Goal: Task Accomplishment & Management: Manage account settings

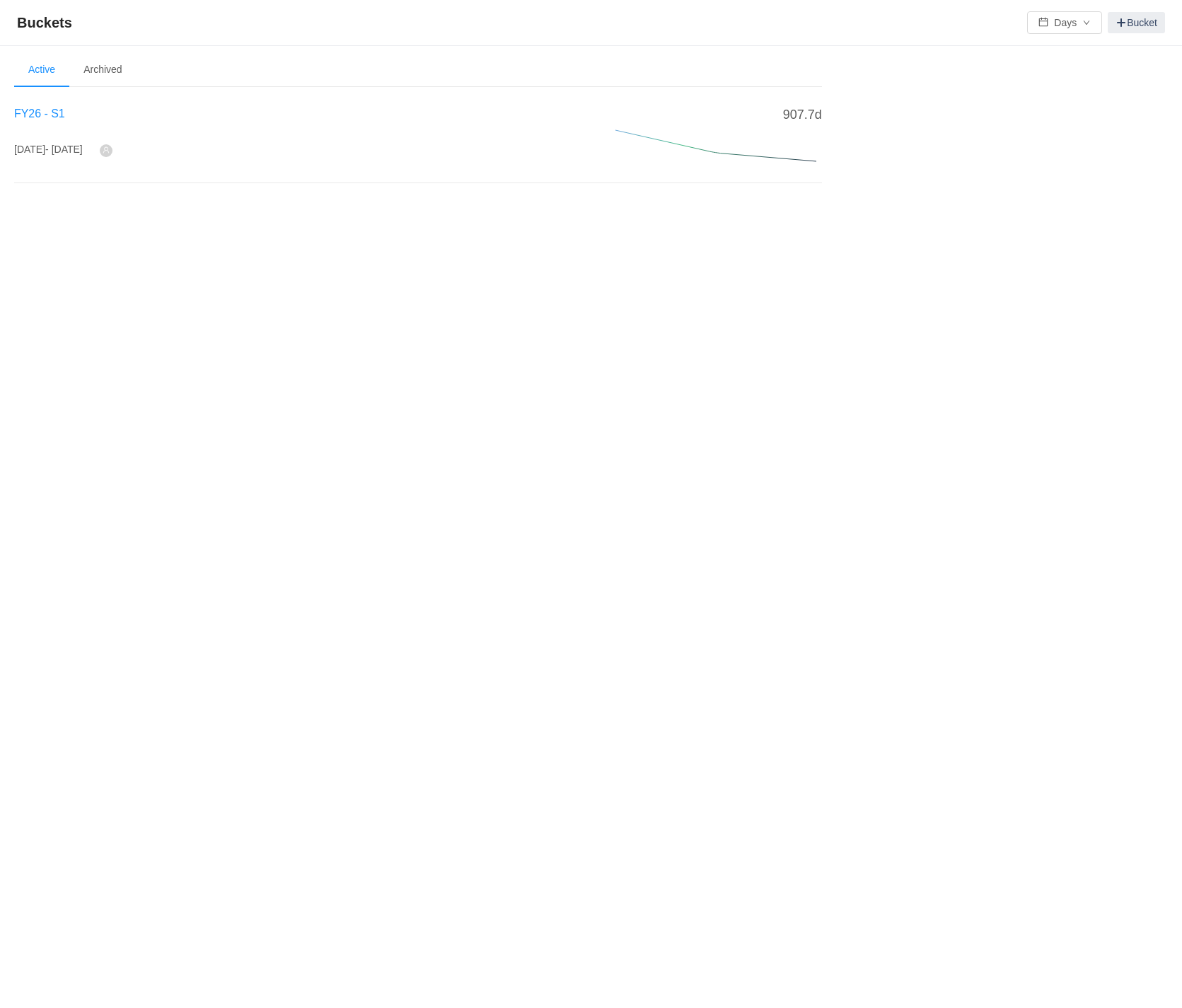
click at [53, 113] on span "FY26 - S1" at bounding box center [40, 113] width 51 height 12
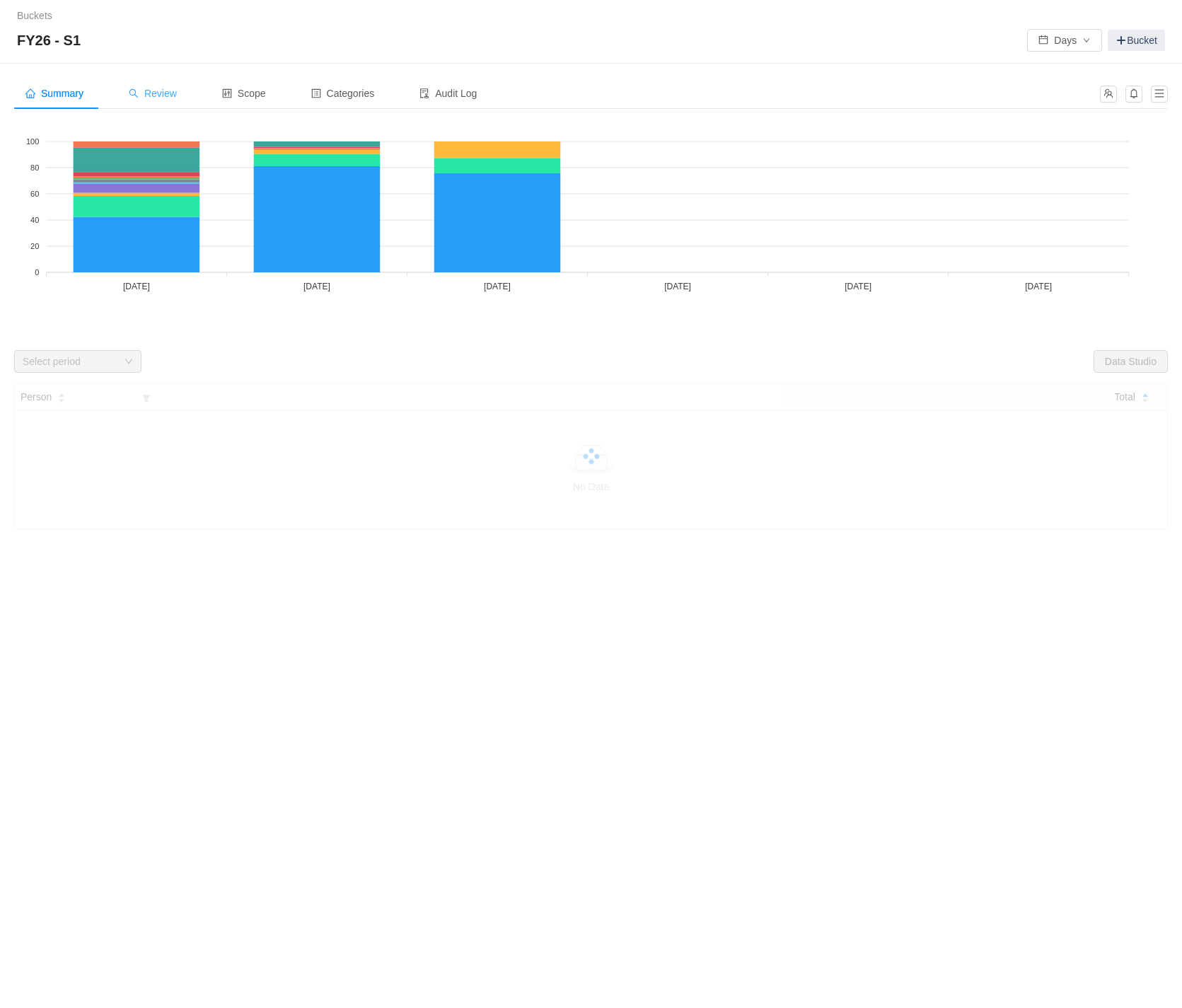
click at [174, 88] on span "Review" at bounding box center [153, 94] width 48 height 11
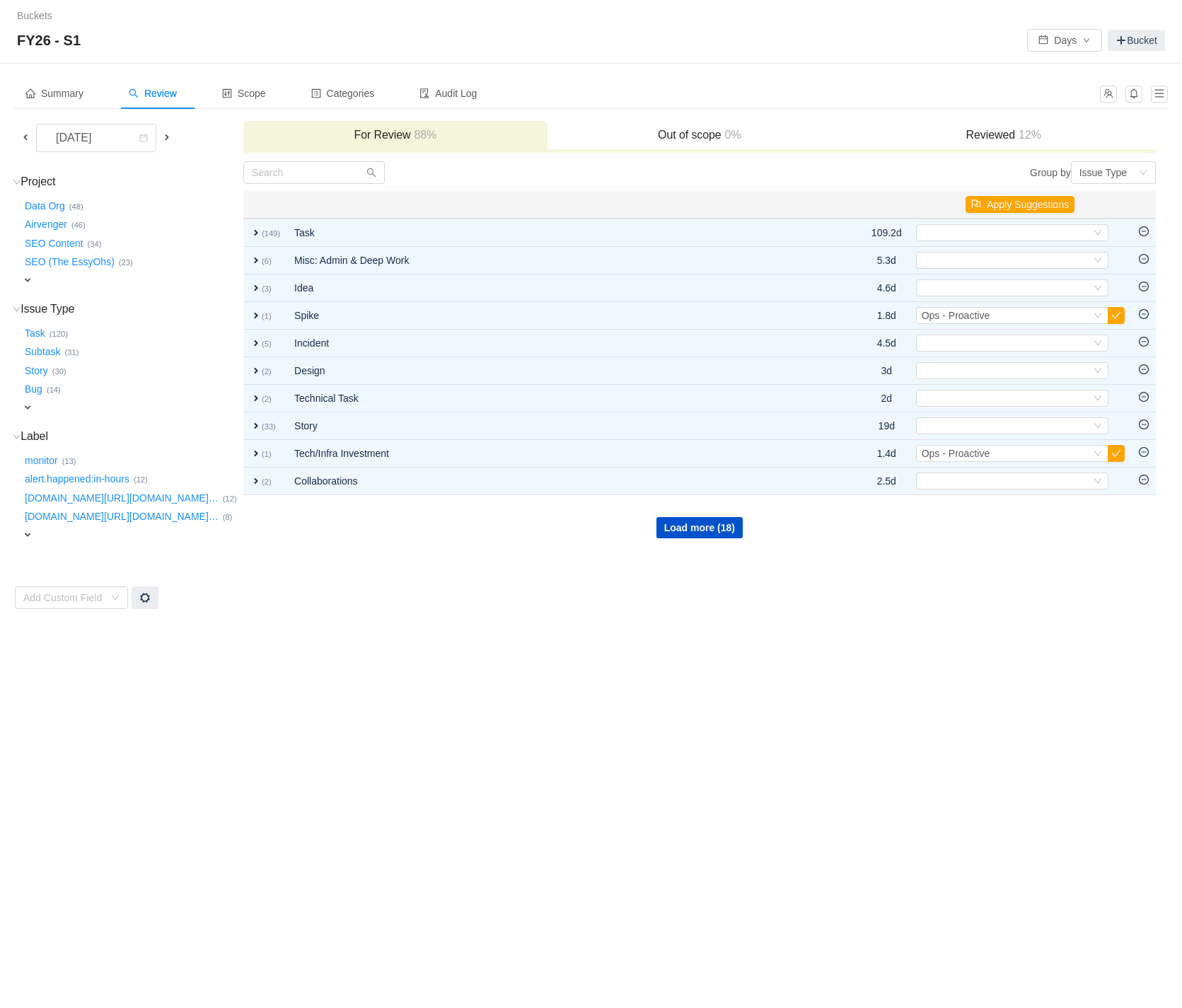
click at [30, 278] on span "expand" at bounding box center [27, 280] width 11 height 11
click at [250, 890] on div "Buckets / / FY26 - S1 Days Bucket Summary Review Scope Categories Audit Log [DA…" at bounding box center [591, 504] width 1182 height 1008
click at [153, 278] on icon "icon: down" at bounding box center [153, 282] width 9 height 9
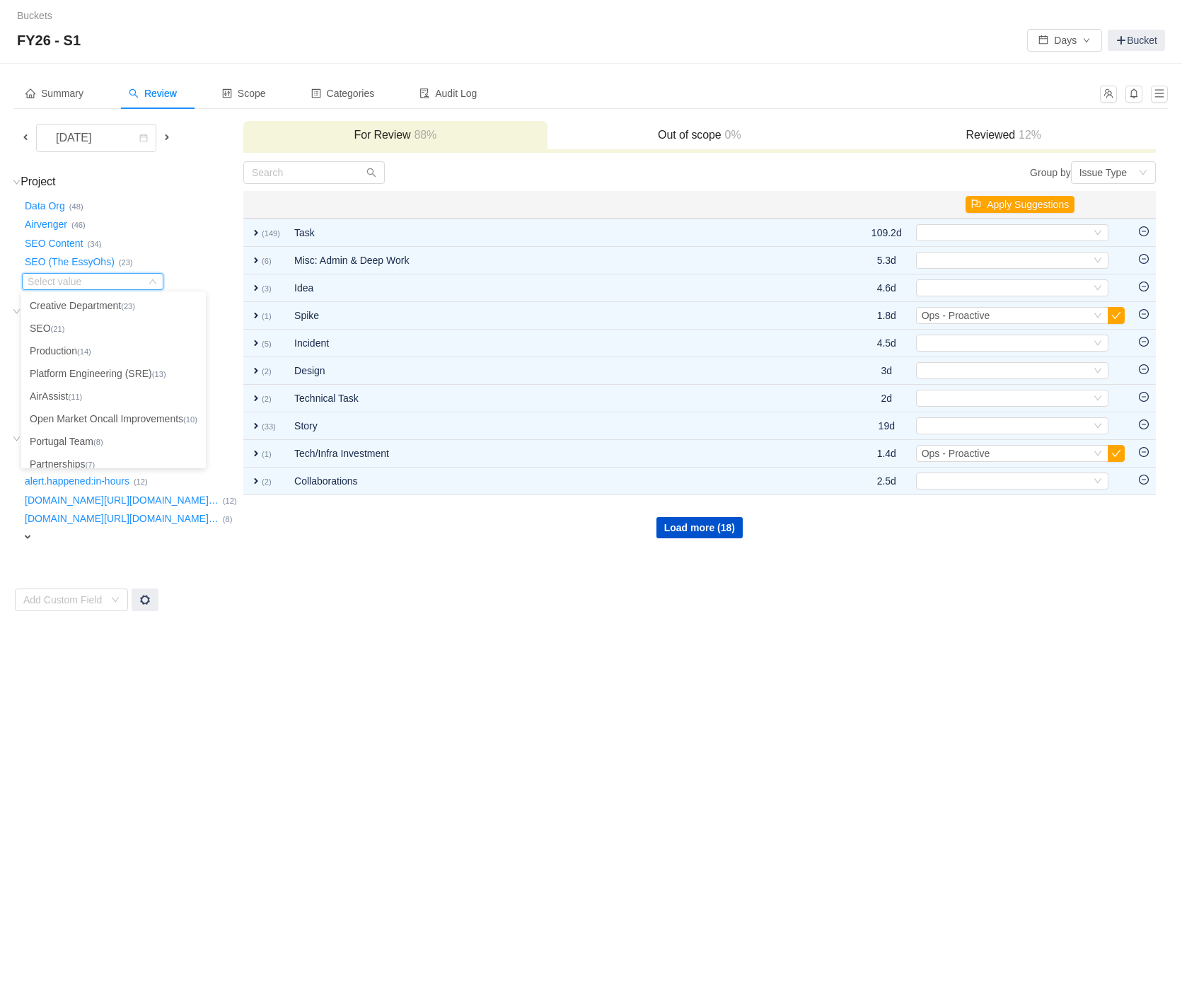
click at [137, 169] on td "Project (17) hide Data Org … (48) Airvenger … (46) SEO Content … (34) SEO (The …" at bounding box center [129, 386] width 229 height 451
click at [30, 134] on span at bounding box center [26, 137] width 11 height 11
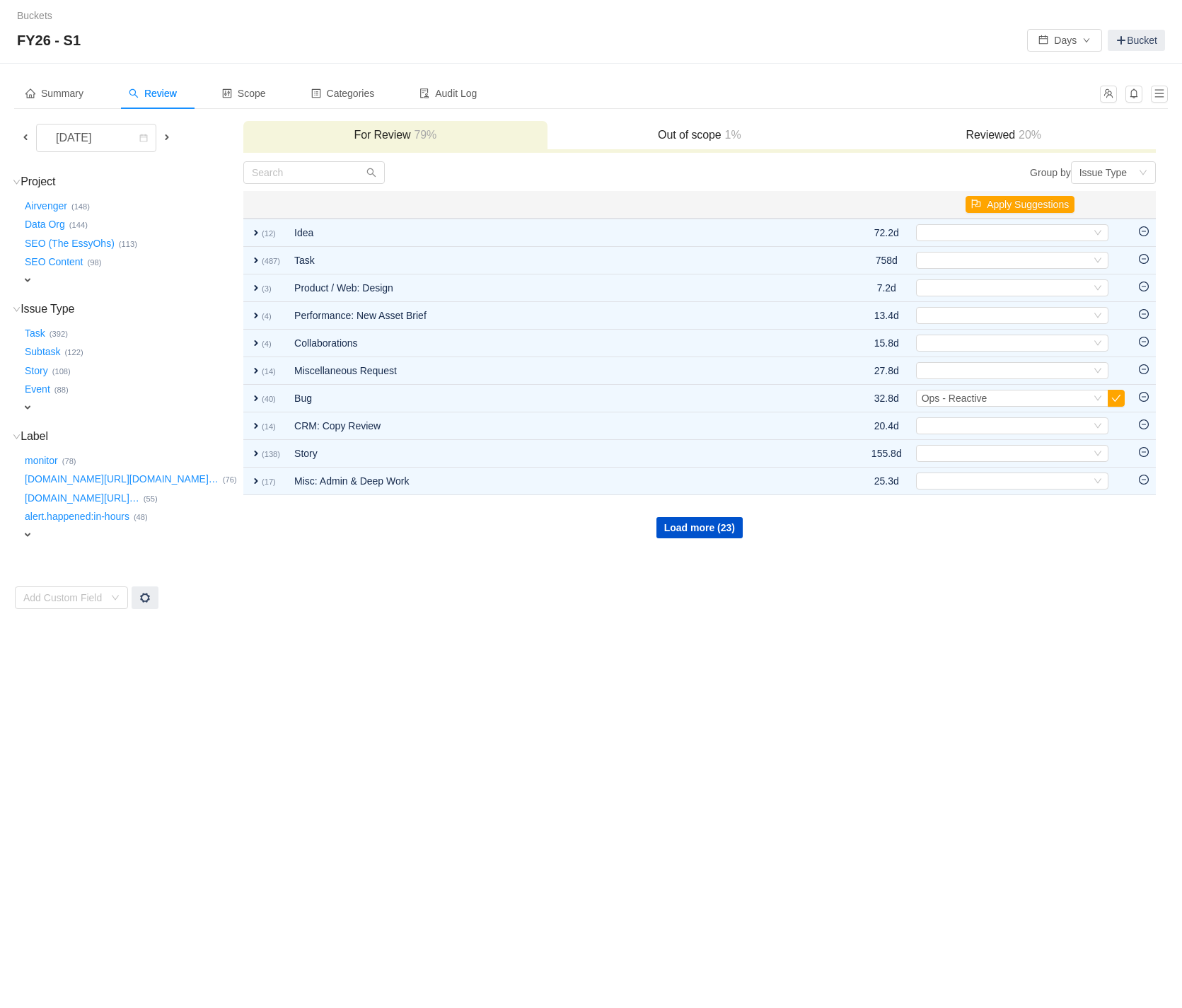
click at [28, 138] on span at bounding box center [26, 137] width 11 height 11
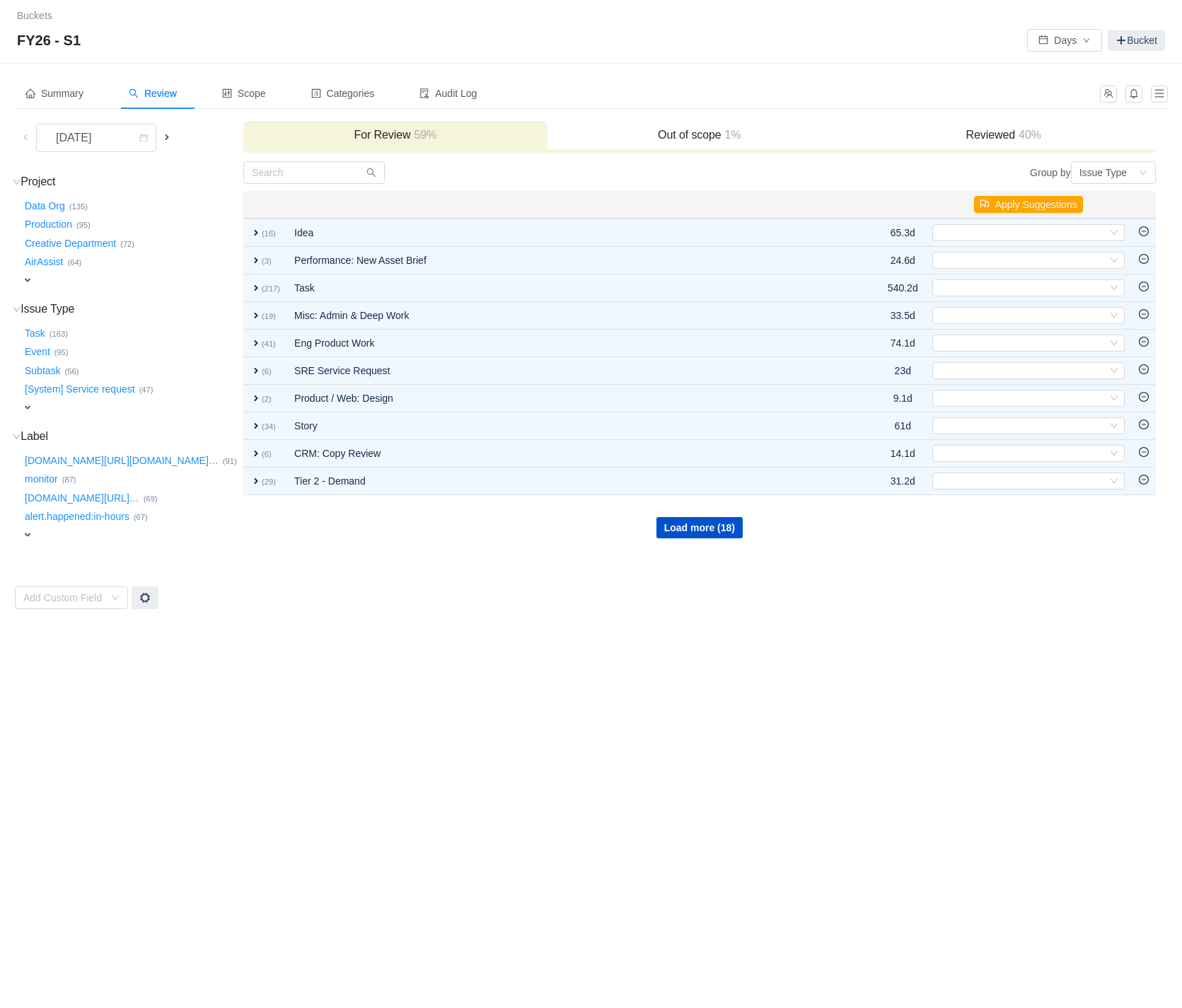
click at [34, 277] on div "expand" at bounding box center [110, 280] width 176 height 15
click at [157, 278] on div "Select value" at bounding box center [92, 281] width 142 height 17
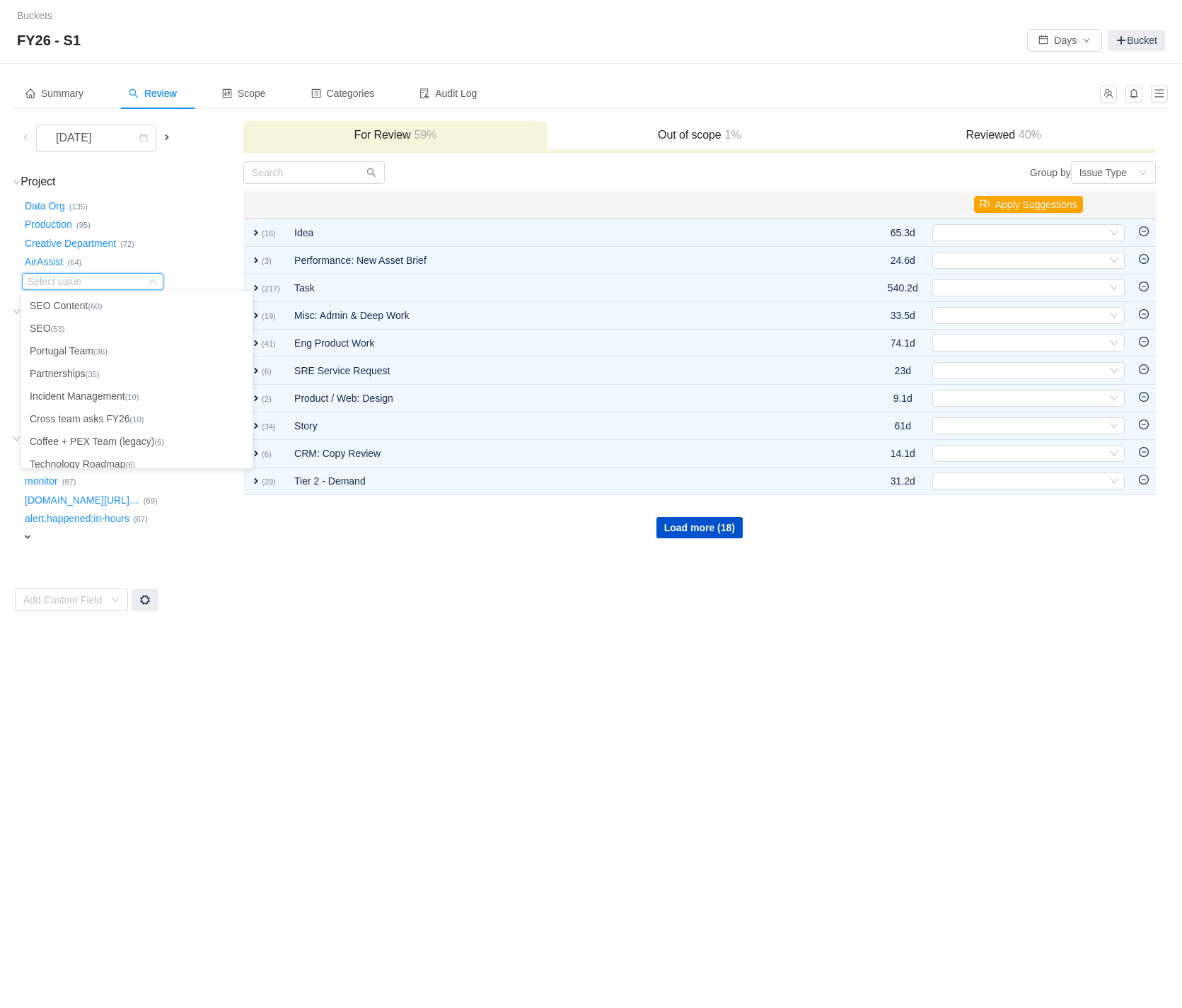
click at [182, 242] on div "Creative Department … (72)" at bounding box center [131, 242] width 220 height 19
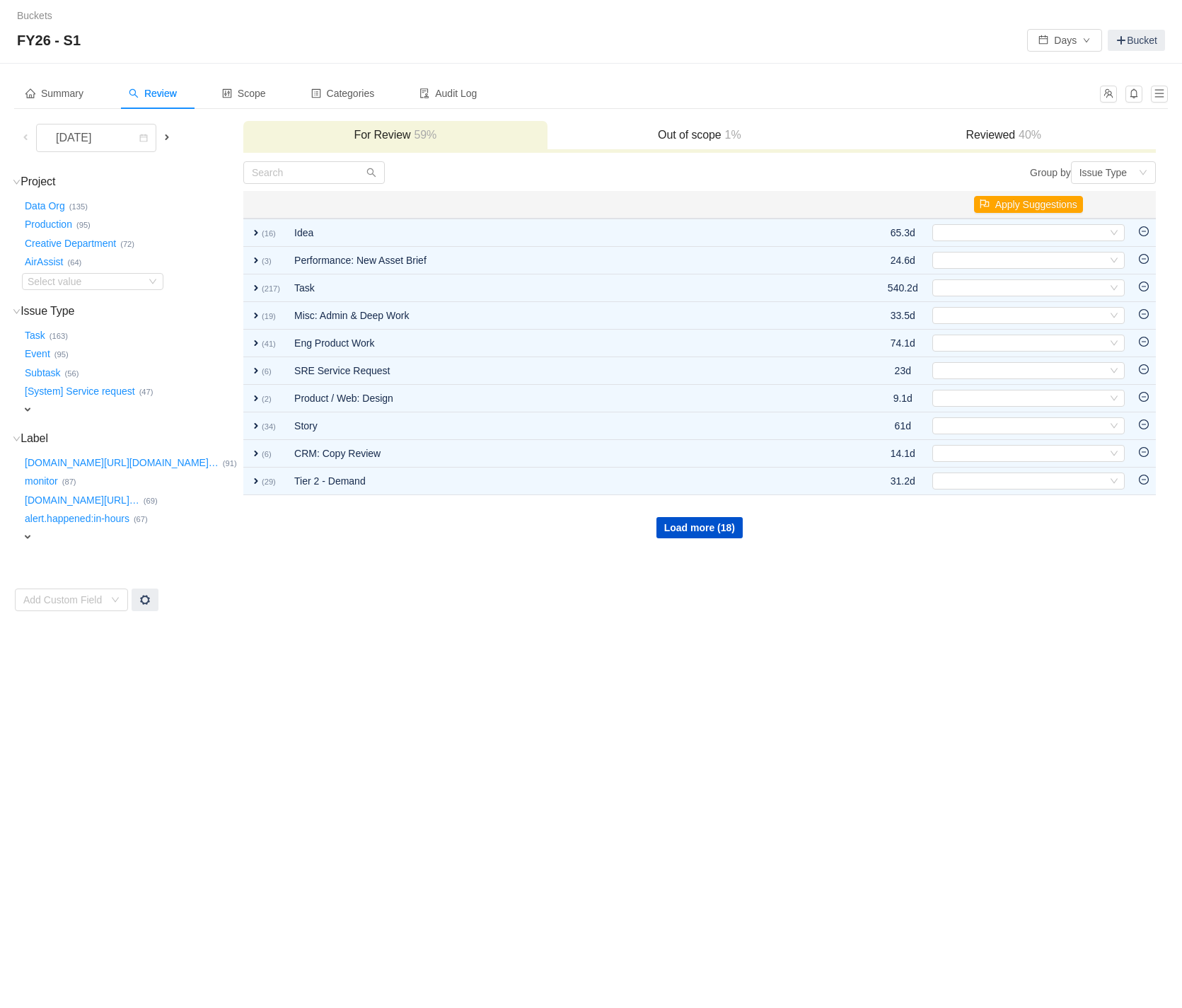
click at [163, 136] on span at bounding box center [167, 137] width 11 height 11
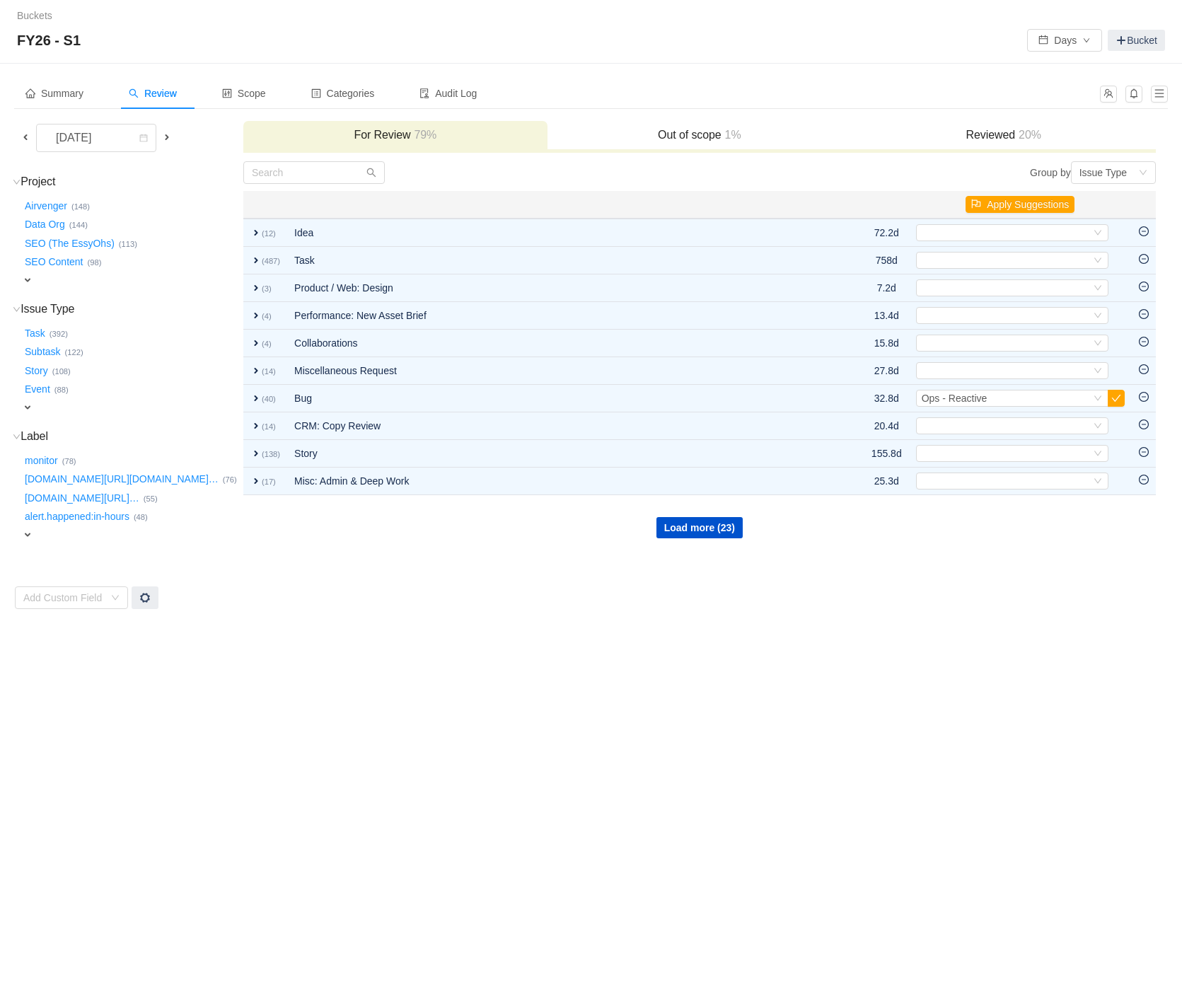
click at [26, 278] on span "expand" at bounding box center [27, 280] width 11 height 11
click at [154, 282] on icon "icon: down" at bounding box center [153, 282] width 7 height 5
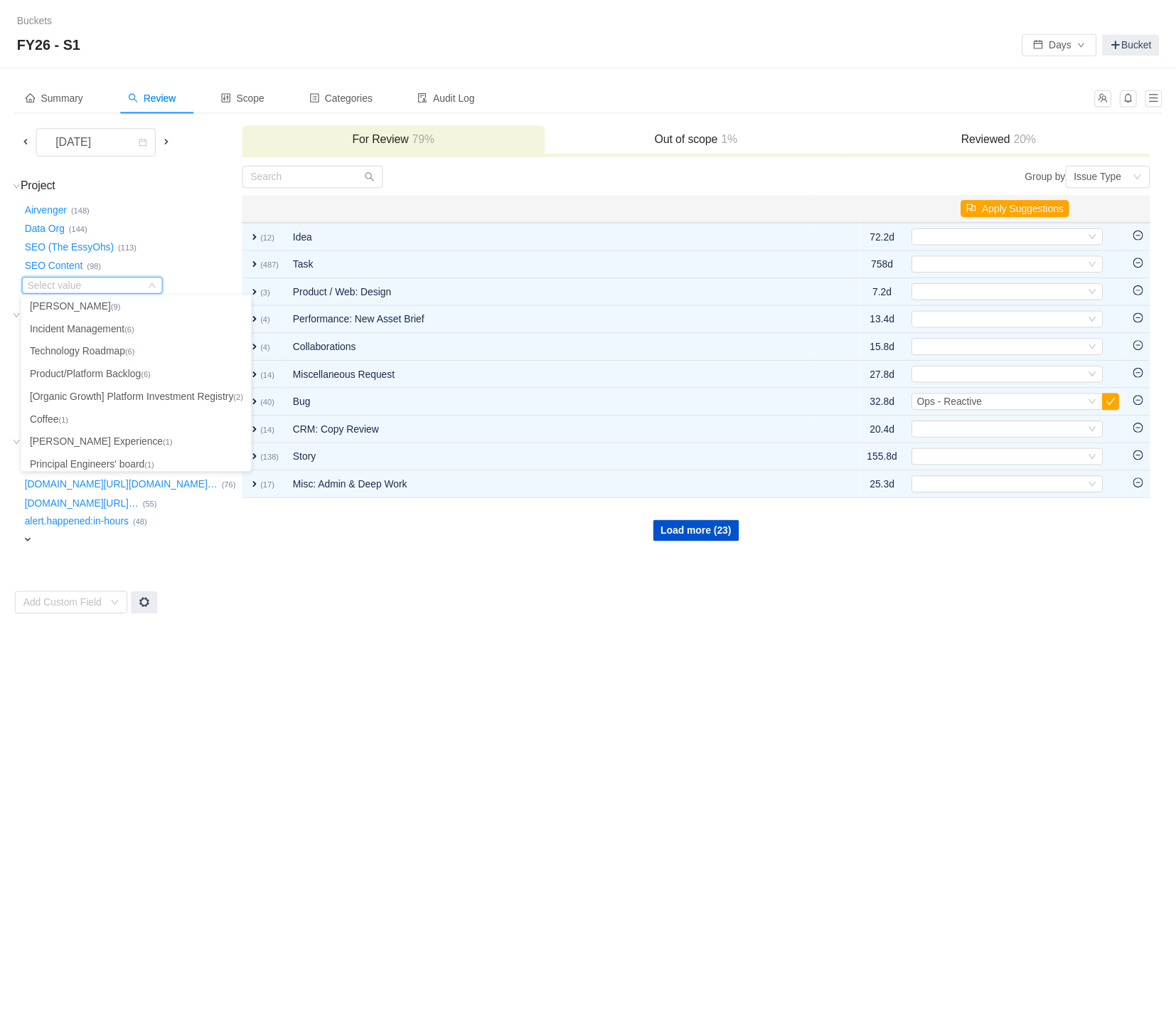
scroll to position [192, 0]
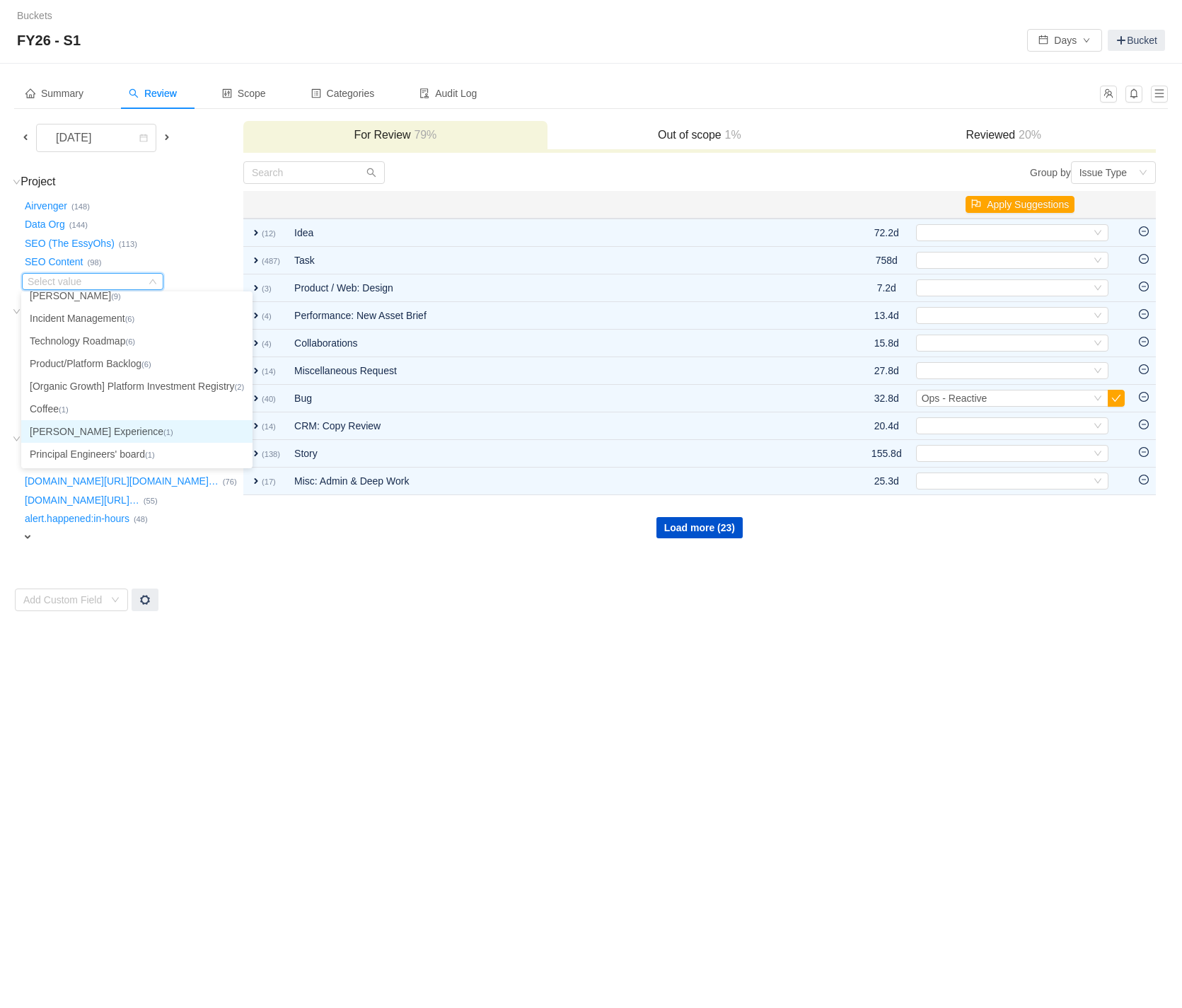
click at [97, 431] on li "[PERSON_NAME] Experience (1)" at bounding box center [137, 431] width 231 height 22
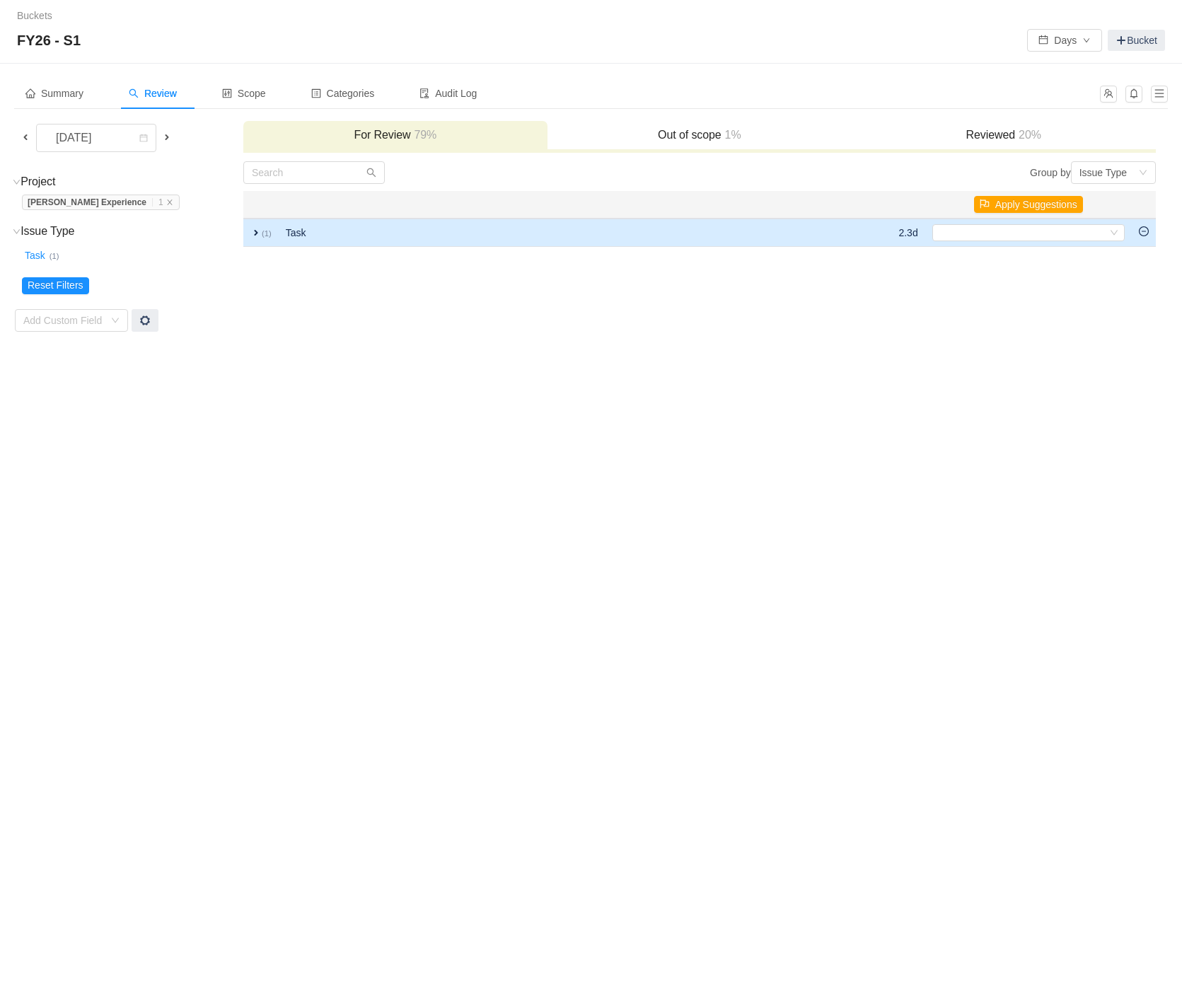
drag, startPoint x: 254, startPoint y: 232, endPoint x: 274, endPoint y: 241, distance: 21.9
click at [254, 232] on span "expand" at bounding box center [256, 233] width 11 height 11
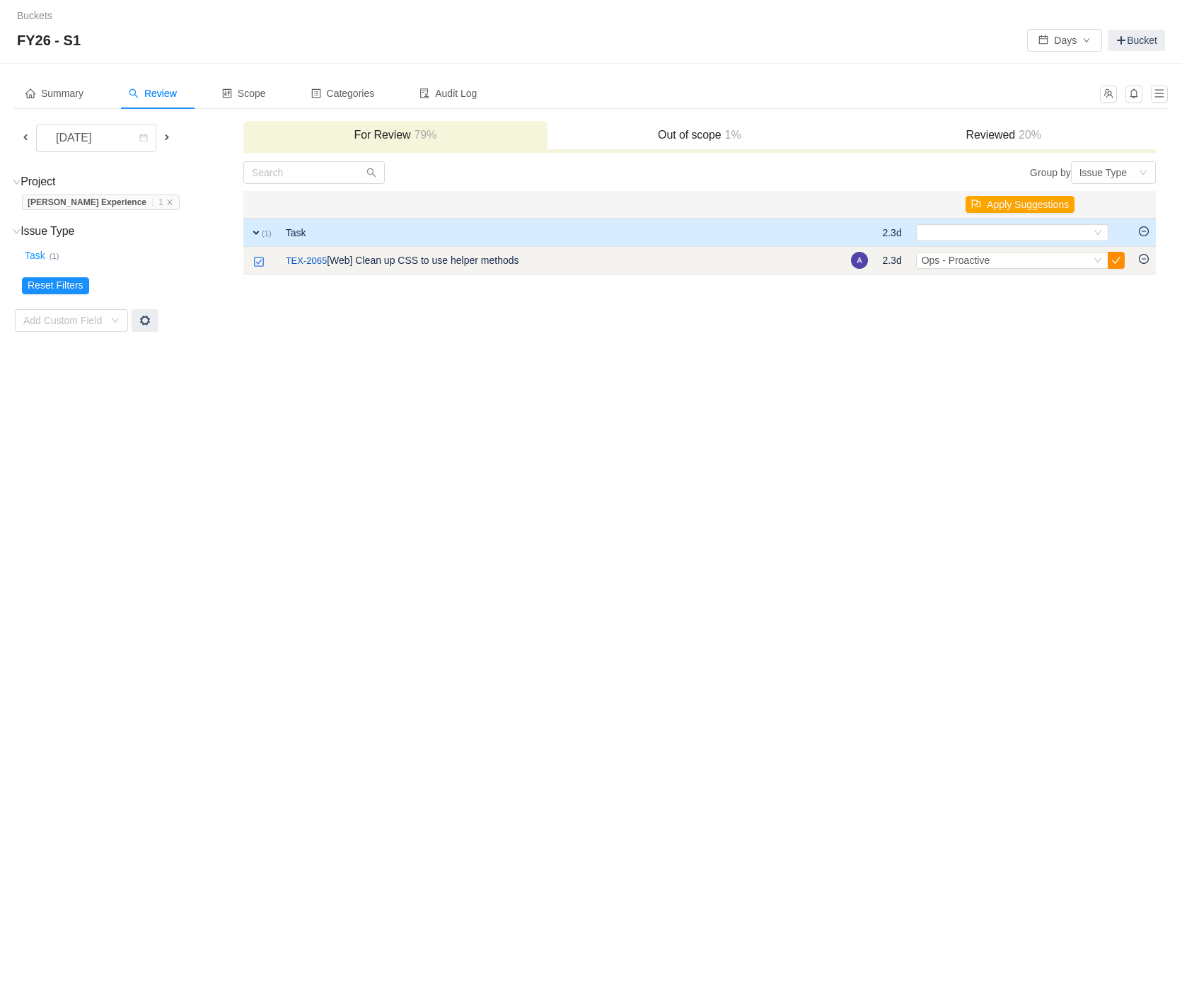
click at [1120, 258] on button "button" at bounding box center [1116, 260] width 17 height 17
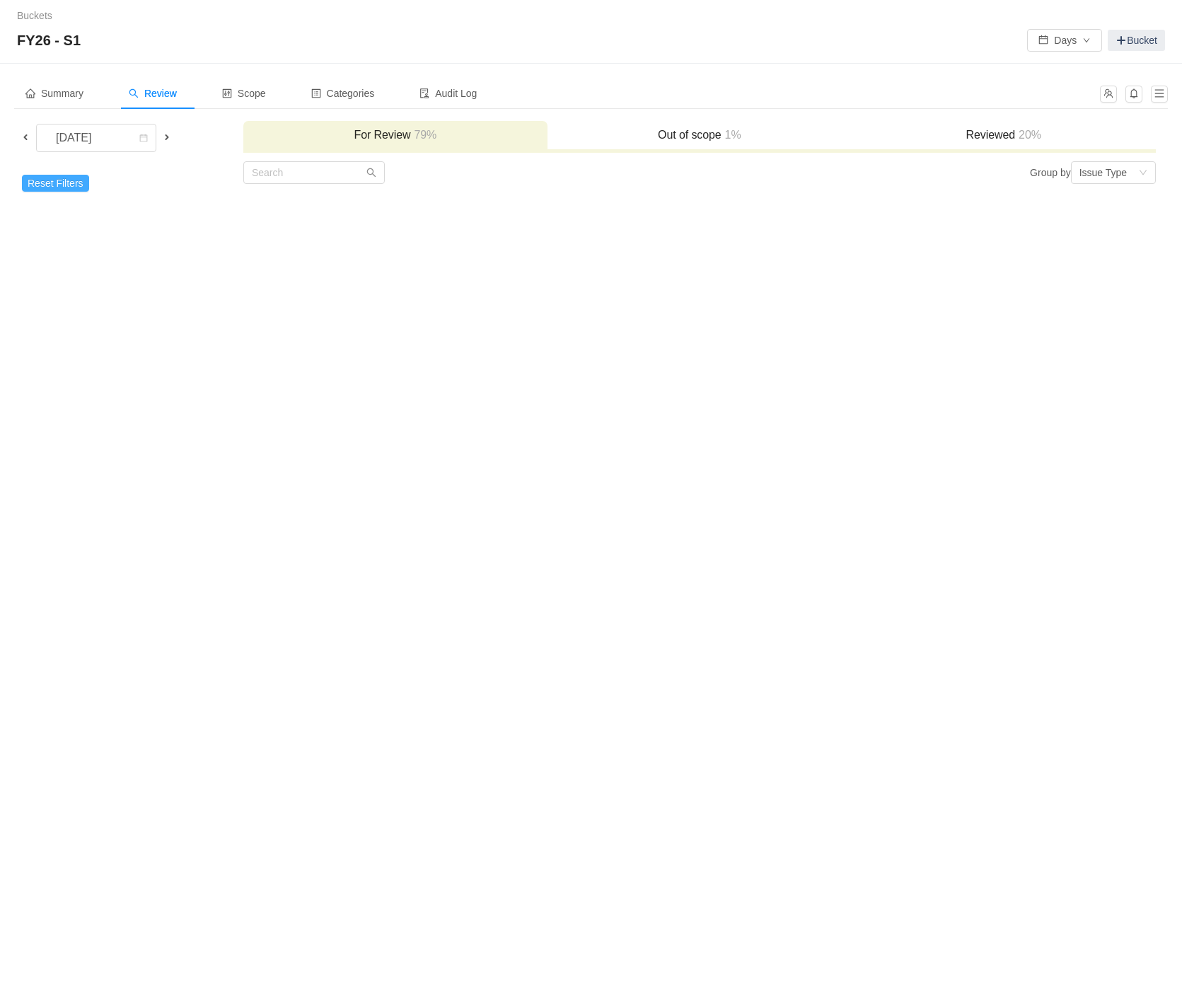
click at [34, 182] on button "Reset Filters" at bounding box center [55, 182] width 67 height 17
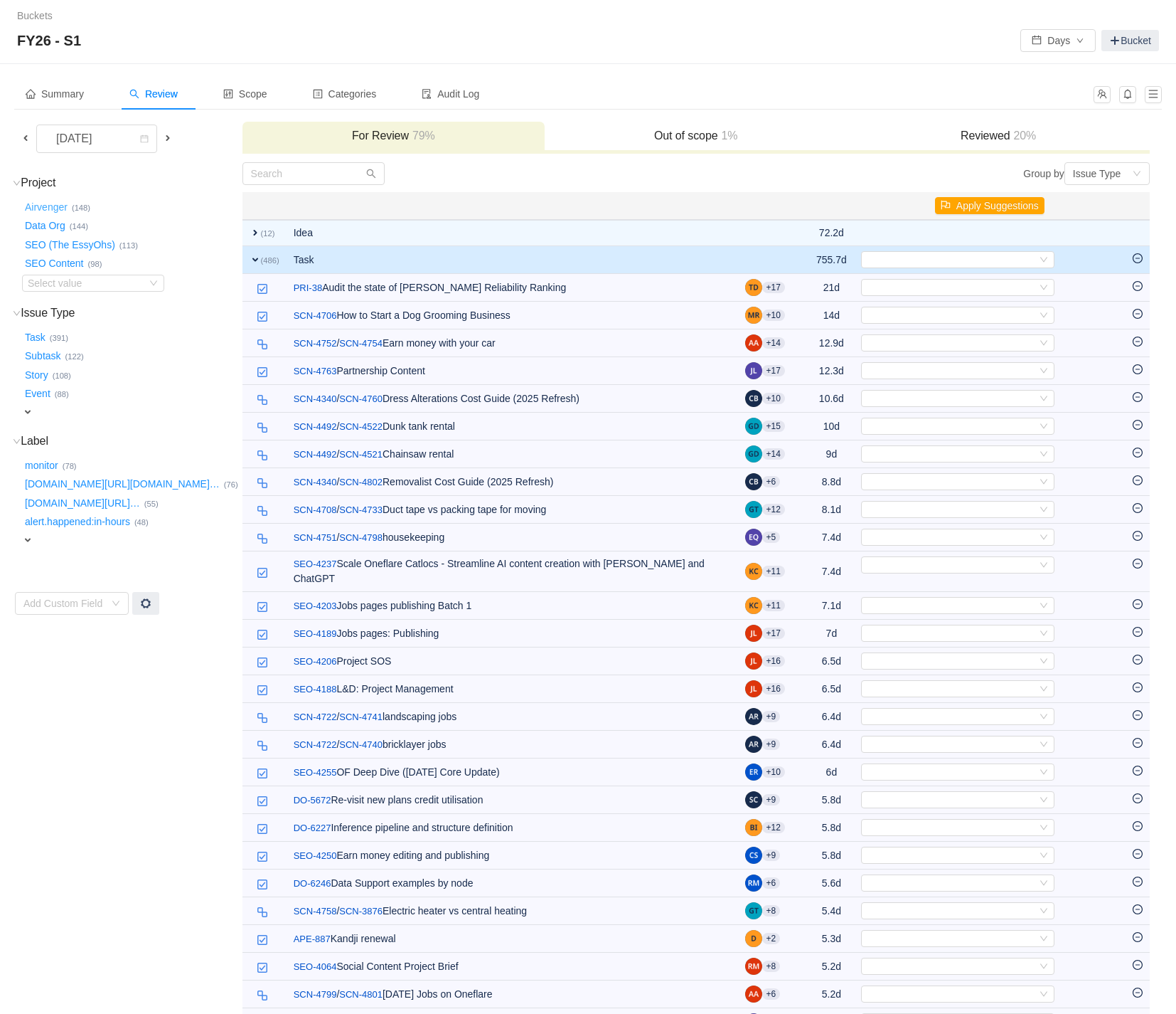
click at [52, 205] on button "Airvenger …" at bounding box center [47, 207] width 50 height 23
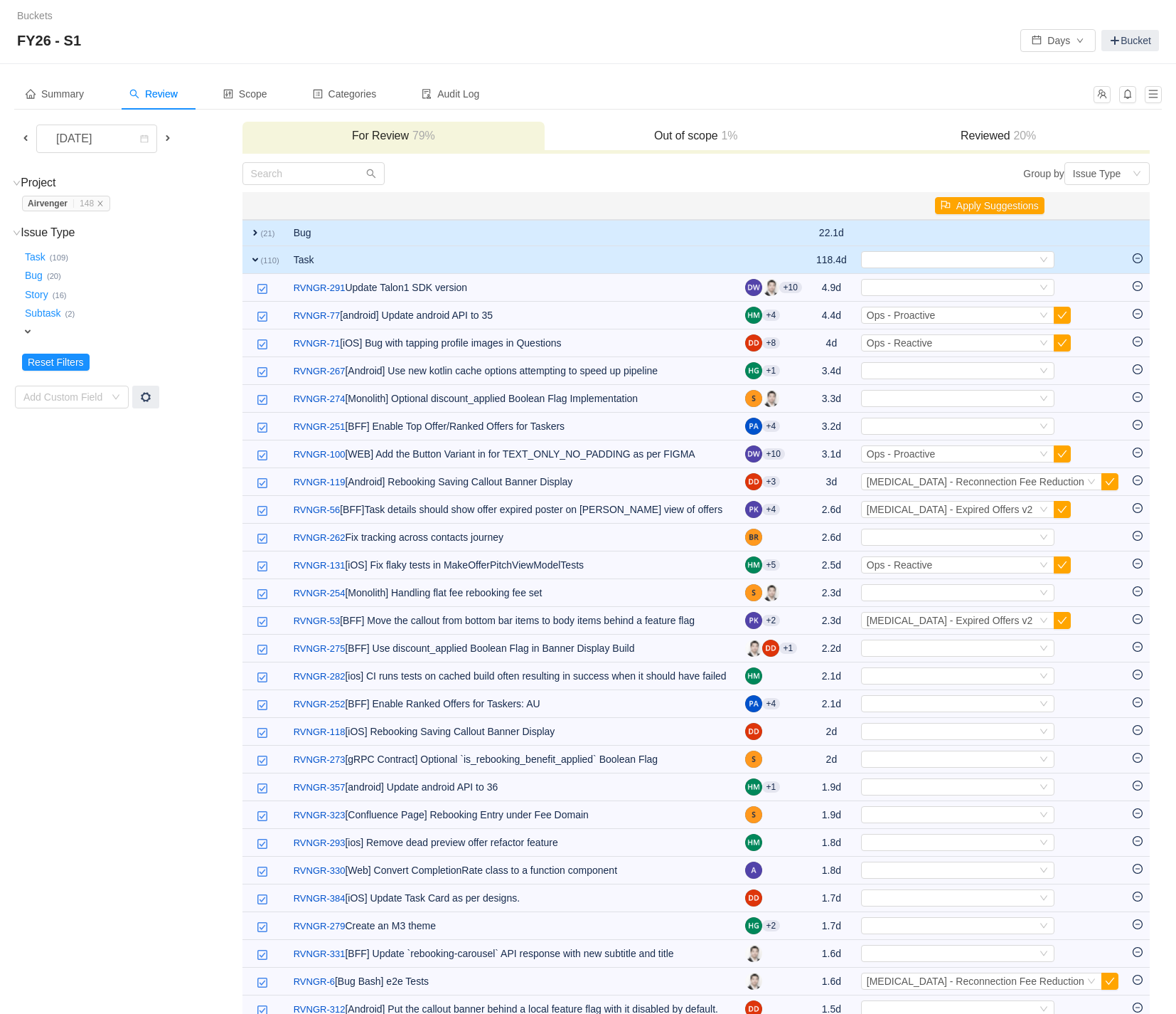
click at [252, 228] on span "expand" at bounding box center [255, 233] width 11 height 11
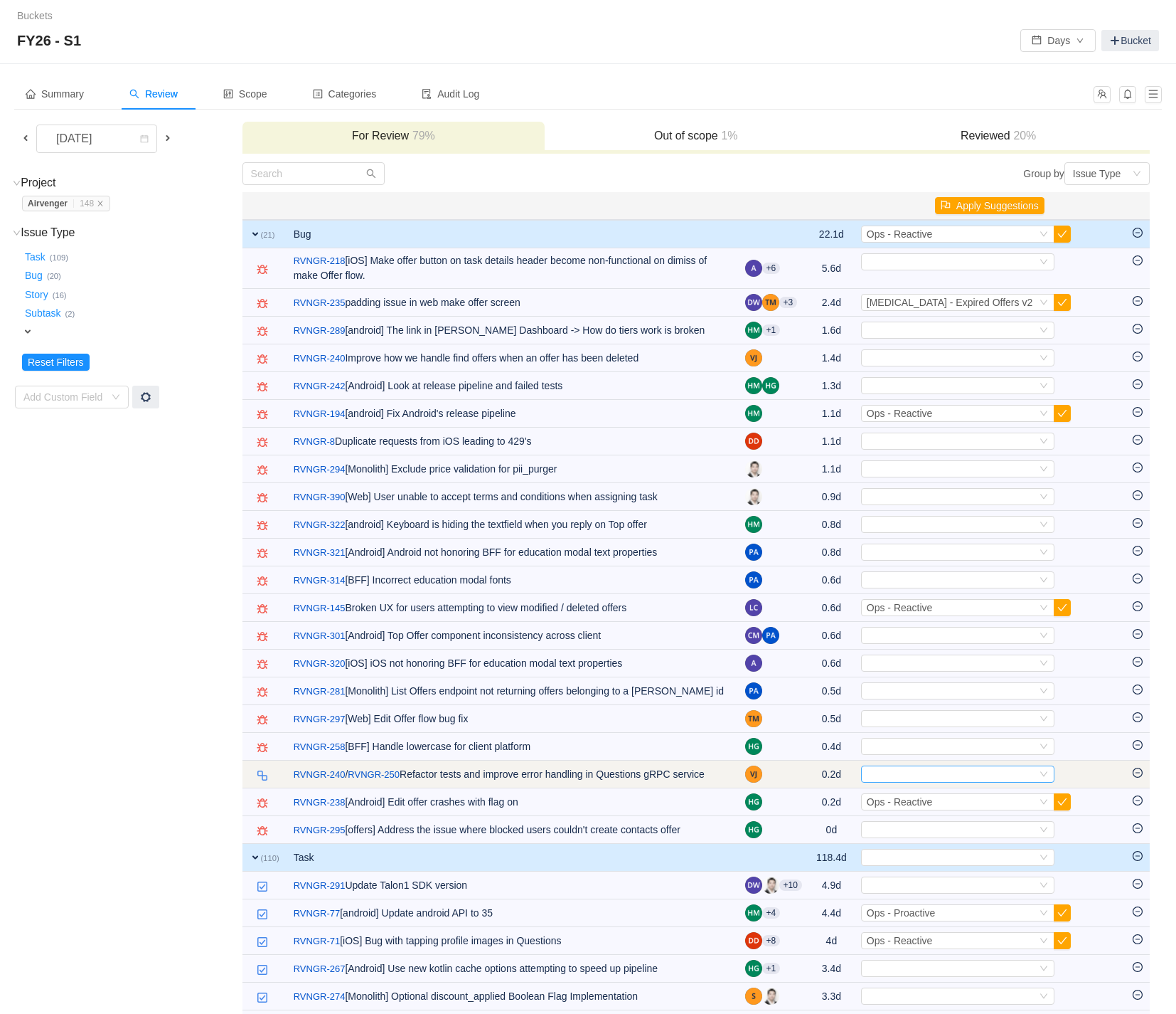
click at [1035, 777] on div "Select" at bounding box center [952, 773] width 170 height 15
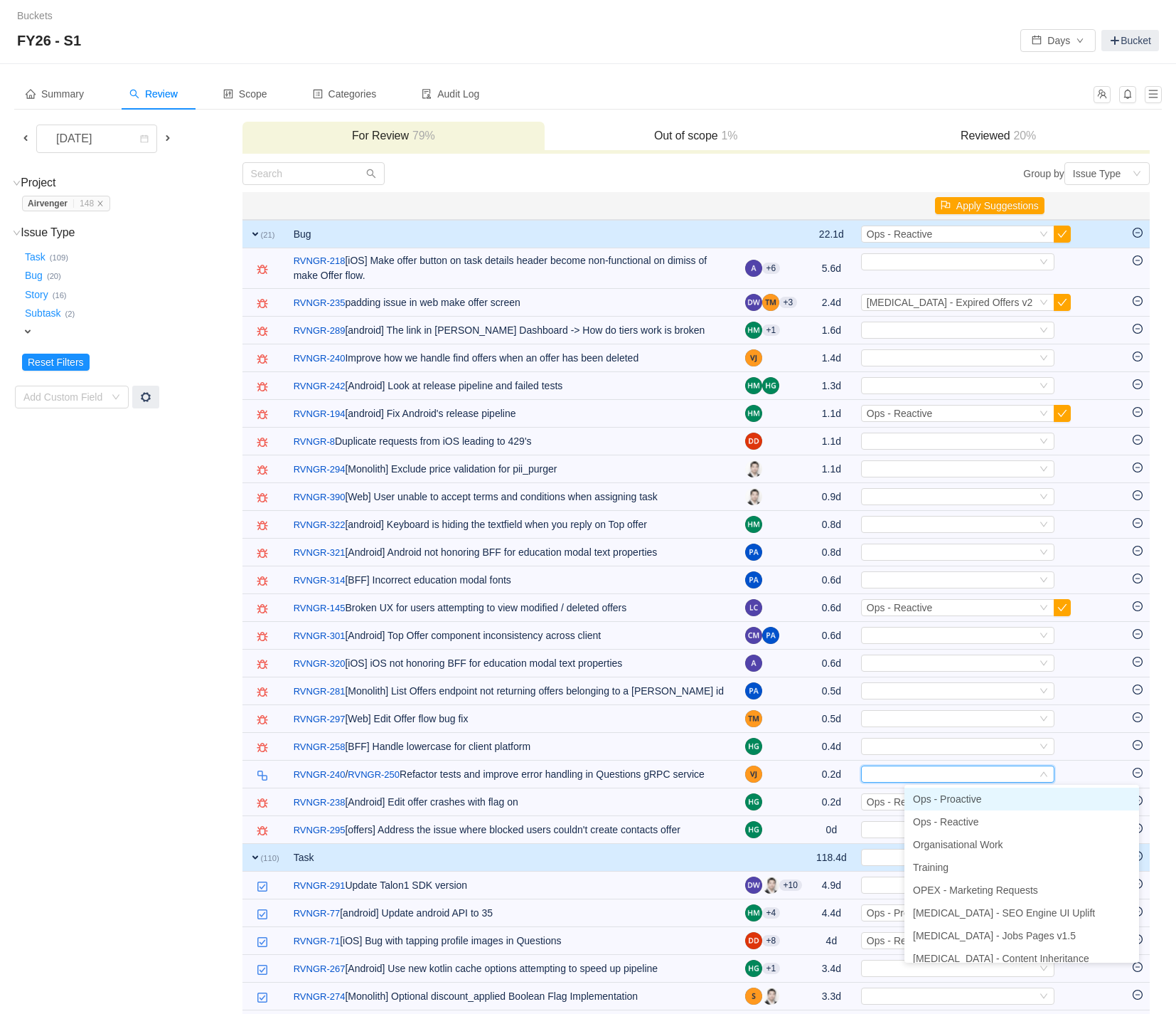
click at [1021, 805] on li "Ops - Proactive" at bounding box center [1022, 799] width 235 height 23
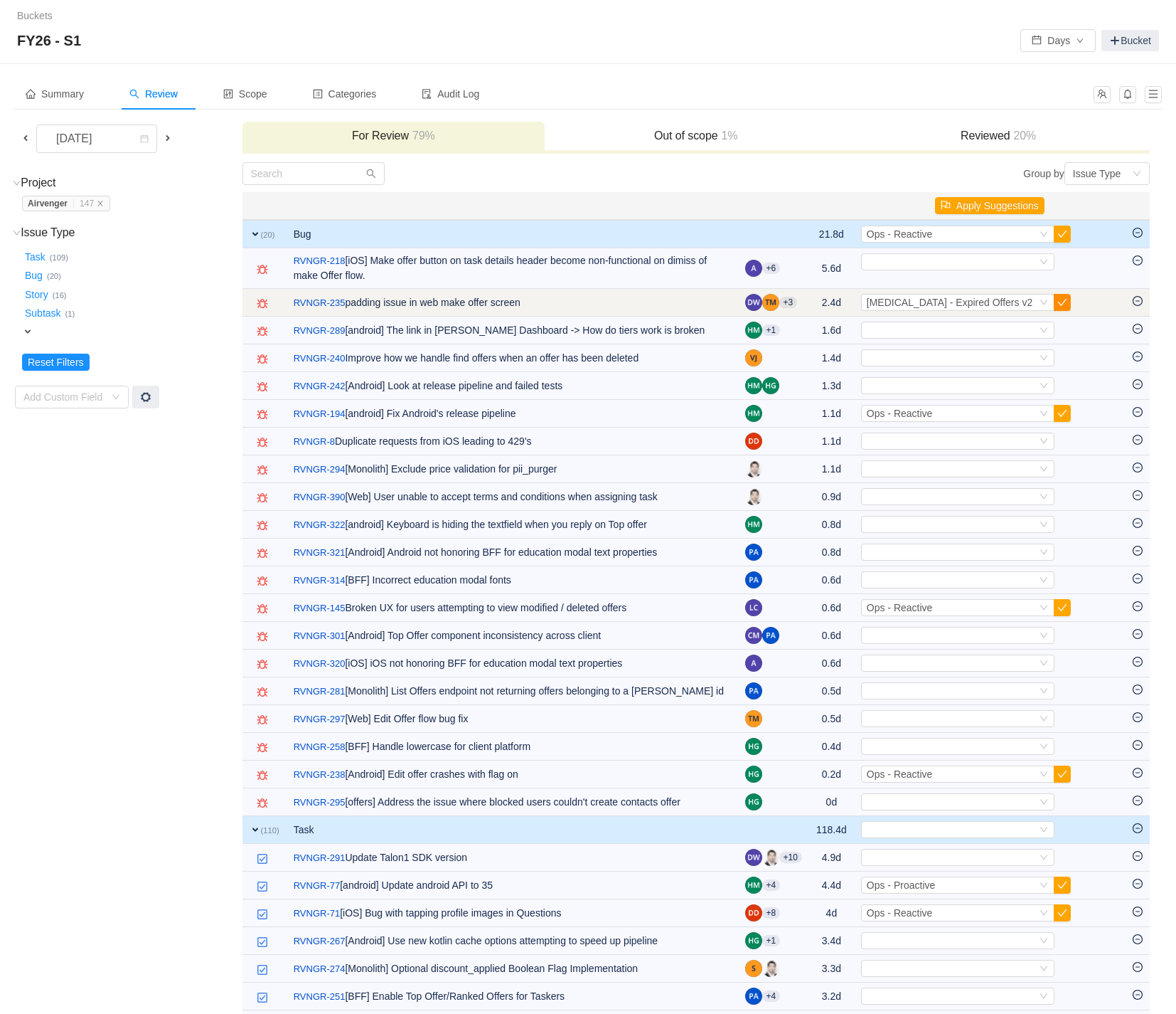
click at [1071, 303] on button "button" at bounding box center [1062, 302] width 17 height 17
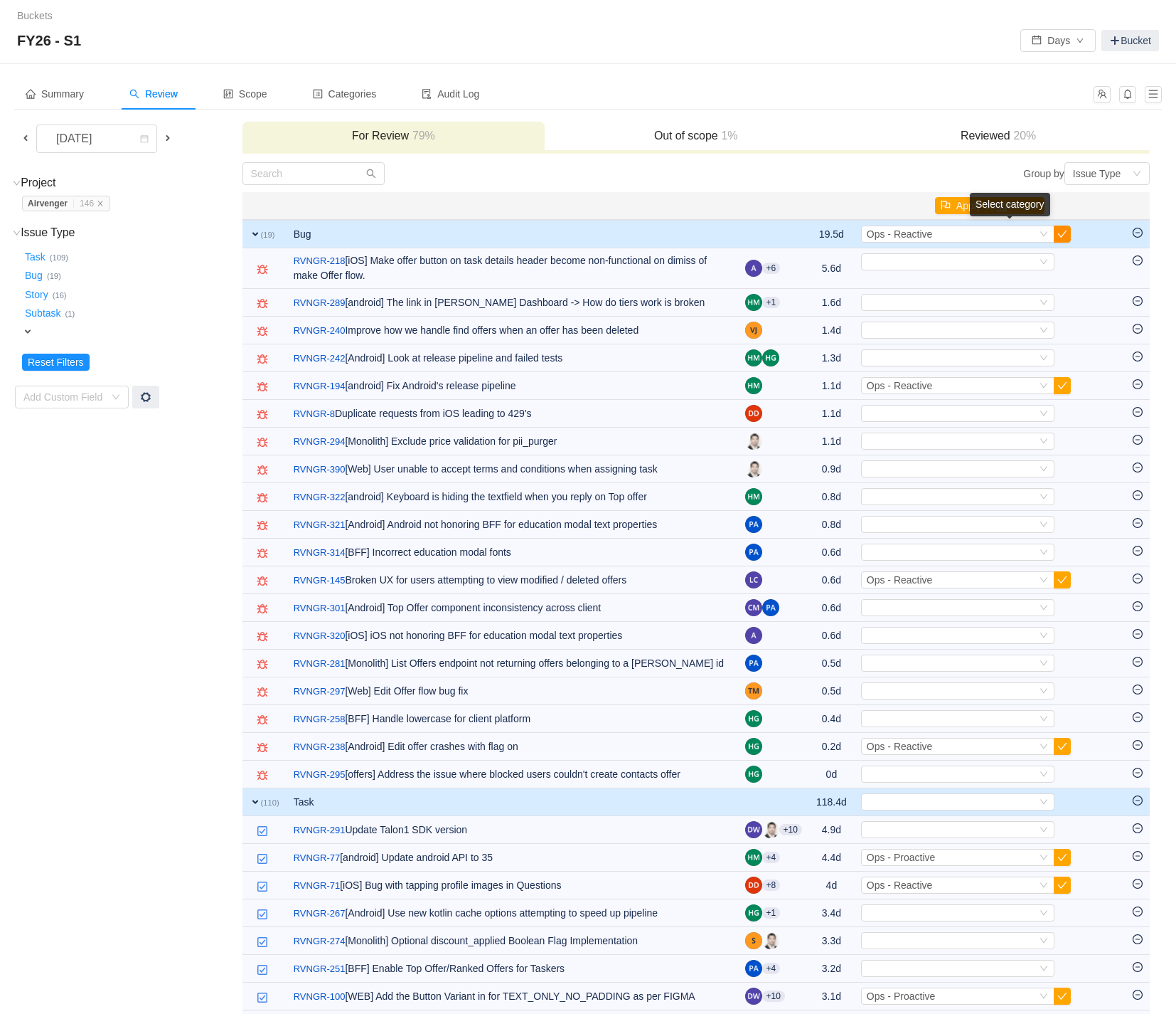
click at [1071, 232] on button "button" at bounding box center [1062, 233] width 17 height 17
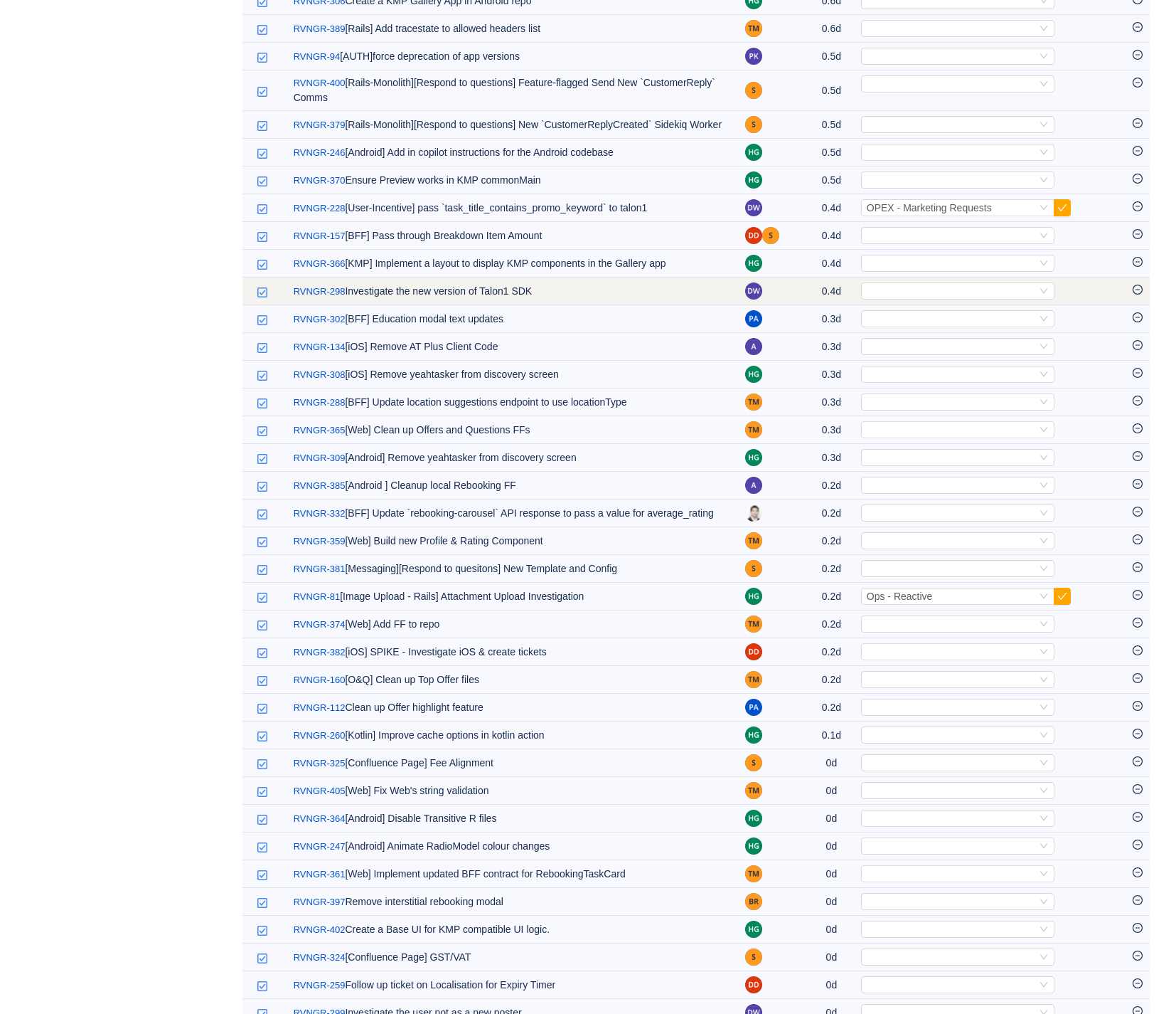
scroll to position [2423, 0]
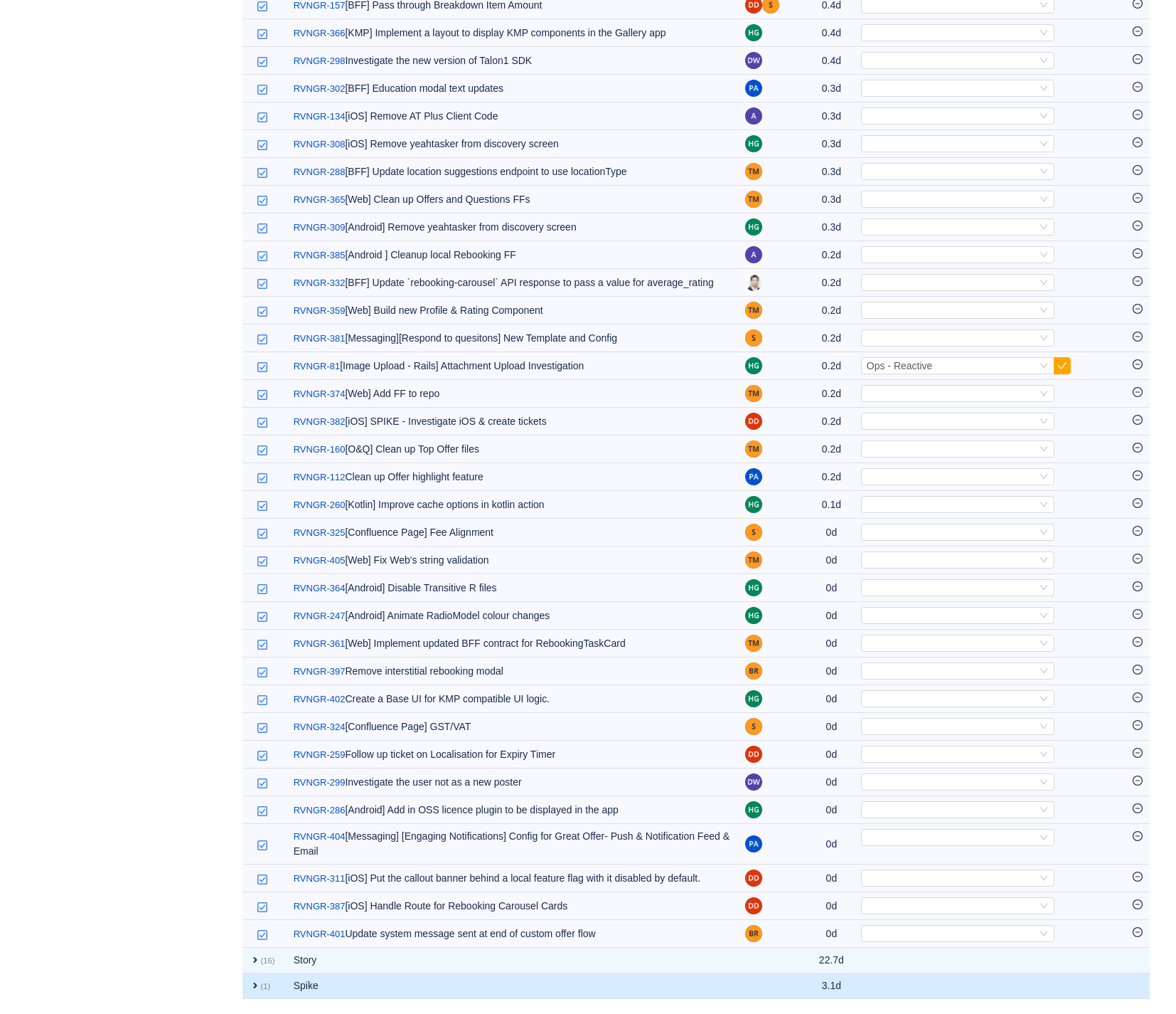
click at [255, 983] on span "expand" at bounding box center [255, 986] width 11 height 11
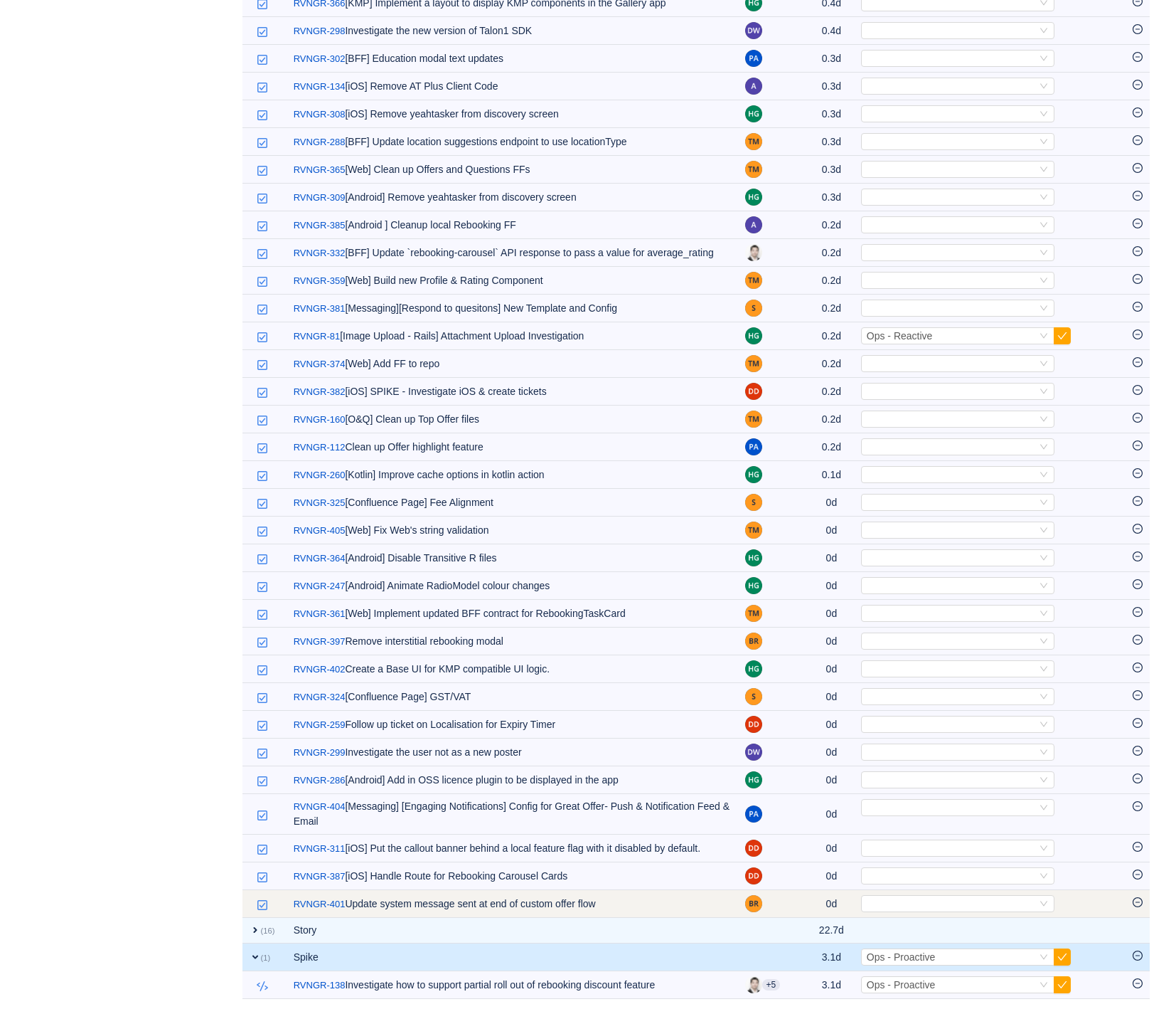
scroll to position [2453, 0]
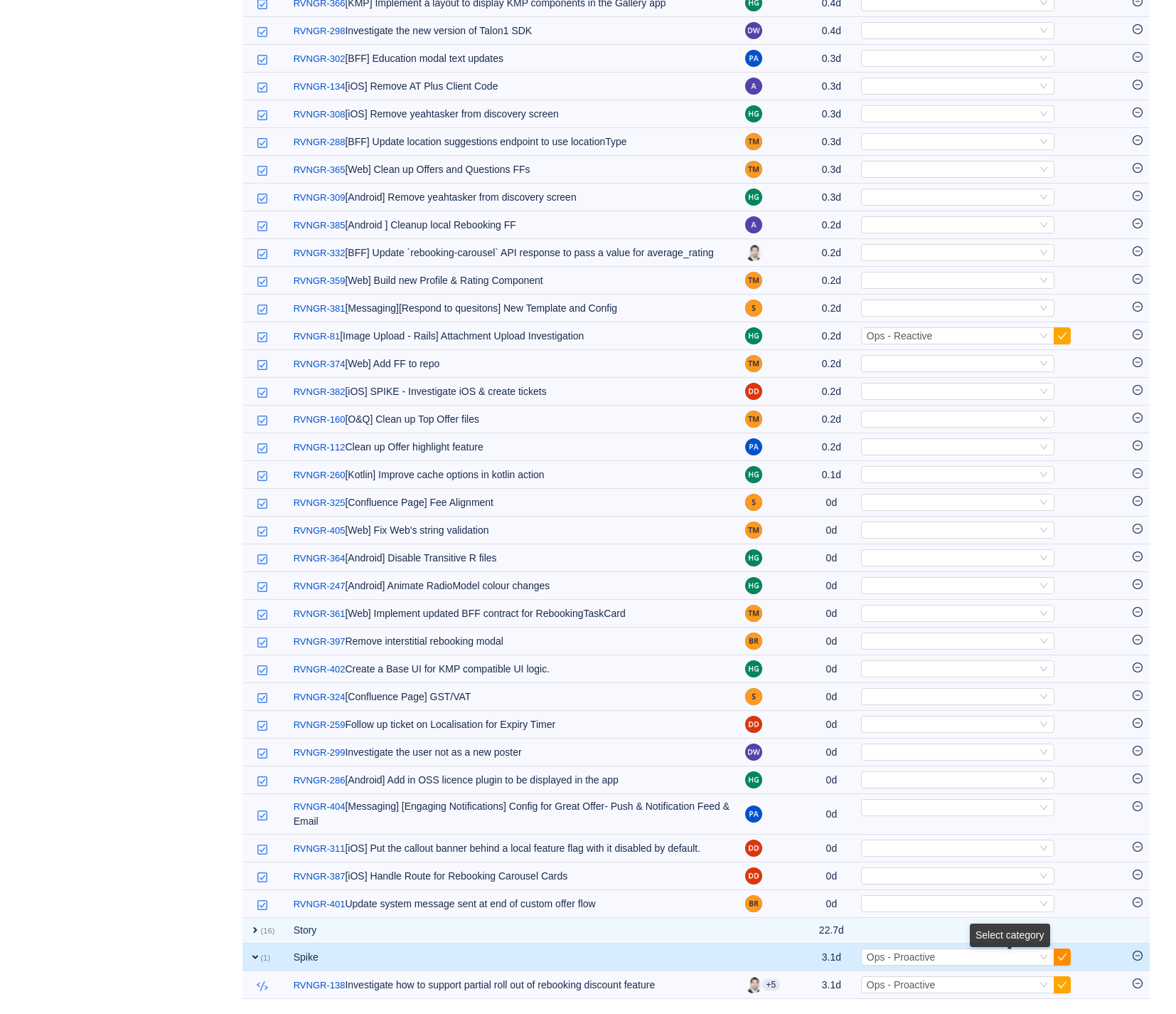
click at [1071, 955] on button "button" at bounding box center [1062, 957] width 17 height 17
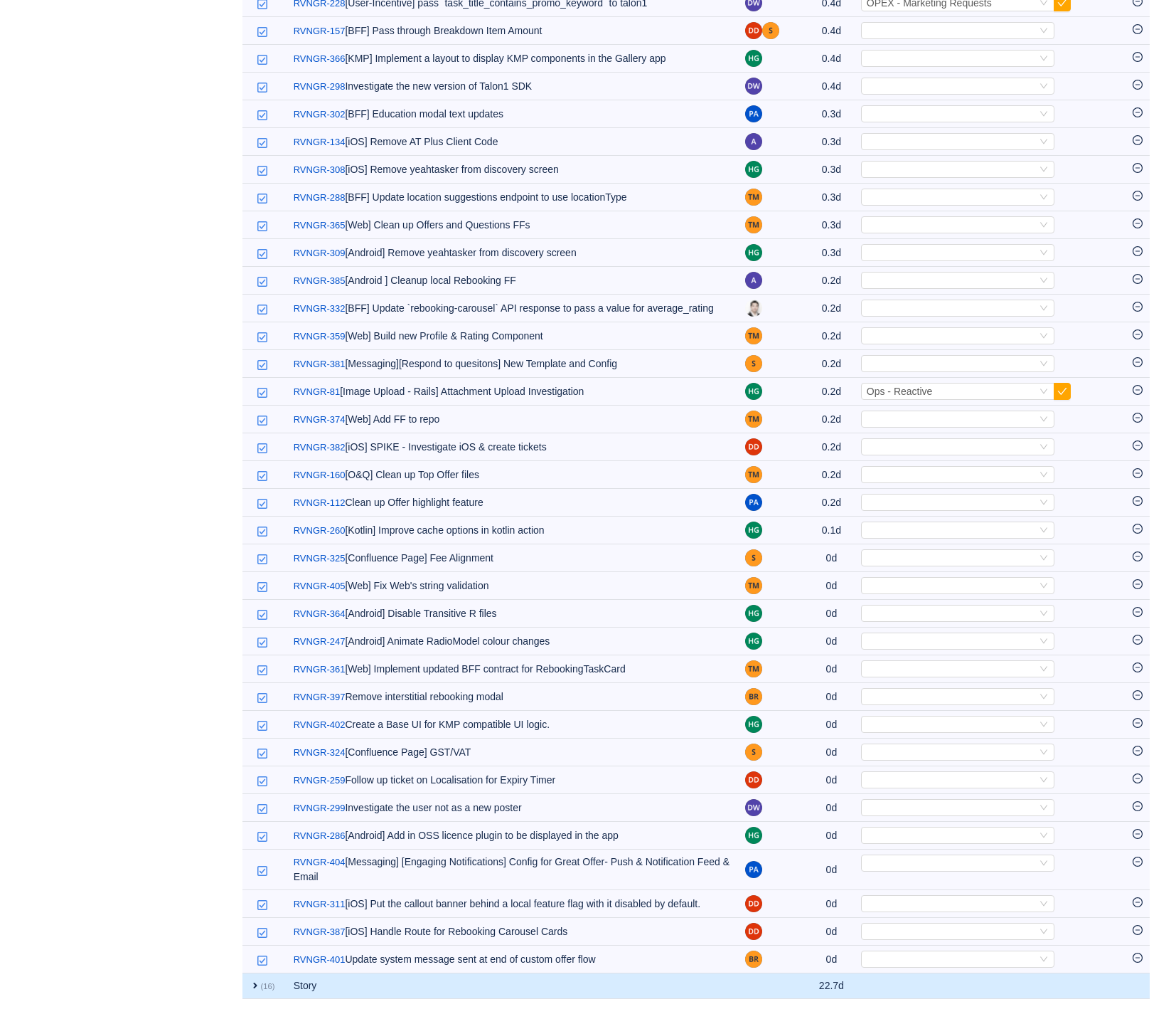
scroll to position [2397, 0]
click at [259, 985] on span "expand" at bounding box center [255, 986] width 11 height 11
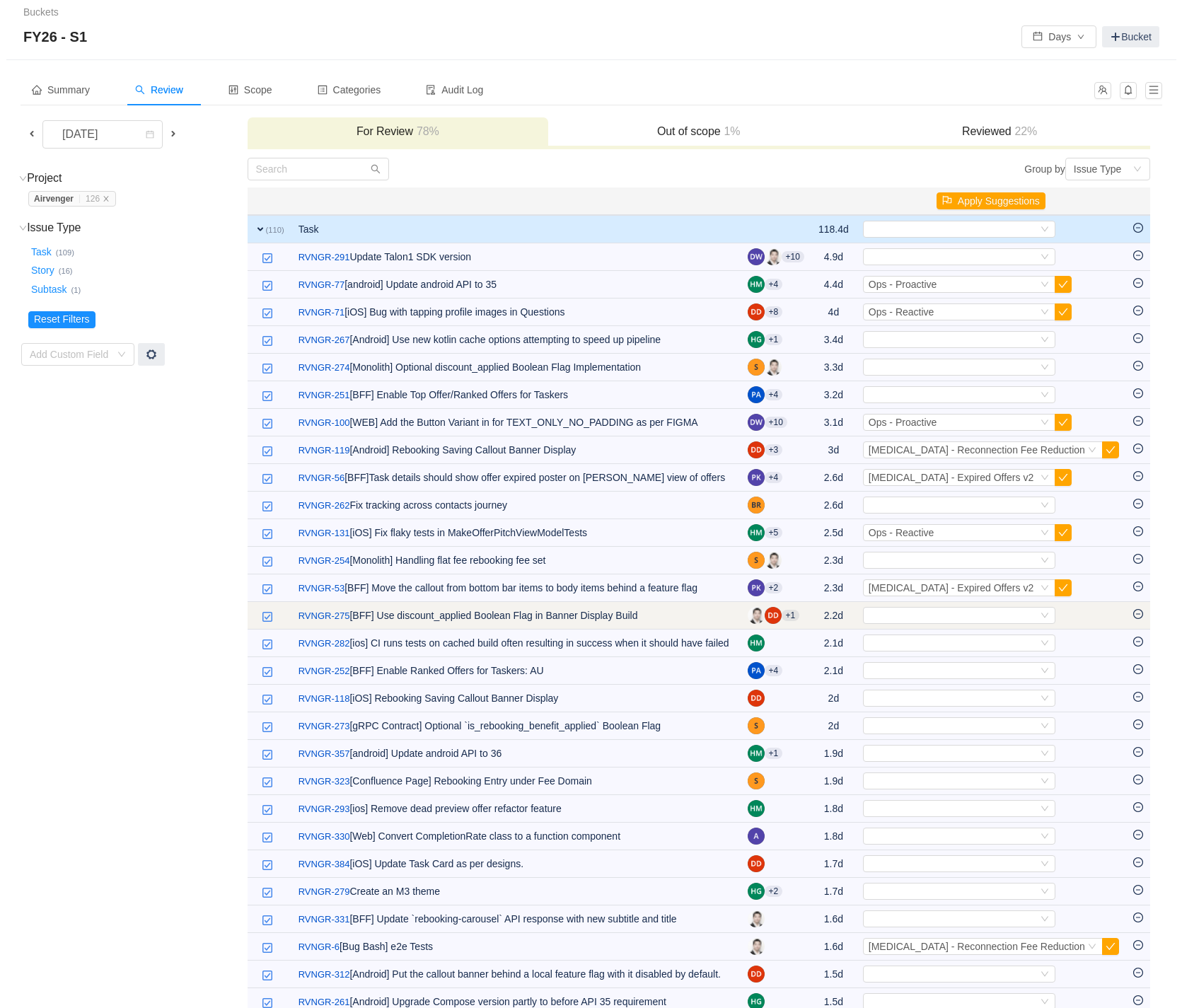
scroll to position [0, 0]
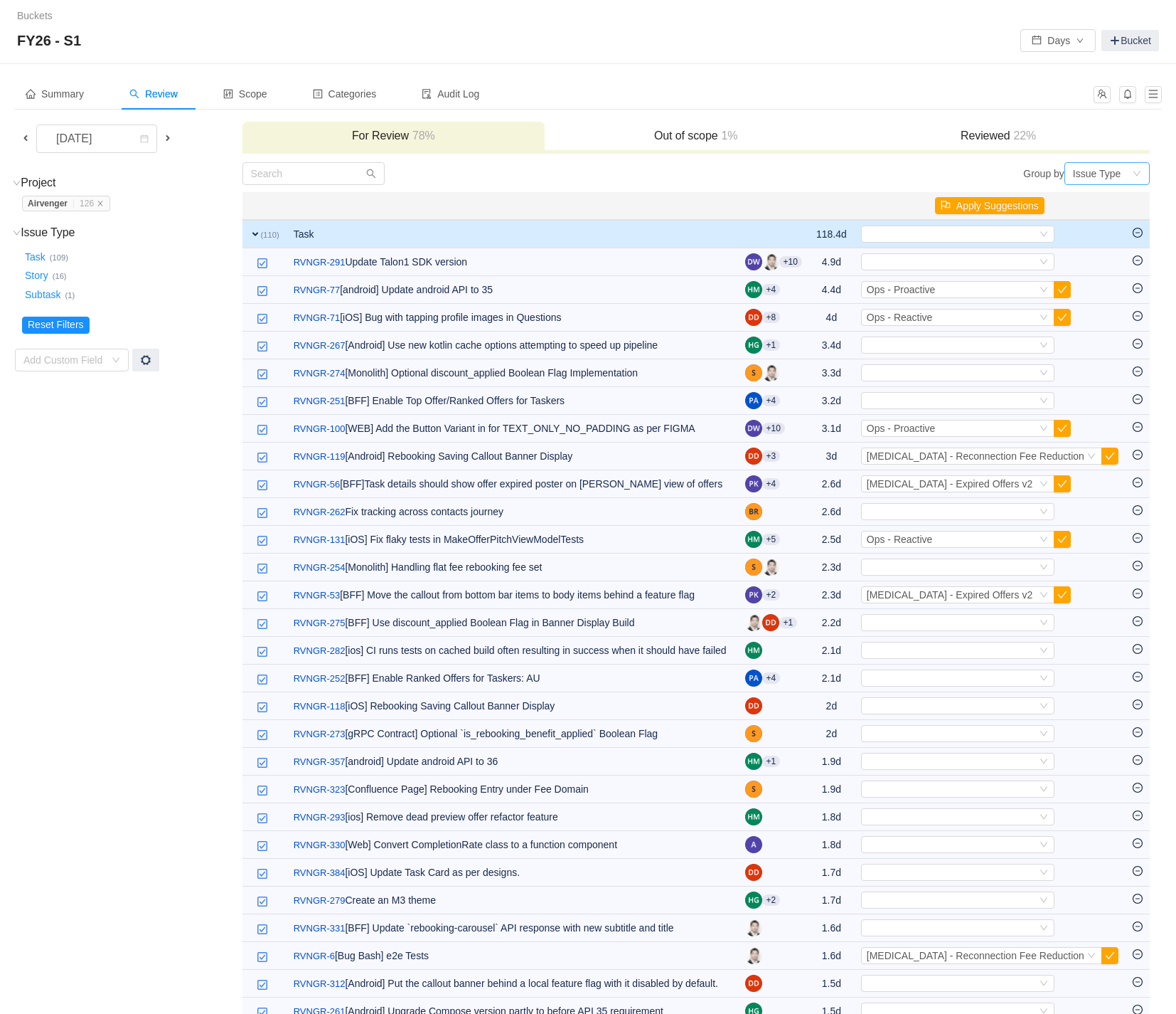
click at [1132, 175] on div "Issue Type" at bounding box center [1102, 173] width 59 height 22
click at [1102, 219] on li "Epic" at bounding box center [1108, 223] width 85 height 23
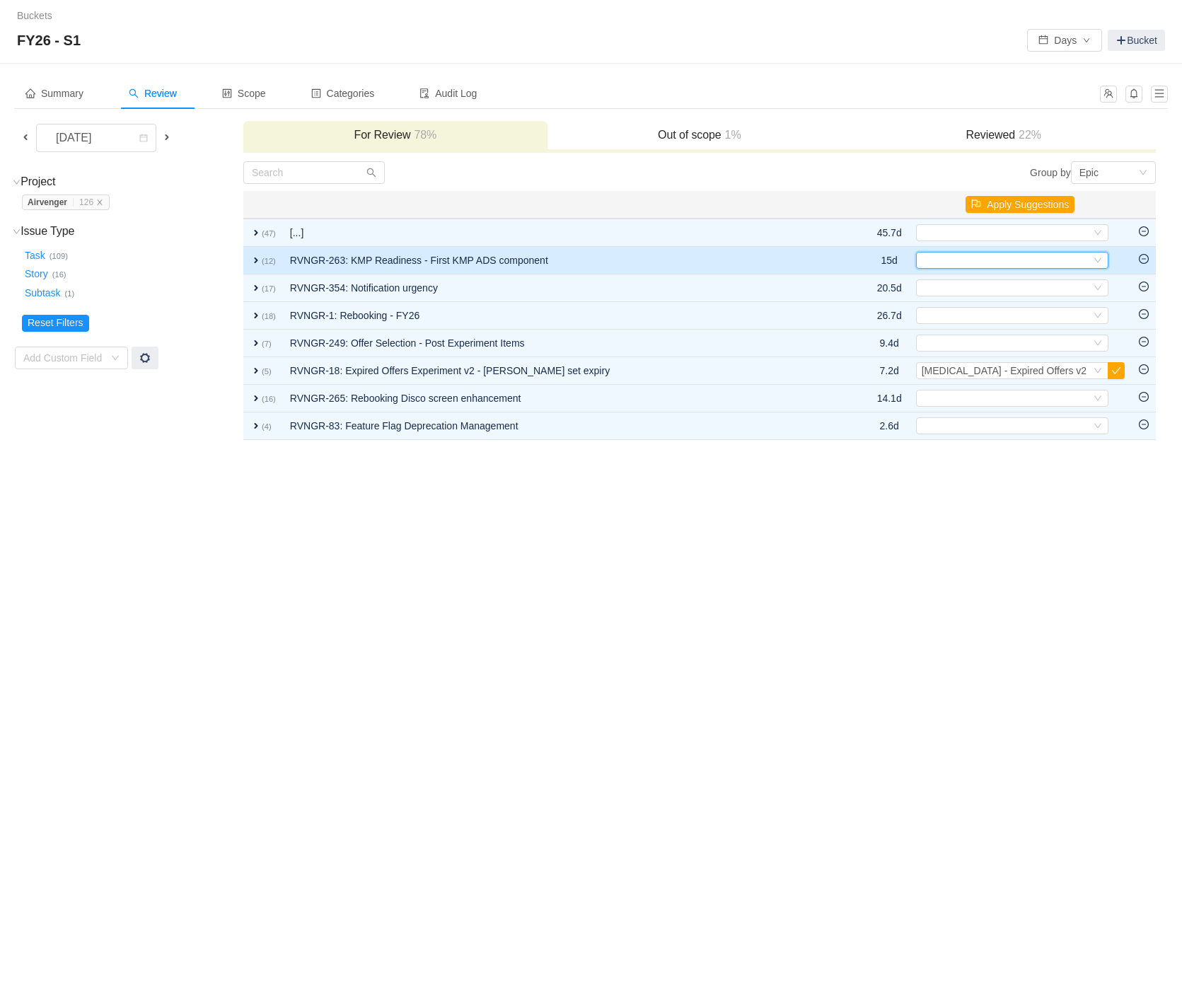
click at [1102, 259] on div "Select" at bounding box center [1012, 260] width 193 height 17
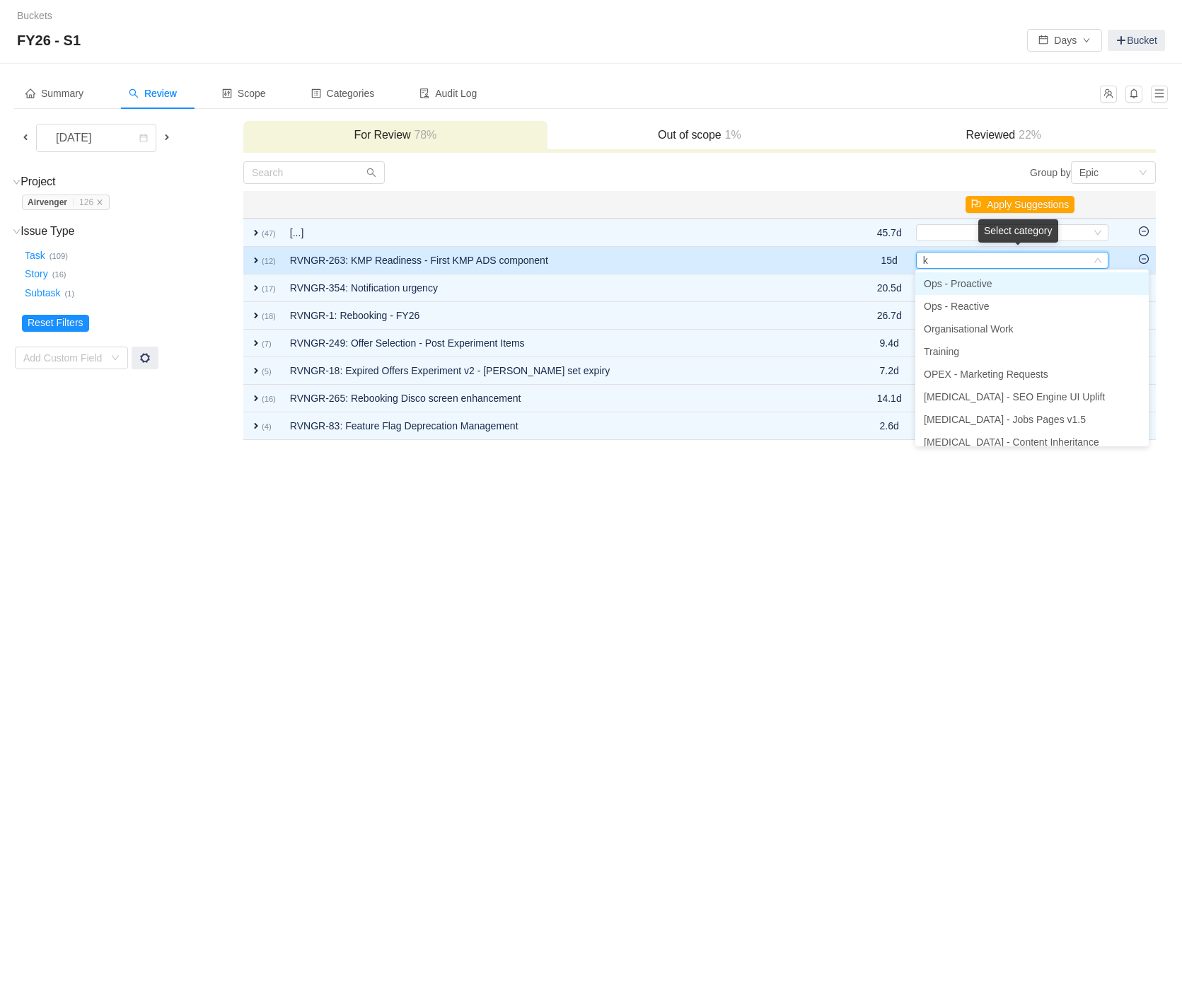
type input "km"
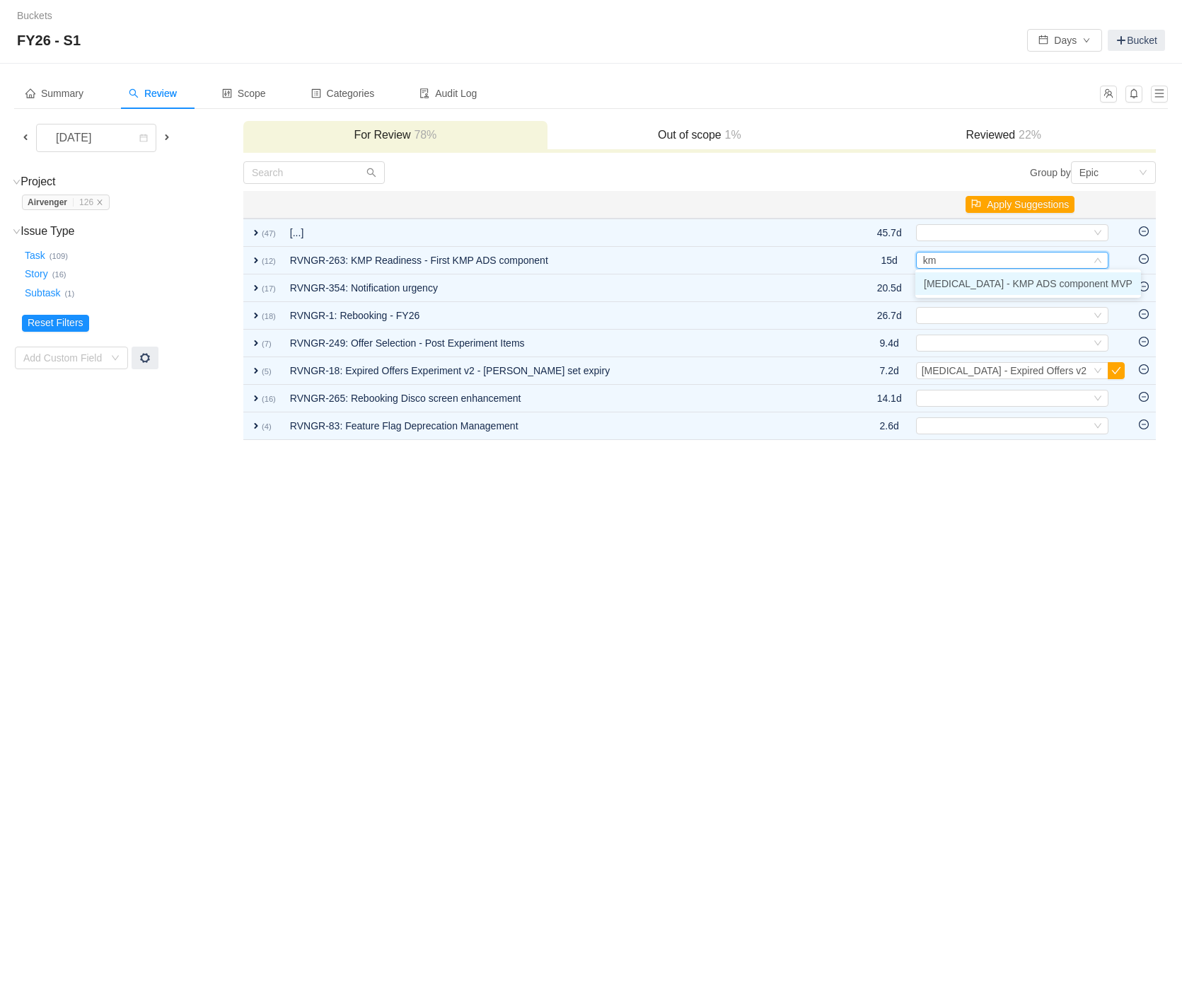
click at [1053, 283] on span "[MEDICAL_DATA] - KMP ADS component MVP" at bounding box center [1028, 283] width 209 height 11
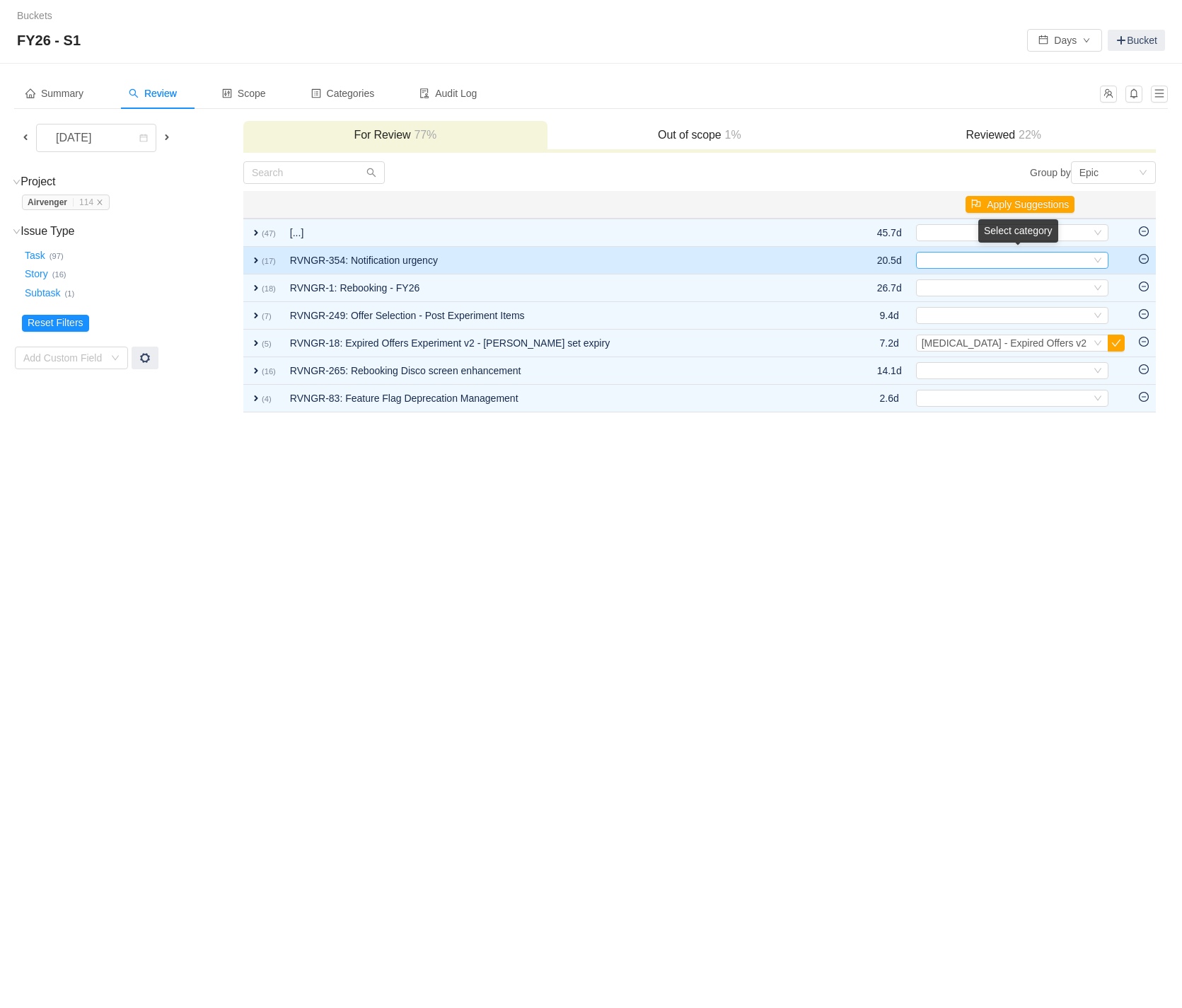
click at [1097, 260] on icon "icon: down" at bounding box center [1097, 261] width 7 height 5
type input "n"
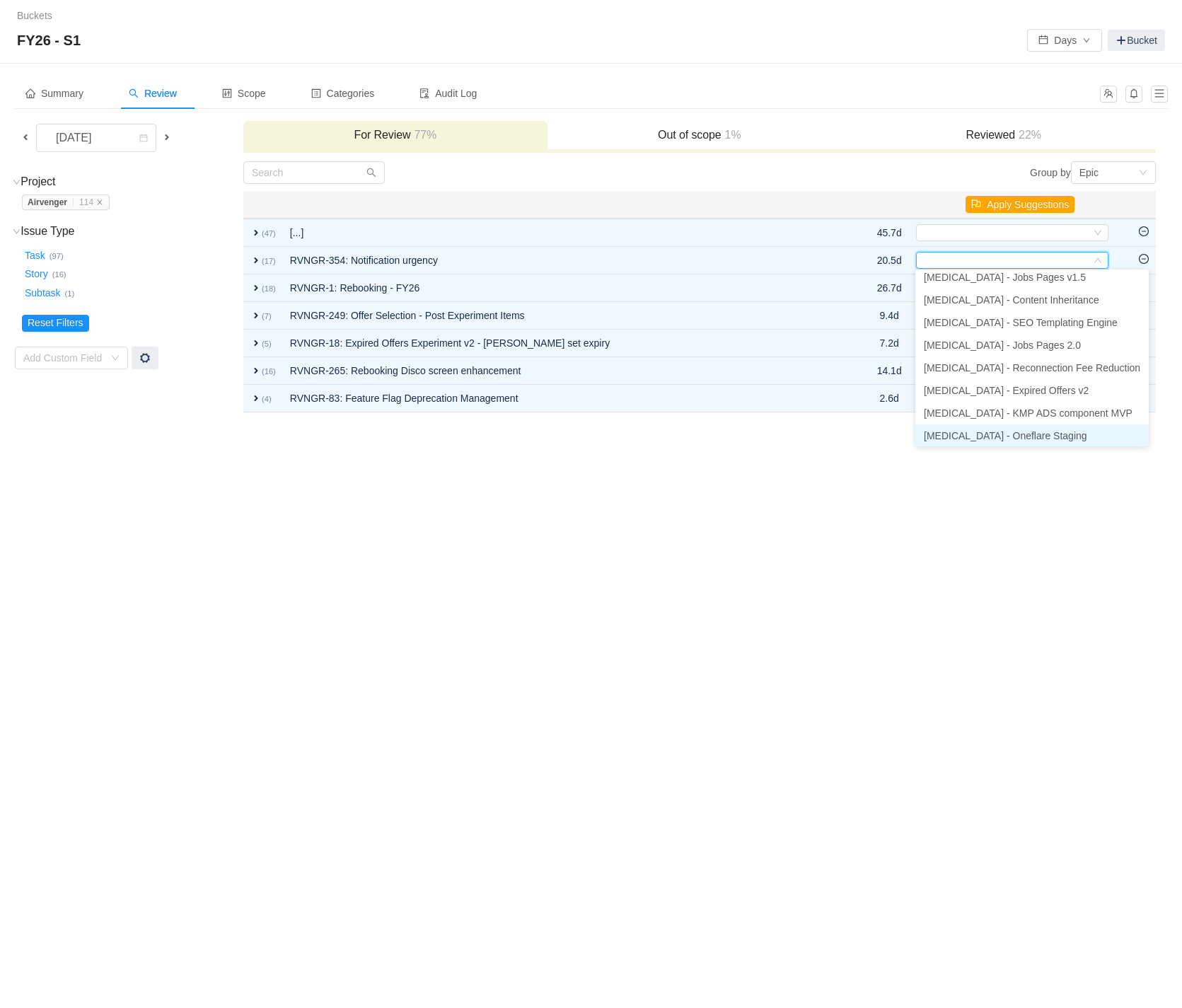
scroll to position [143, 0]
click at [936, 554] on div "Buckets / / FY26 - S1 Days Bucket Summary Review Scope Categories Audit Log Aug…" at bounding box center [591, 504] width 1182 height 1008
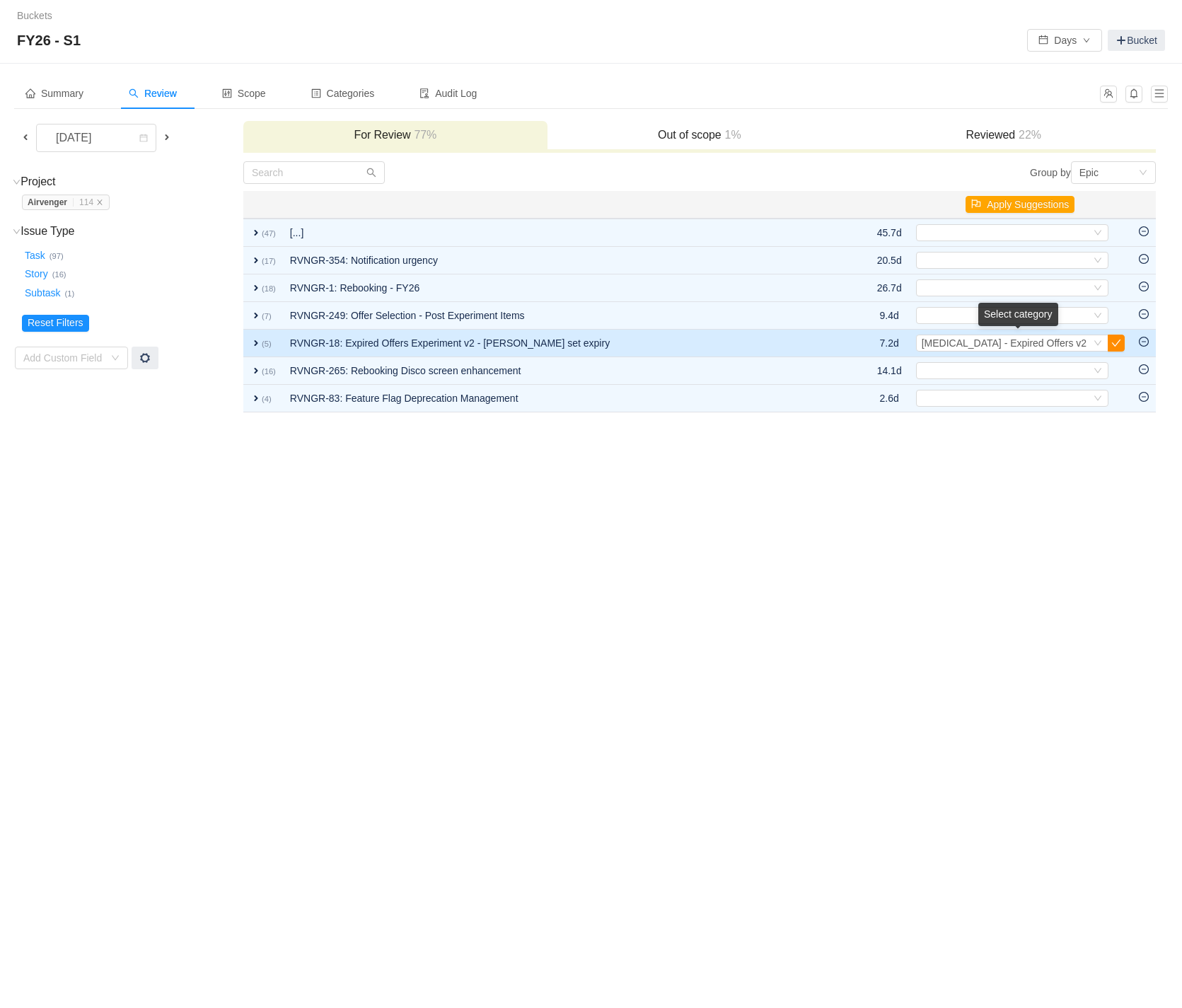
click at [1115, 345] on button "button" at bounding box center [1116, 342] width 17 height 17
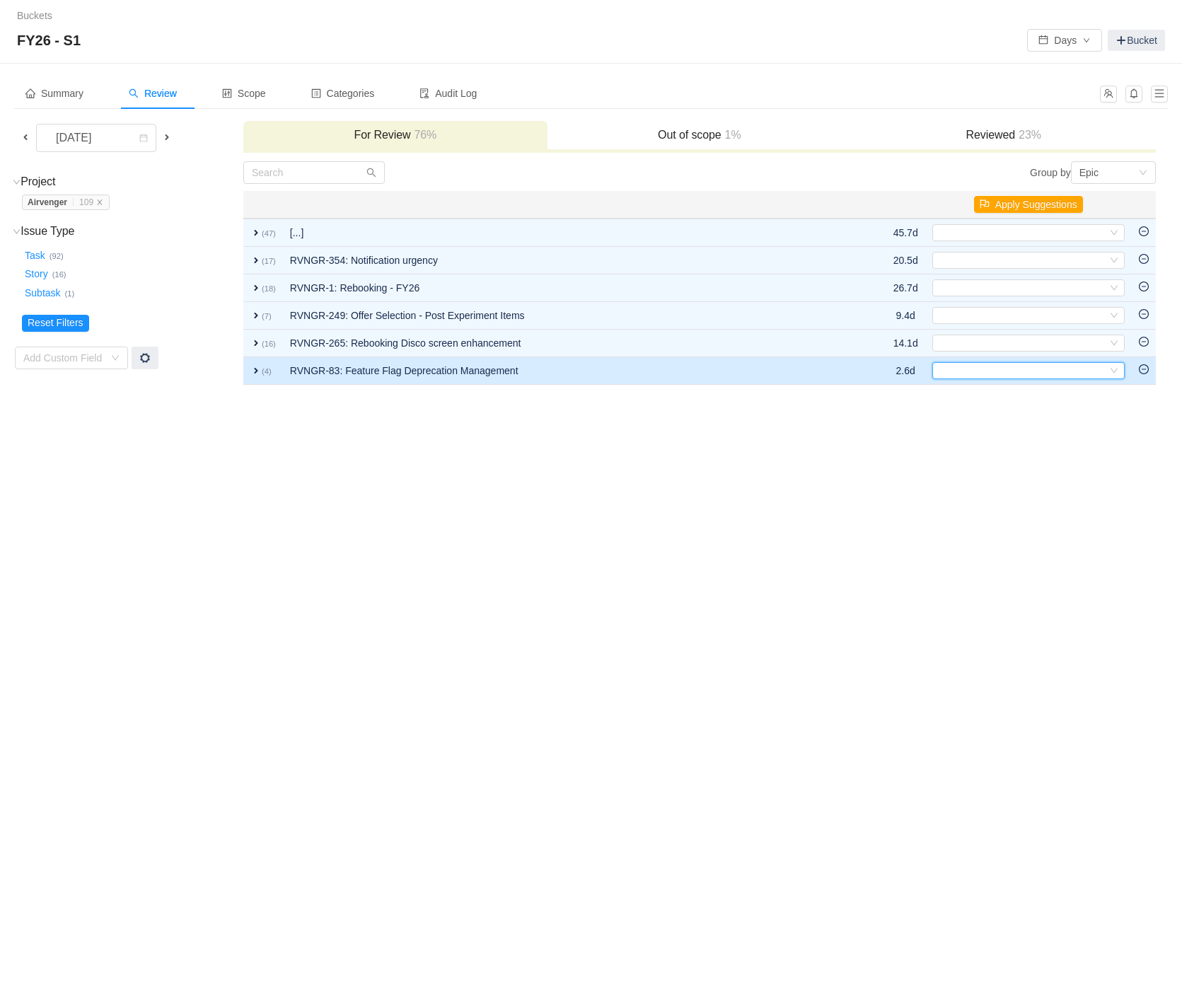
click at [1118, 372] on div "Select" at bounding box center [1028, 370] width 193 height 17
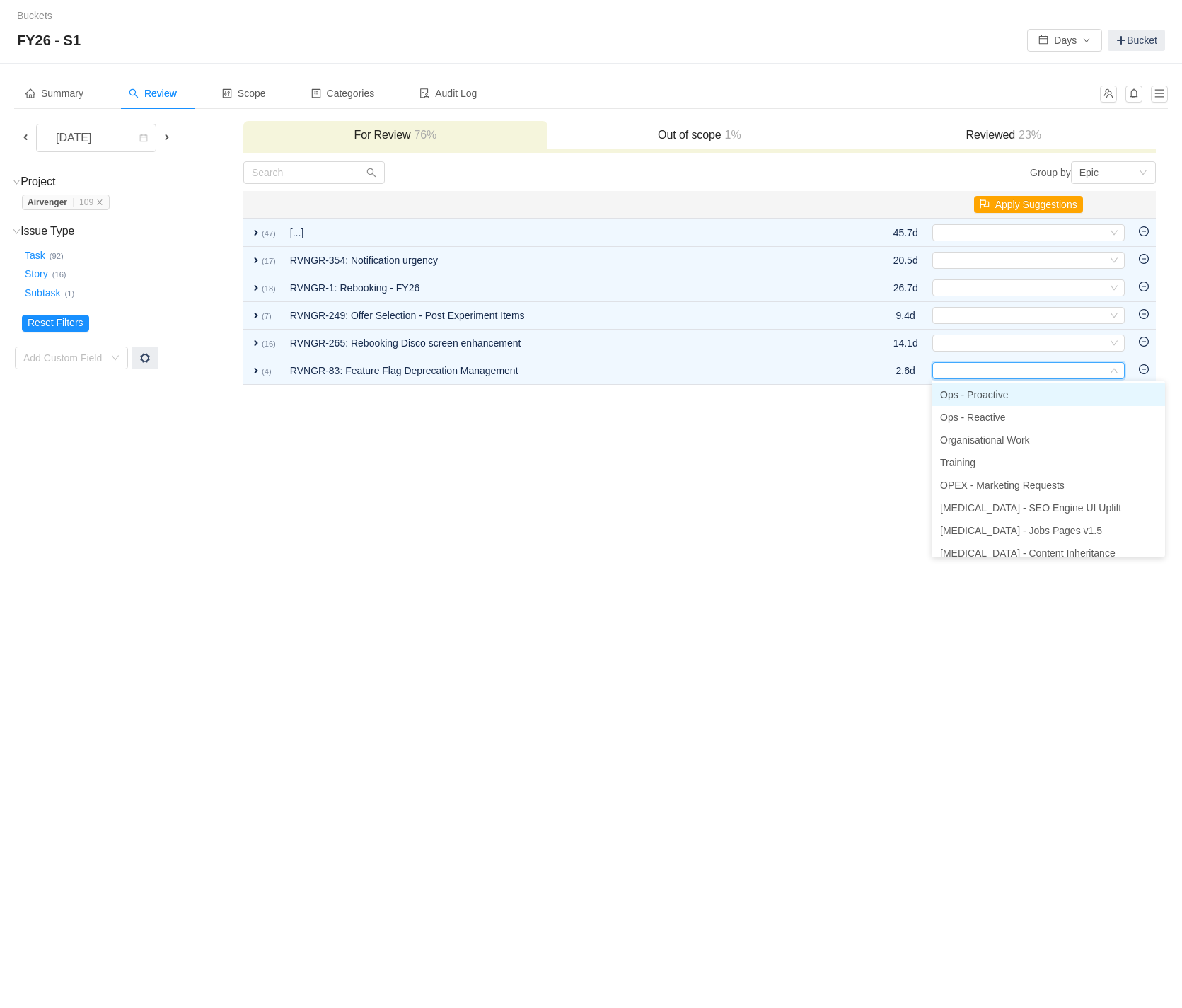
click at [1073, 398] on li "Ops - Proactive" at bounding box center [1048, 394] width 234 height 22
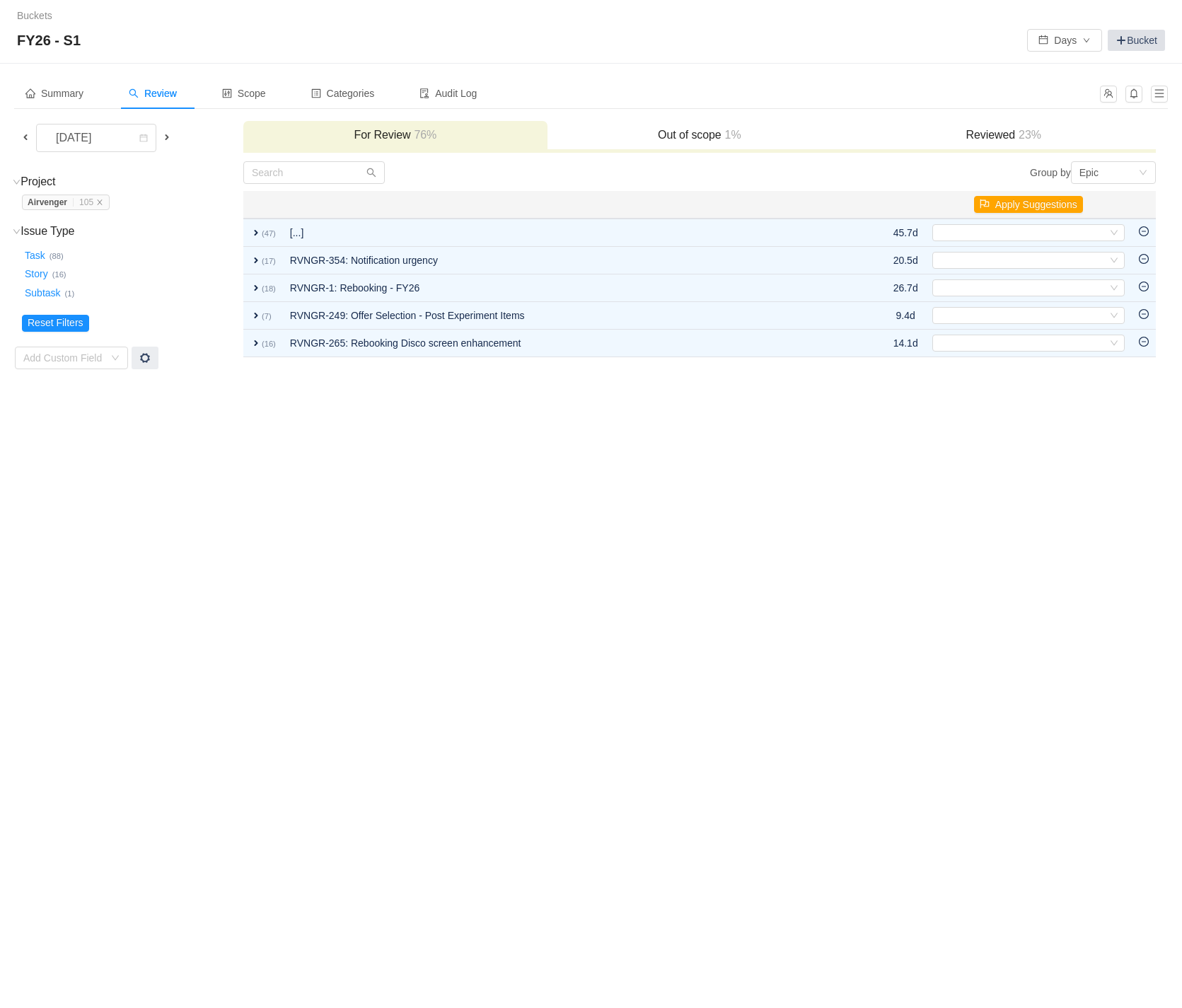
click at [1138, 41] on link "Bucket" at bounding box center [1136, 40] width 58 height 22
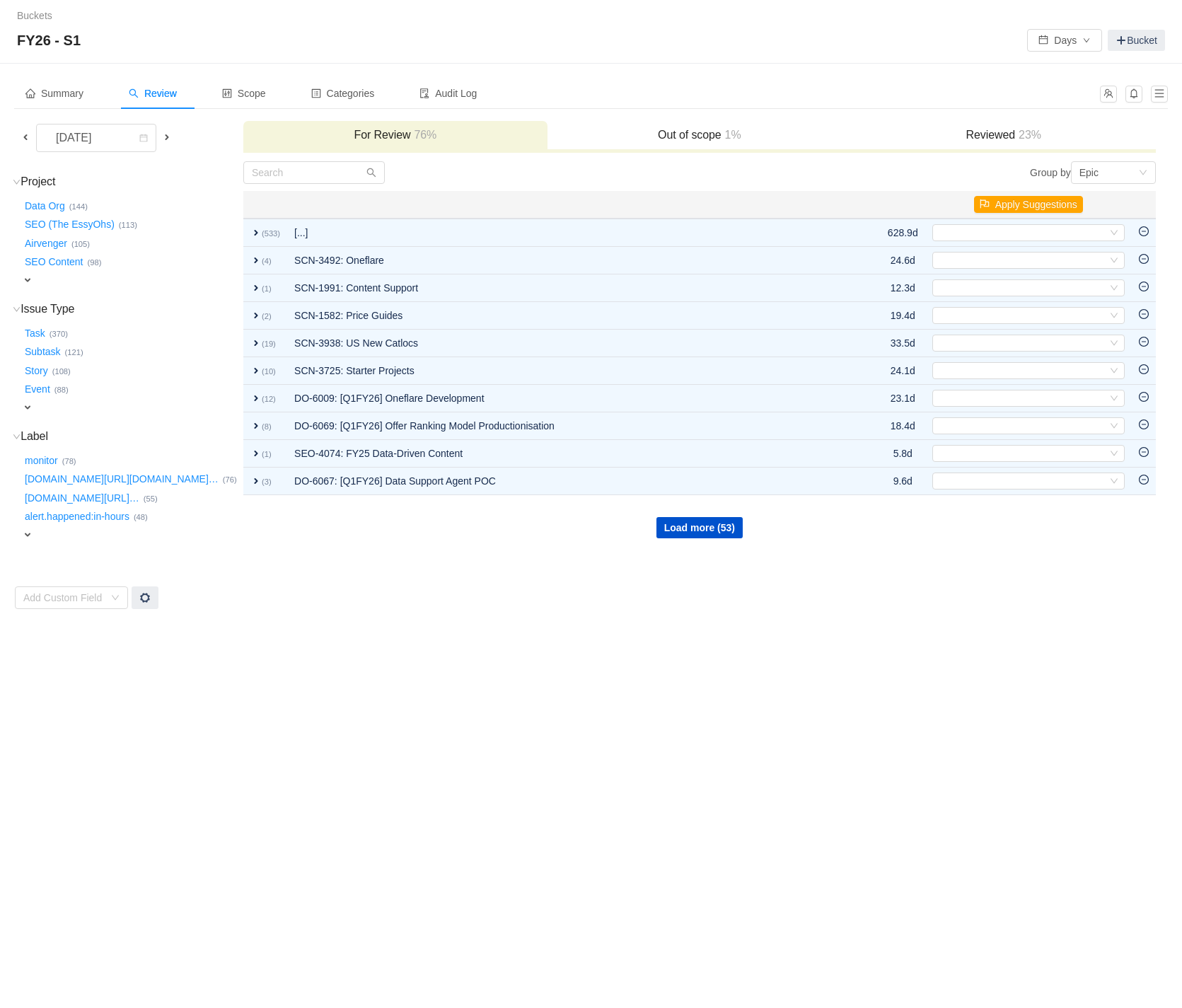
click at [31, 277] on span "expand" at bounding box center [27, 280] width 11 height 11
click at [50, 278] on div "Select value" at bounding box center [83, 282] width 112 height 14
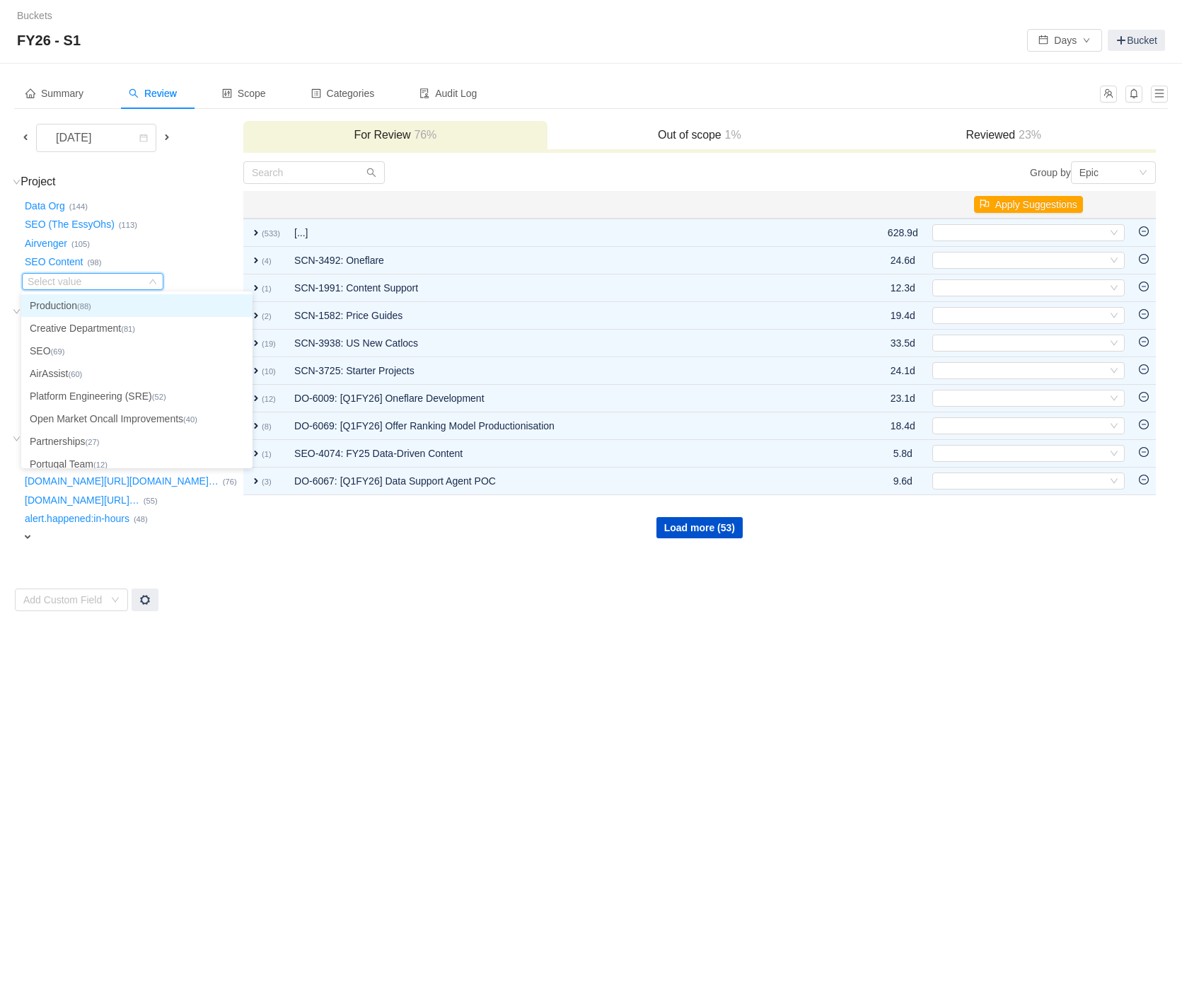
click at [172, 161] on td "Project (19) hide Data Org … (144) SEO (The EssyOhs) … (113) Airvenger … (105) …" at bounding box center [129, 386] width 229 height 451
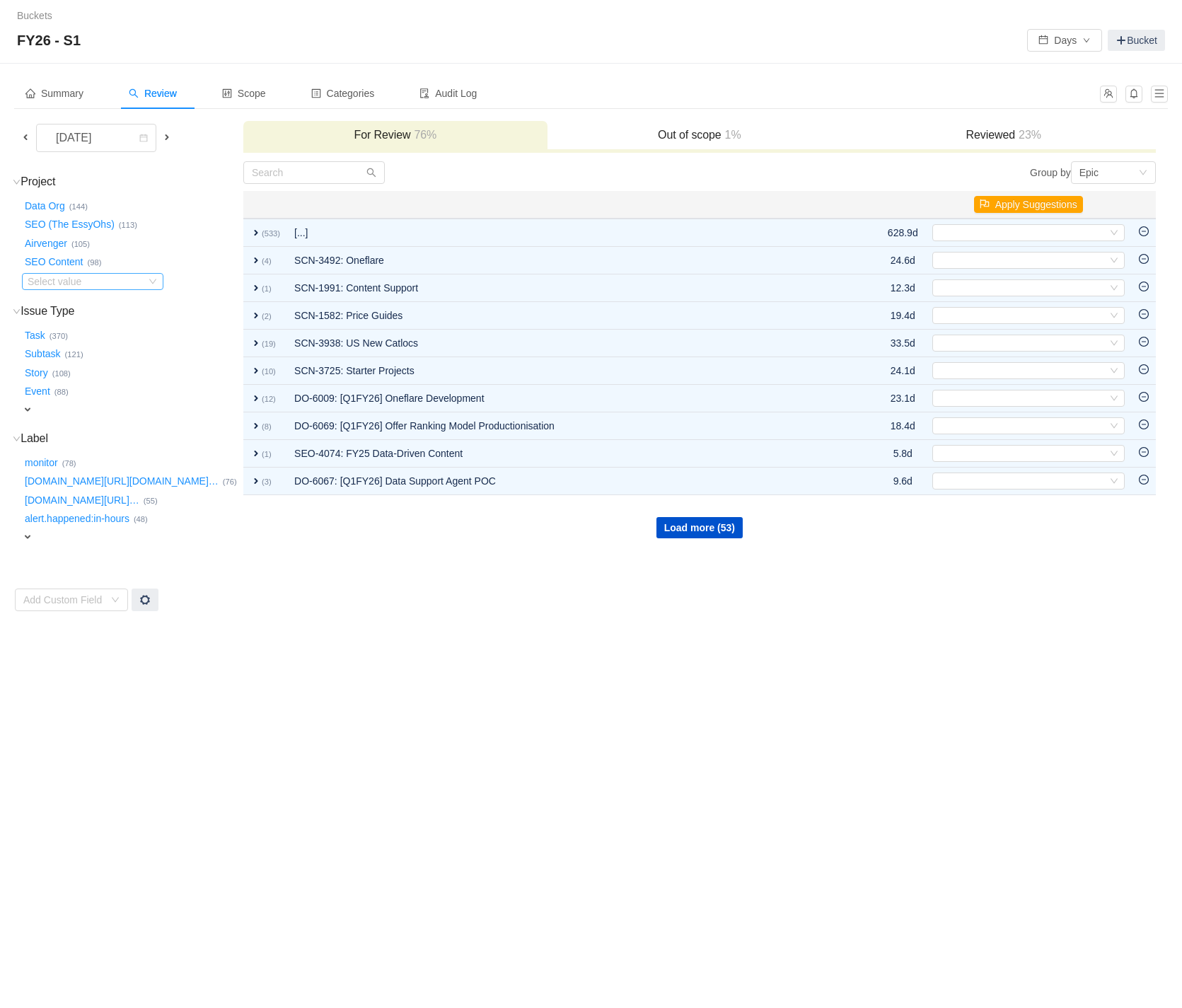
click at [54, 276] on div "Select value" at bounding box center [83, 282] width 112 height 14
type input "airv"
click at [149, 278] on icon "icon: down" at bounding box center [153, 282] width 9 height 9
click at [145, 281] on div "Select value" at bounding box center [86, 281] width 118 height 15
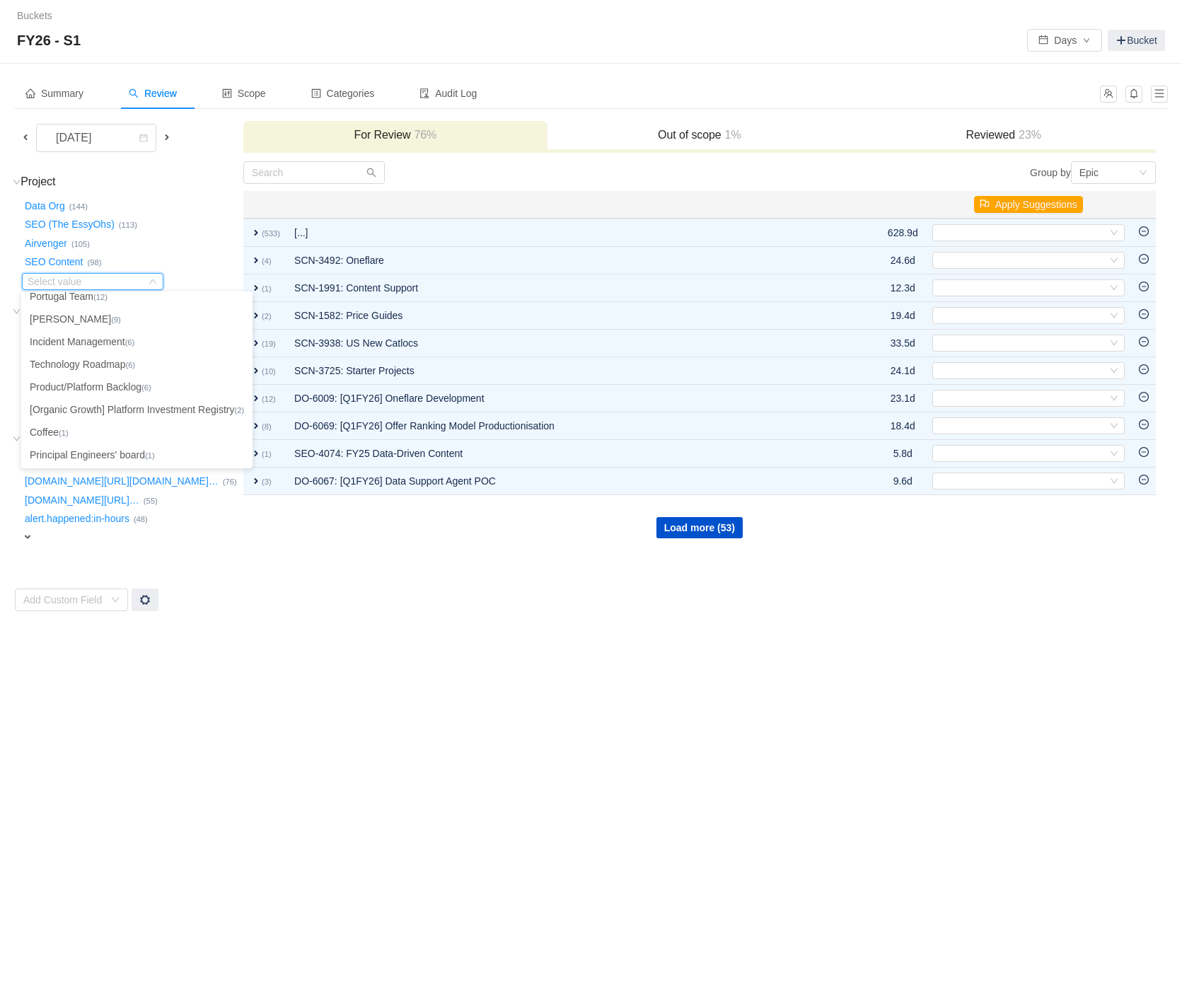
click at [420, 786] on div "Buckets / / FY26 - S1 Days Bucket Summary Review Scope Categories Audit Log Aug…" at bounding box center [591, 504] width 1182 height 1008
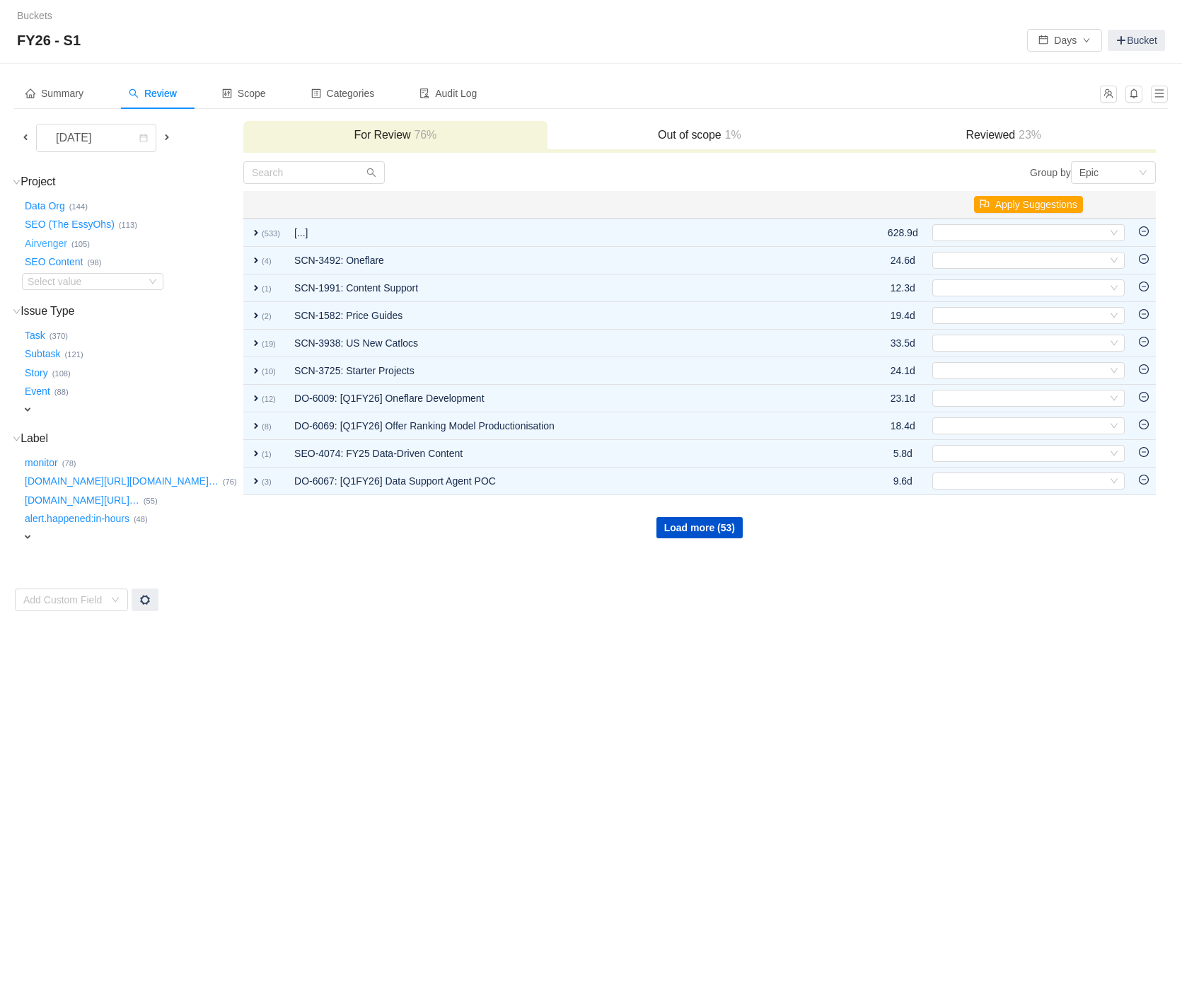
click at [52, 242] on button "Airvenger …" at bounding box center [46, 243] width 50 height 22
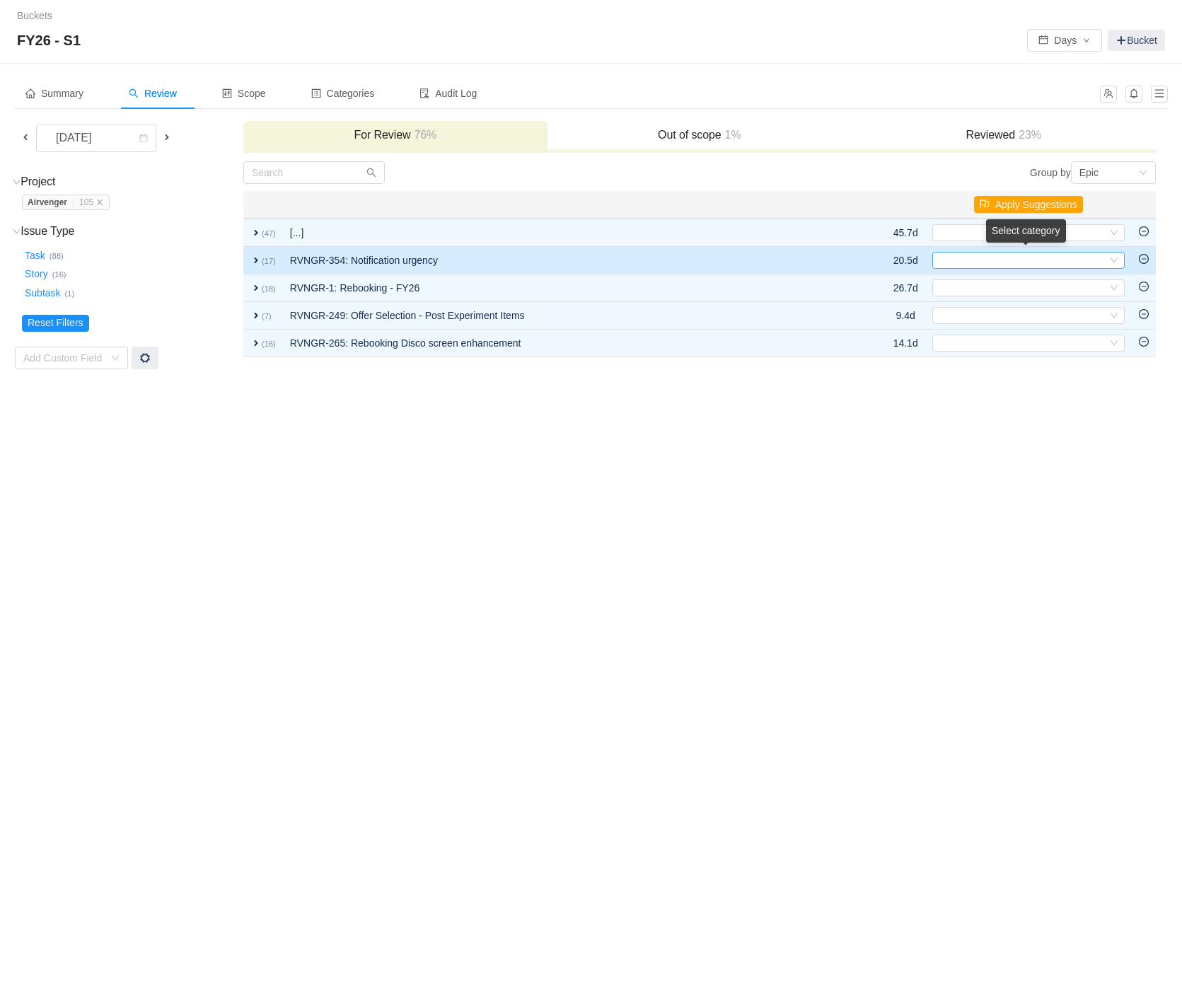
click at [1058, 254] on div "Select" at bounding box center [1021, 260] width 169 height 15
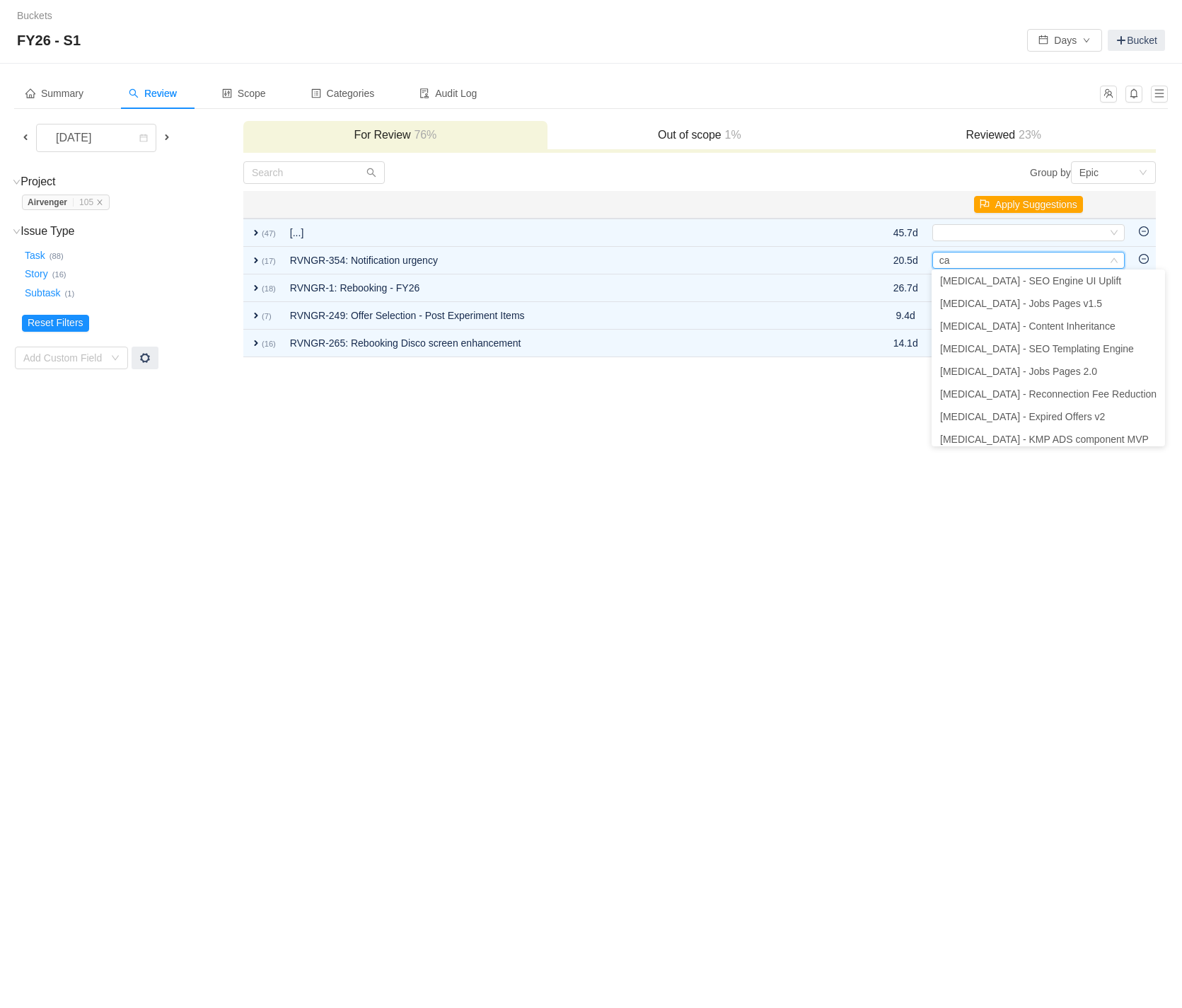
type input "ca"
click at [685, 446] on div "Buckets / / FY26 - S1 Days Bucket Summary Review Scope Categories Audit Log Aug…" at bounding box center [591, 504] width 1182 height 1008
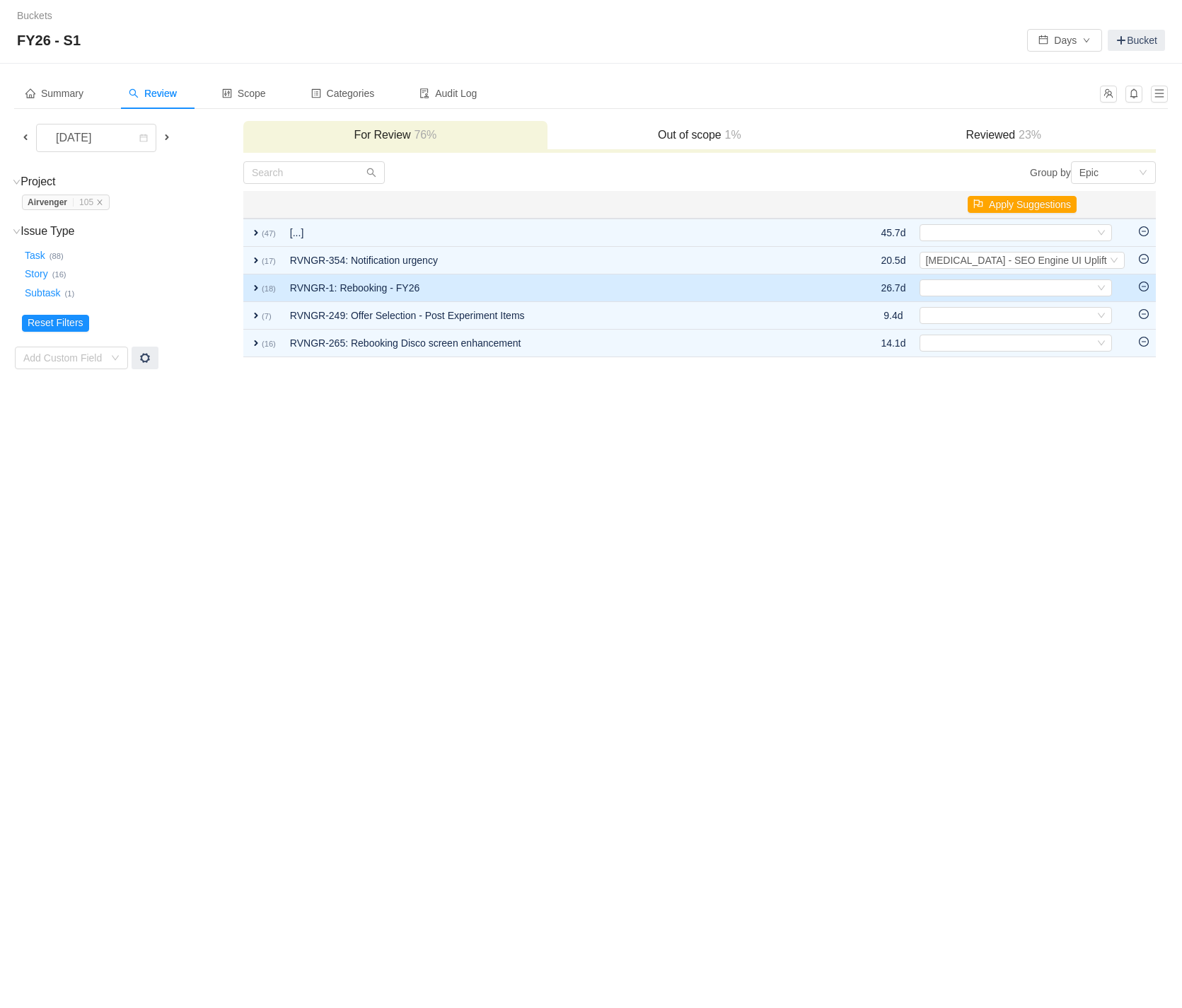
click at [260, 284] on span "expand" at bounding box center [256, 288] width 11 height 11
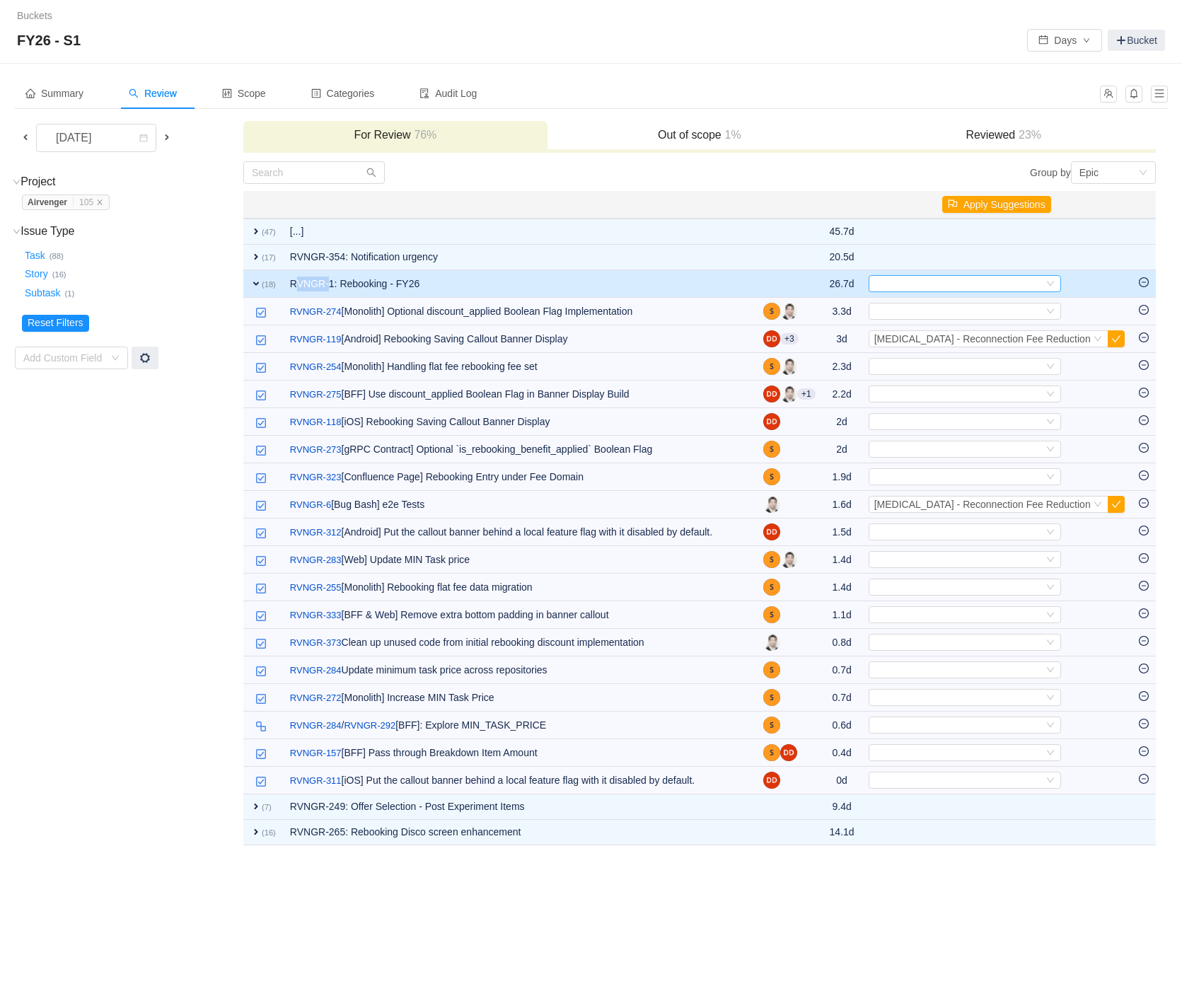
click at [1054, 284] on icon "icon: down" at bounding box center [1050, 283] width 9 height 9
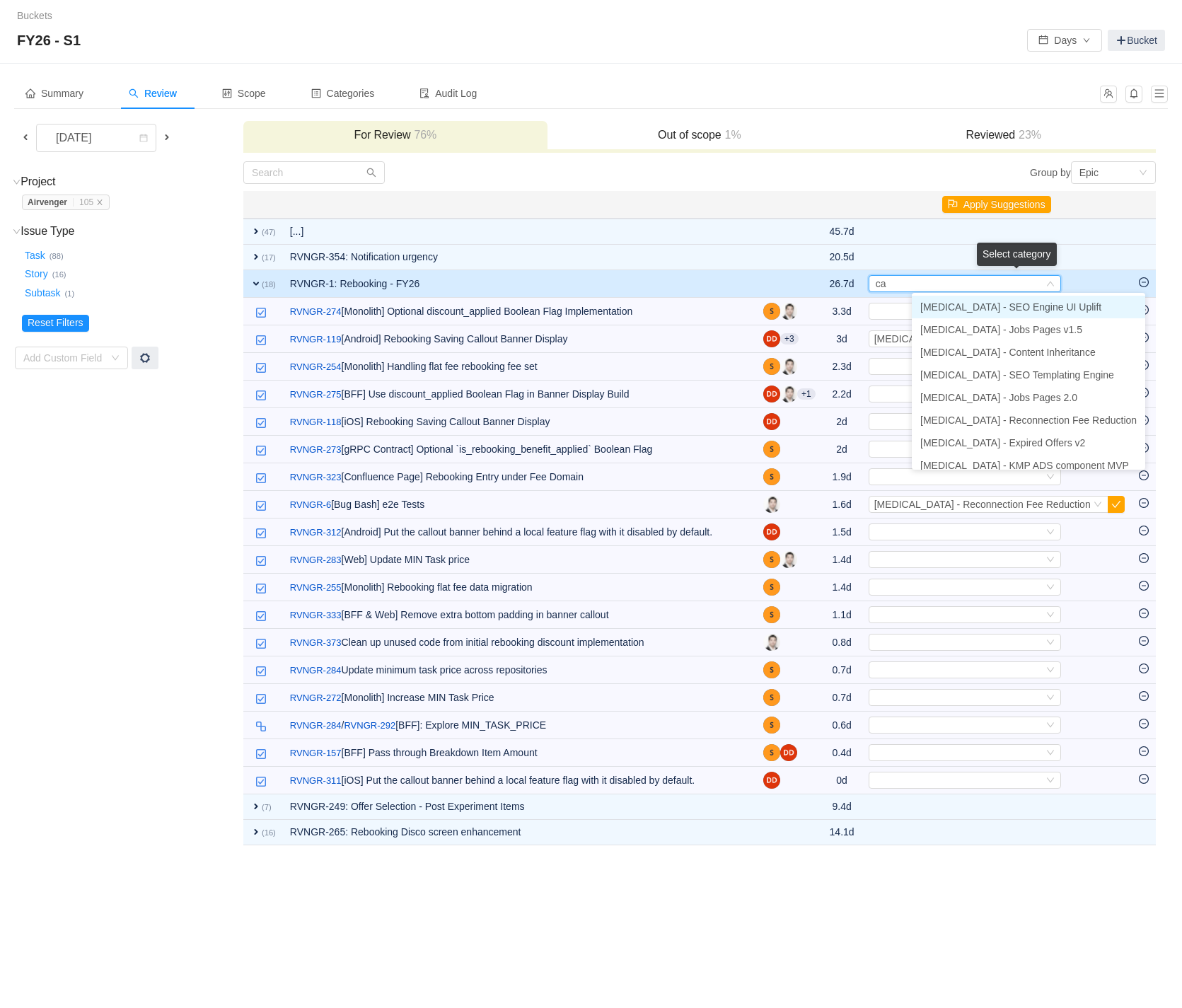
type input "cap"
click at [1062, 418] on span "[MEDICAL_DATA] - Reconnection Fee Reduction" at bounding box center [1028, 420] width 217 height 11
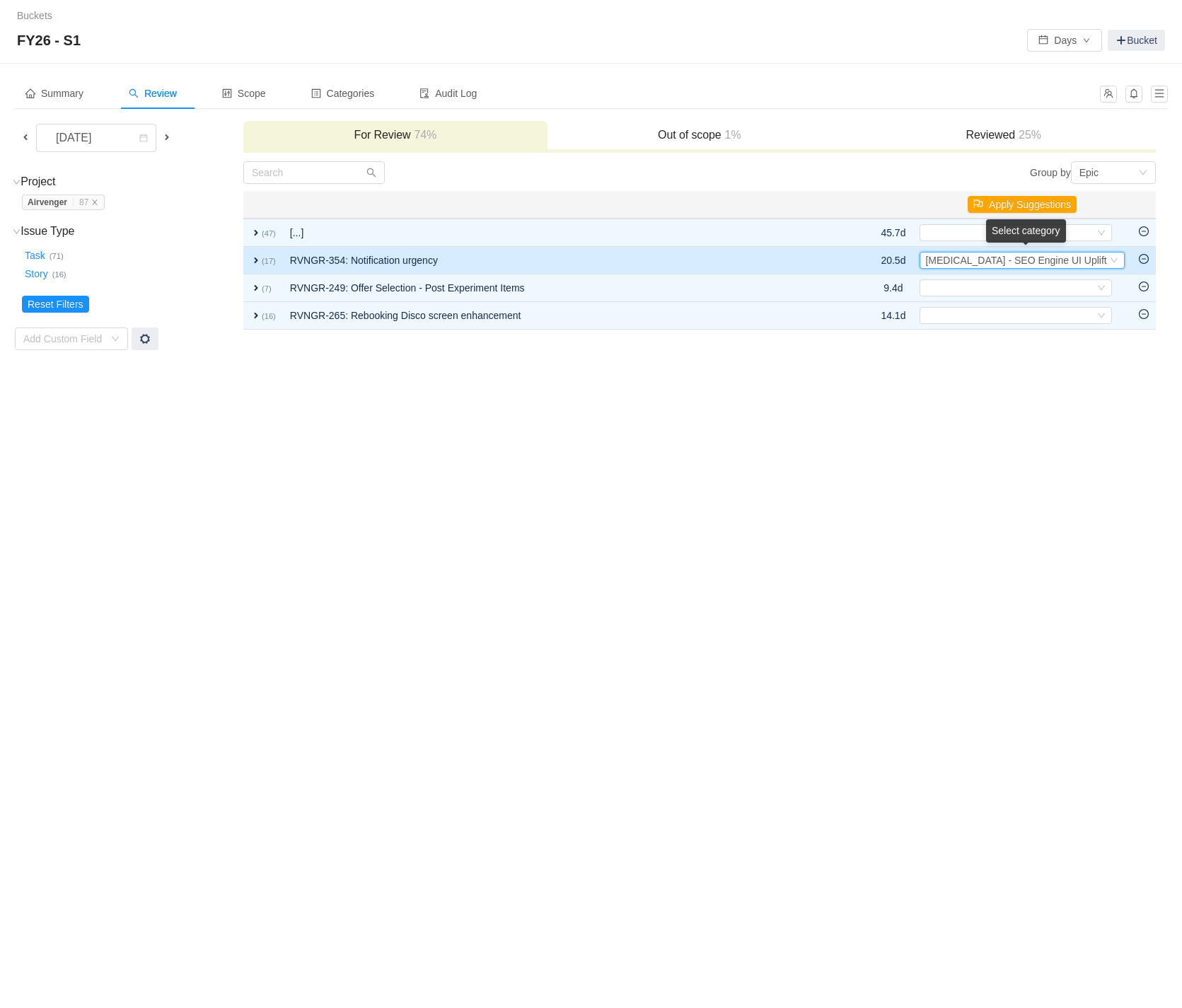
click at [986, 263] on span "[MEDICAL_DATA] - SEO Engine UI Uplift" at bounding box center [1016, 260] width 181 height 11
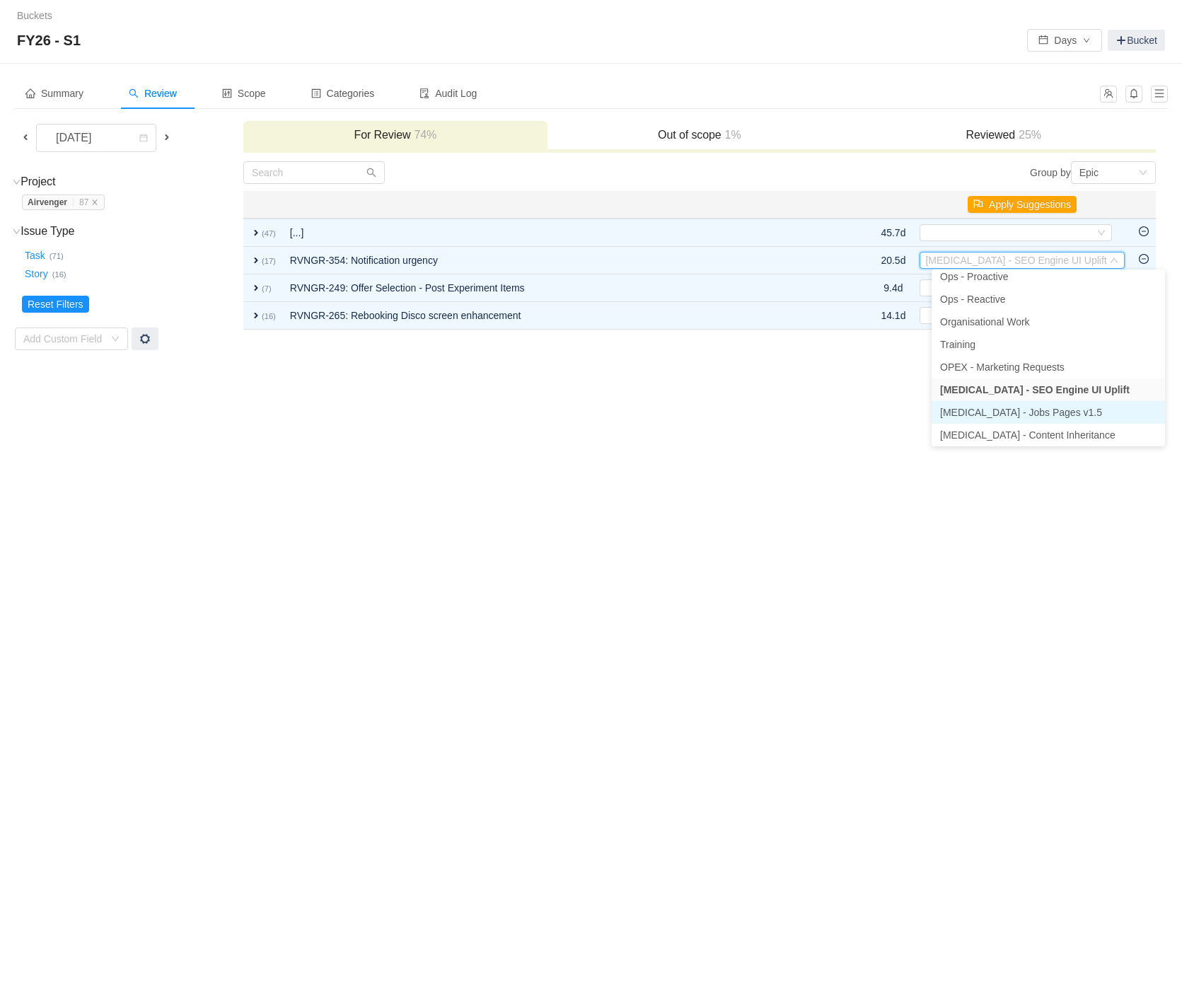
scroll to position [0, 0]
click at [677, 443] on div "Buckets / / FY26 - S1 Days Bucket Summary Review Scope Categories Audit Log Aug…" at bounding box center [591, 504] width 1182 height 1008
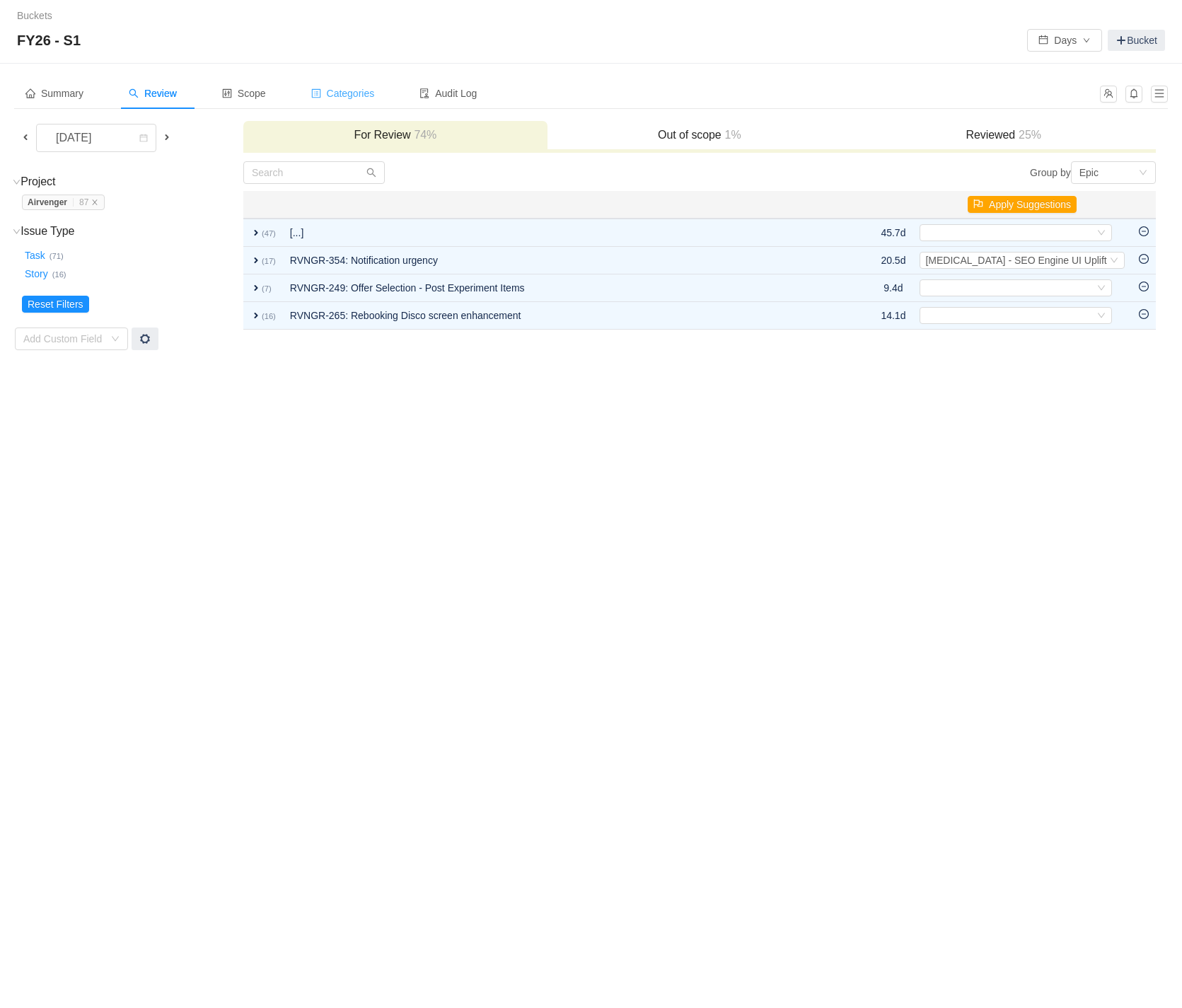
click at [361, 94] on span "Categories" at bounding box center [343, 94] width 64 height 11
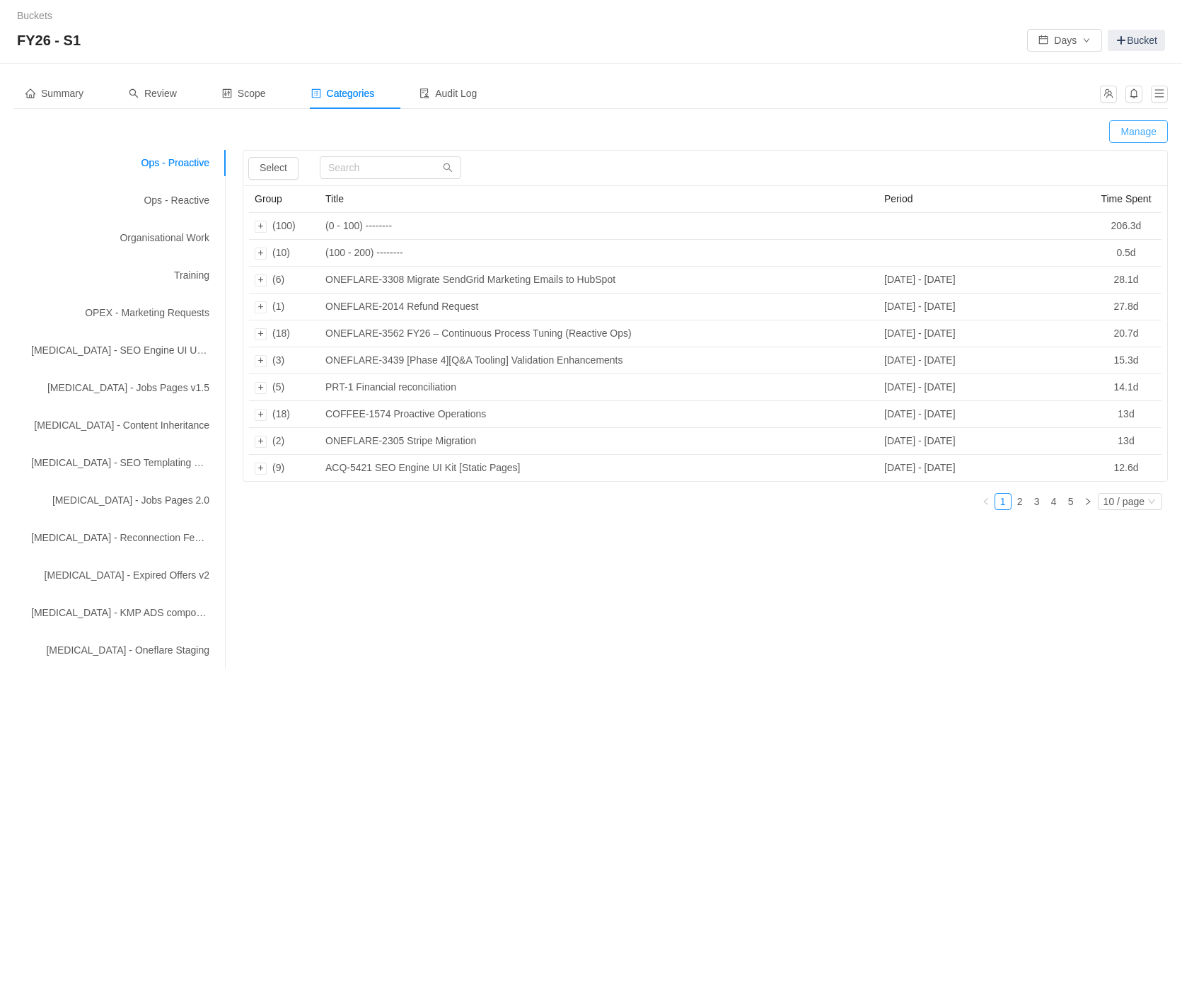
click at [1126, 132] on button "Manage" at bounding box center [1137, 131] width 58 height 22
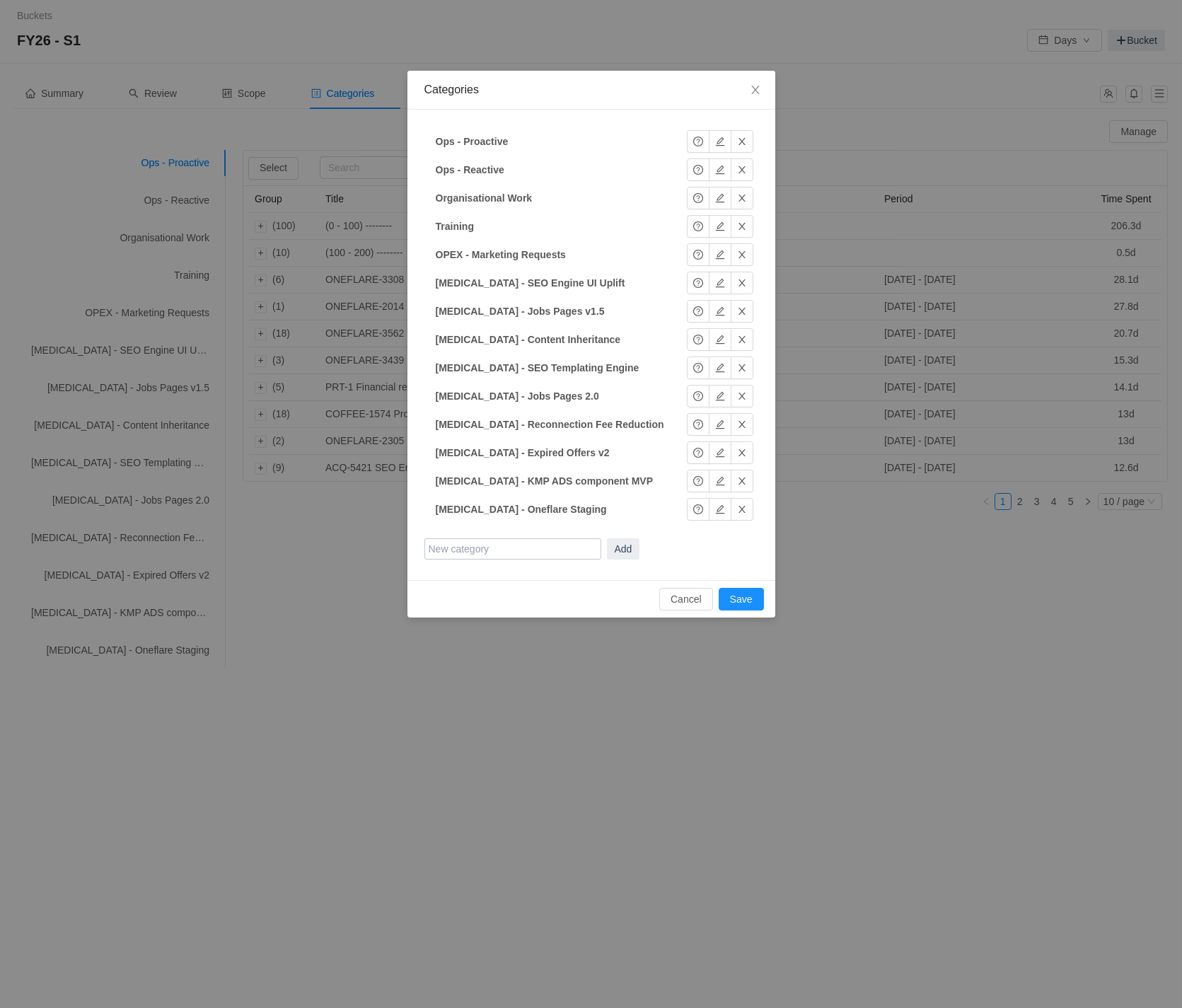
click at [519, 551] on input "text" at bounding box center [513, 549] width 177 height 22
drag, startPoint x: 631, startPoint y: 551, endPoint x: 533, endPoint y: 606, distance: 112.4
click at [533, 606] on div "Categories Ops - Proactive Ops - Proactive Okay Ops - Reactive Ops - Reactive O…" at bounding box center [591, 344] width 368 height 547
click at [537, 548] on input "[MEDICAL_DATA] - Notification Urgency Q1FY26" at bounding box center [513, 549] width 177 height 22
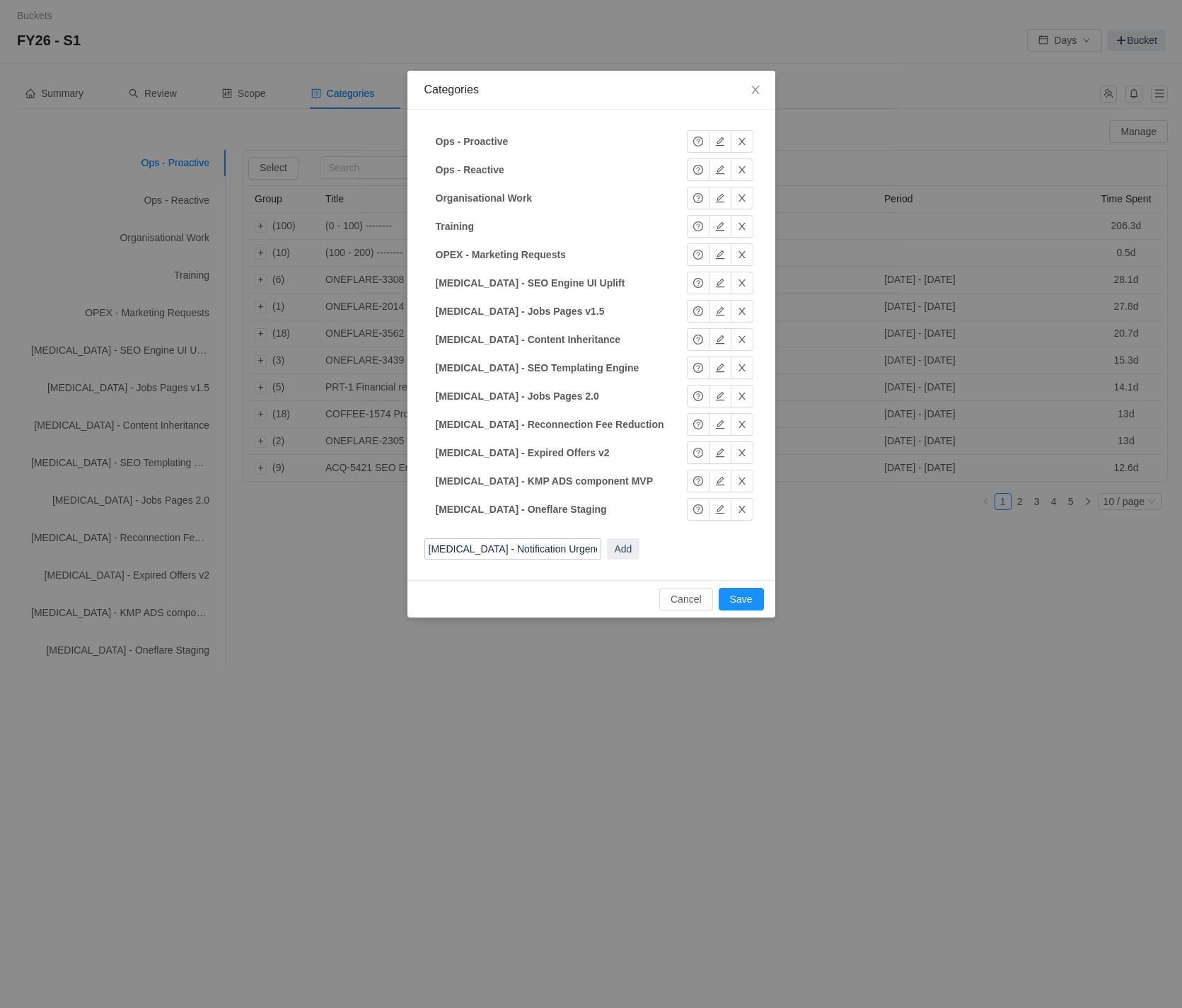
type input "[MEDICAL_DATA] - Notification Urgency Q1FY26"
click at [620, 550] on button "Add" at bounding box center [624, 549] width 34 height 22
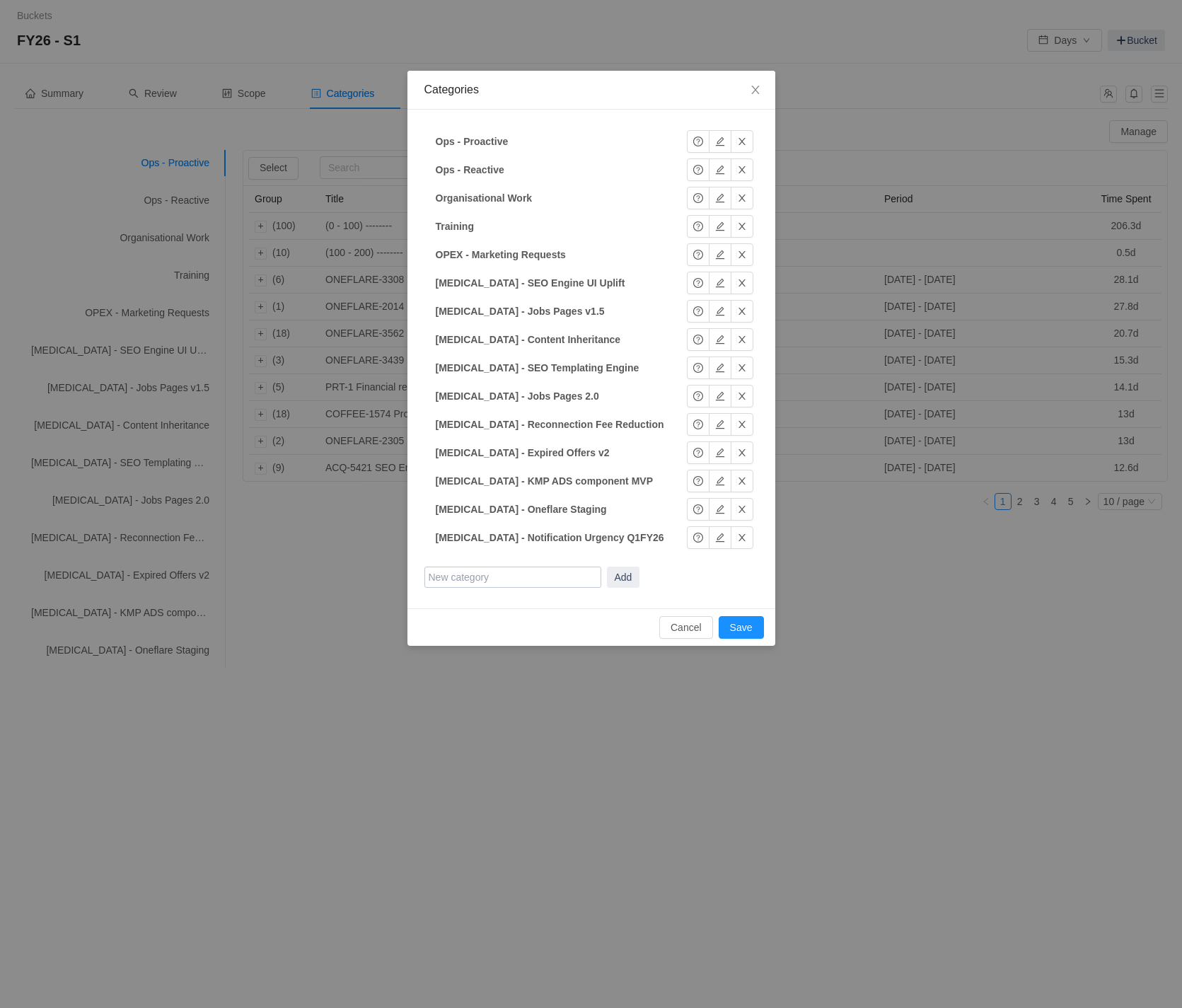
click at [537, 574] on input "text" at bounding box center [513, 577] width 177 height 22
type input "CAPEX - Rebooking Disco Q1FY26"
click at [619, 583] on button "Add" at bounding box center [624, 577] width 34 height 22
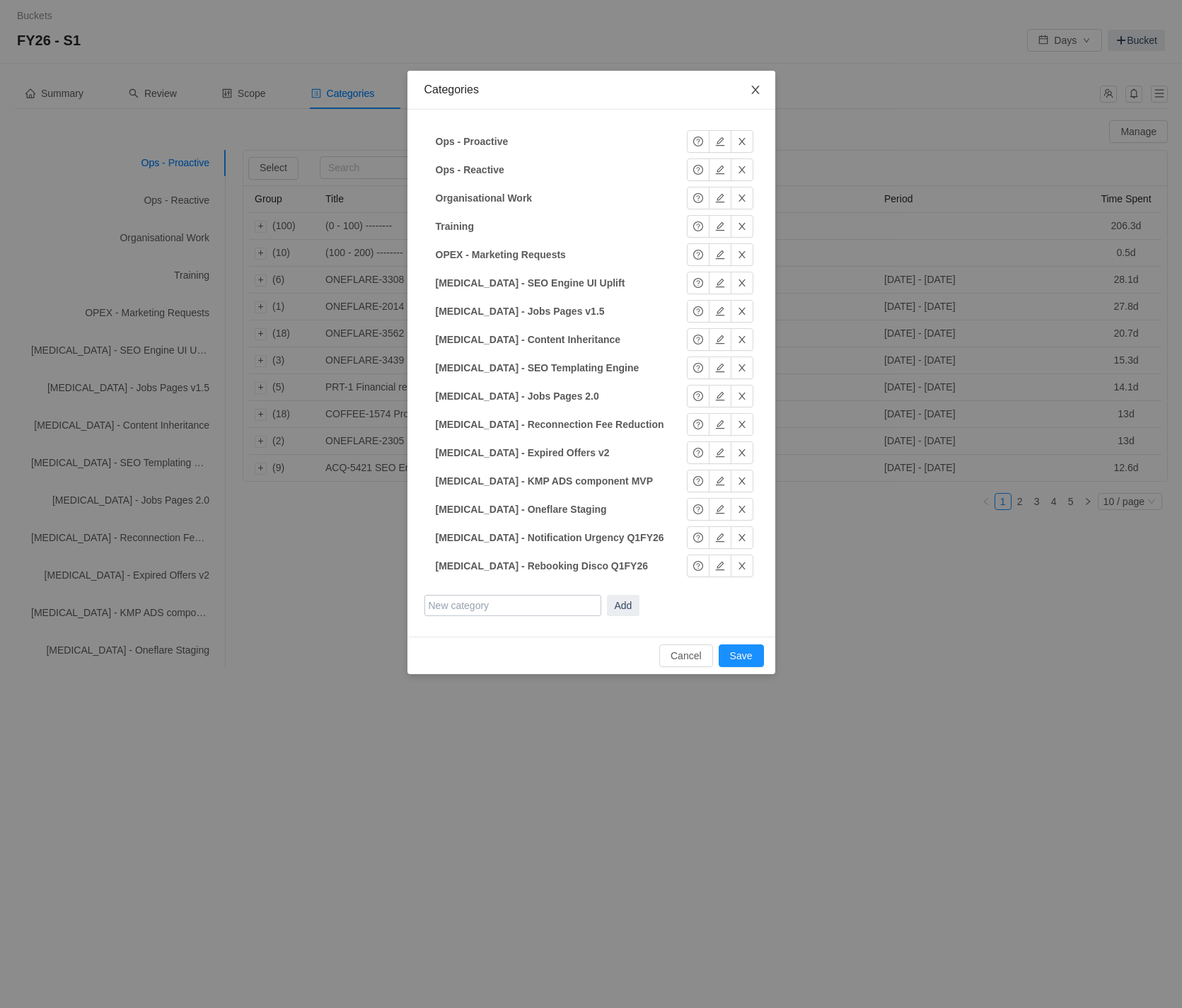
click at [756, 88] on icon "icon: close" at bounding box center [755, 90] width 8 height 9
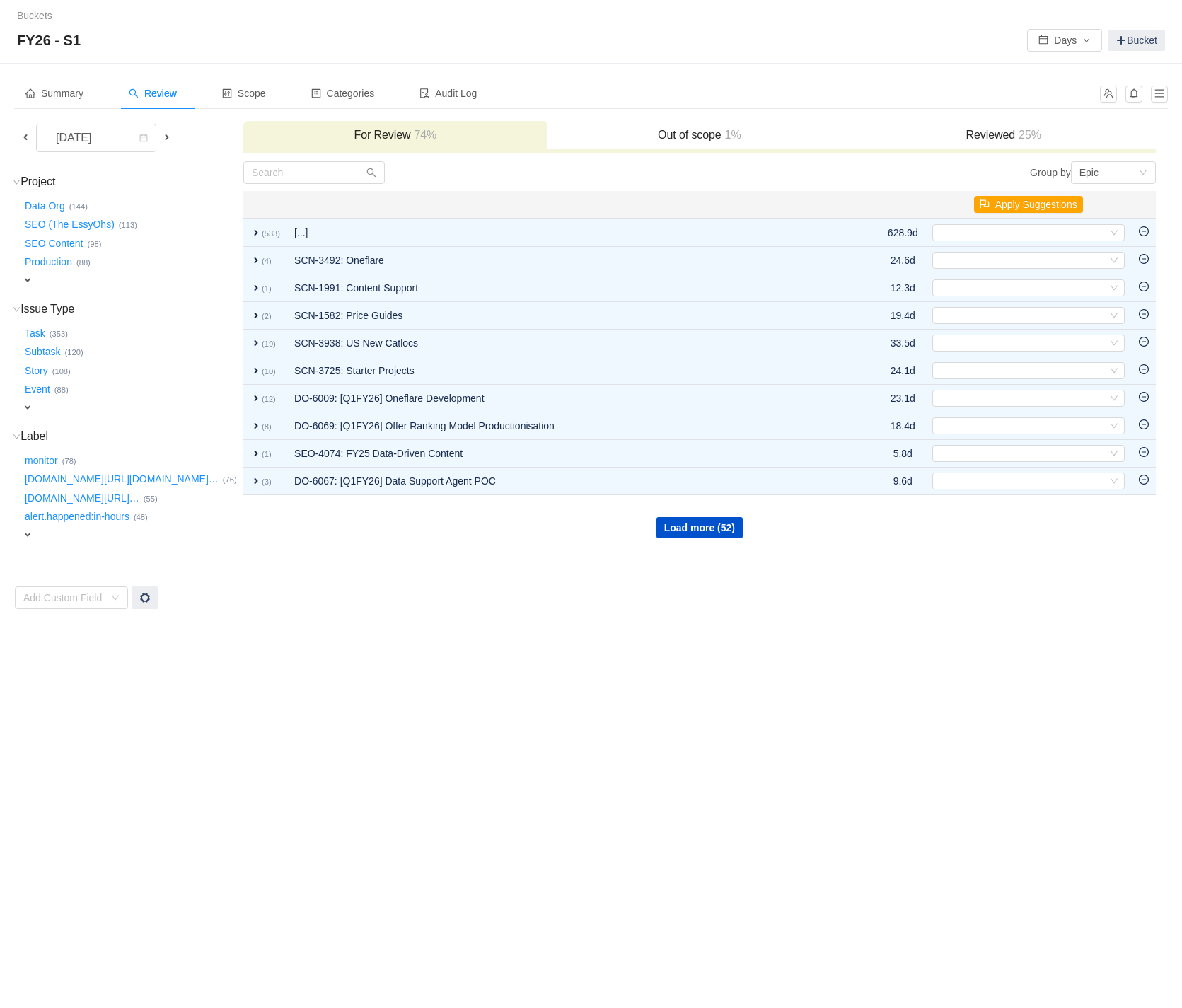
click at [29, 274] on span "expand" at bounding box center [27, 280] width 11 height 11
click at [154, 280] on icon "icon: down" at bounding box center [153, 282] width 9 height 9
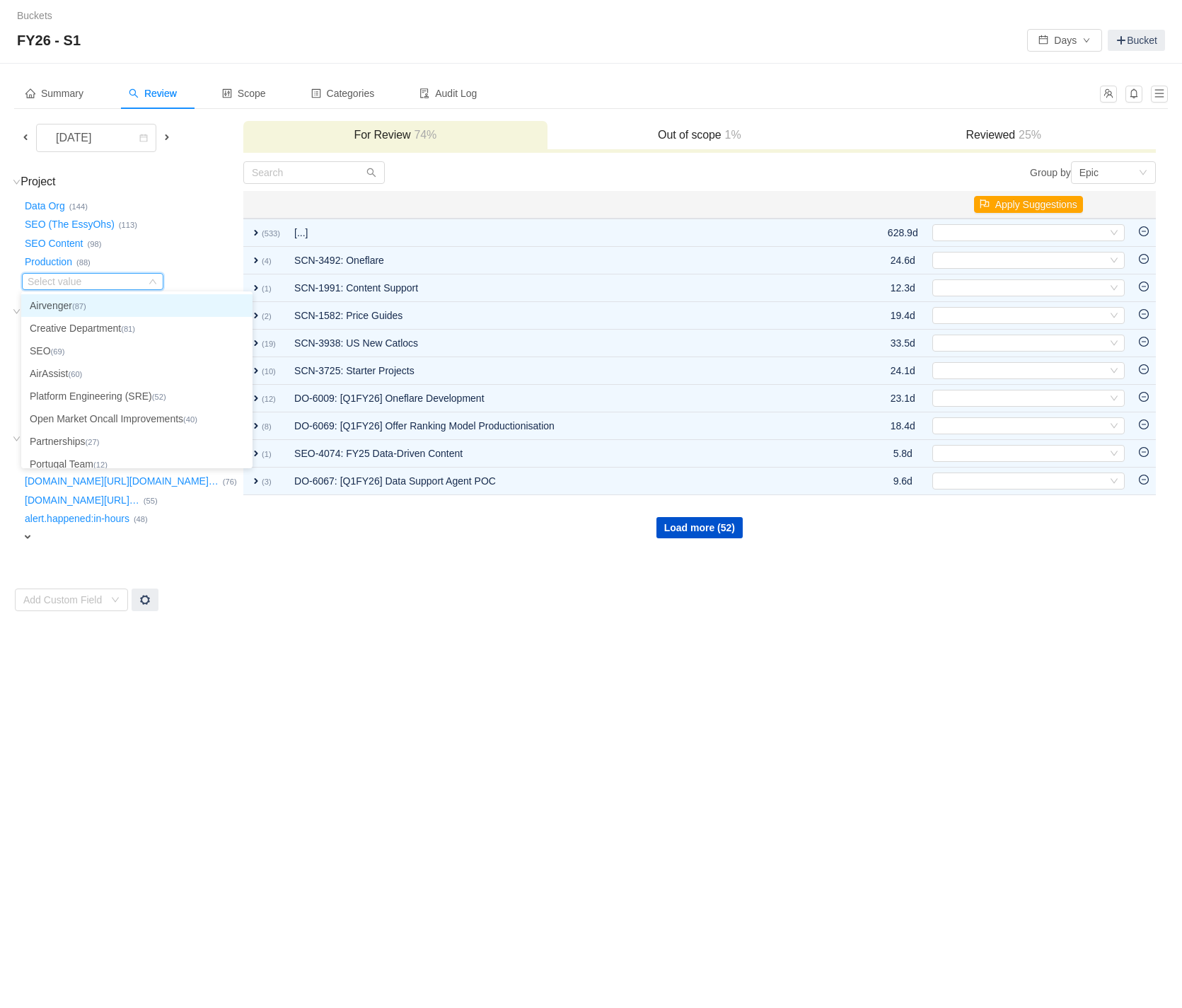
click at [136, 300] on li "Airvenger (87)" at bounding box center [137, 306] width 231 height 22
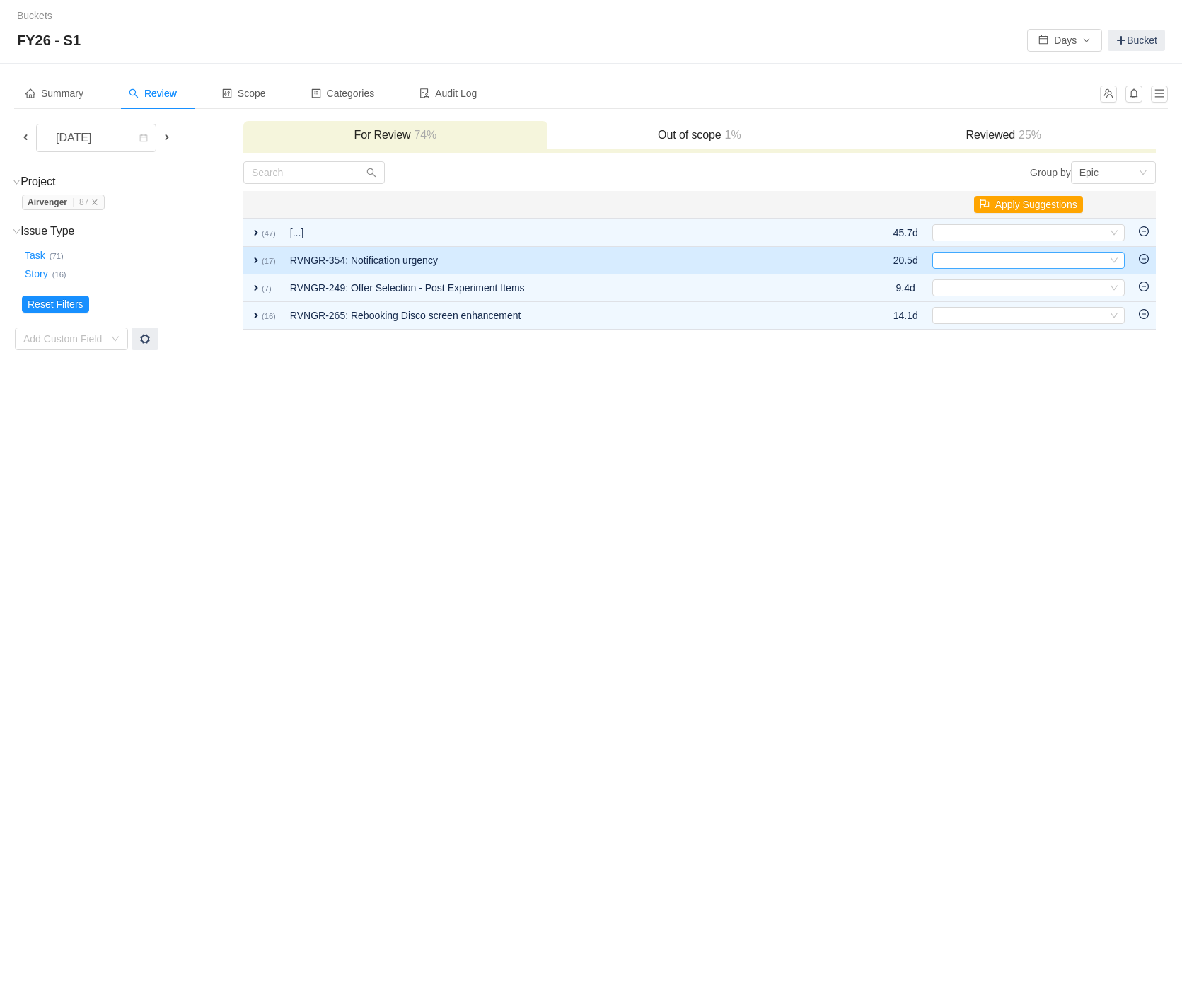
click at [1112, 260] on icon "icon: down" at bounding box center [1113, 260] width 9 height 9
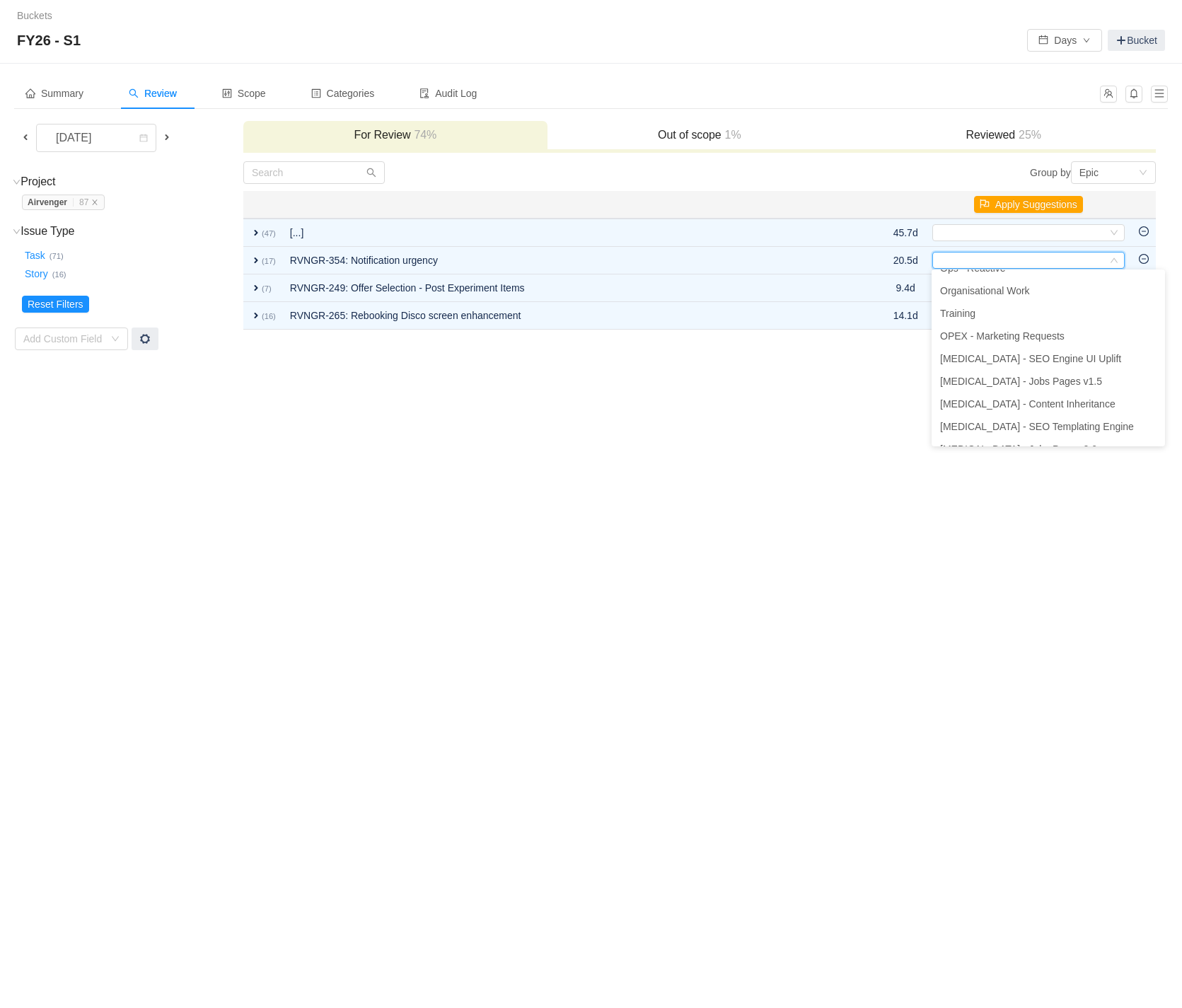
scroll to position [145, 0]
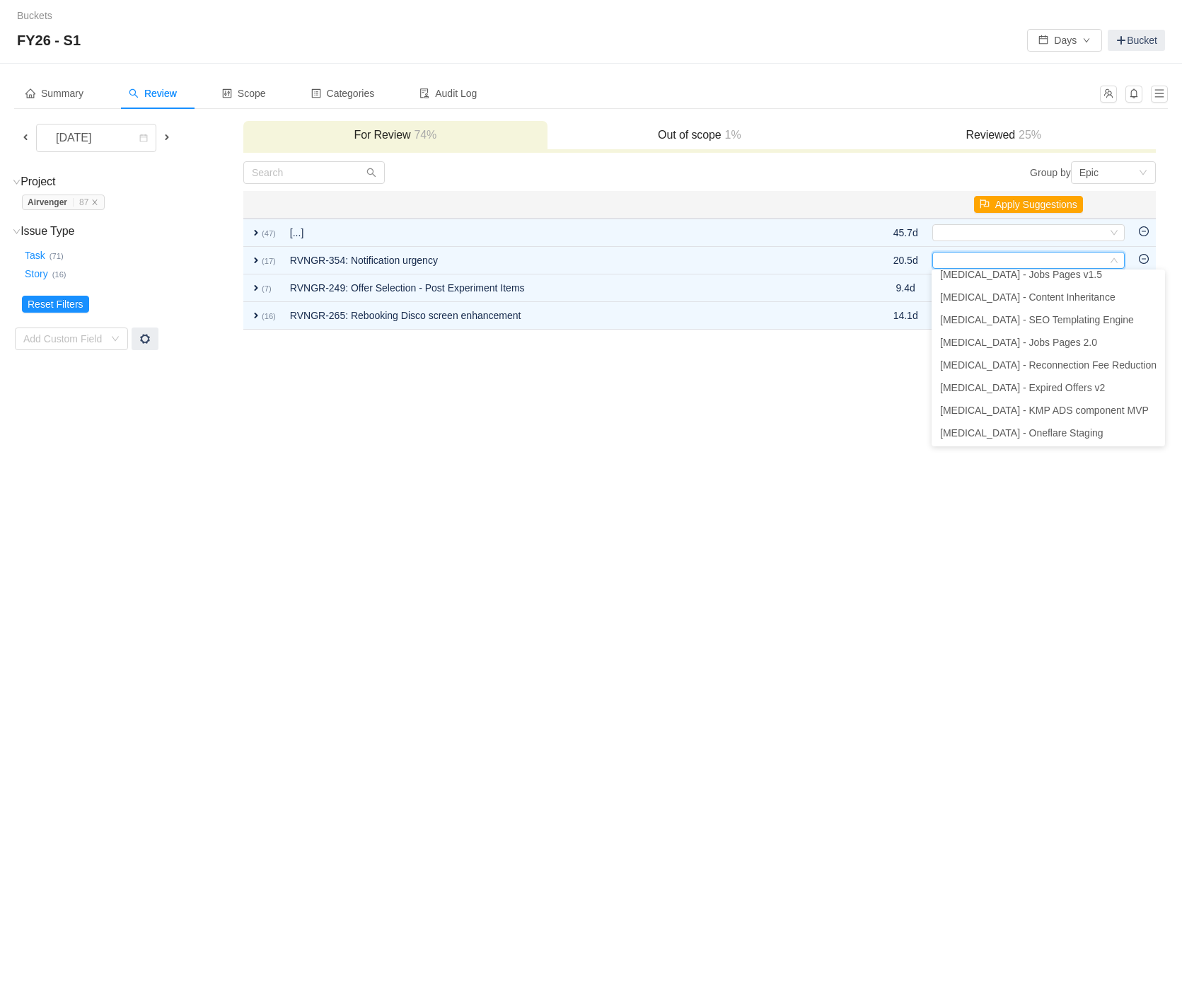
click at [782, 378] on div "Buckets / / FY26 - S1 Days Bucket Summary Review Scope Categories Audit Log Aug…" at bounding box center [591, 504] width 1182 height 1008
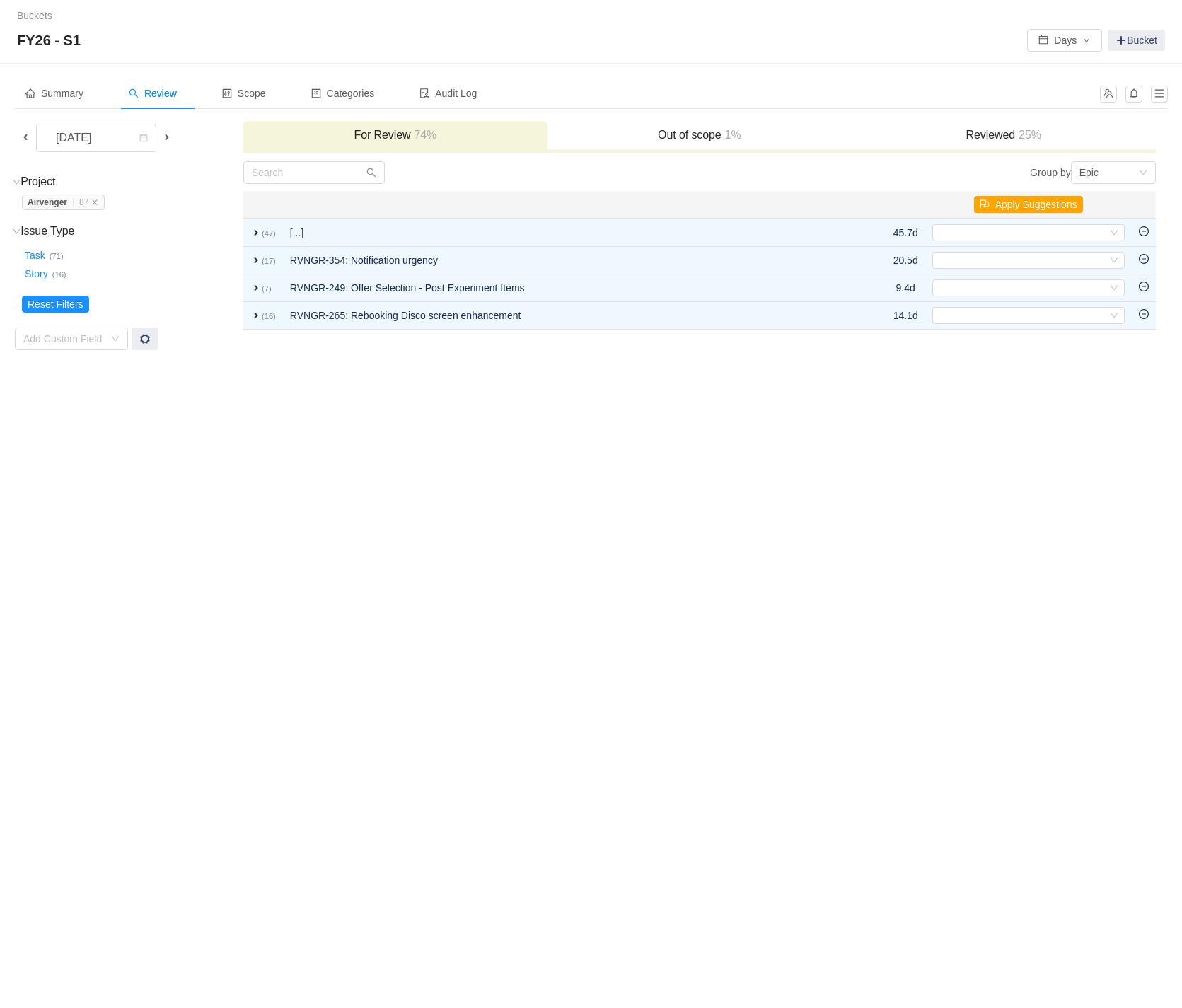
scroll to position [3, 0]
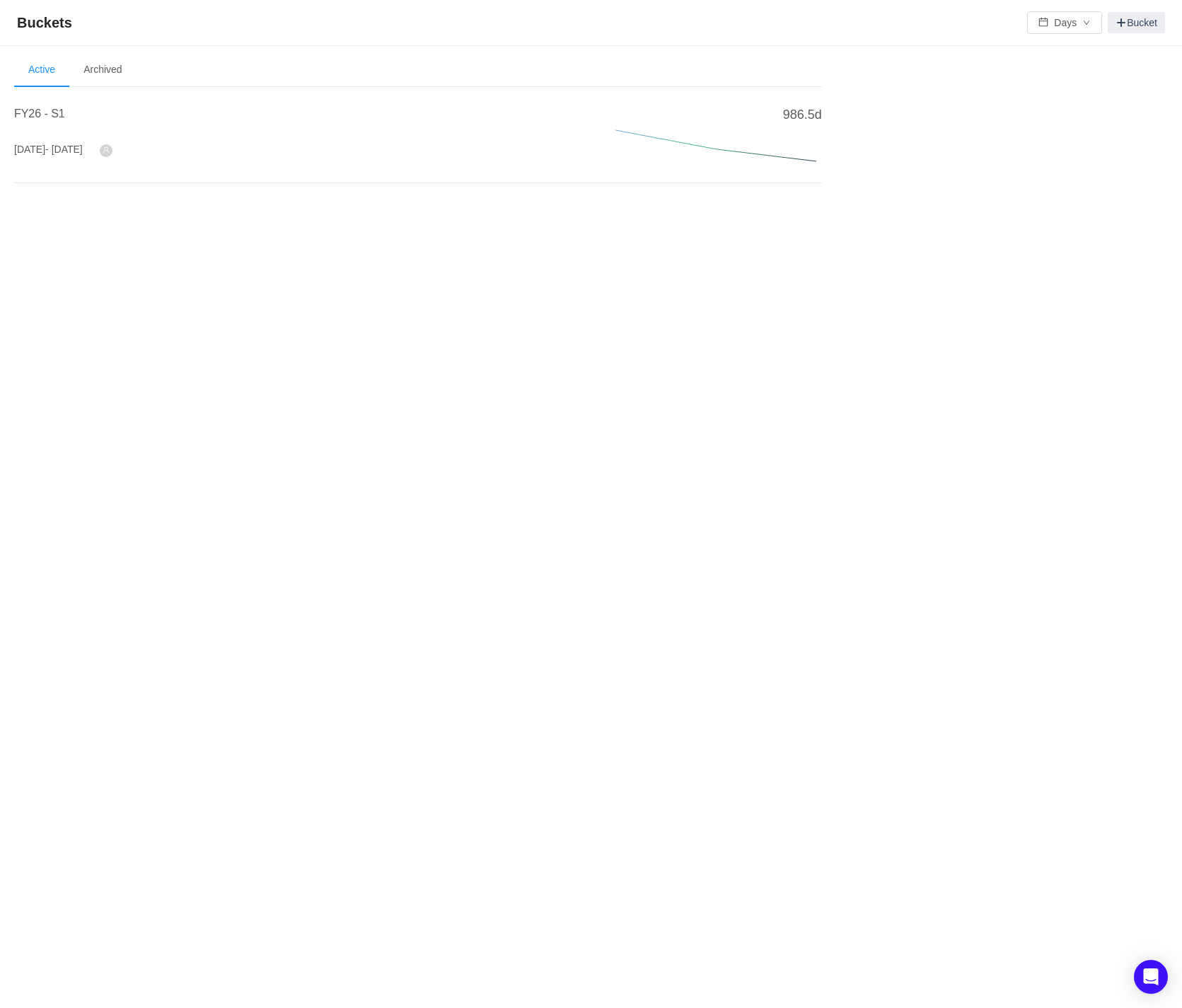
click at [61, 70] on li "Active" at bounding box center [42, 70] width 55 height 34
click at [67, 161] on div "FY26 - S[DATE] - [DATE]" at bounding box center [297, 138] width 567 height 66
click at [72, 147] on span "- [DATE]" at bounding box center [64, 149] width 38 height 11
click at [51, 118] on span "FY26 - S1" at bounding box center [40, 113] width 51 height 12
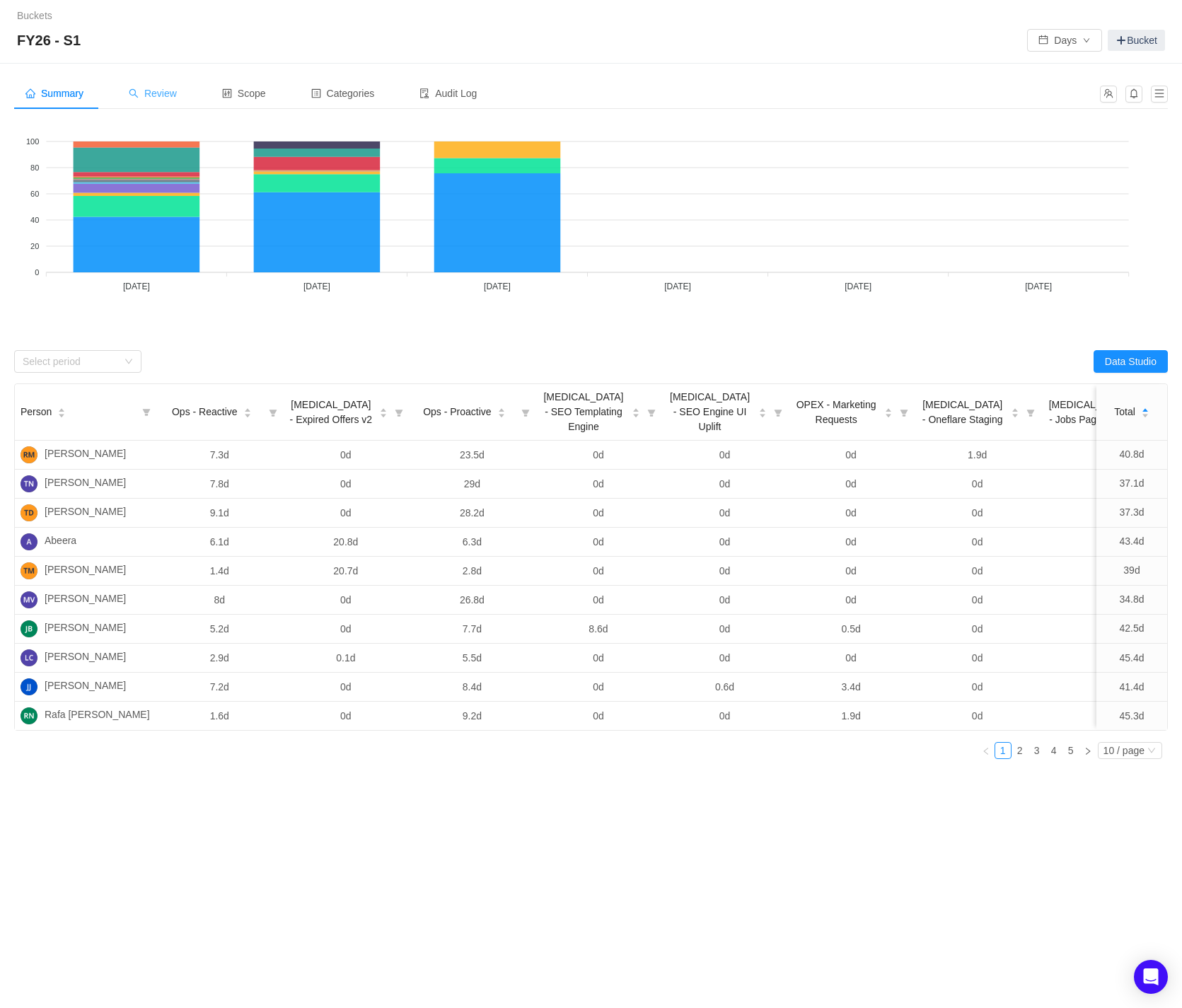
click at [174, 98] on span "Review" at bounding box center [153, 94] width 48 height 11
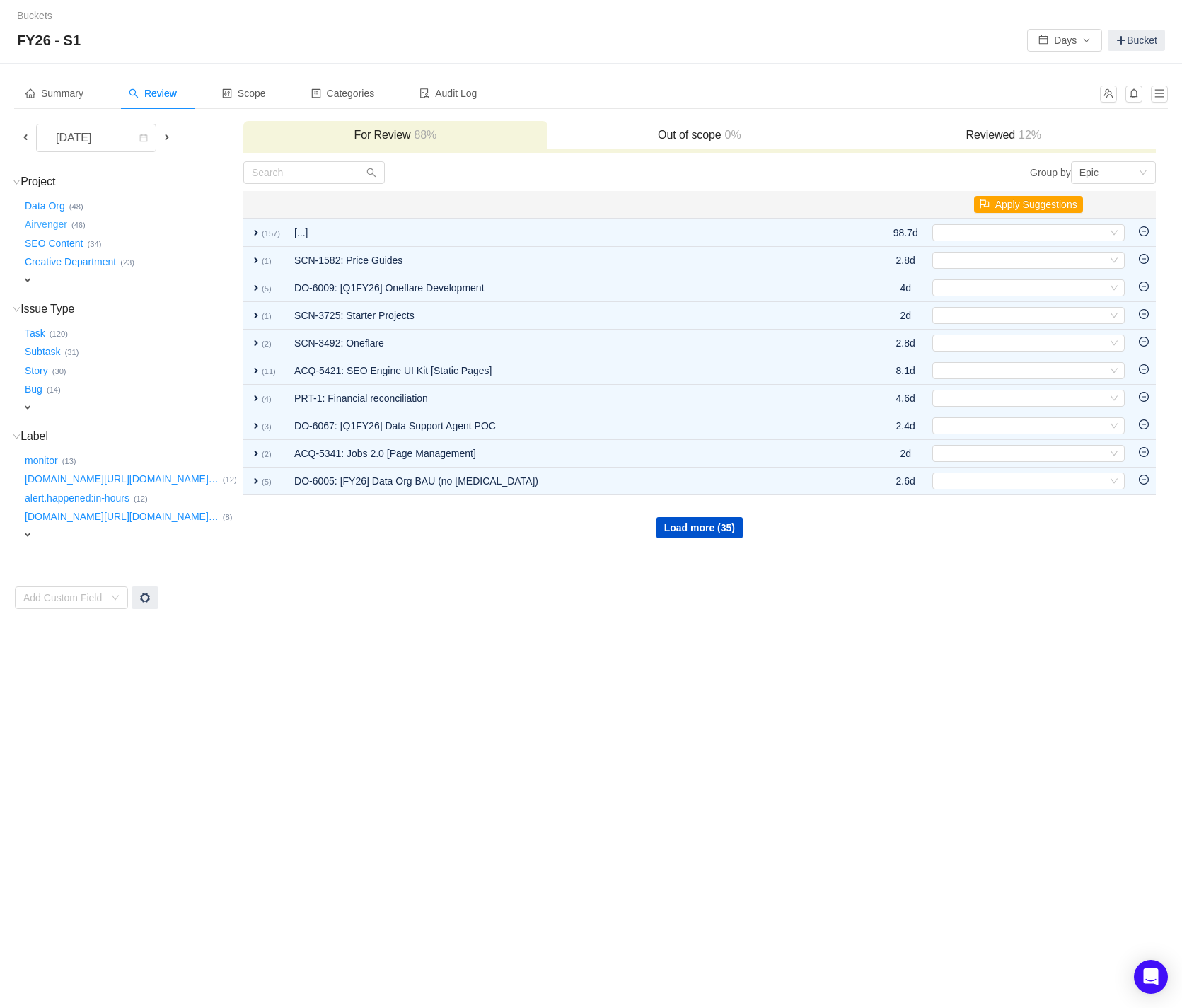
click at [34, 218] on button "Airvenger …" at bounding box center [46, 225] width 50 height 22
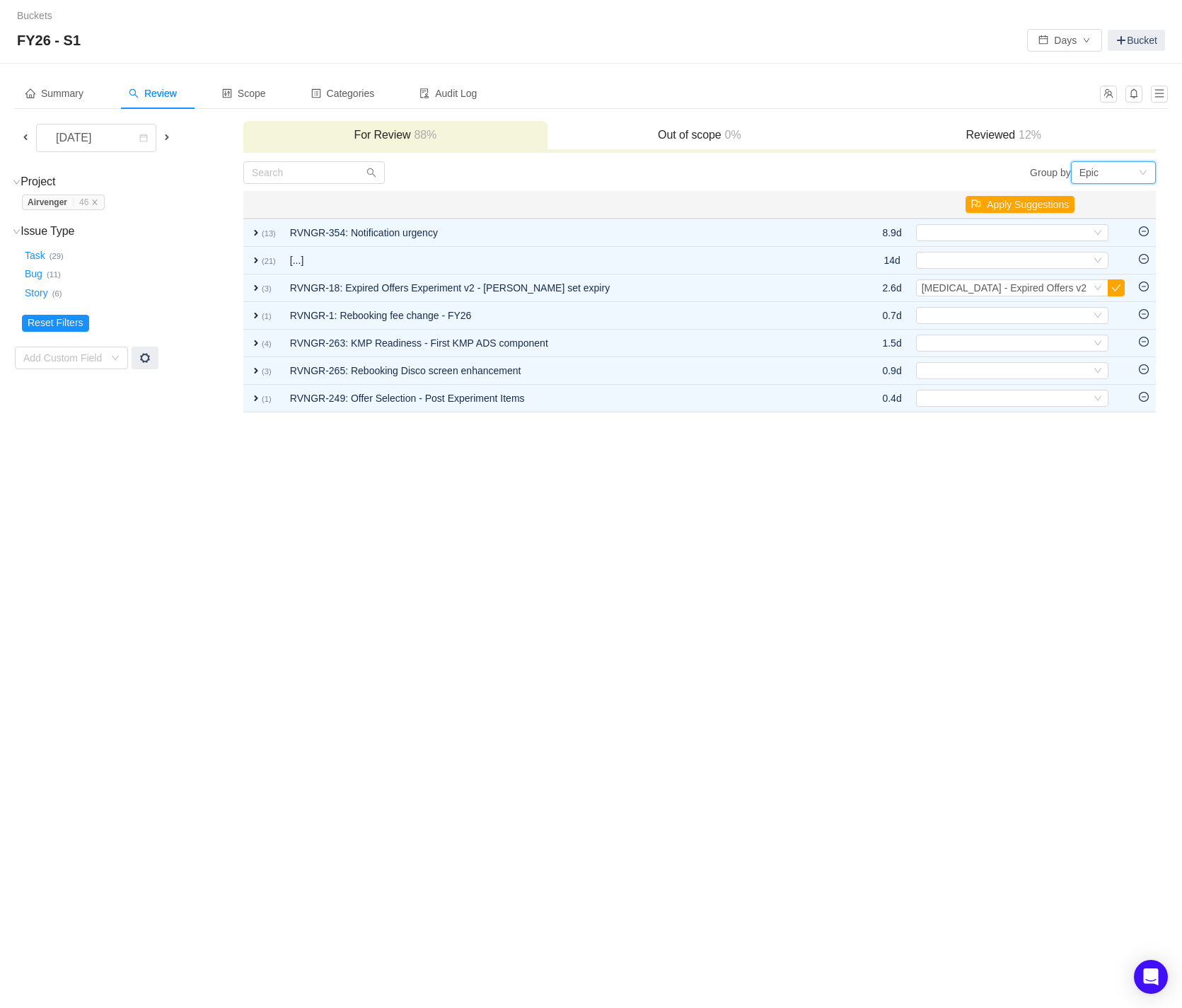
click at [1102, 174] on div "Epic" at bounding box center [1108, 172] width 58 height 22
click at [1092, 223] on li "Epic" at bounding box center [1112, 222] width 85 height 22
click at [692, 495] on div "Buckets / / FY26 - S1 Days Bucket Summary Review Scope Categories Audit Log Sep…" at bounding box center [591, 504] width 1182 height 1008
click at [20, 138] on span at bounding box center [26, 137] width 11 height 11
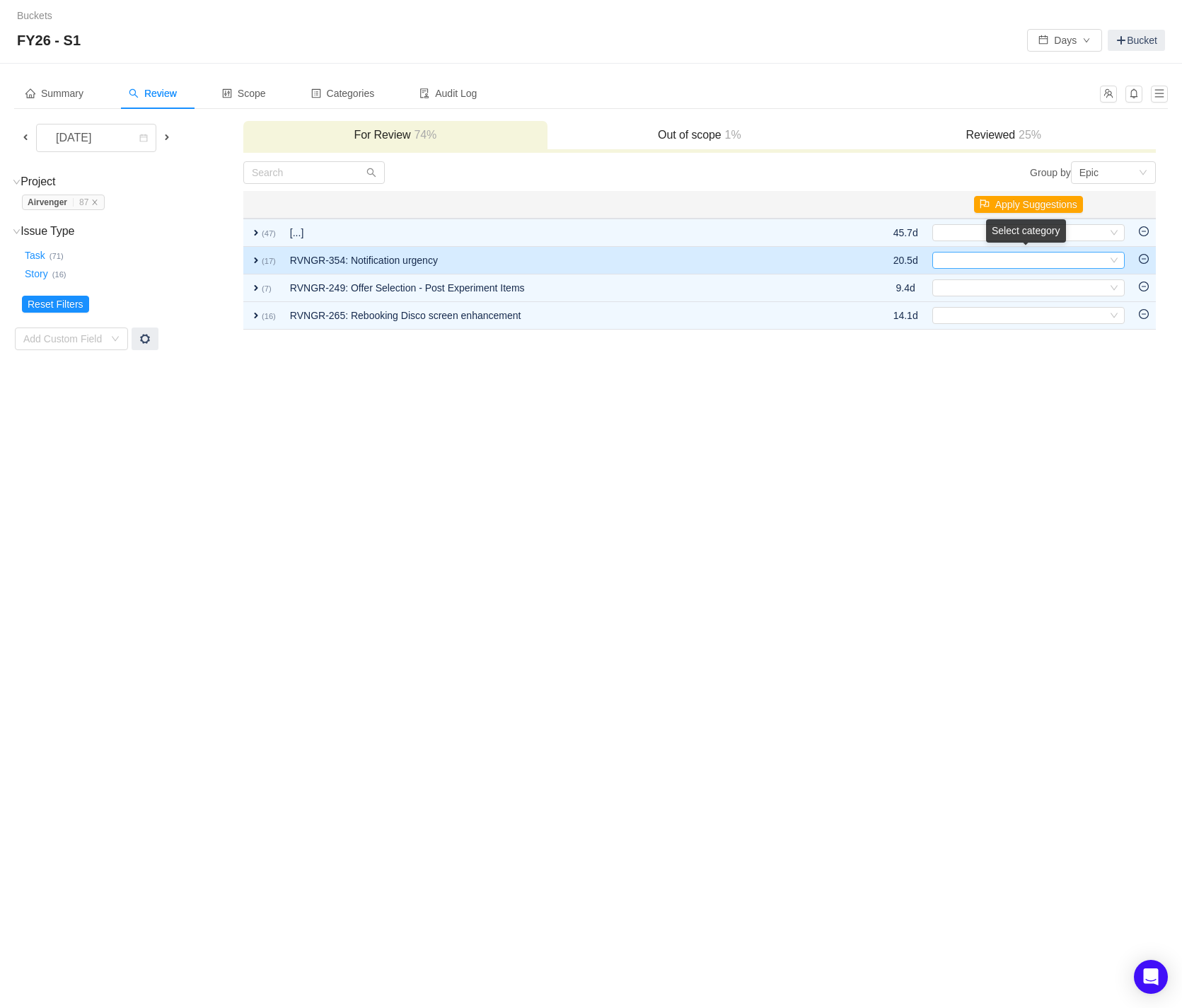
click at [1115, 260] on icon "icon: down" at bounding box center [1113, 260] width 9 height 9
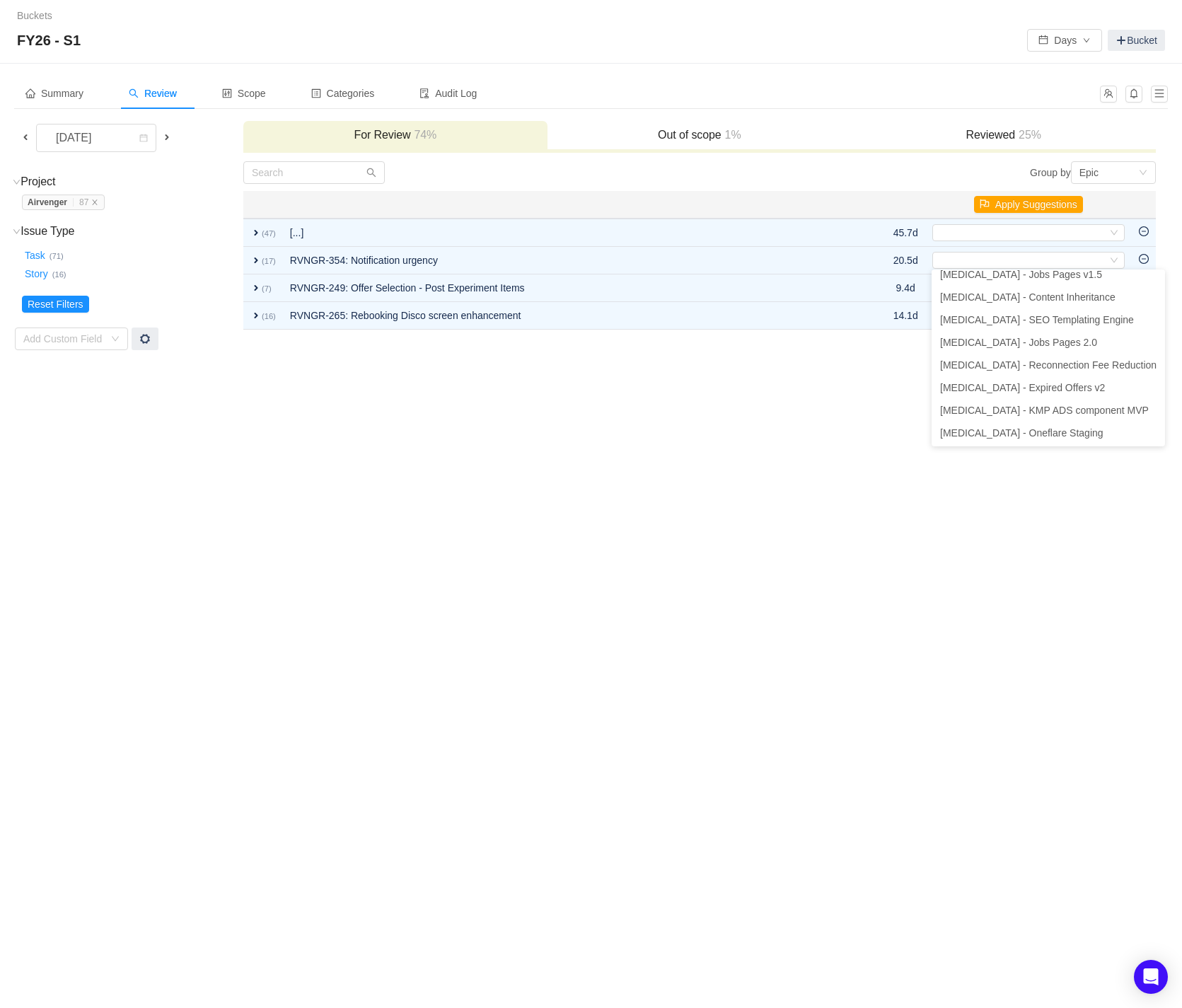
scroll to position [3, 0]
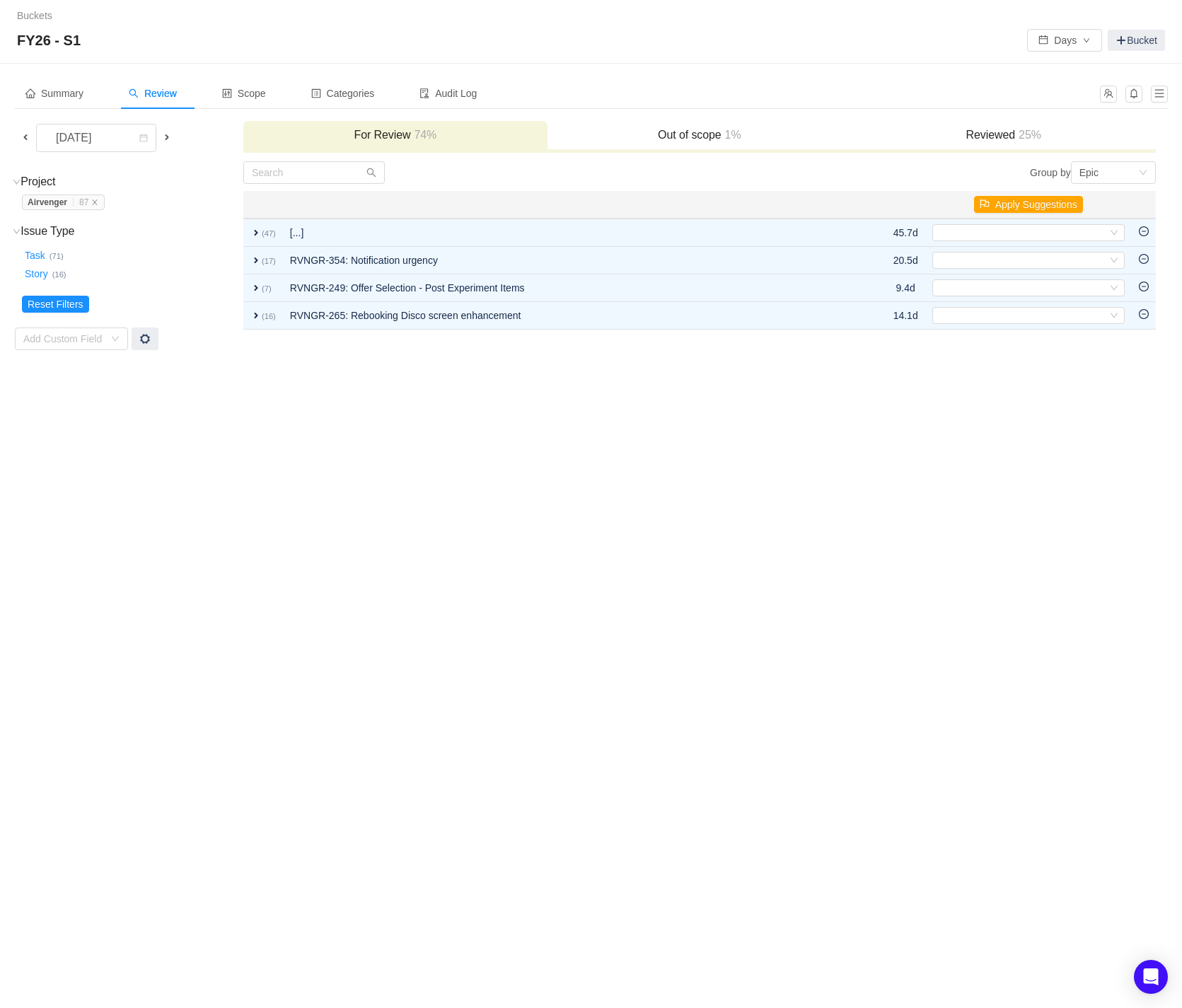
click at [758, 453] on div "Buckets / / FY26 - S1 Days Bucket Summary Review Scope Categories Audit Log [DA…" at bounding box center [591, 504] width 1182 height 1008
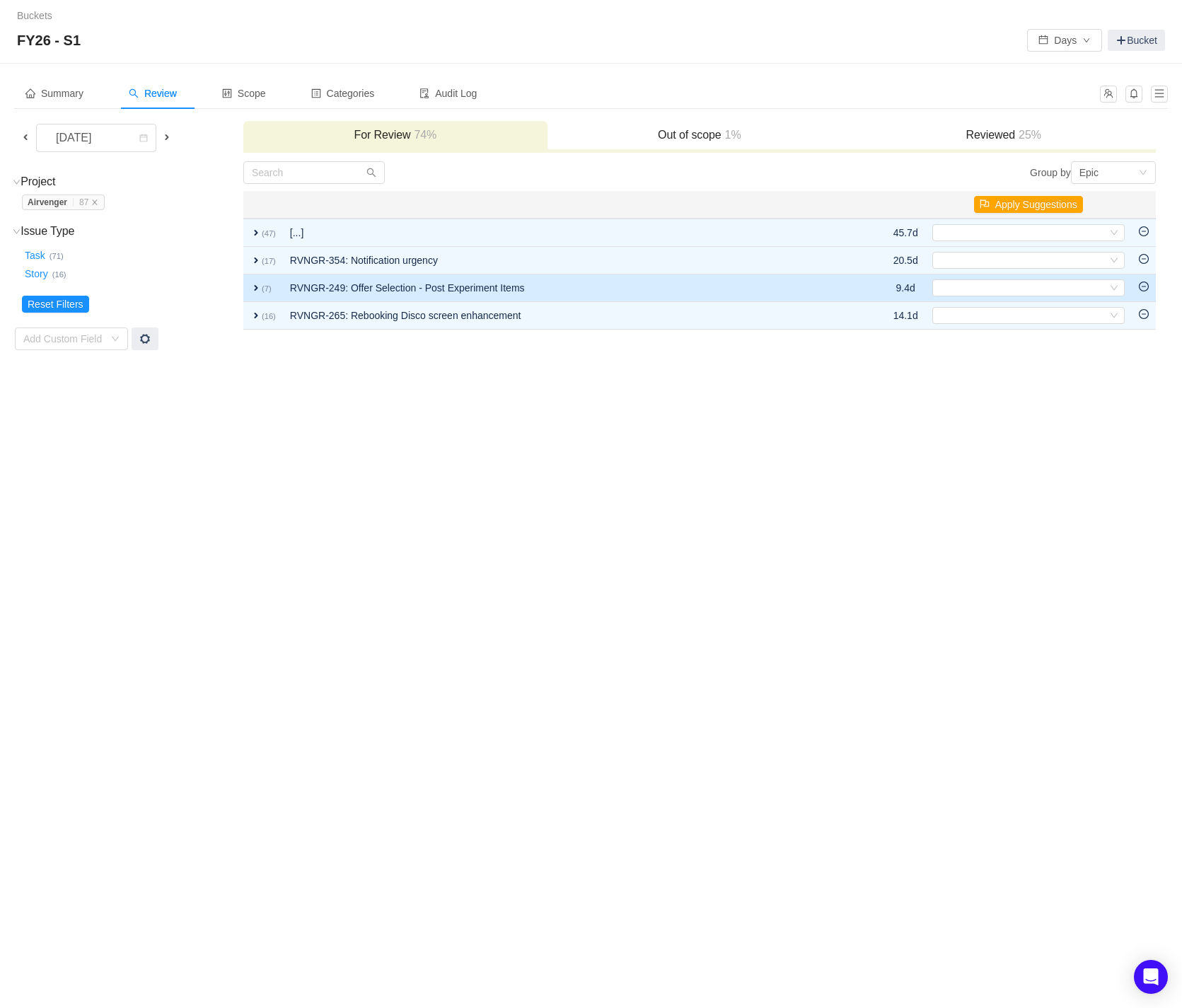
click at [1017, 296] on td "Select Out of scope" at bounding box center [1028, 288] width 206 height 27
click at [1021, 290] on div "Select" at bounding box center [1021, 287] width 169 height 15
type input "x"
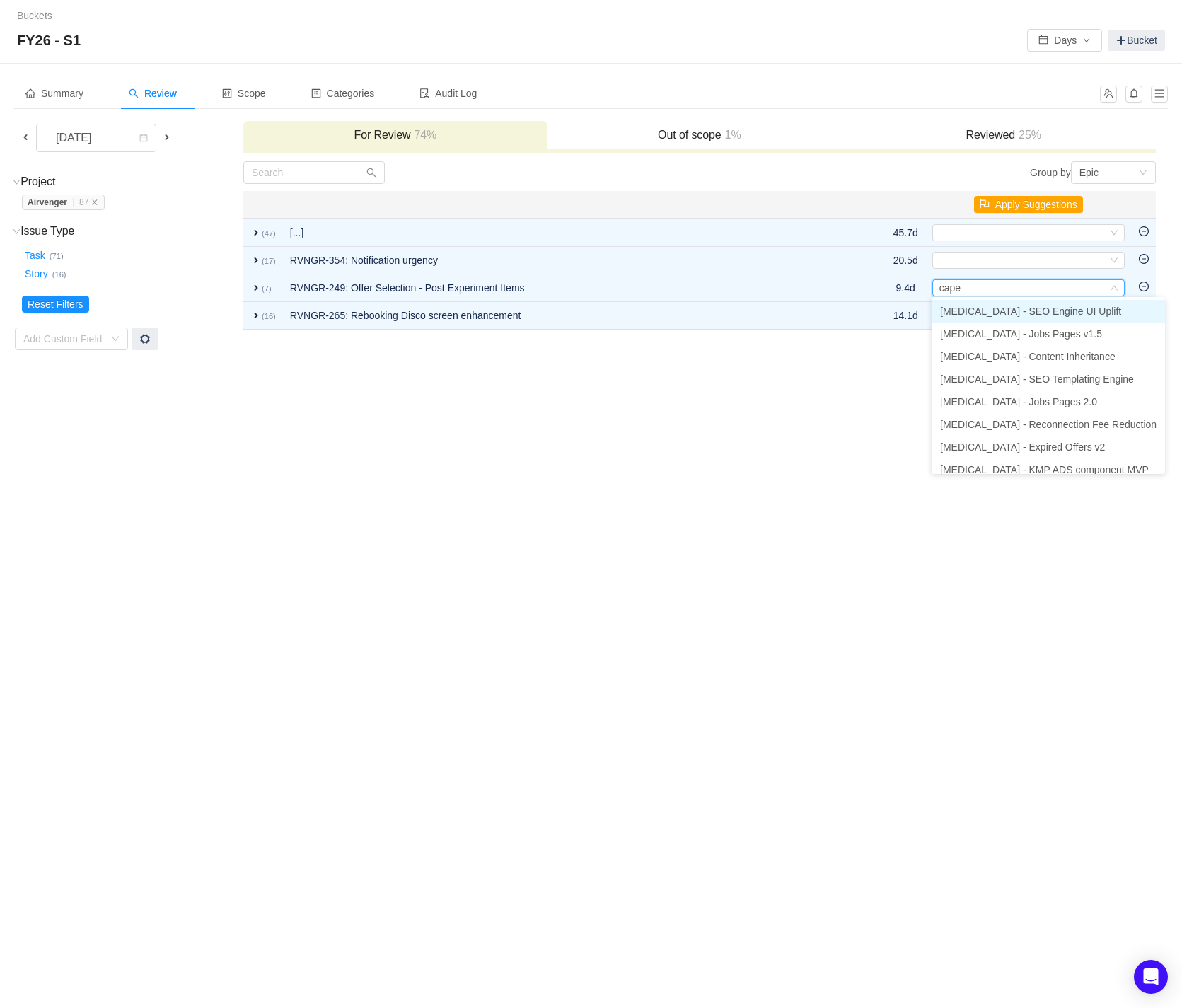
type input "cape"
click at [769, 440] on div "Buckets / / FY26 - S1 Days Bucket Summary Review Scope Categories Audit Log Aug…" at bounding box center [591, 504] width 1182 height 1008
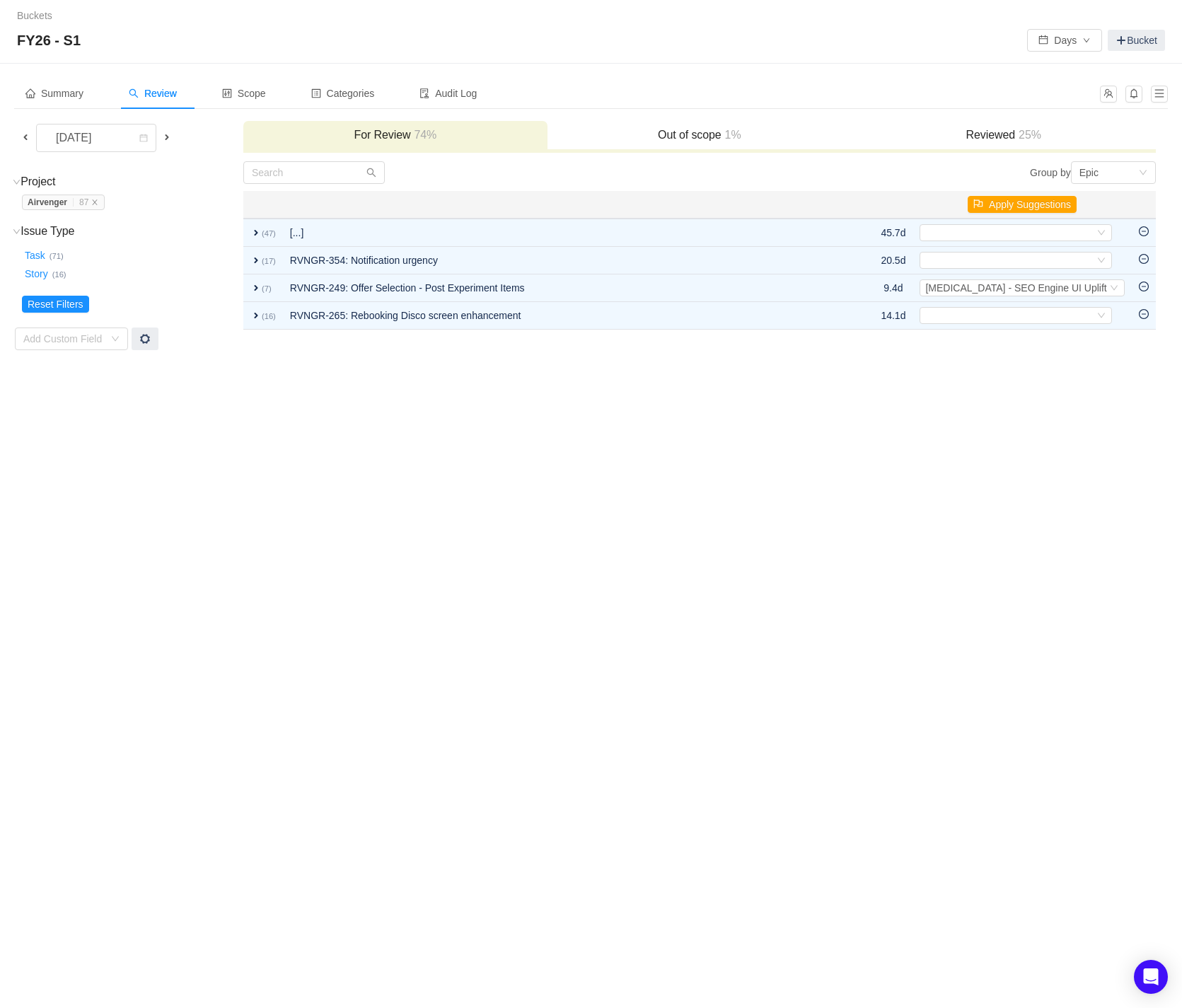
click at [637, 590] on div "Buckets / / FY26 - S1 Days Bucket Summary Review Scope Categories Audit Log Aug…" at bounding box center [591, 504] width 1182 height 1008
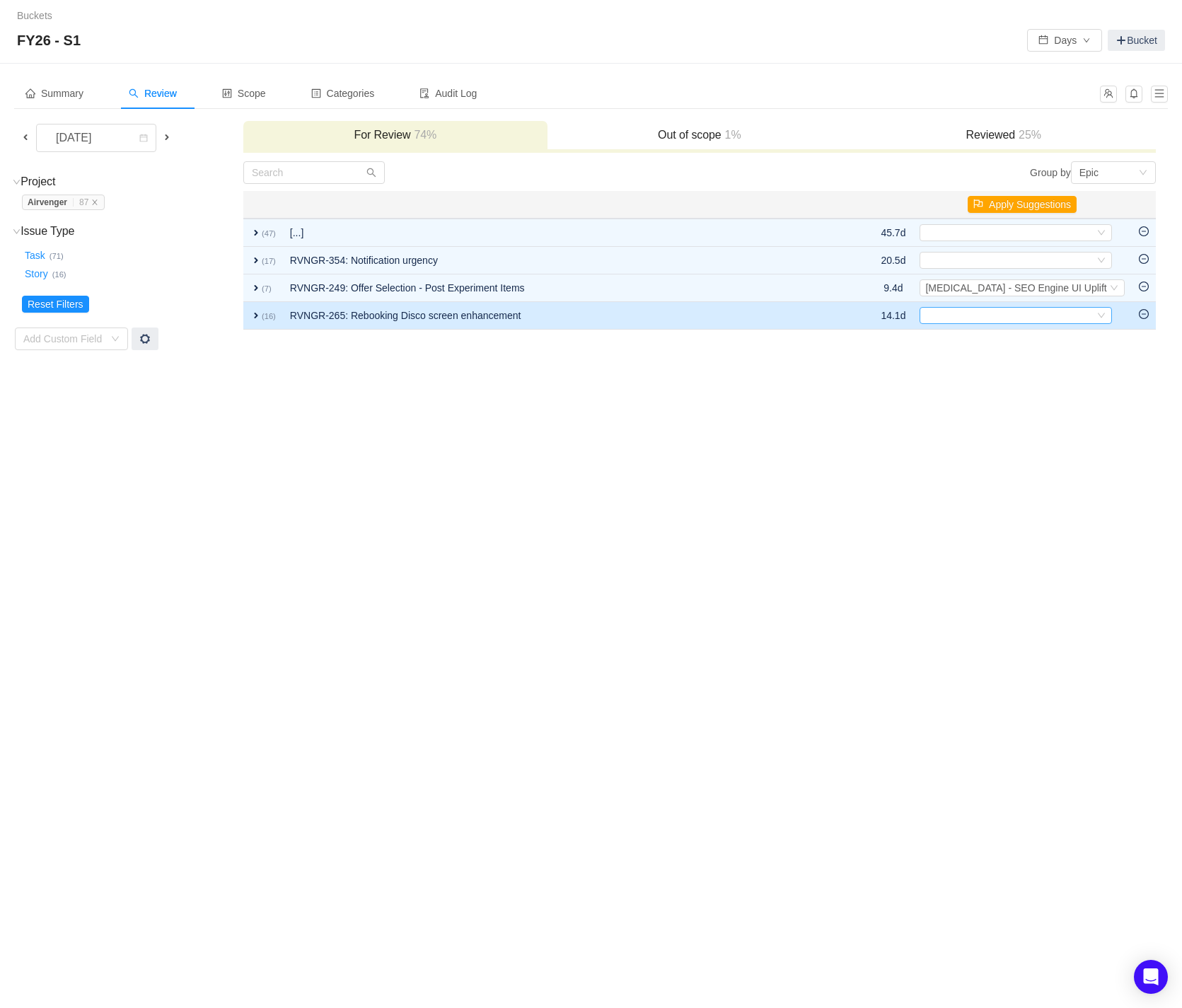
click at [1112, 307] on div "Select" at bounding box center [1015, 315] width 193 height 17
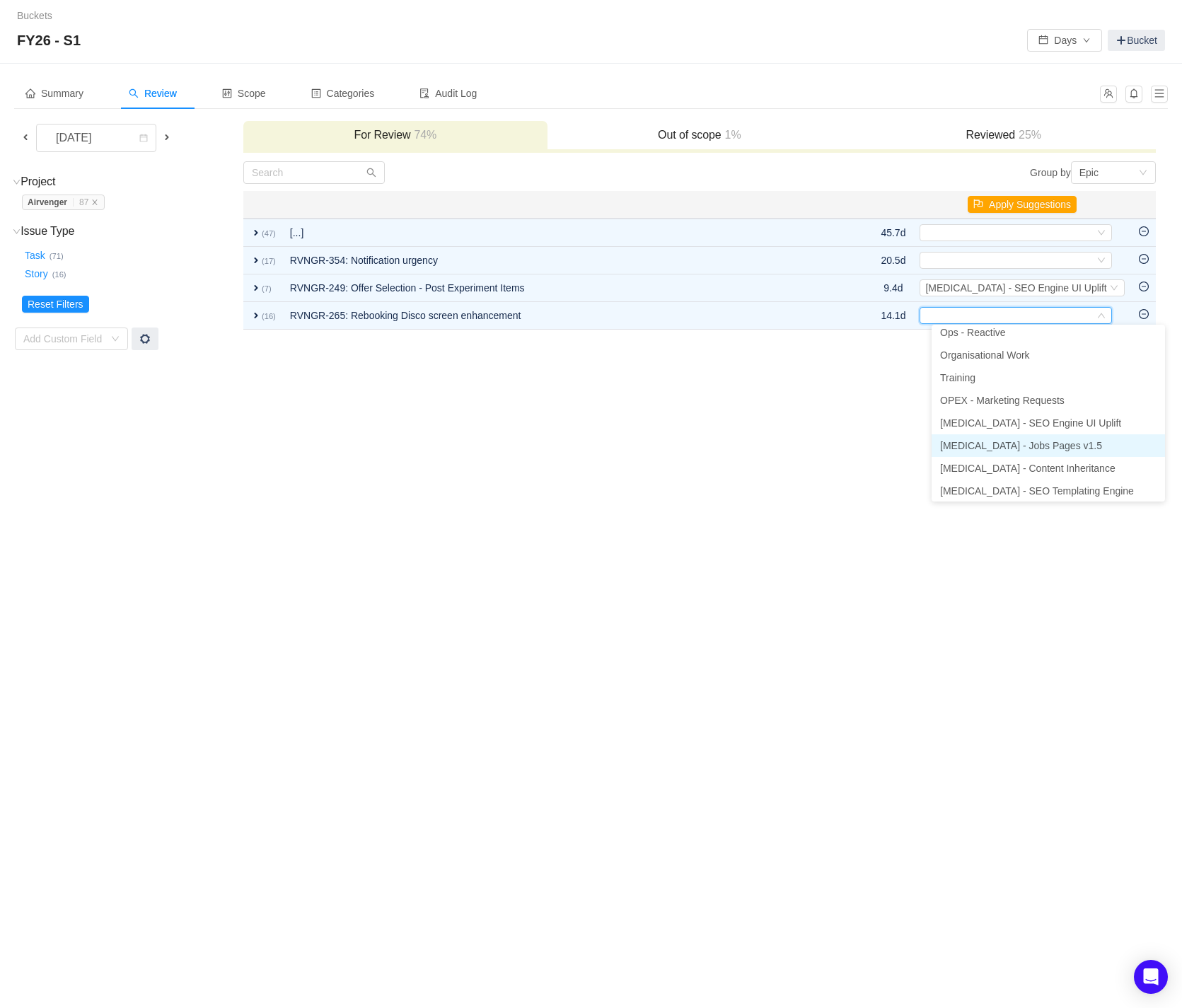
scroll to position [145, 0]
click at [800, 498] on div "Buckets / / FY26 - S1 Days Bucket Summary Review Scope Categories Audit Log Aug…" at bounding box center [591, 504] width 1182 height 1008
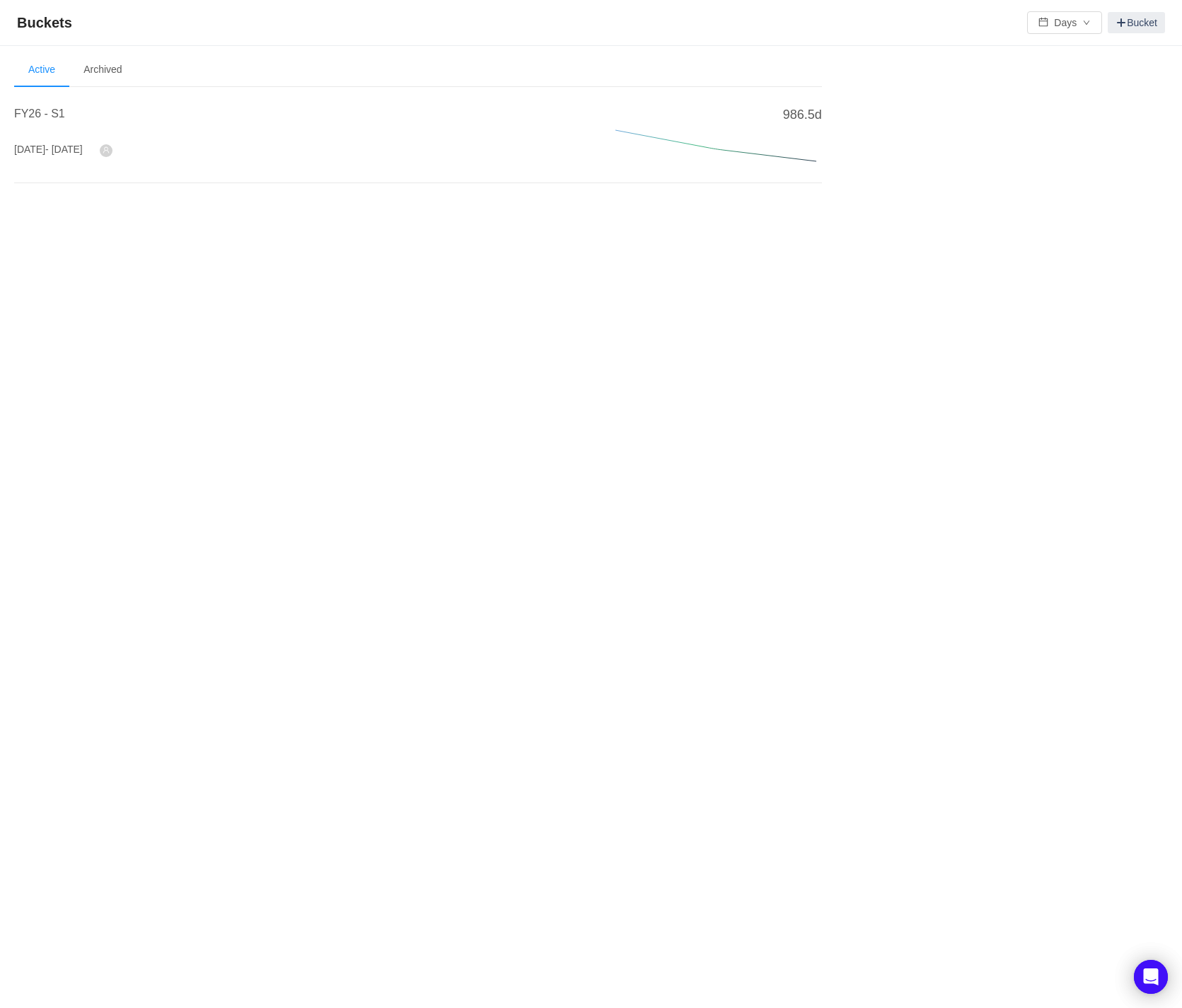
click at [30, 121] on h4 "FY26 - S1" at bounding box center [297, 114] width 567 height 17
click at [32, 116] on span "FY26 - S1" at bounding box center [40, 113] width 51 height 12
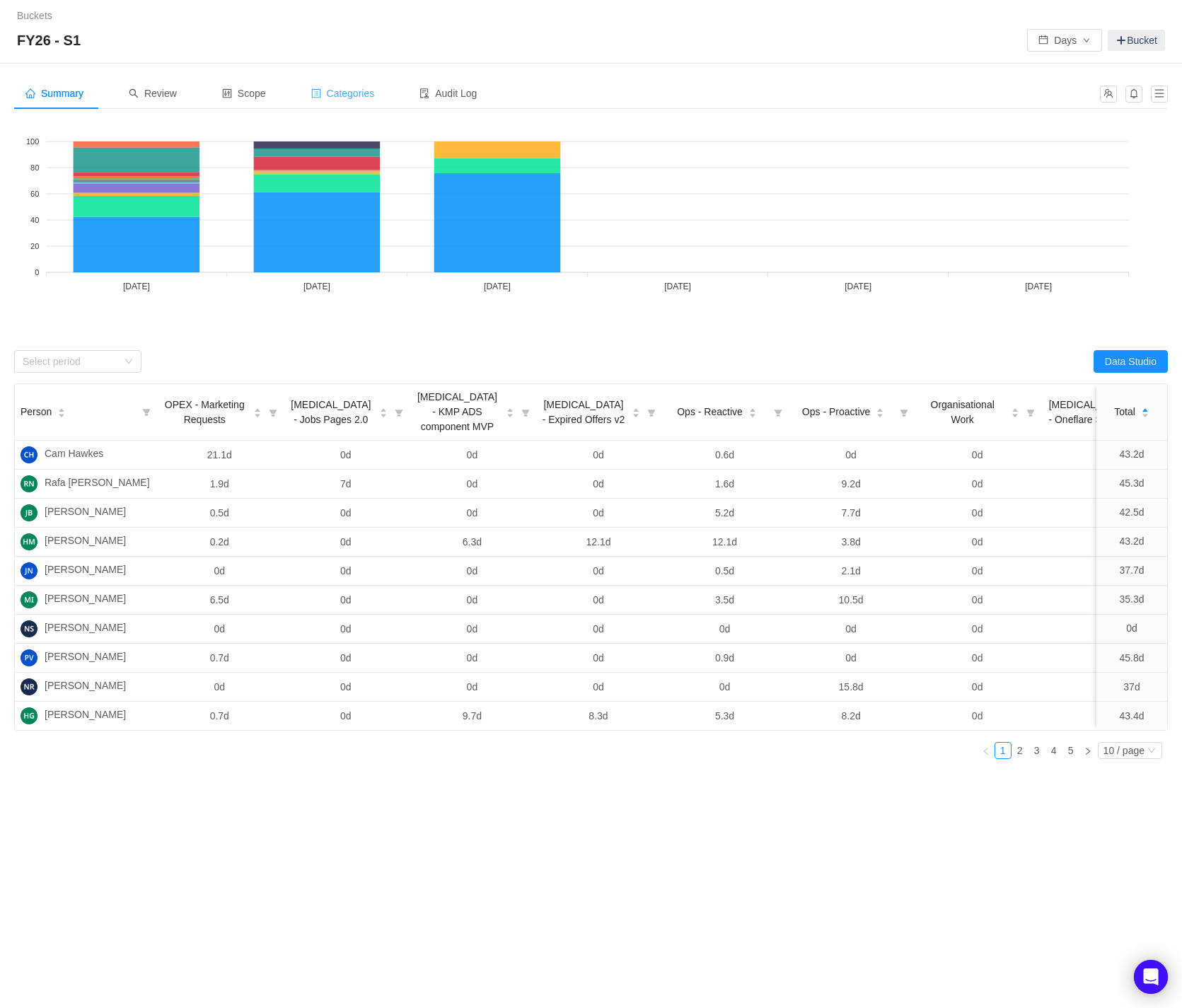
click at [369, 90] on span "Categories" at bounding box center [343, 94] width 64 height 11
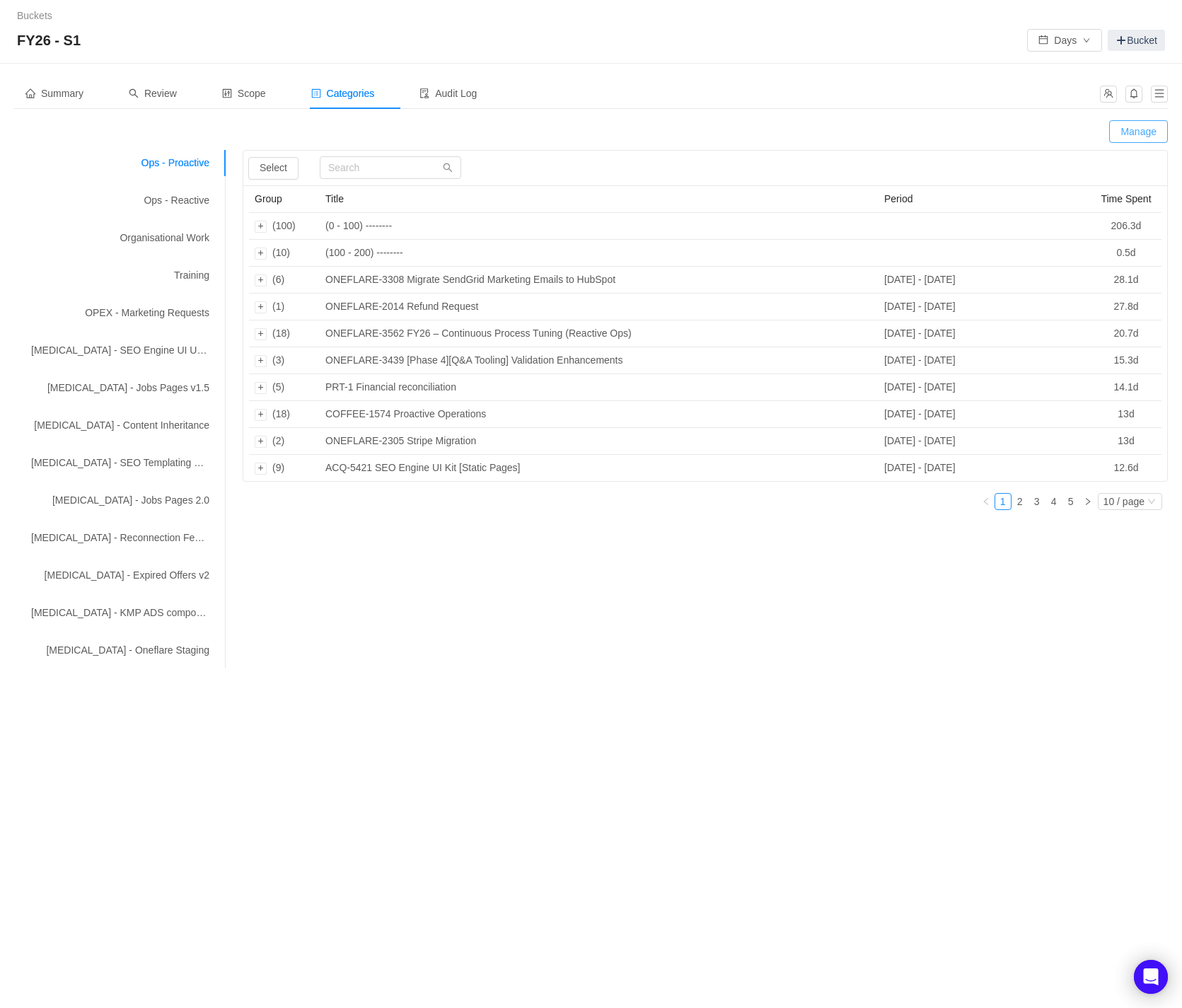
click at [1133, 130] on button "Manage" at bounding box center [1137, 131] width 58 height 22
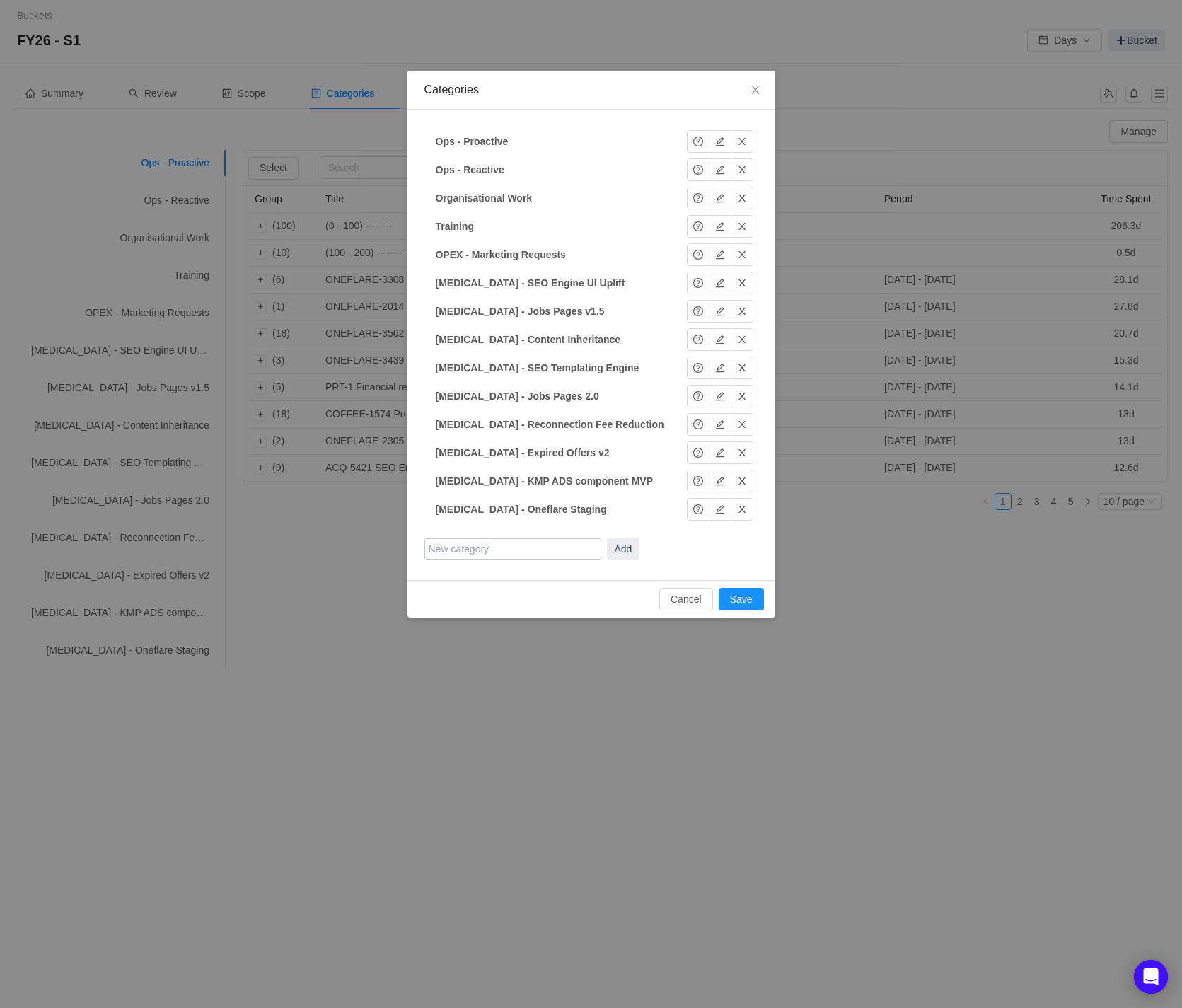
click at [509, 546] on input "text" at bounding box center [513, 549] width 177 height 22
type input "[MEDICAL_DATA] - Notification Urgency Q1FY26"
click at [629, 548] on button "Add" at bounding box center [624, 549] width 34 height 22
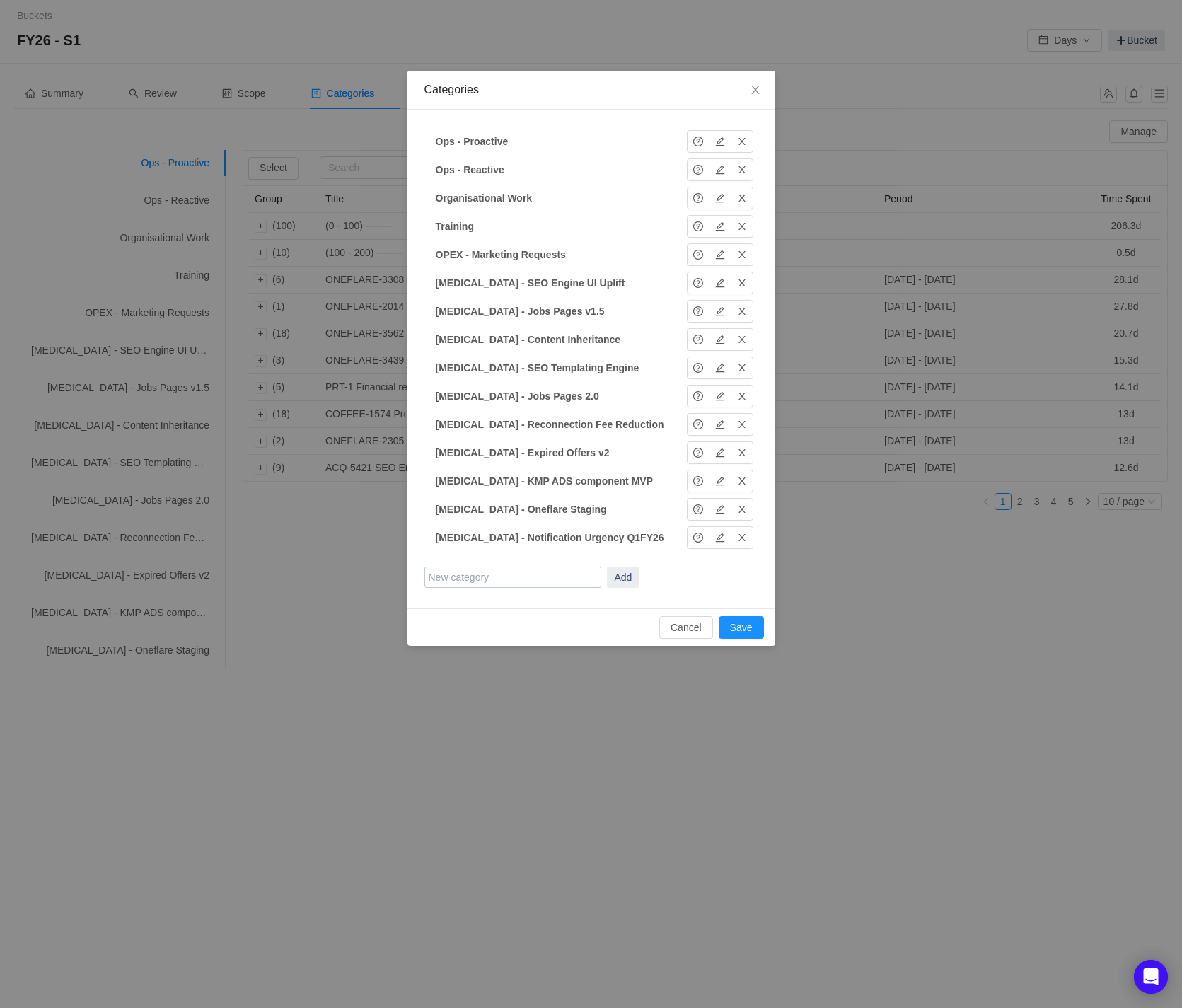
click at [560, 578] on input "text" at bounding box center [513, 577] width 177 height 22
type input "CAPEX - Disco Rebooking Q1FY26"
click at [613, 574] on button "Add" at bounding box center [624, 577] width 34 height 22
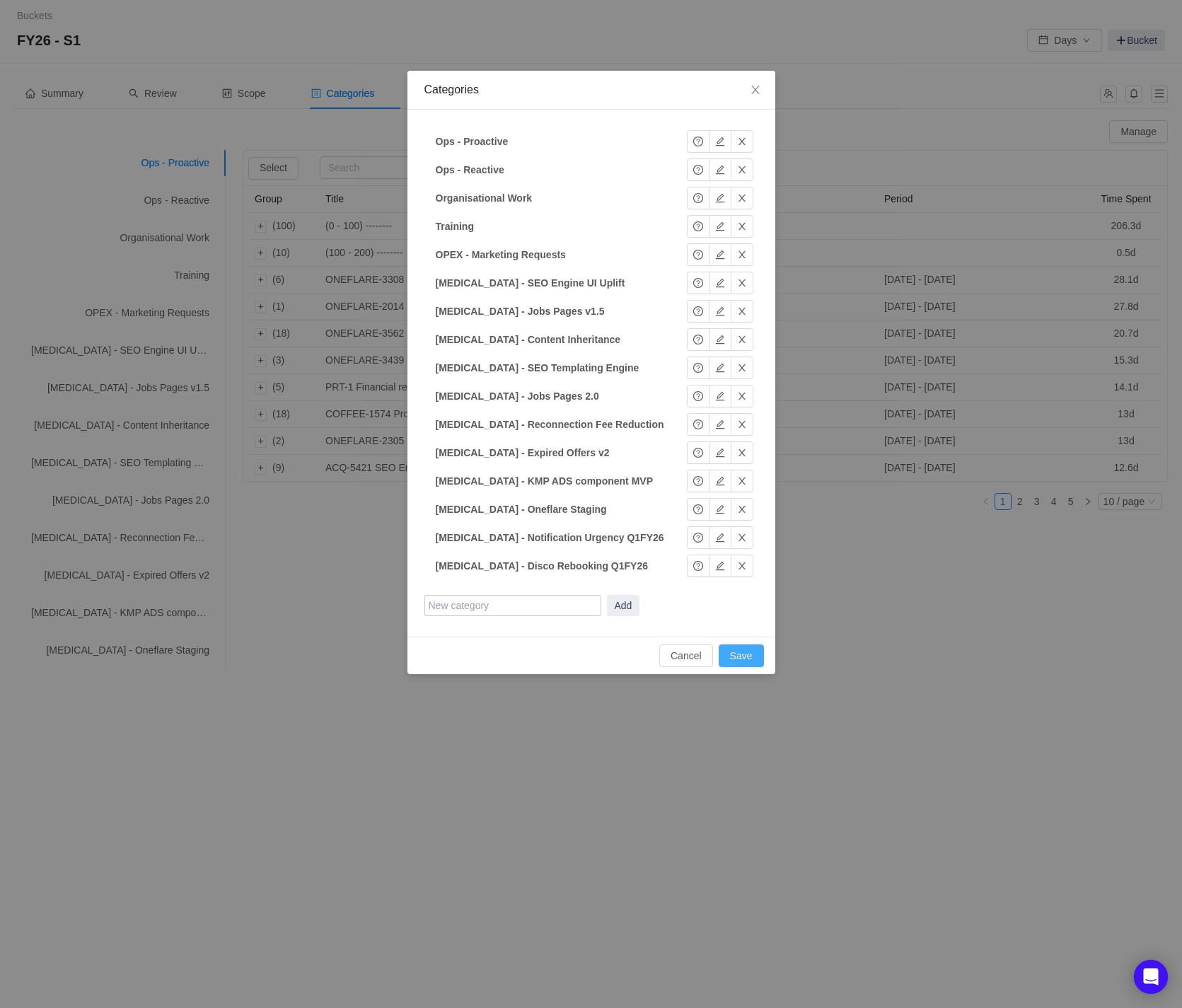
click at [741, 663] on button "Save" at bounding box center [741, 656] width 46 height 22
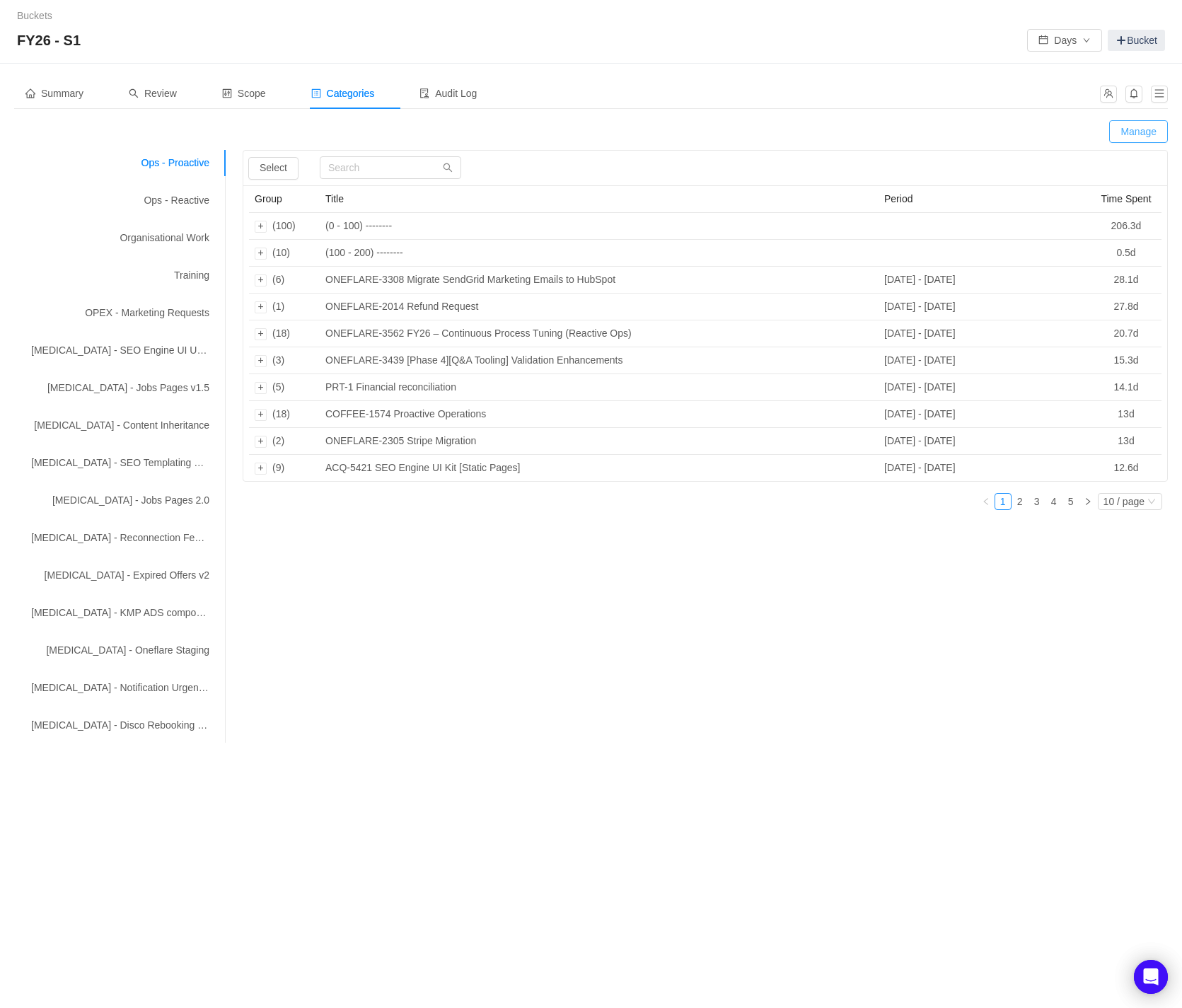
click at [1128, 136] on button "Manage" at bounding box center [1137, 131] width 58 height 22
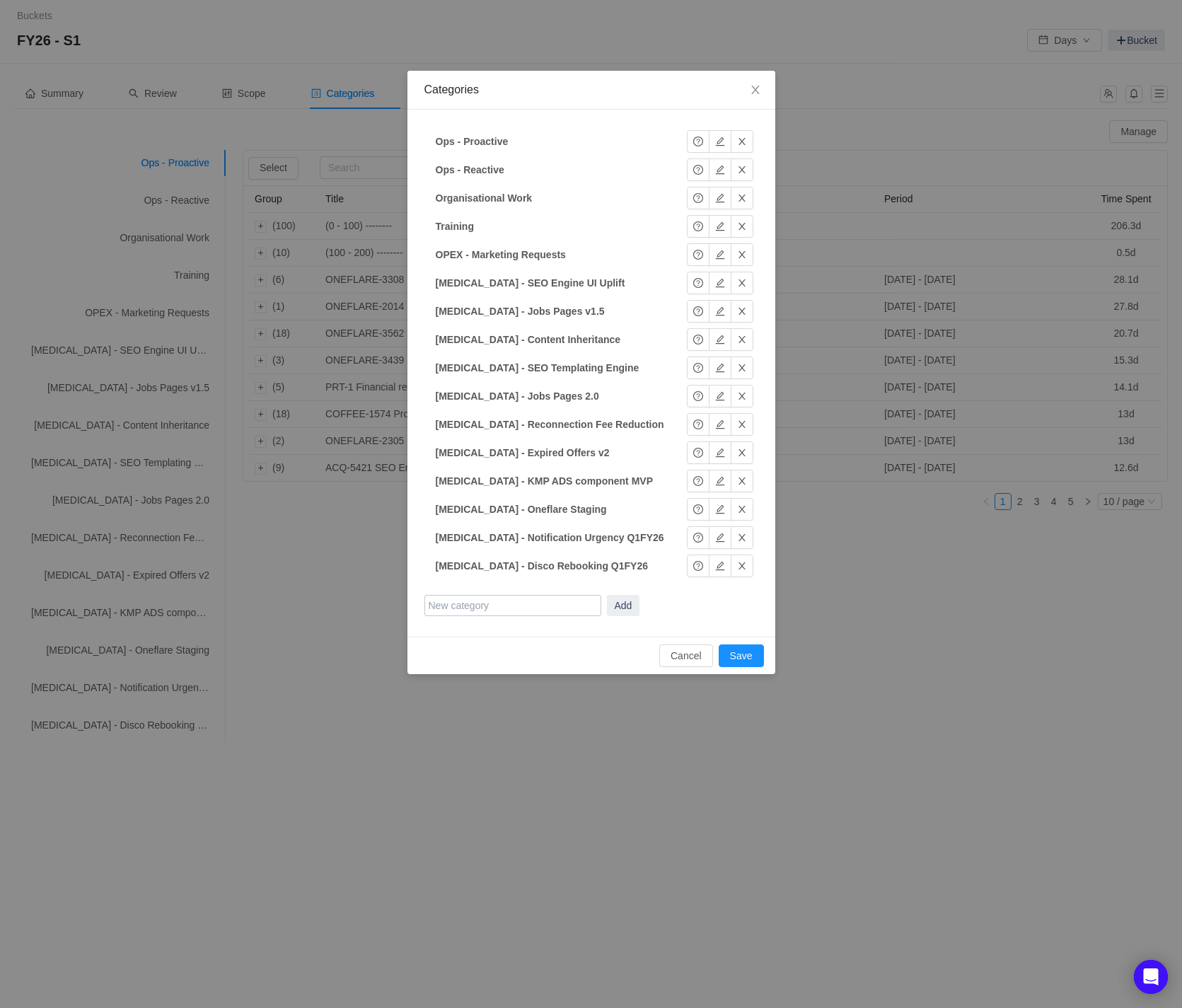
click at [566, 618] on fieldset "Ops - Proactive Ops - Proactive Okay Ops - Reactive Ops - Reactive Okay Organis…" at bounding box center [591, 373] width 333 height 492
click at [565, 609] on input "text" at bounding box center [513, 606] width 177 height 22
type input "CAPEX - Top Offer v2"
click at [613, 606] on button "Add" at bounding box center [624, 606] width 34 height 22
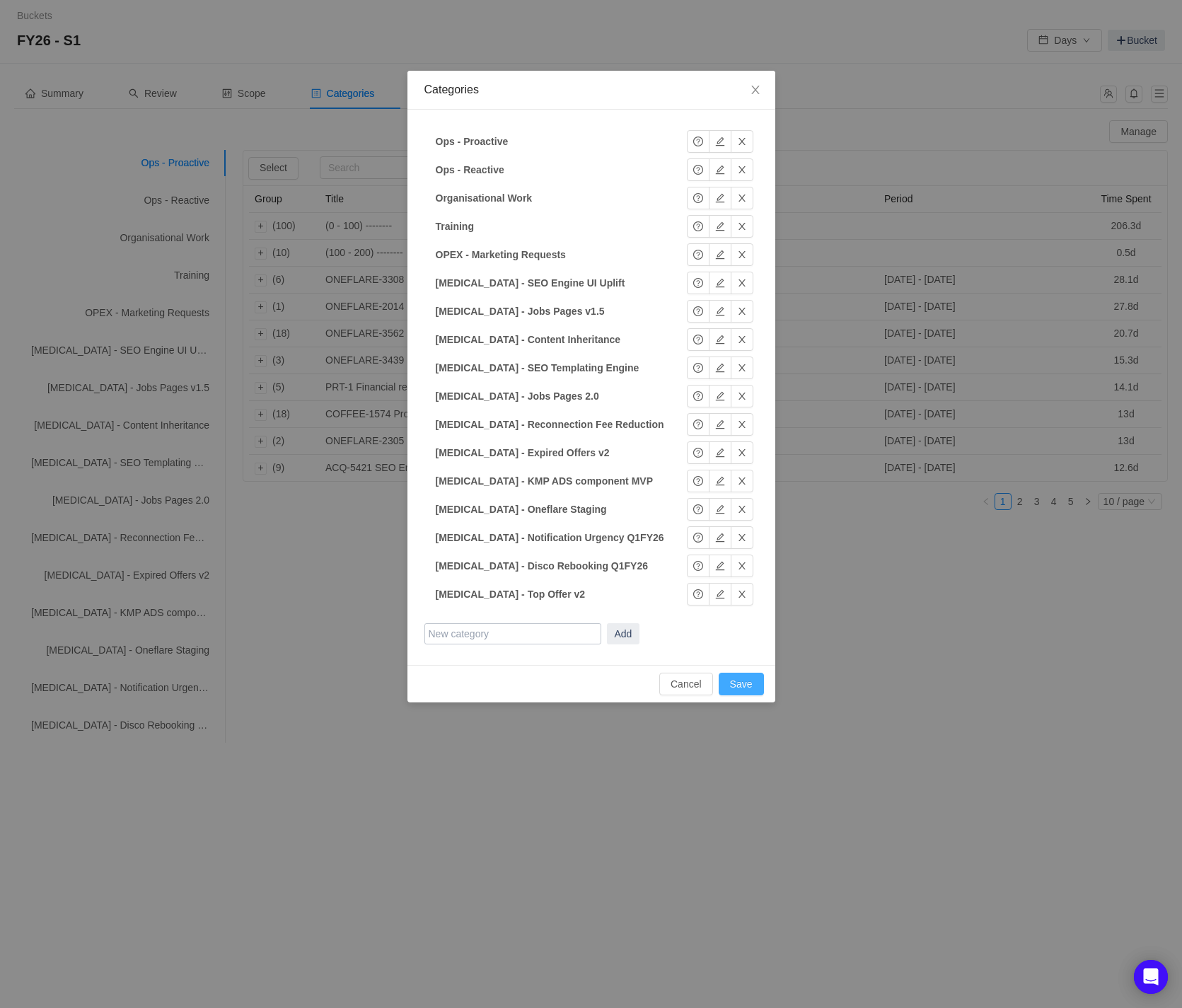
click at [752, 682] on button "Save" at bounding box center [741, 684] width 46 height 22
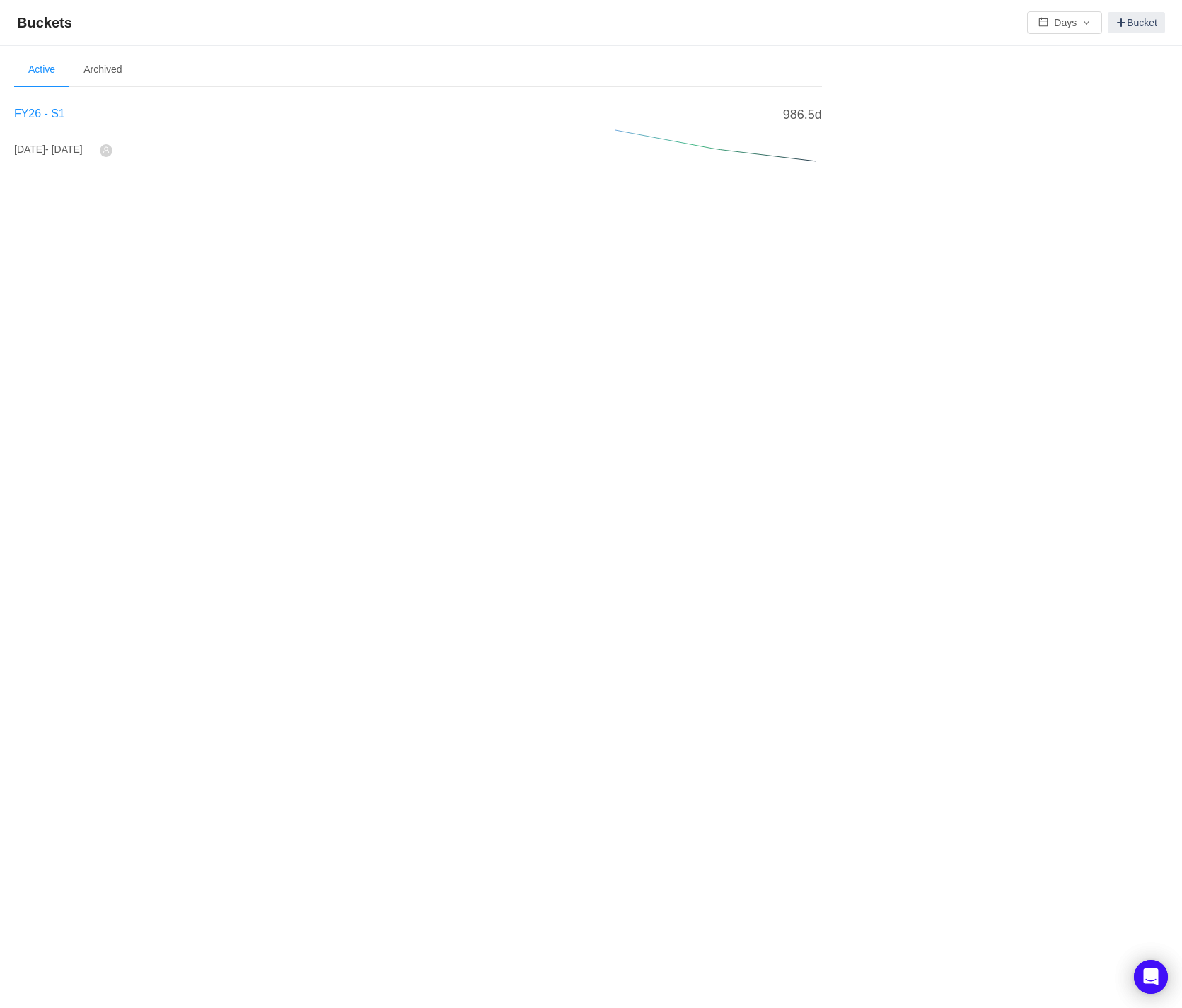
click at [52, 117] on span "FY26 - S1" at bounding box center [40, 113] width 51 height 12
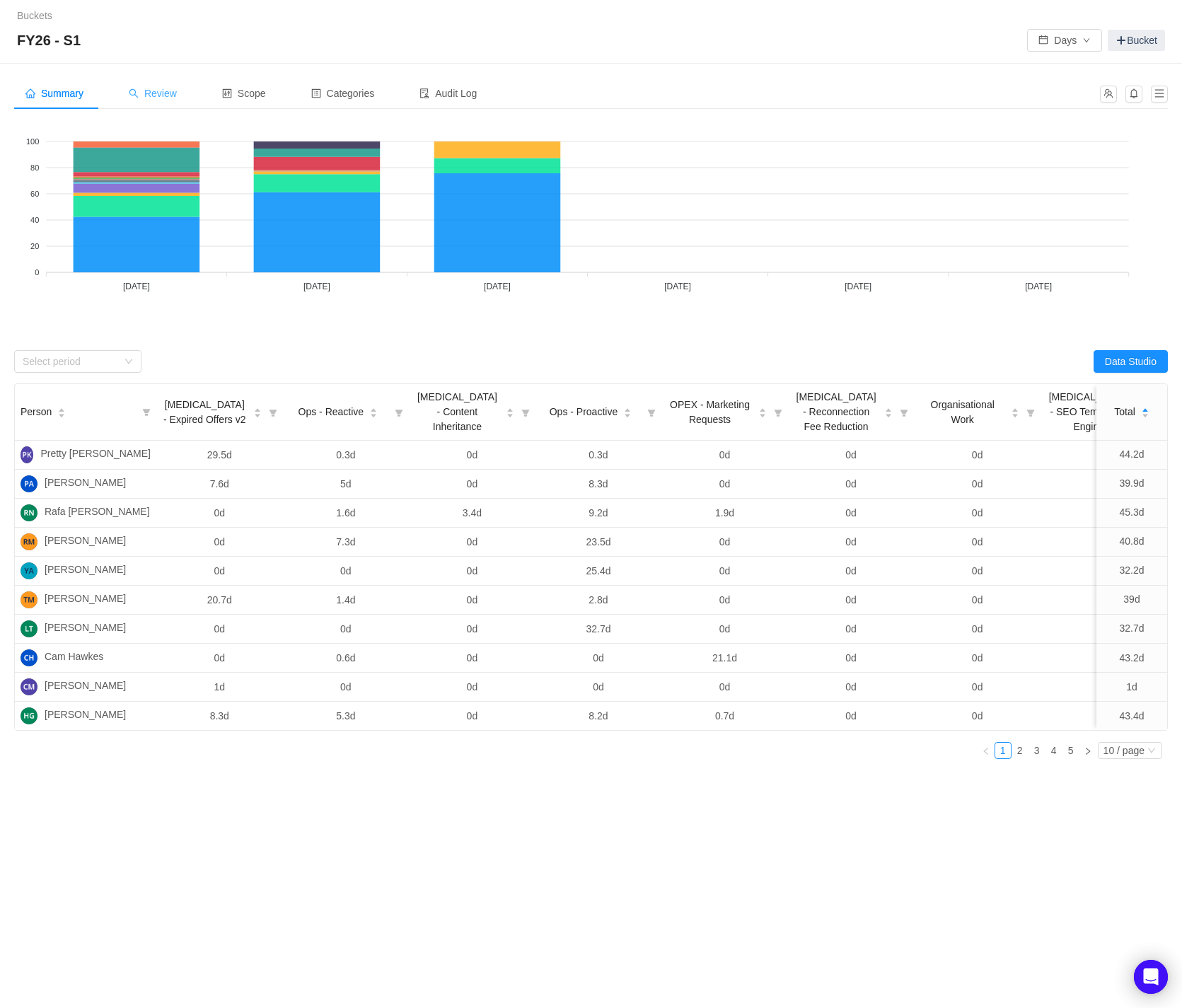
click at [170, 86] on div "Review" at bounding box center [153, 94] width 70 height 32
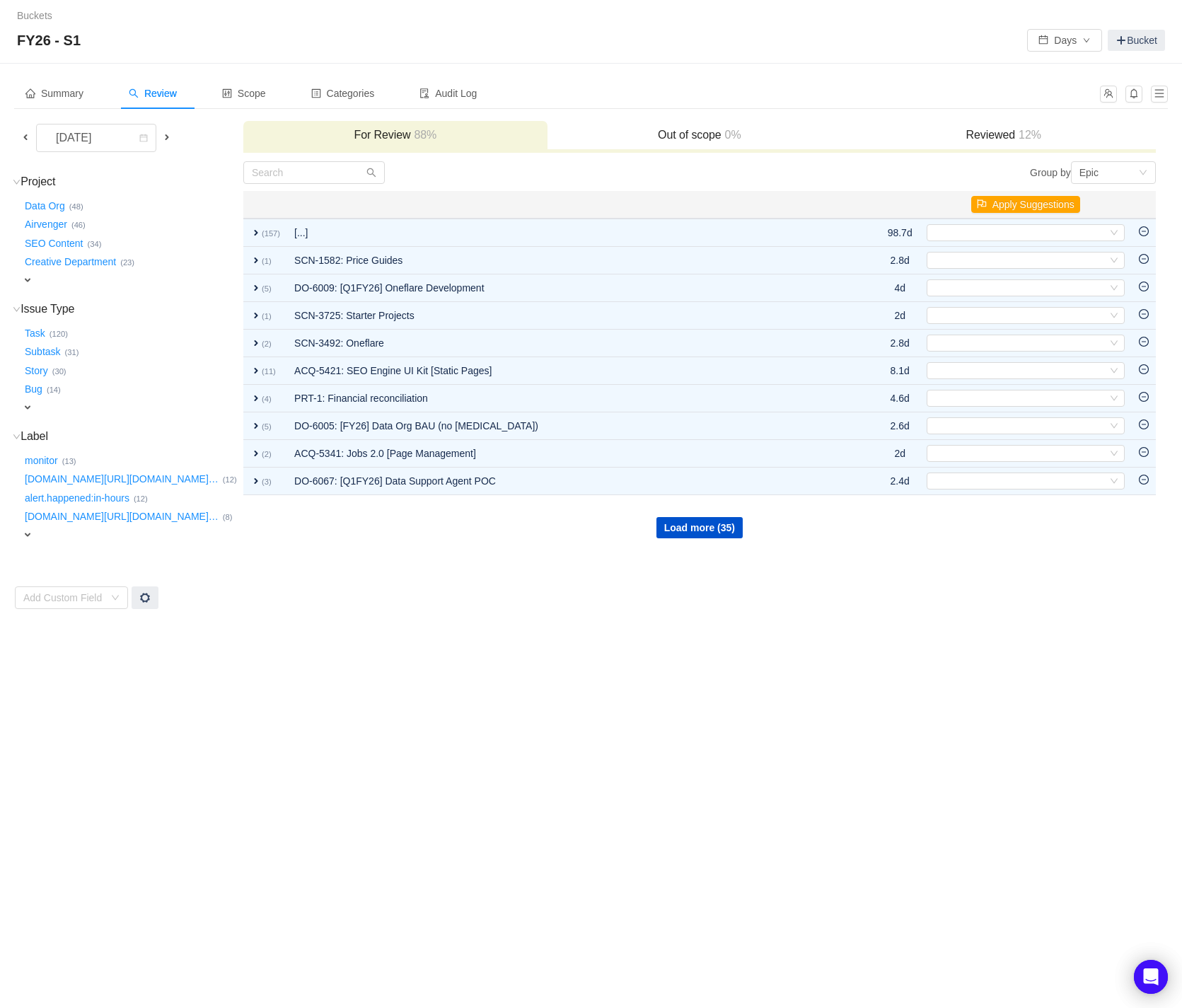
click at [26, 138] on span at bounding box center [26, 137] width 11 height 11
click at [32, 276] on span "expand" at bounding box center [27, 280] width 11 height 11
click at [152, 279] on icon "icon: down" at bounding box center [153, 282] width 9 height 9
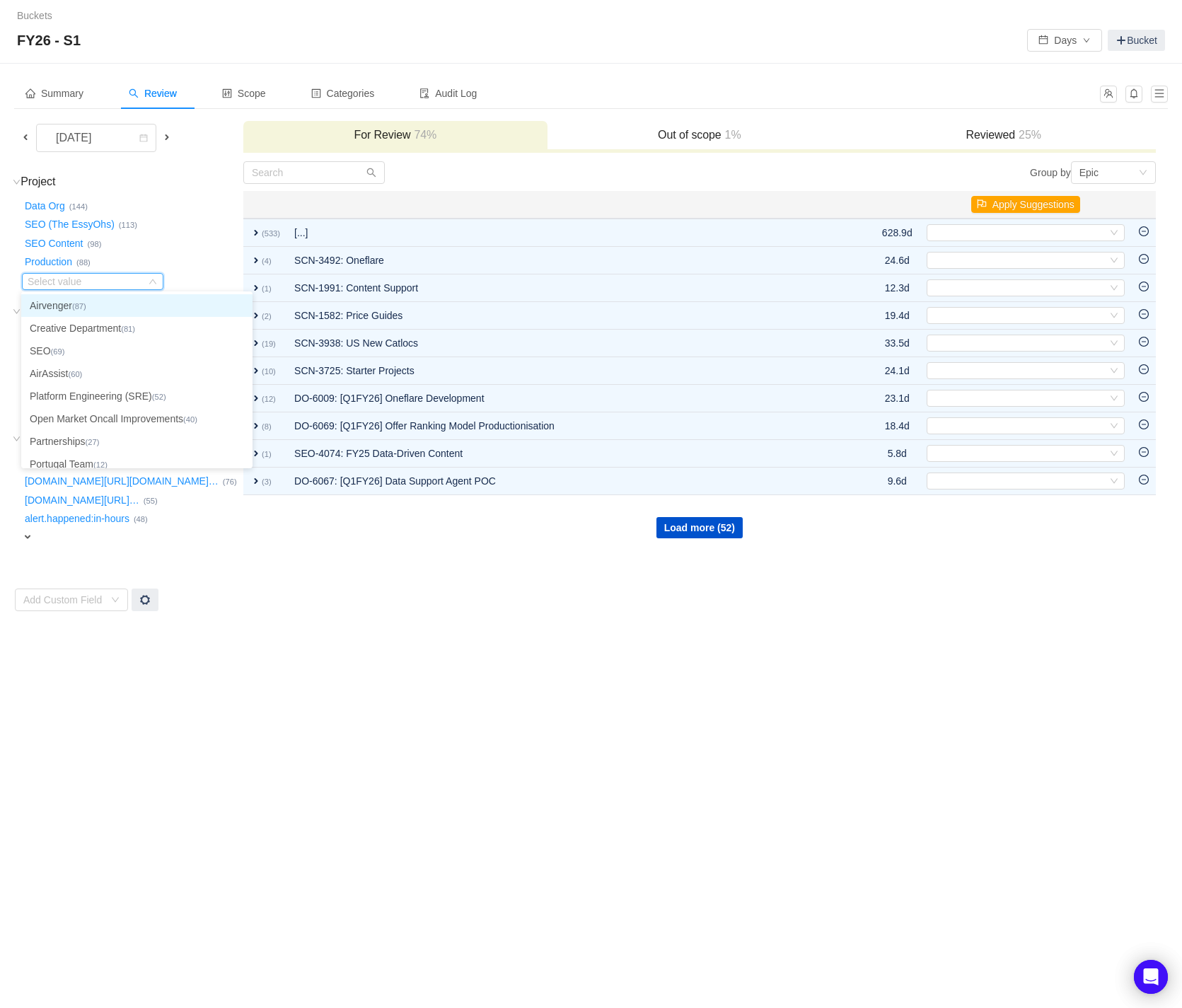
click at [126, 306] on li "Airvenger (87)" at bounding box center [137, 306] width 231 height 22
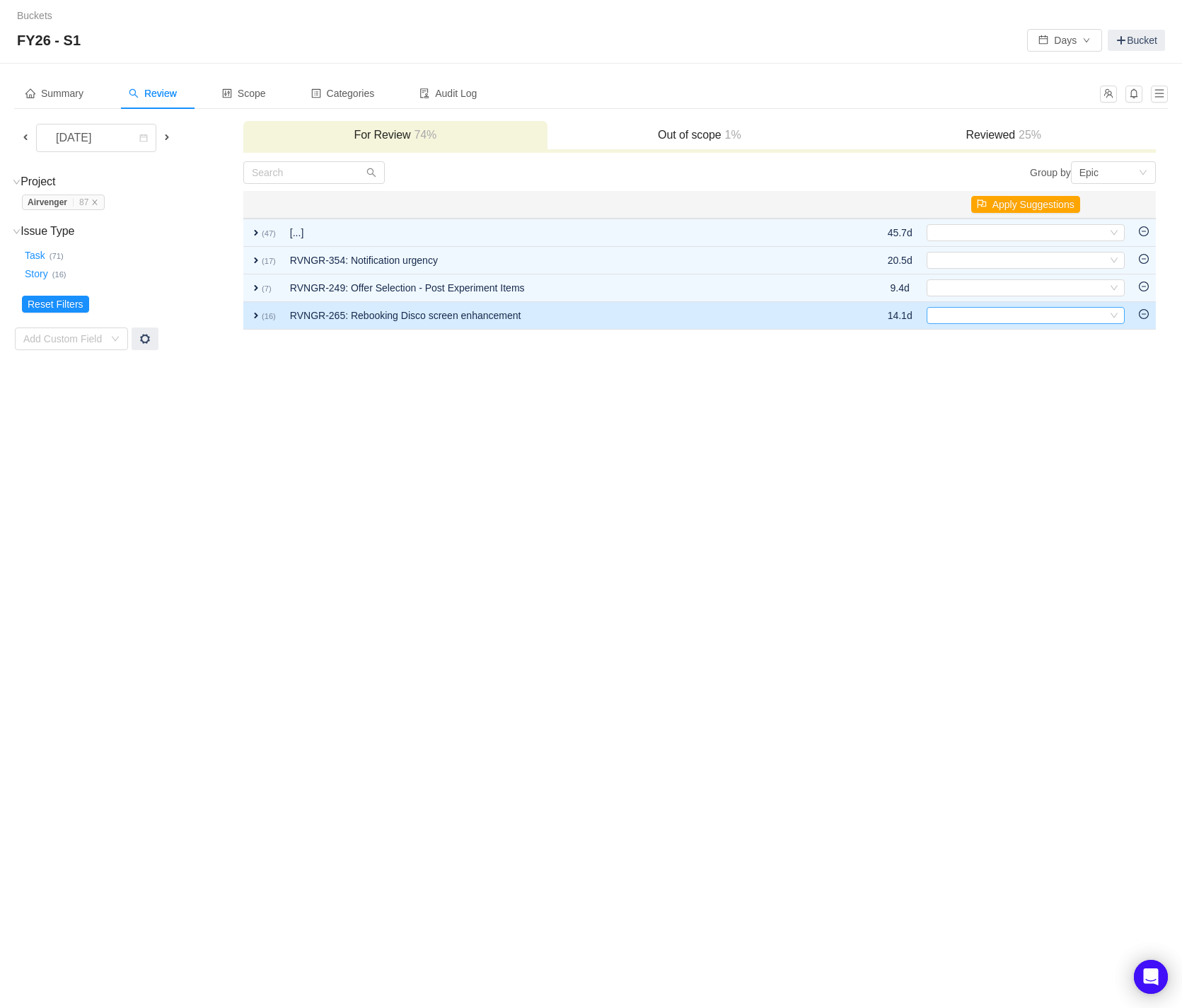
click at [1115, 315] on icon "icon: down" at bounding box center [1113, 315] width 9 height 9
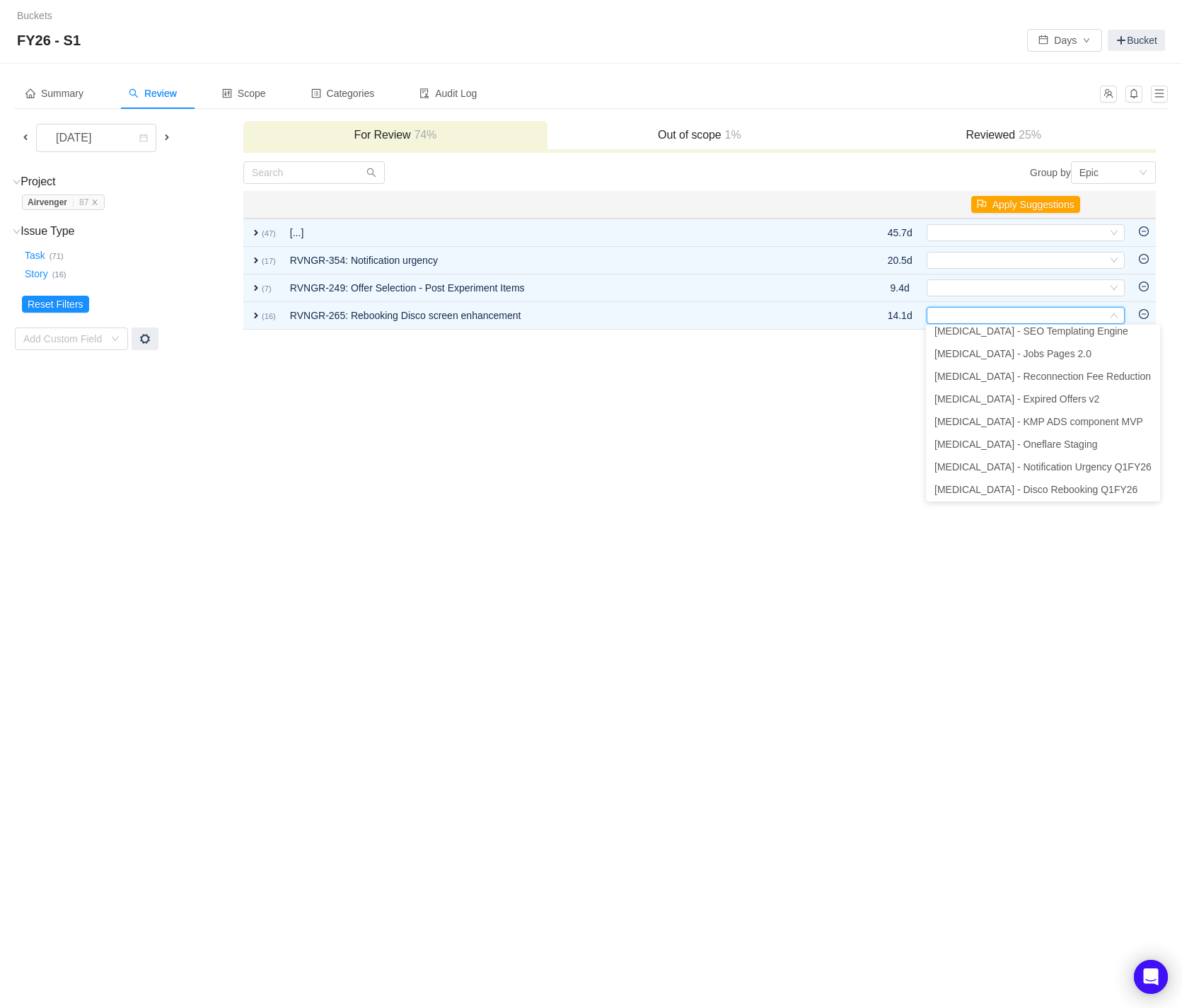
scroll to position [191, 0]
click at [1035, 487] on span "[MEDICAL_DATA] - Disco Rebooking Q1FY26" at bounding box center [1036, 487] width 203 height 11
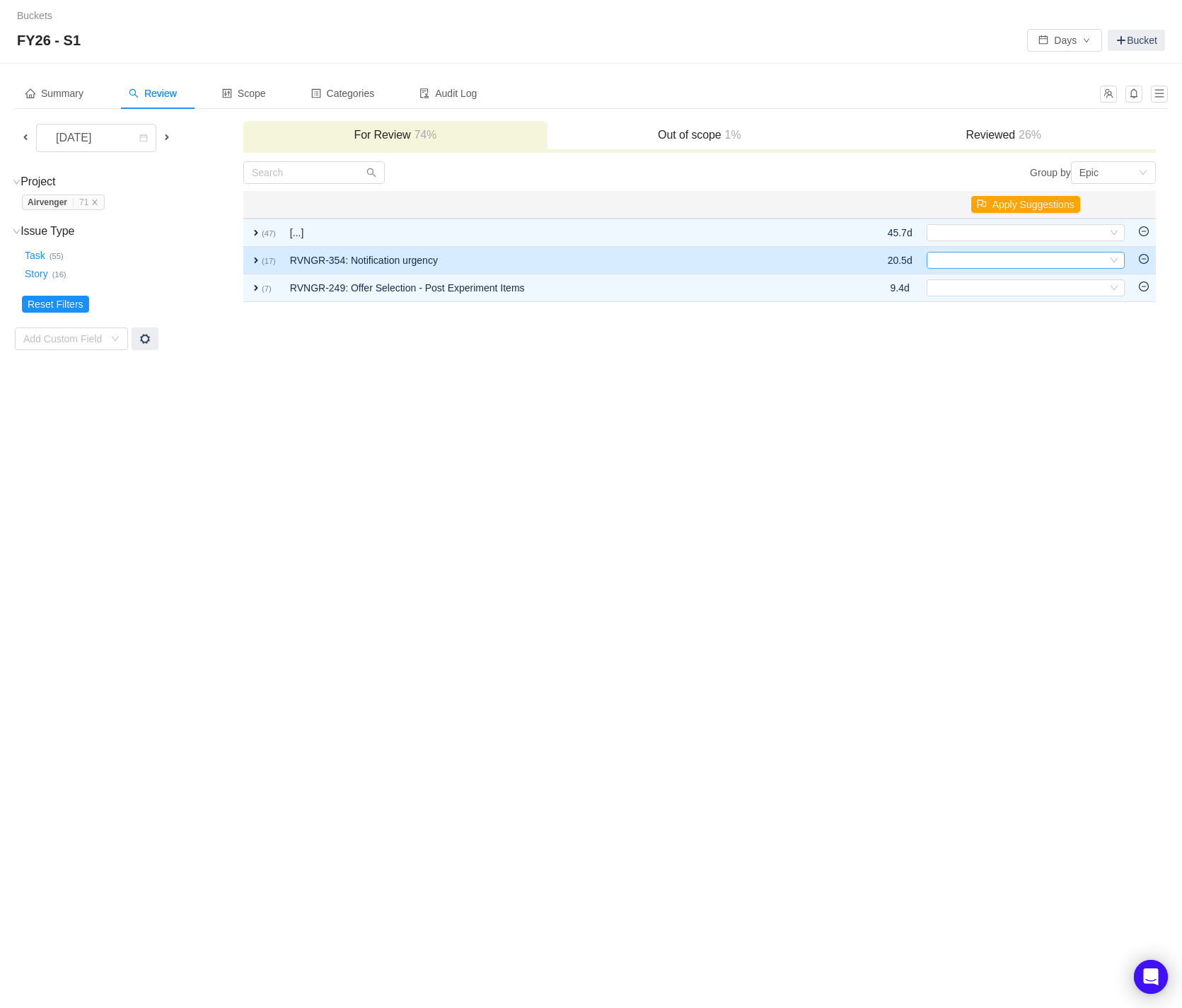
click at [1116, 260] on icon "icon: down" at bounding box center [1113, 260] width 9 height 9
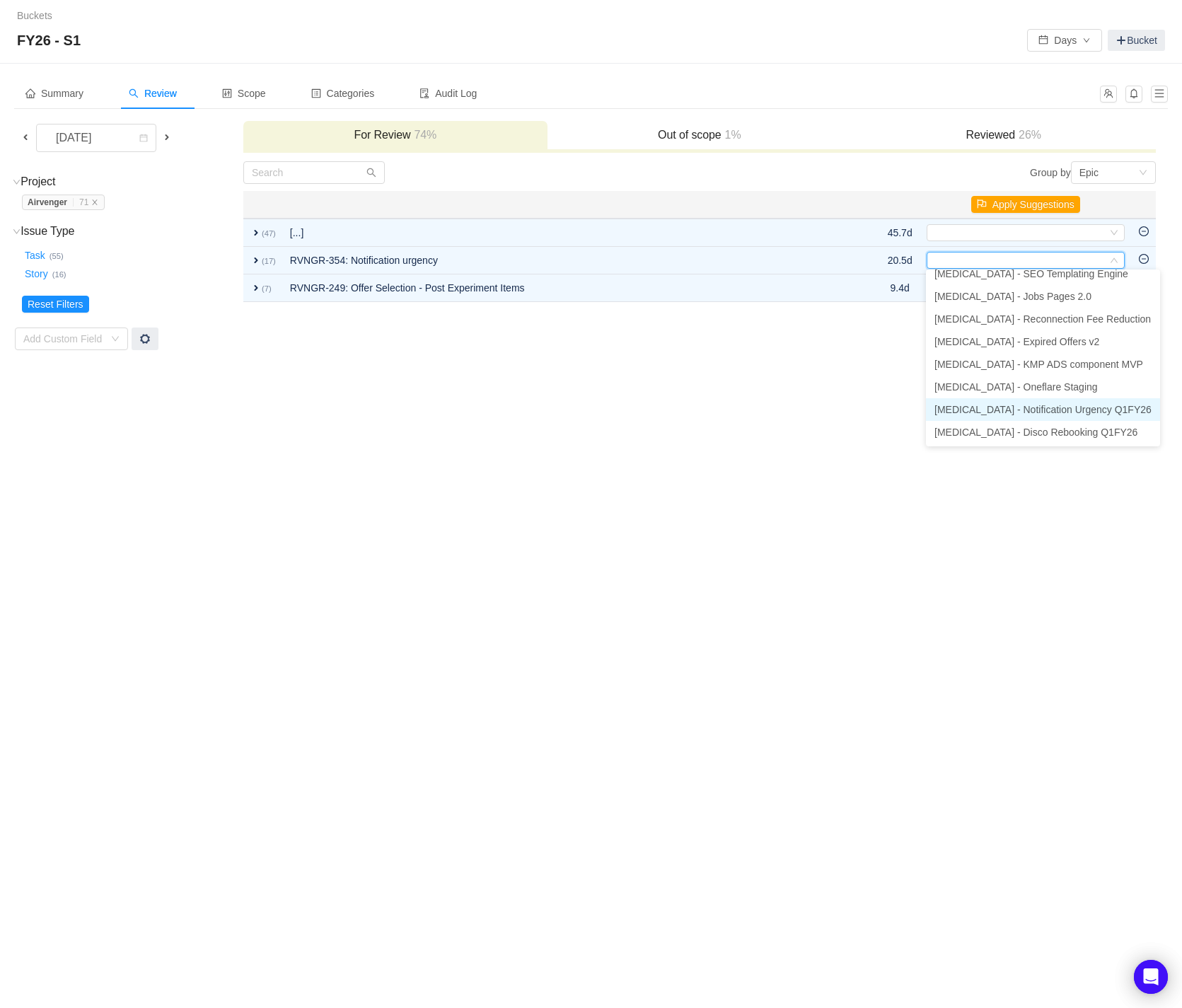
click at [1007, 410] on span "[MEDICAL_DATA] - Notification Urgency Q1FY26" at bounding box center [1042, 410] width 217 height 11
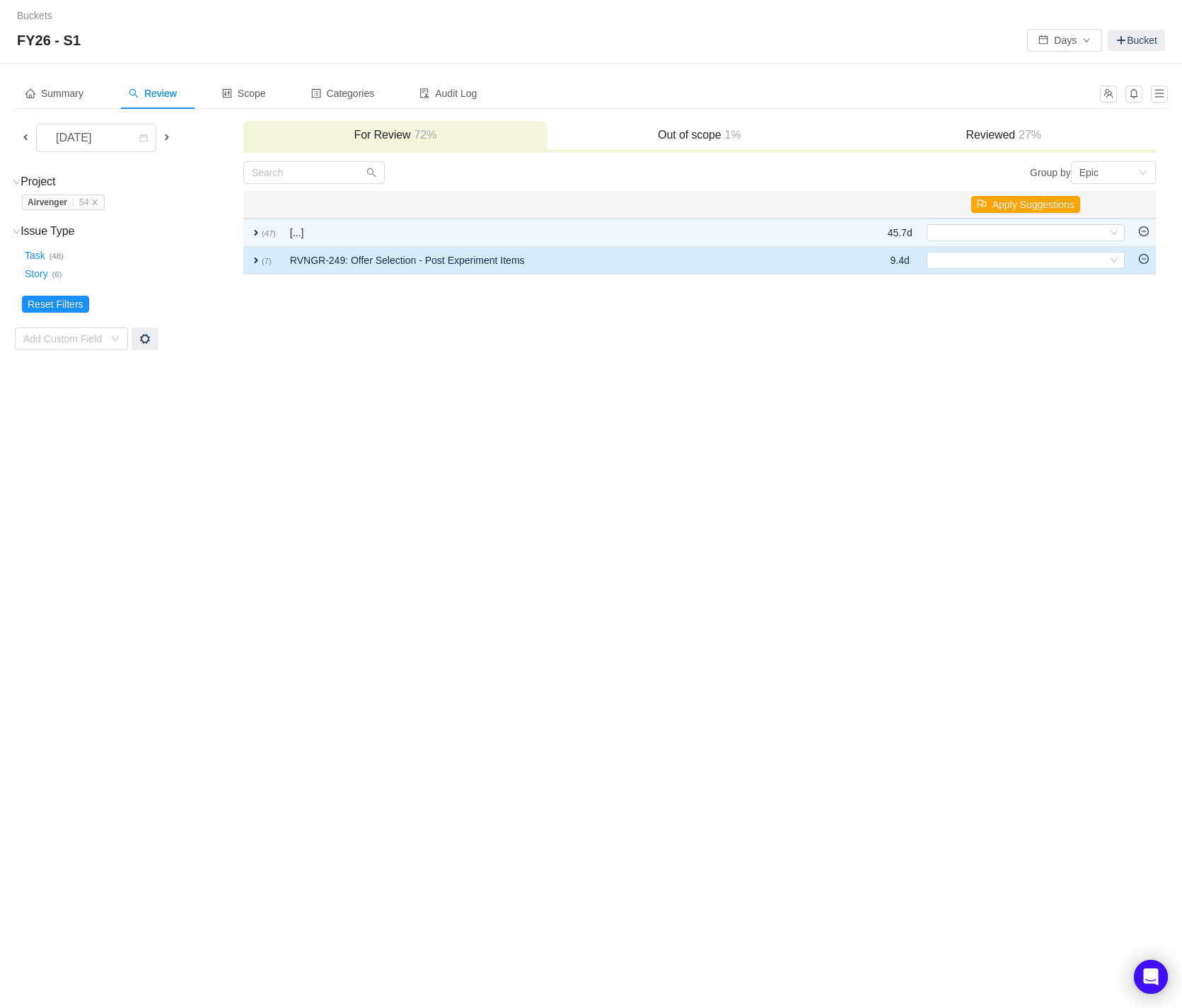
click at [259, 260] on span "expand" at bounding box center [256, 260] width 11 height 11
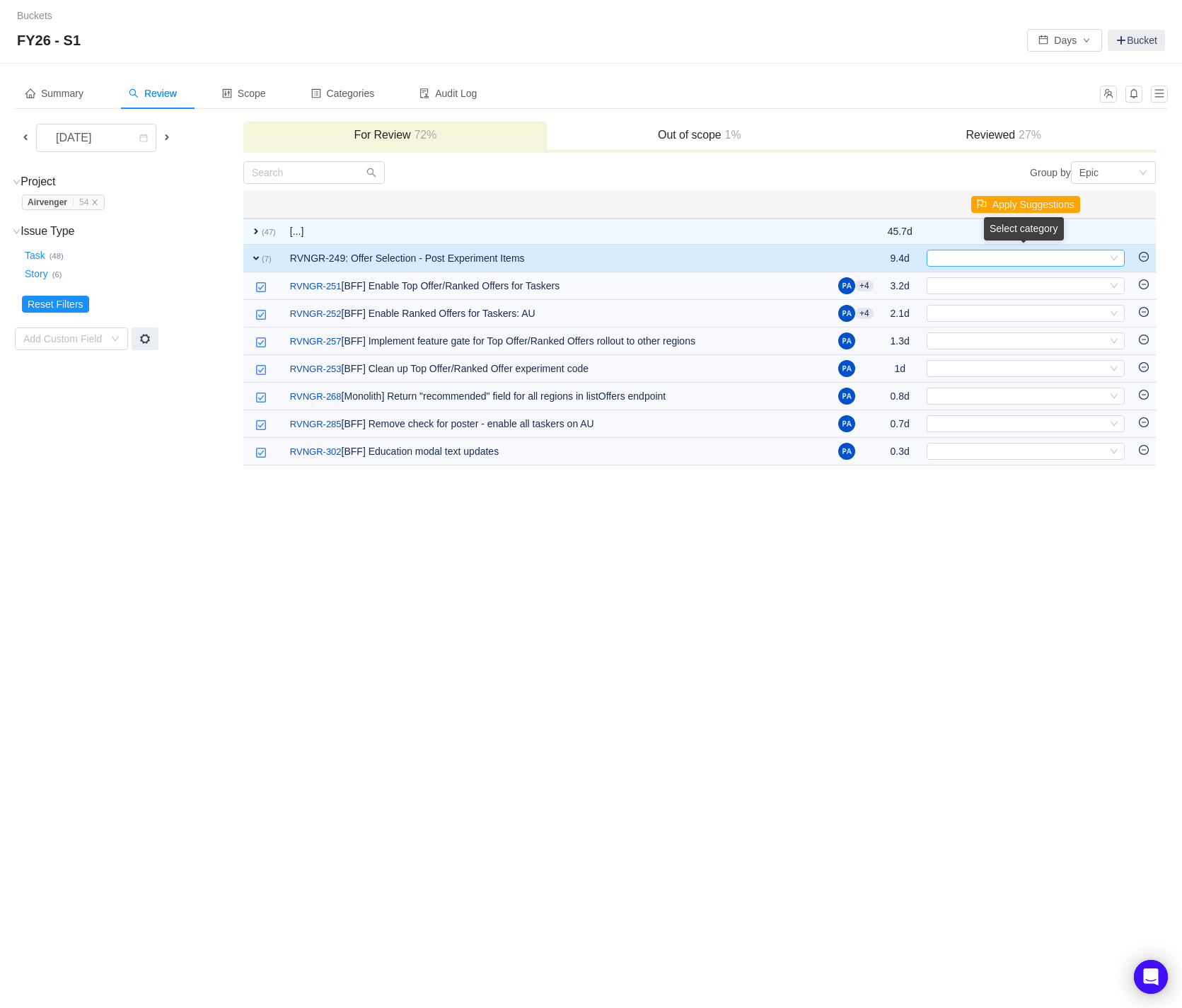
click at [1120, 260] on div "Select" at bounding box center [1025, 258] width 198 height 17
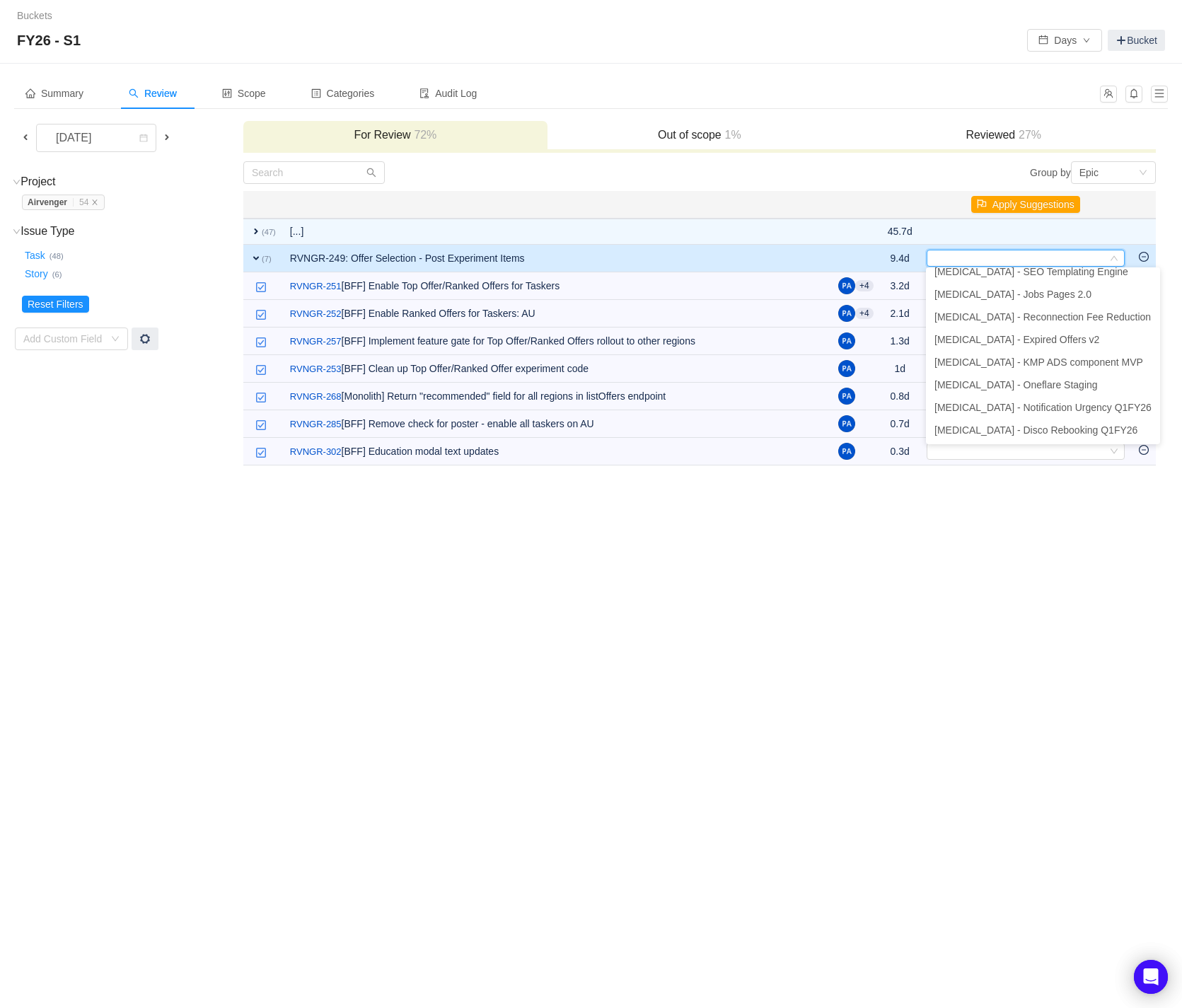
click at [709, 590] on div "Buckets / / FY26 - S1 Days Bucket Summary Review Scope Categories Audit Log Aug…" at bounding box center [591, 504] width 1182 height 1008
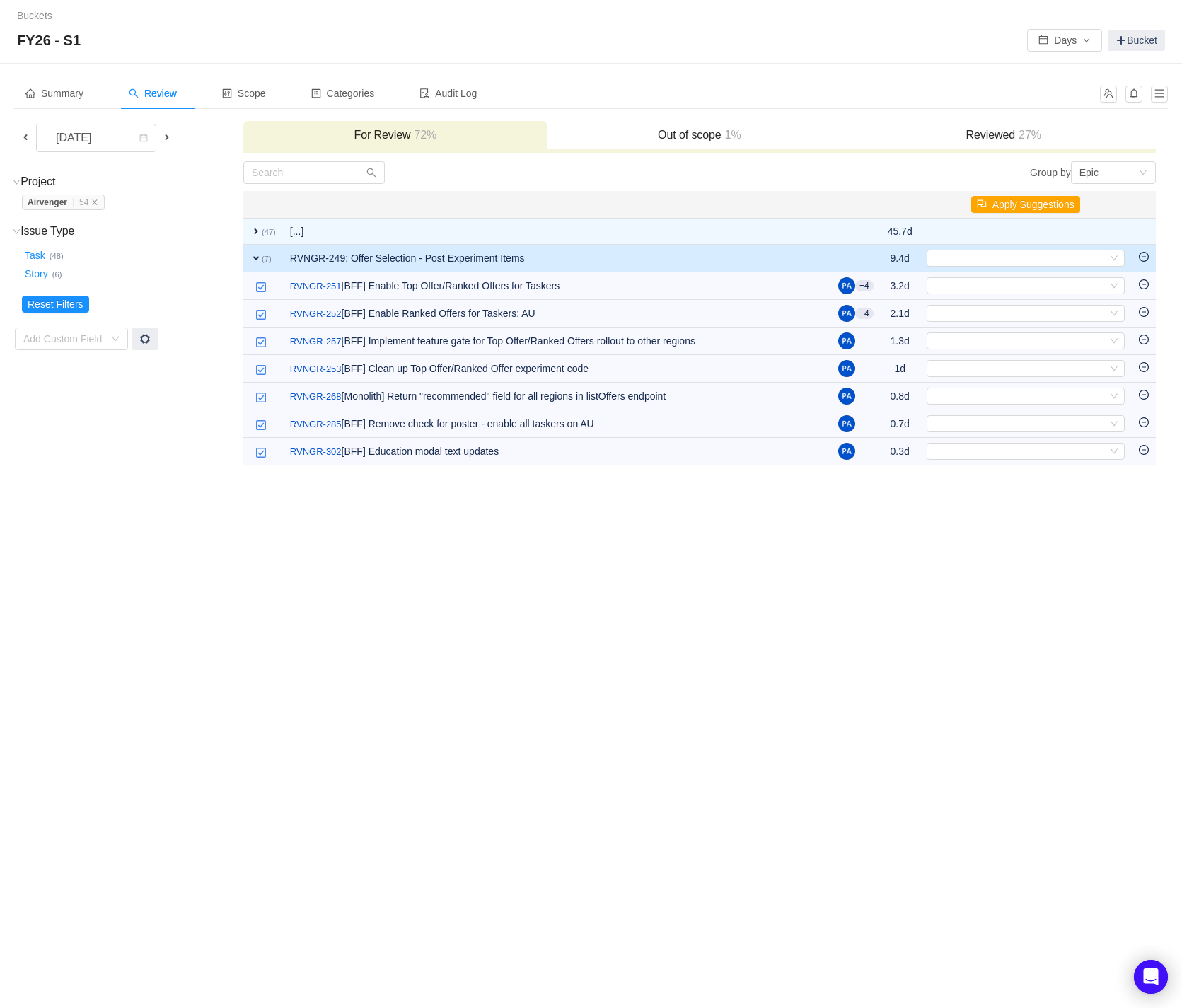
scroll to position [3, 0]
click at [1140, 170] on icon "icon: down" at bounding box center [1143, 172] width 9 height 9
click at [1107, 242] on li "Issue Type" at bounding box center [1112, 245] width 85 height 22
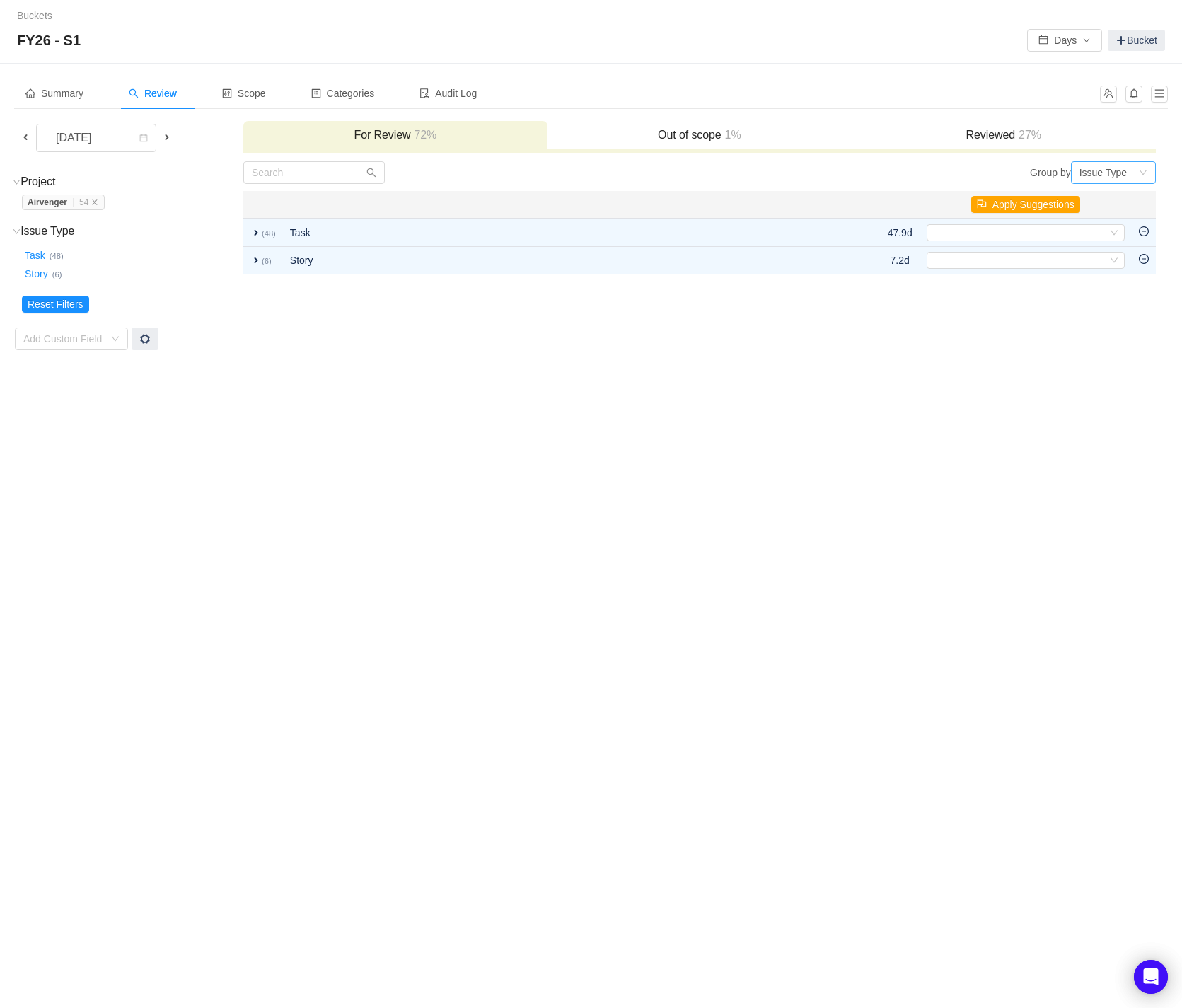
click at [1136, 171] on div "Issue Type" at bounding box center [1108, 172] width 58 height 22
click at [1102, 219] on li "Epic" at bounding box center [1112, 222] width 85 height 22
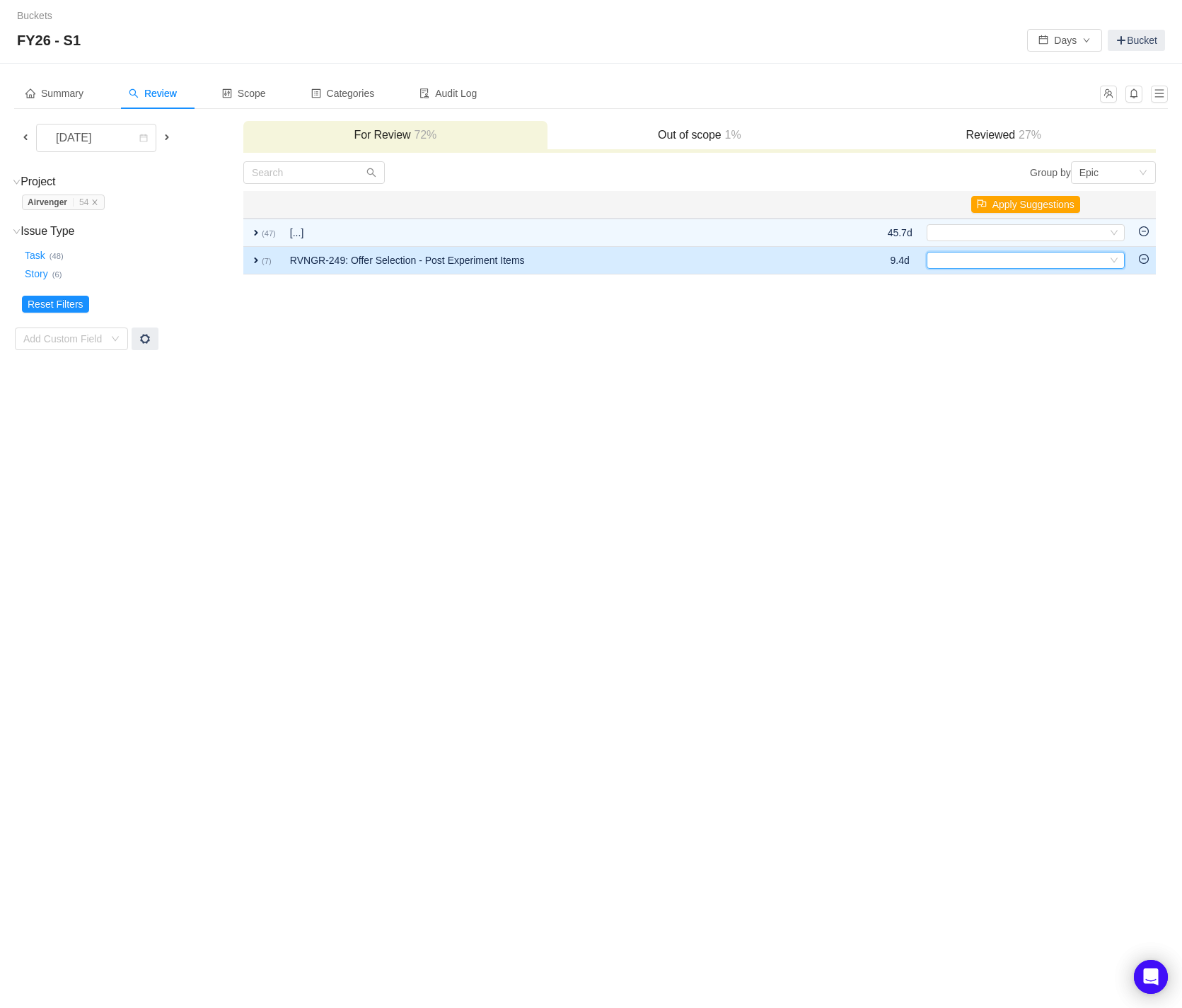
click at [1115, 260] on icon "icon: down" at bounding box center [1113, 260] width 9 height 9
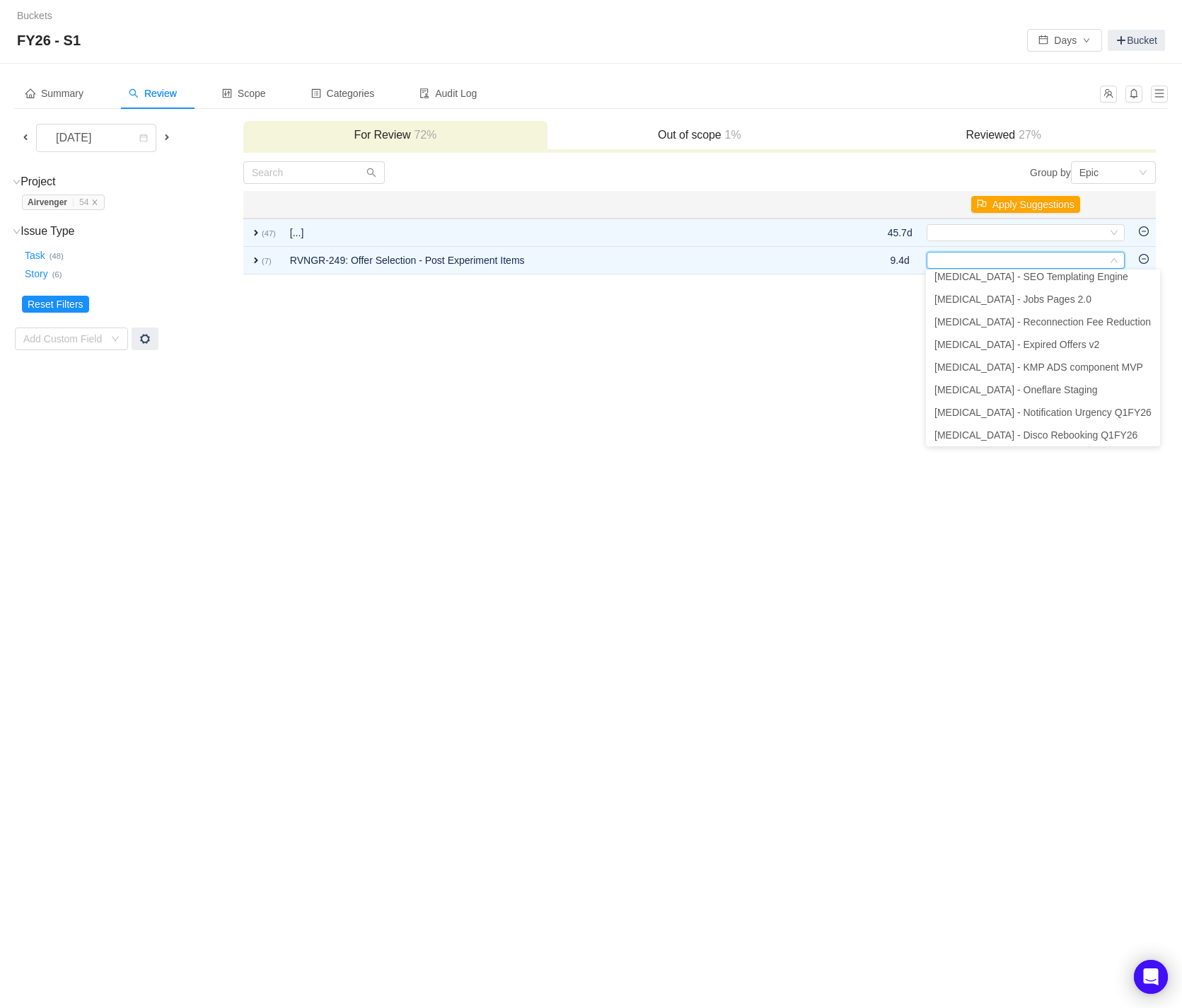
scroll to position [191, 0]
click at [650, 394] on div "Buckets / / FY26 - S1 Days Bucket Summary Review Scope Categories Audit Log Aug…" at bounding box center [591, 504] width 1182 height 1008
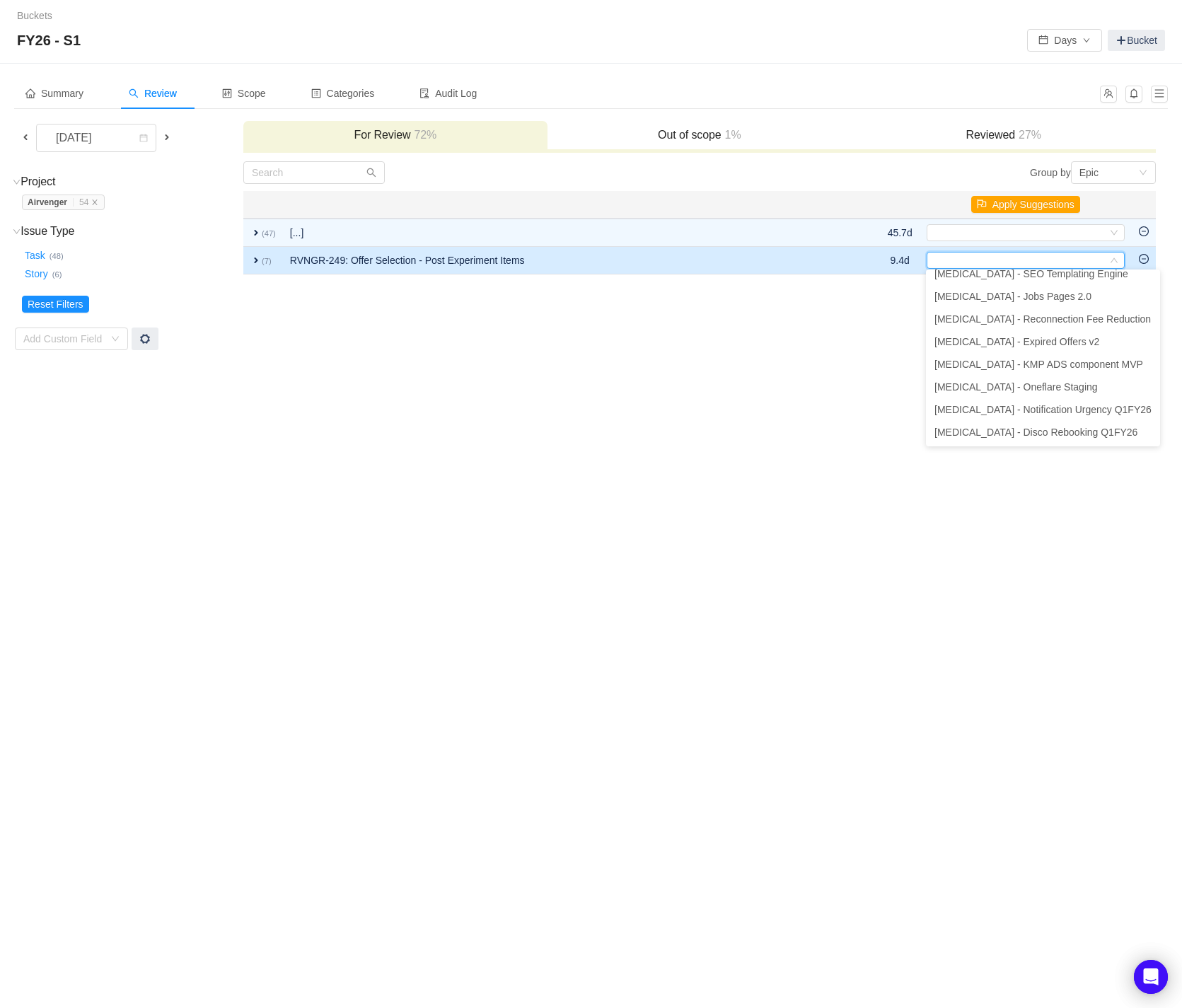
scroll to position [3, 0]
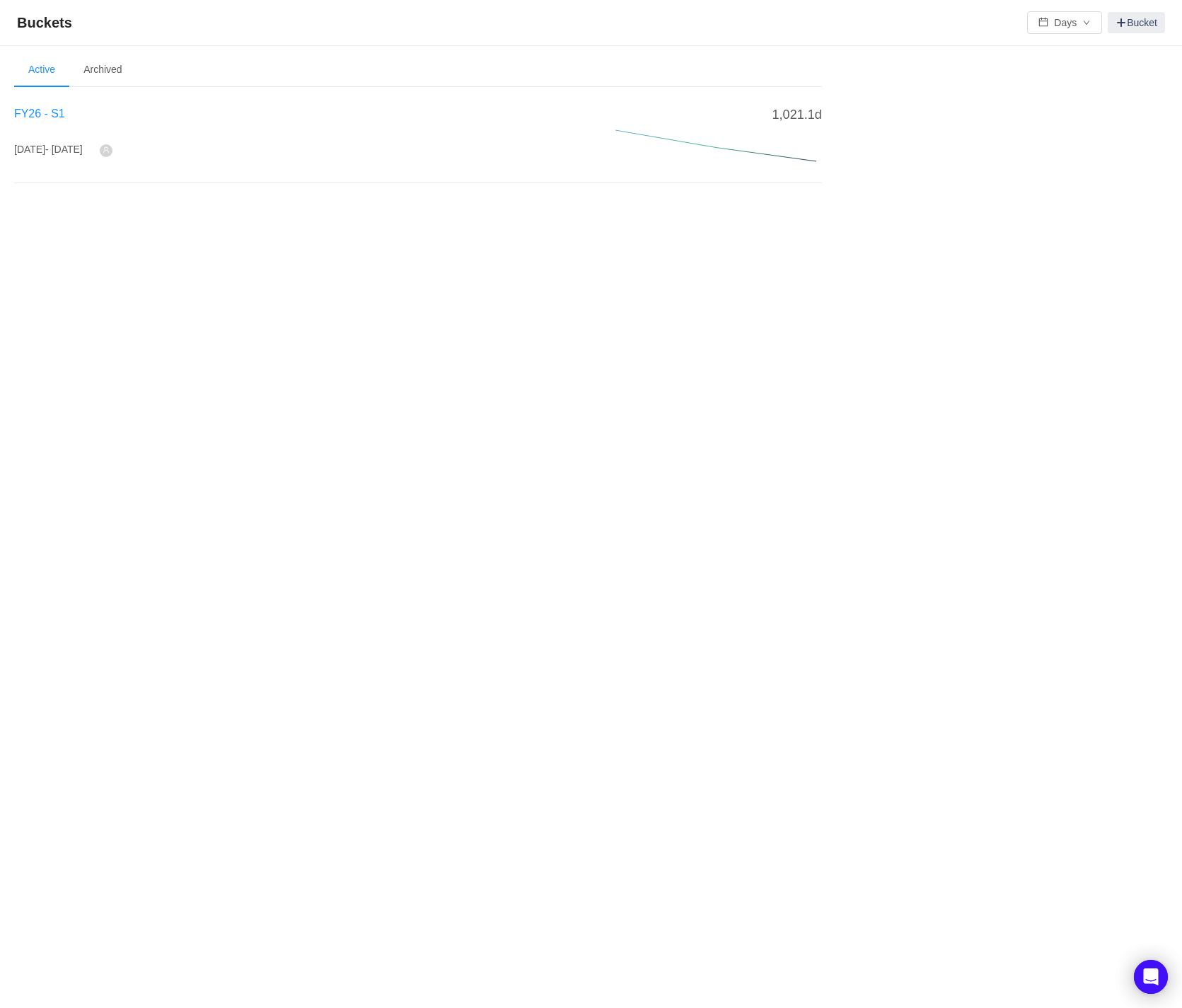
click at [39, 107] on span "FY26 - S1" at bounding box center [40, 113] width 51 height 12
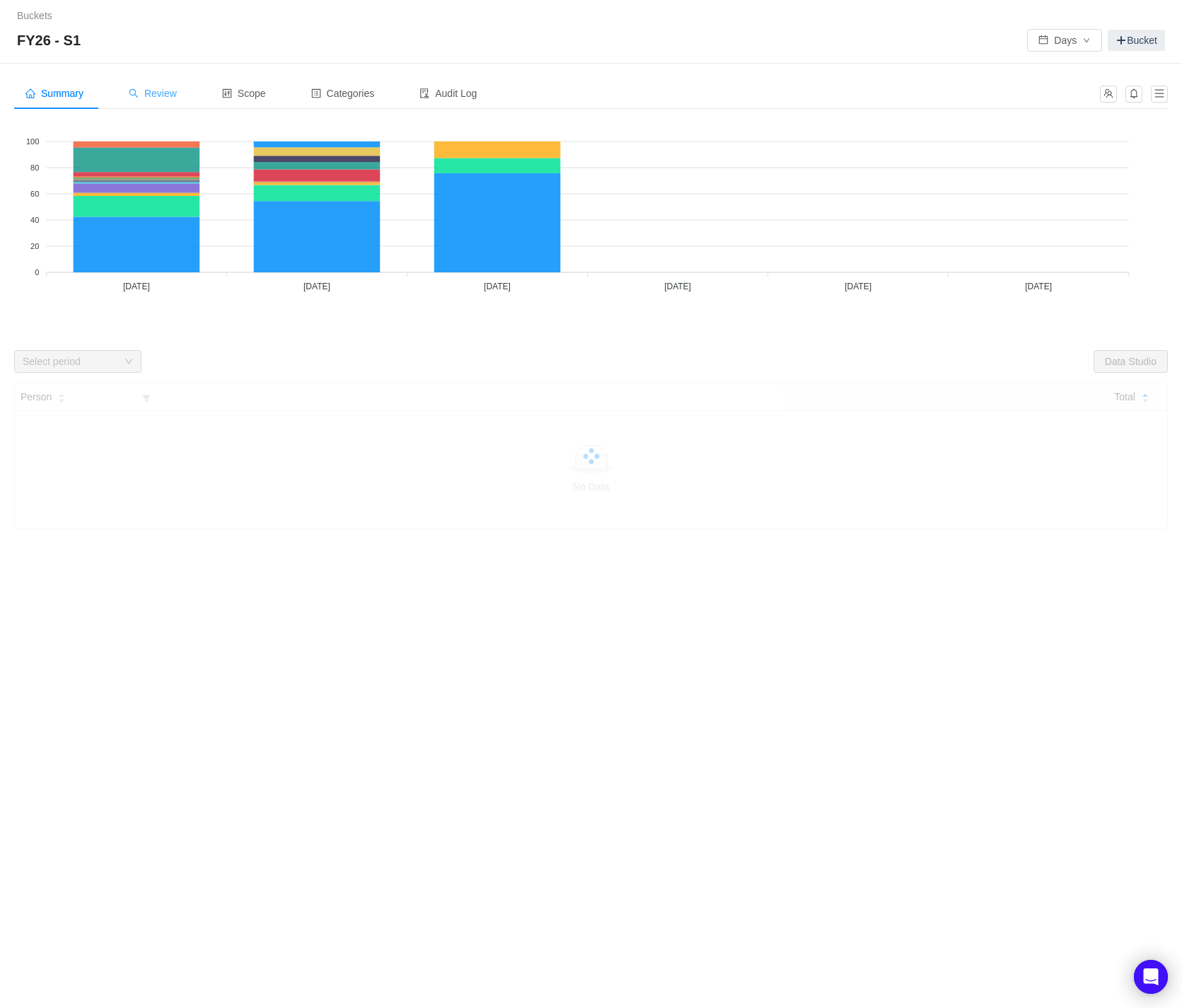
click at [168, 89] on span "Review" at bounding box center [153, 94] width 48 height 11
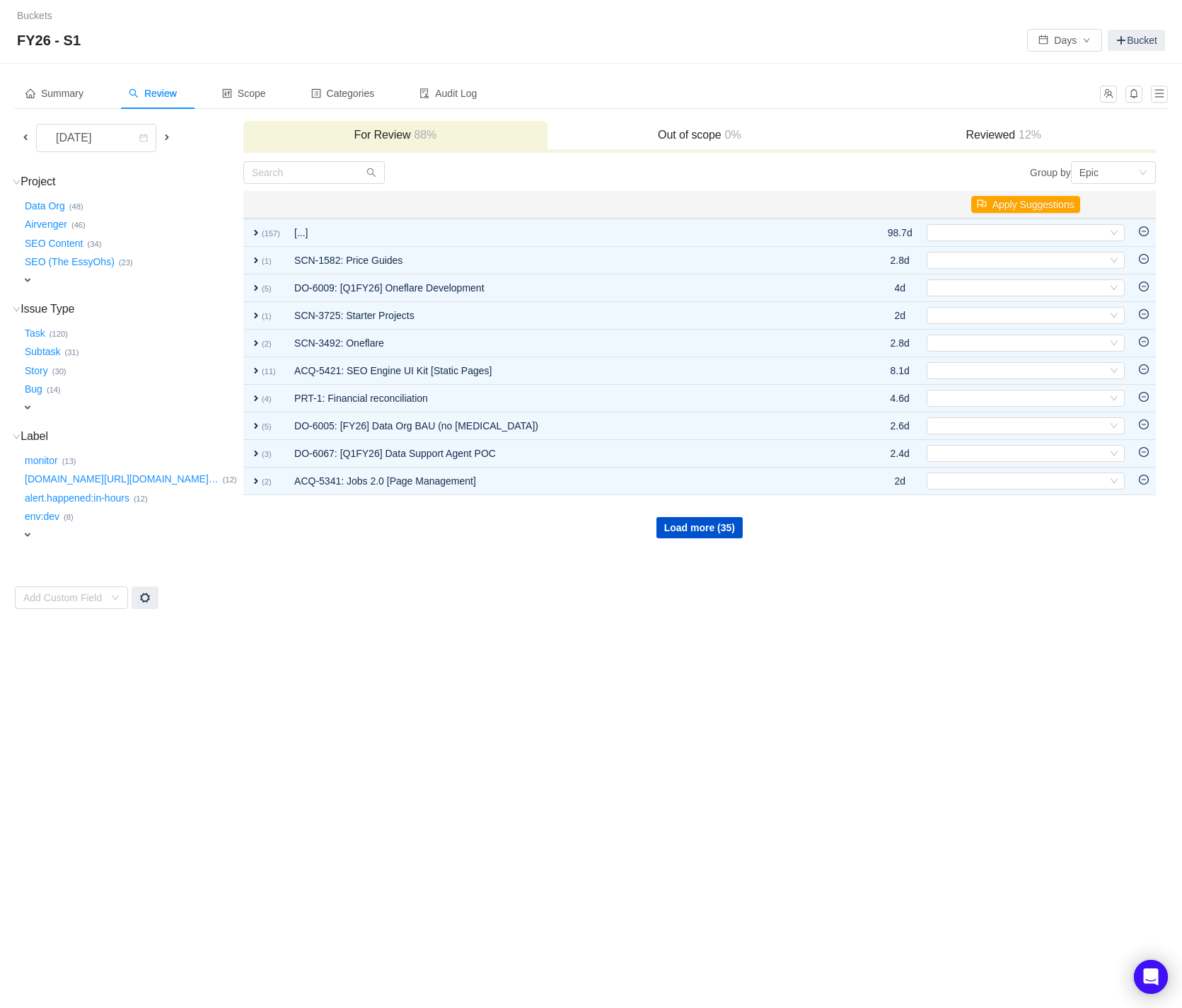
click at [27, 133] on span at bounding box center [26, 137] width 11 height 11
click at [28, 274] on span "expand" at bounding box center [27, 280] width 11 height 11
click at [46, 280] on div "Select value" at bounding box center [83, 282] width 112 height 14
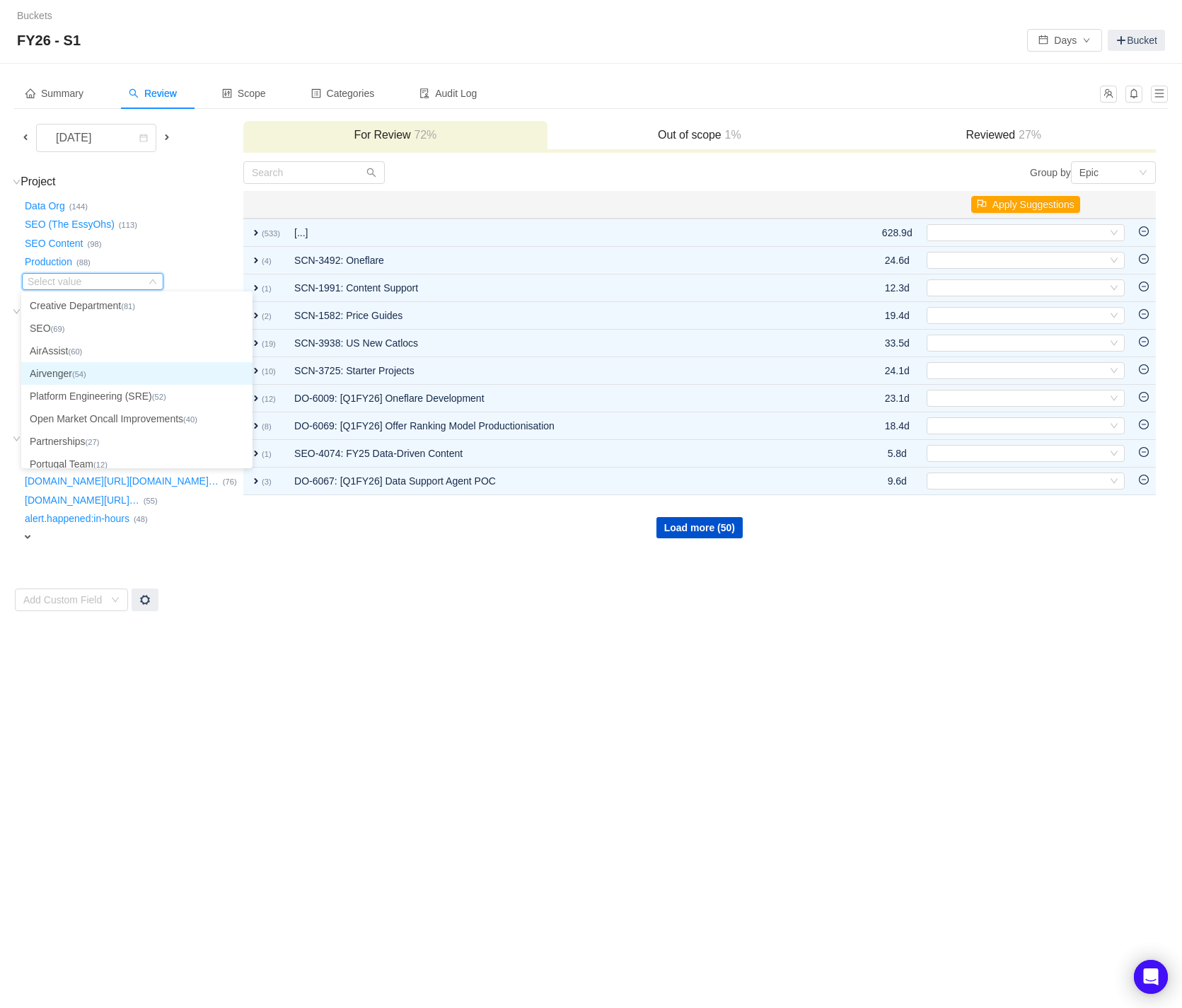
click at [50, 374] on li "Airvenger (54)" at bounding box center [137, 374] width 231 height 22
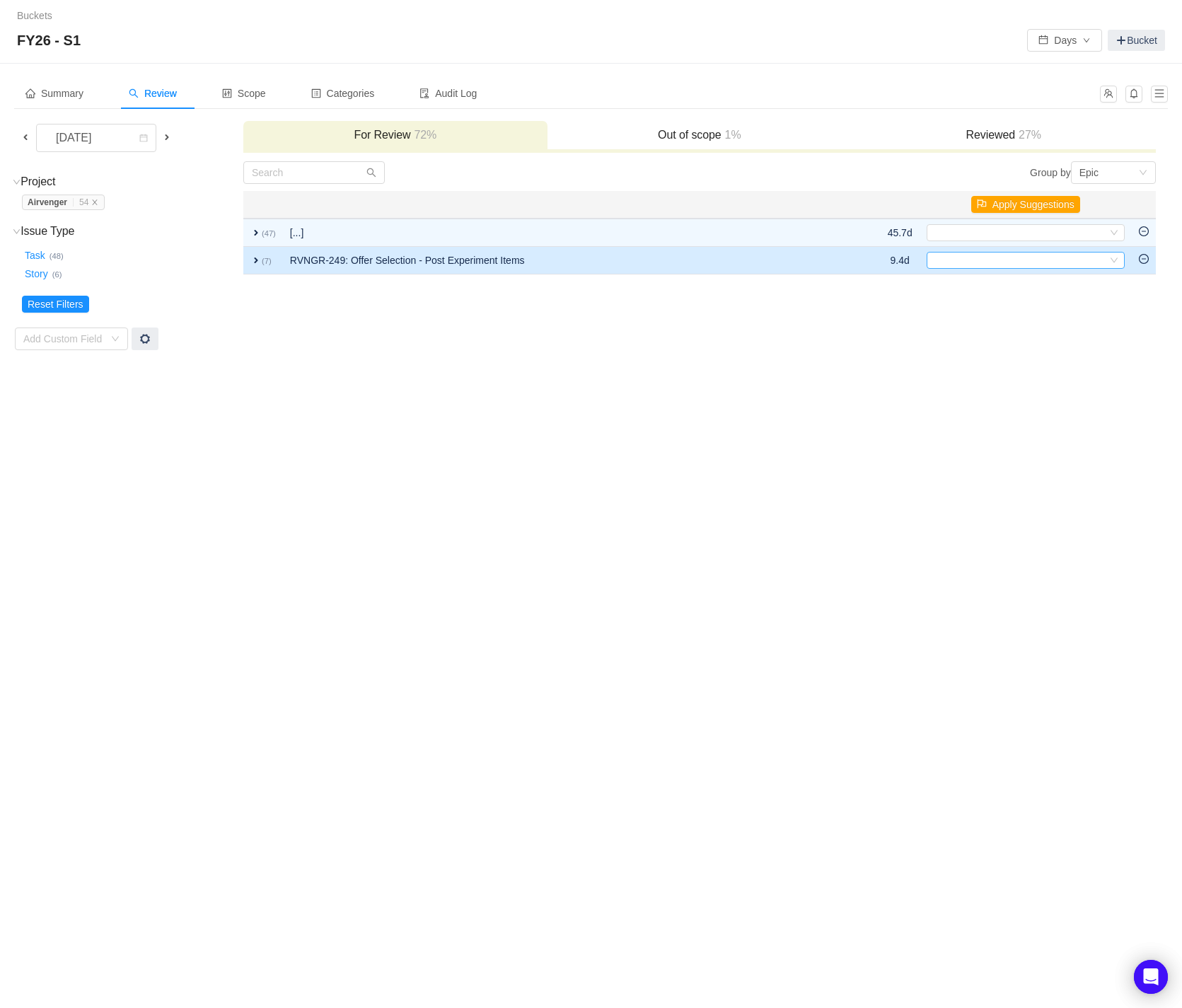
click at [1117, 262] on div "Select" at bounding box center [1025, 260] width 198 height 17
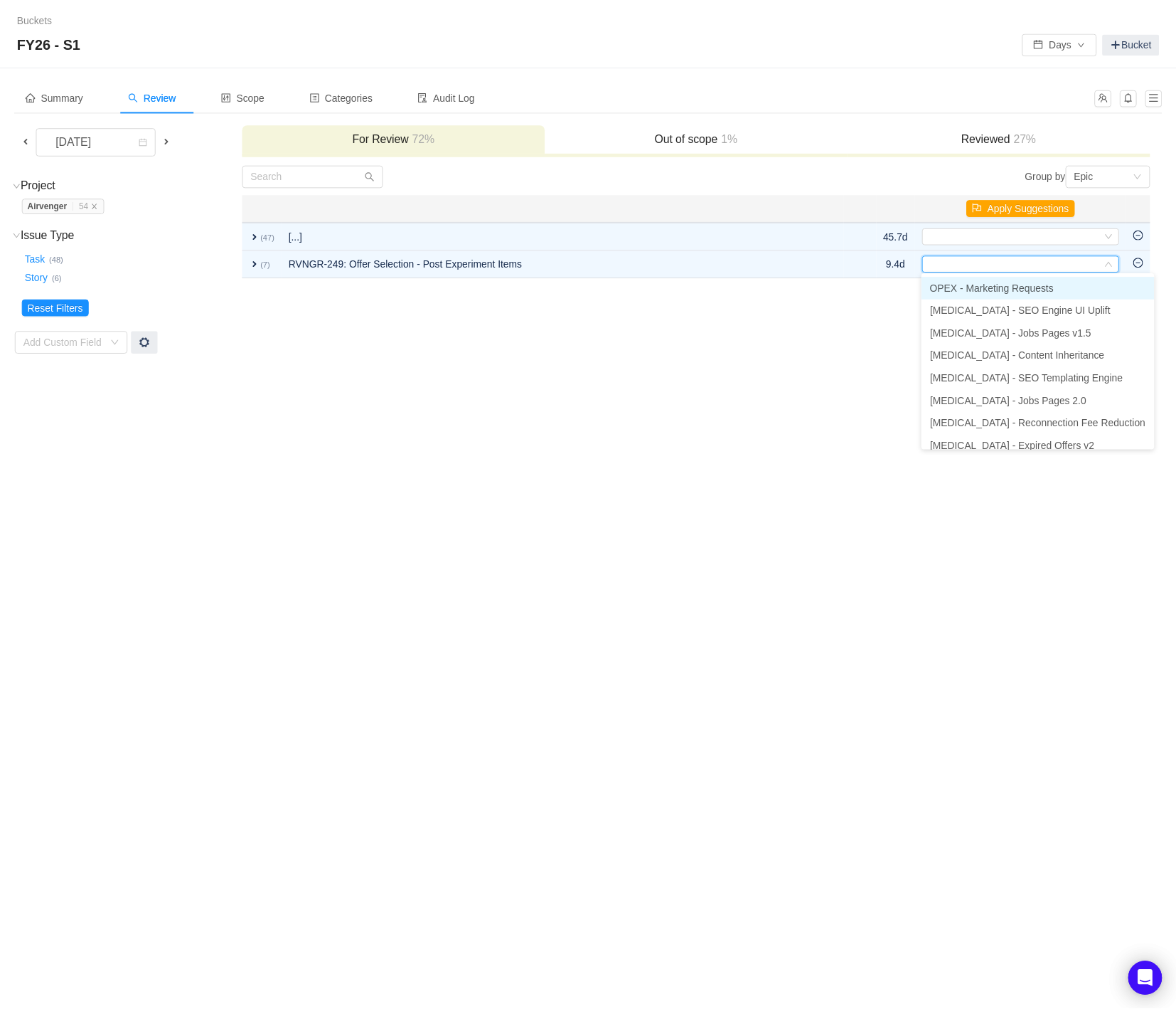
scroll to position [215, 0]
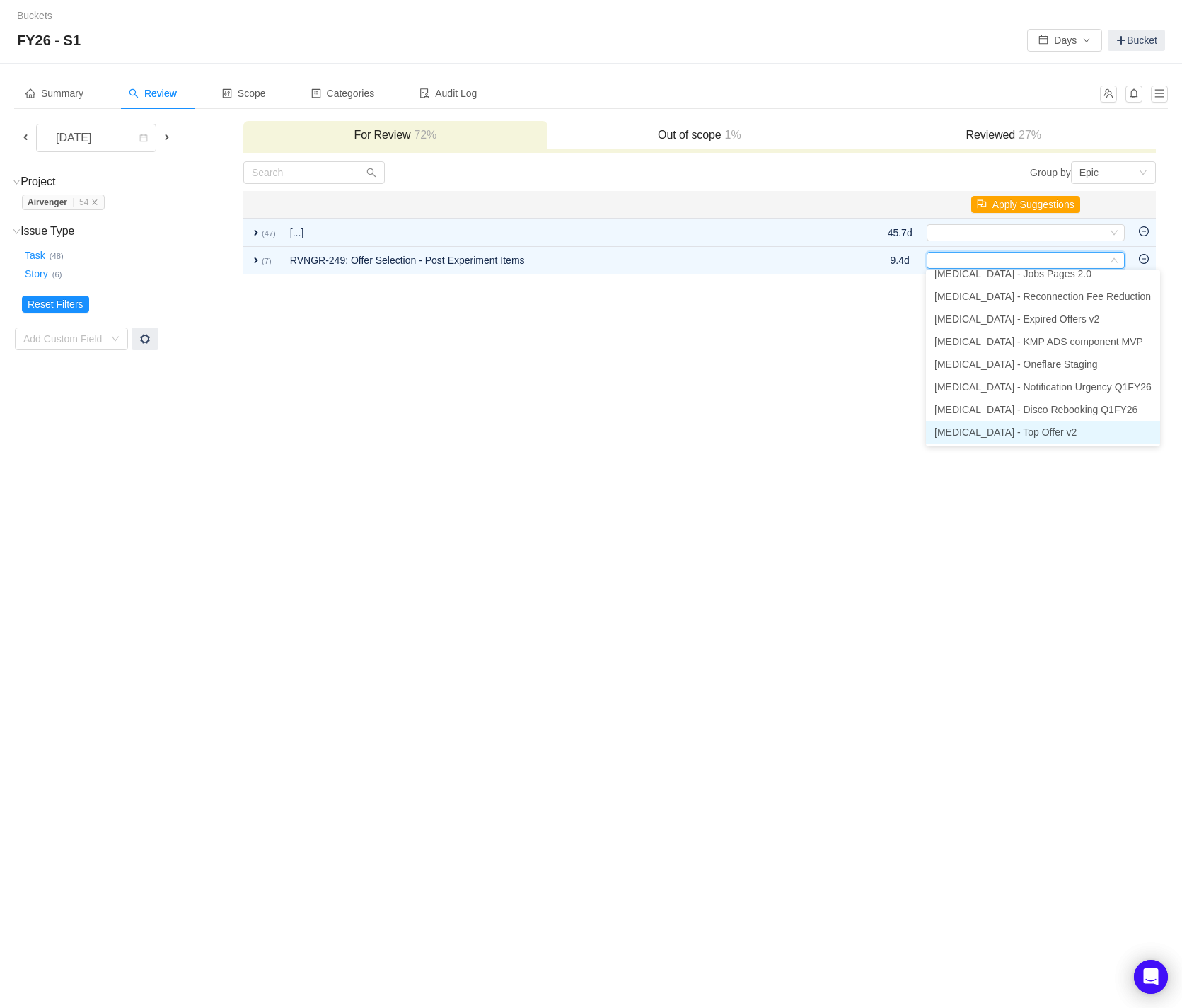
click at [1033, 435] on li "[MEDICAL_DATA] - Top Offer v2" at bounding box center [1042, 432] width 234 height 22
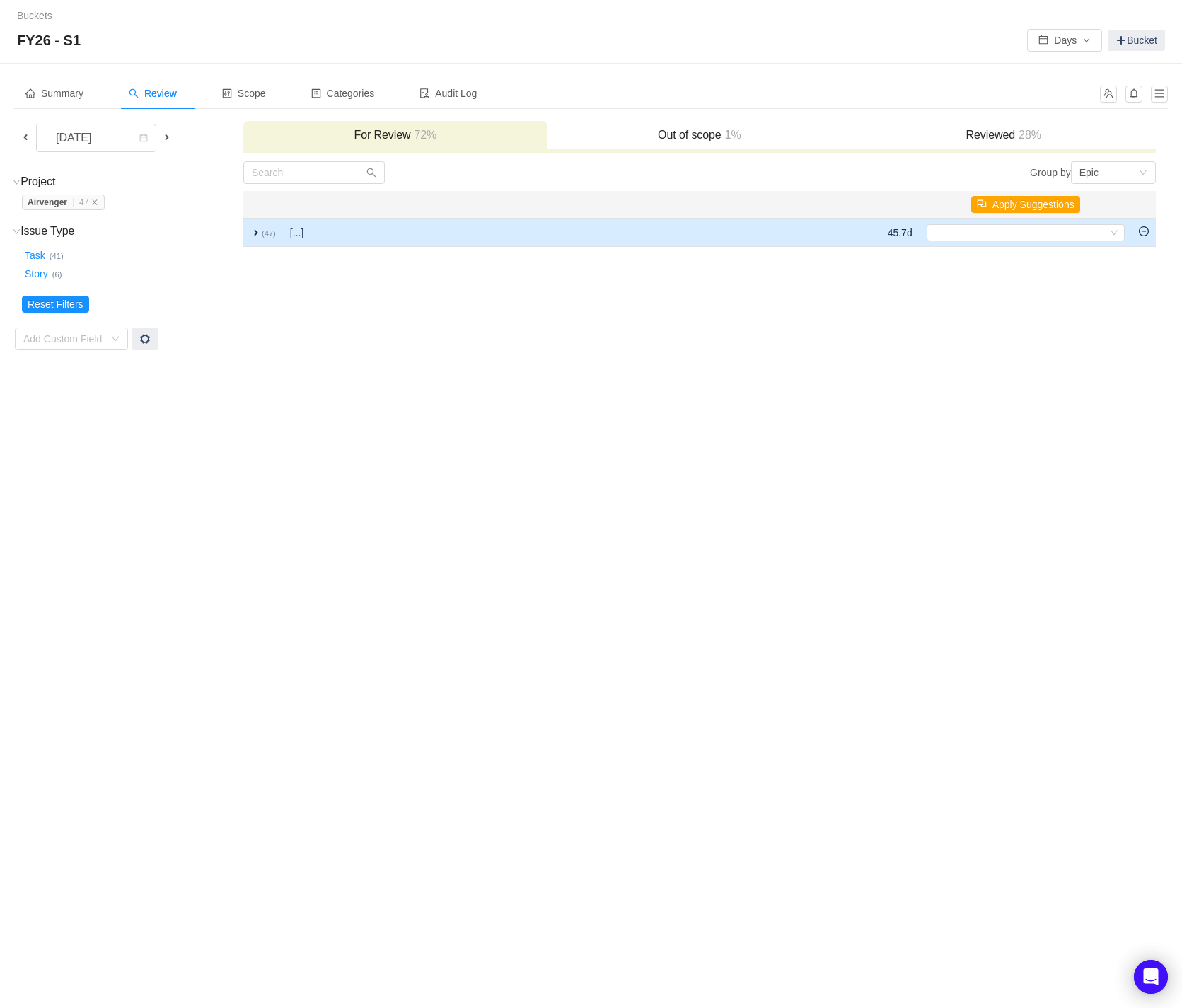
click at [258, 229] on span "expand" at bounding box center [256, 233] width 11 height 11
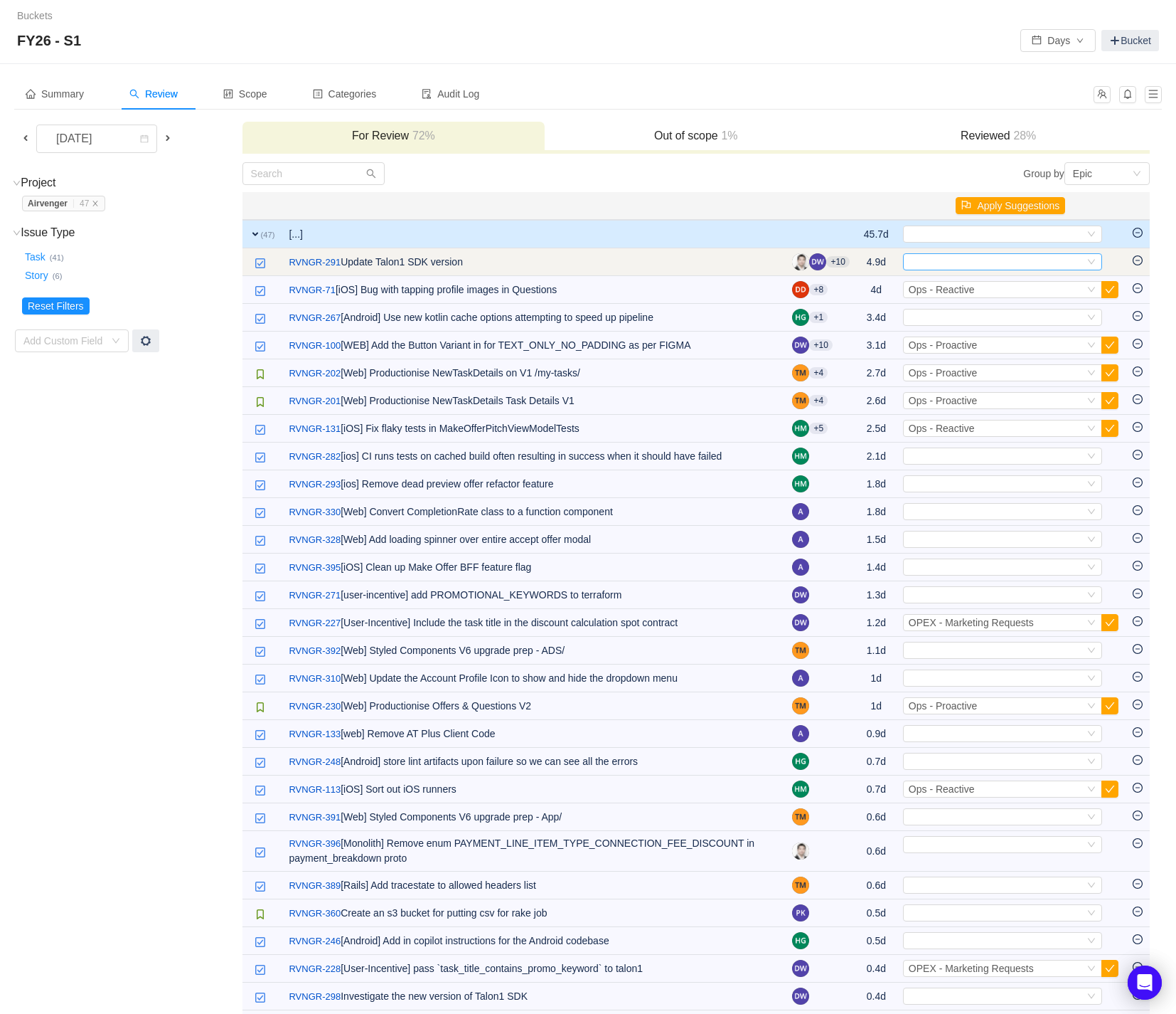
click at [1096, 258] on icon "icon: down" at bounding box center [1092, 262] width 9 height 9
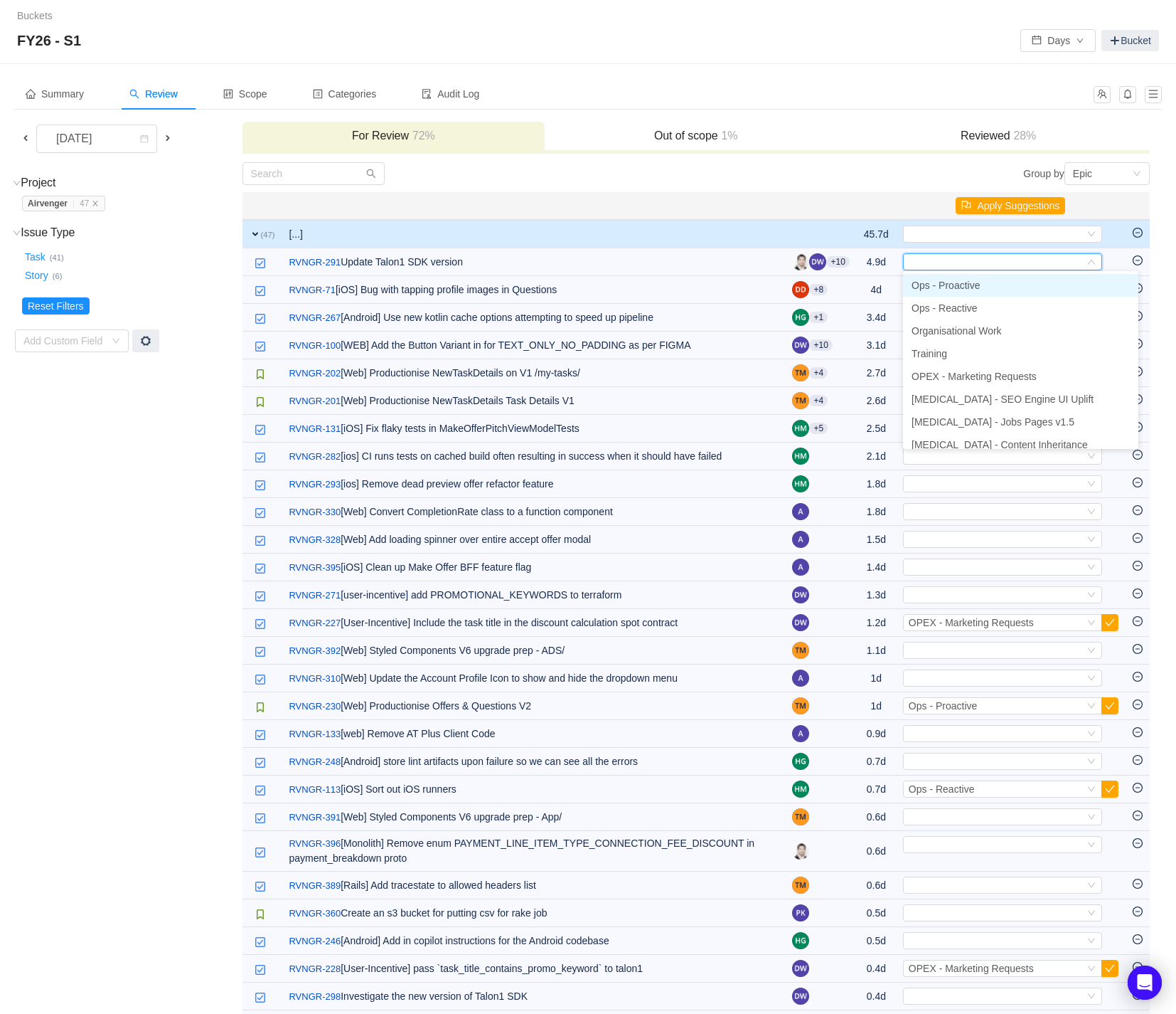
click at [1018, 288] on li "Ops - Proactive" at bounding box center [1021, 285] width 236 height 23
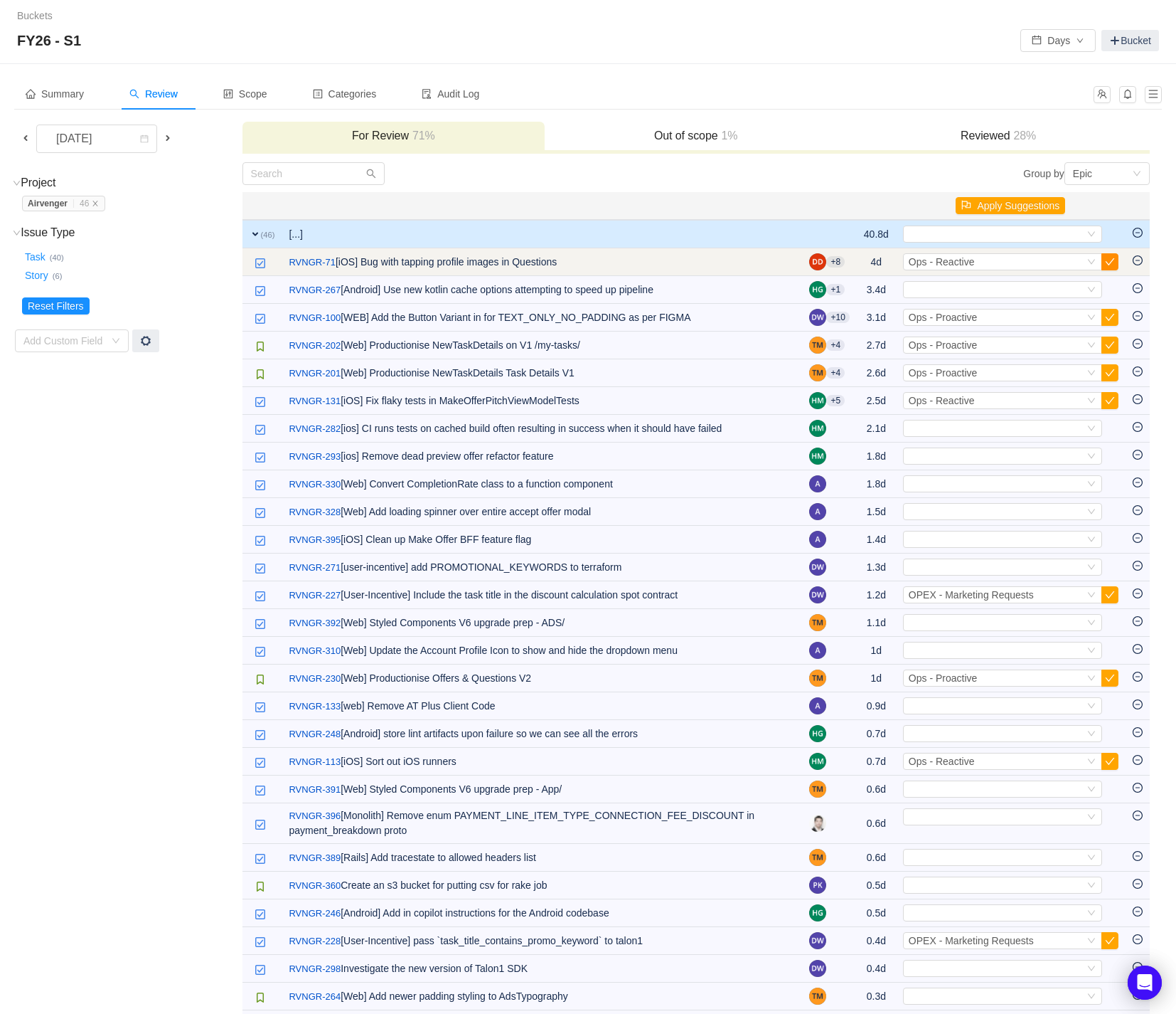
click at [1108, 264] on button "button" at bounding box center [1110, 262] width 17 height 17
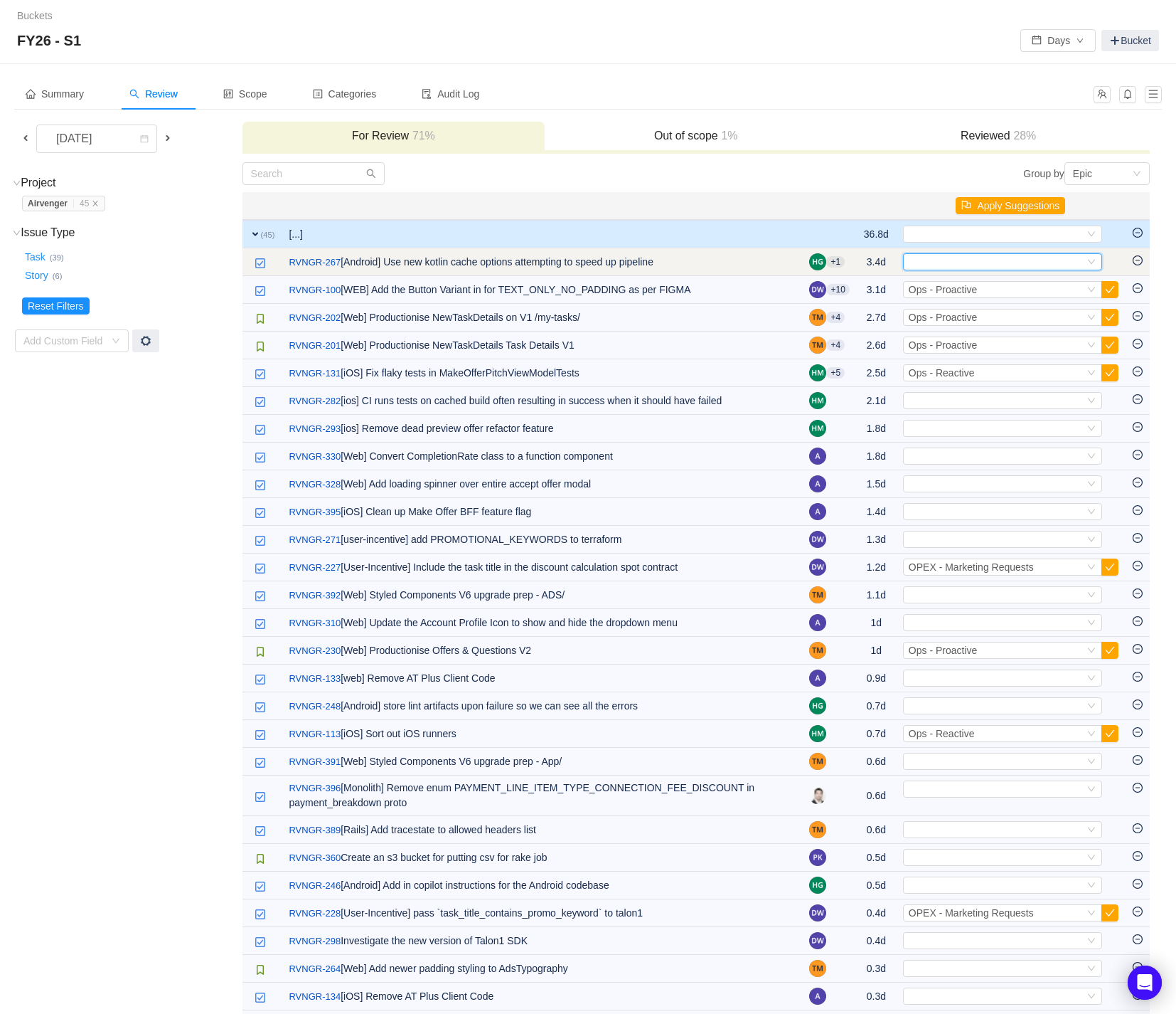
click at [1093, 263] on icon "icon: down" at bounding box center [1092, 262] width 9 height 9
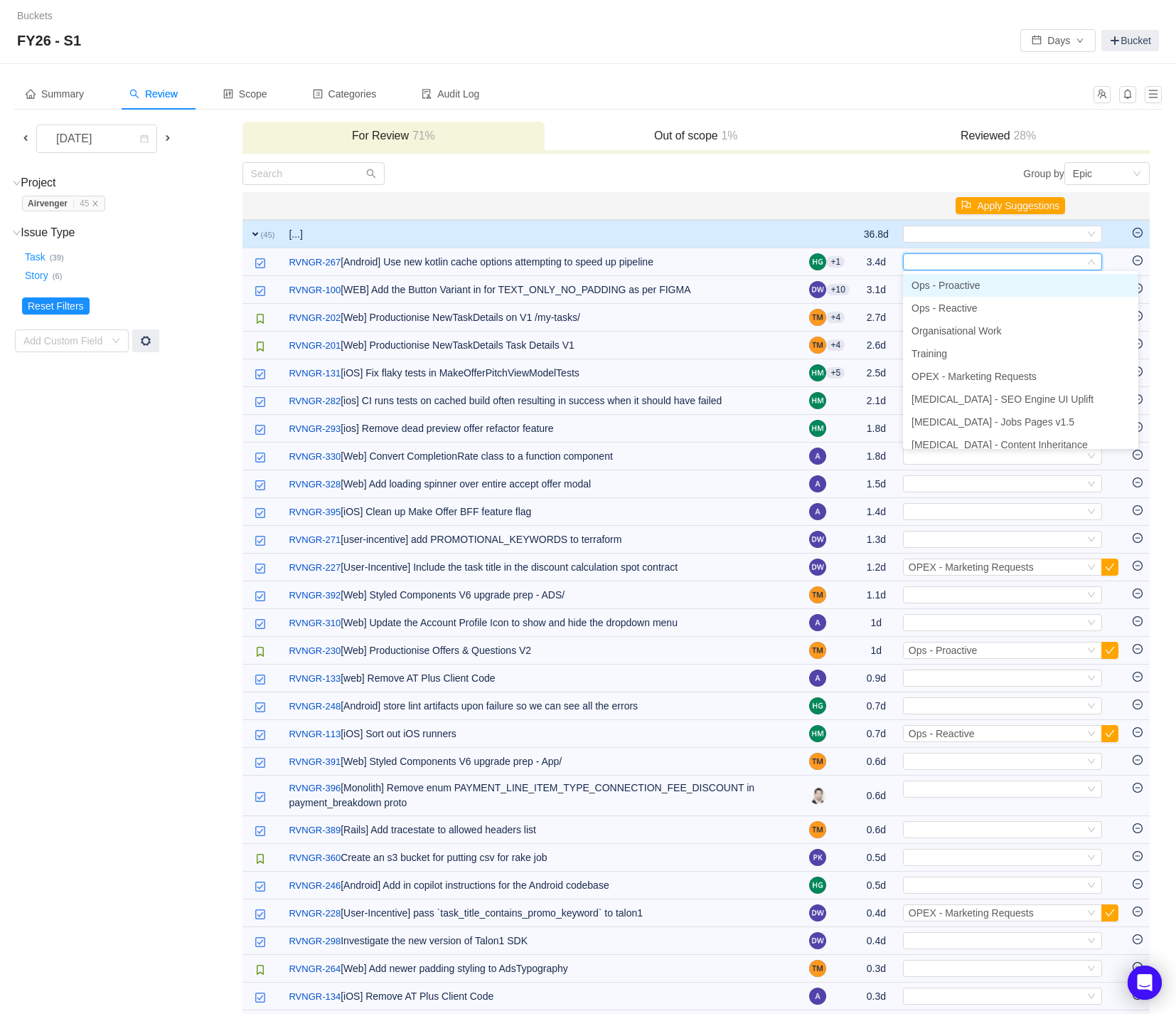
click at [1078, 285] on li "Ops - Proactive" at bounding box center [1021, 285] width 236 height 23
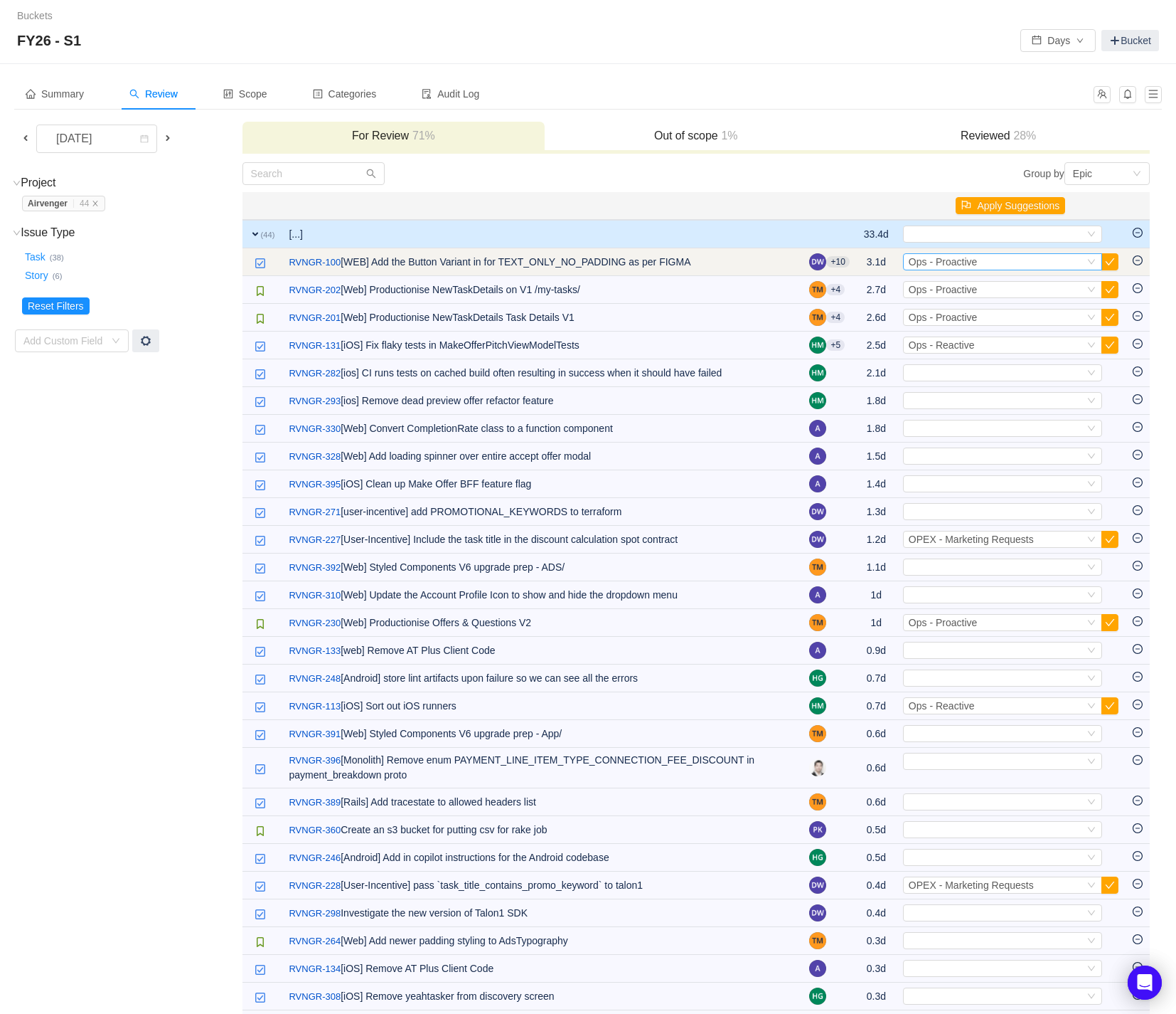
click at [1091, 262] on icon "icon: down" at bounding box center [1092, 262] width 9 height 9
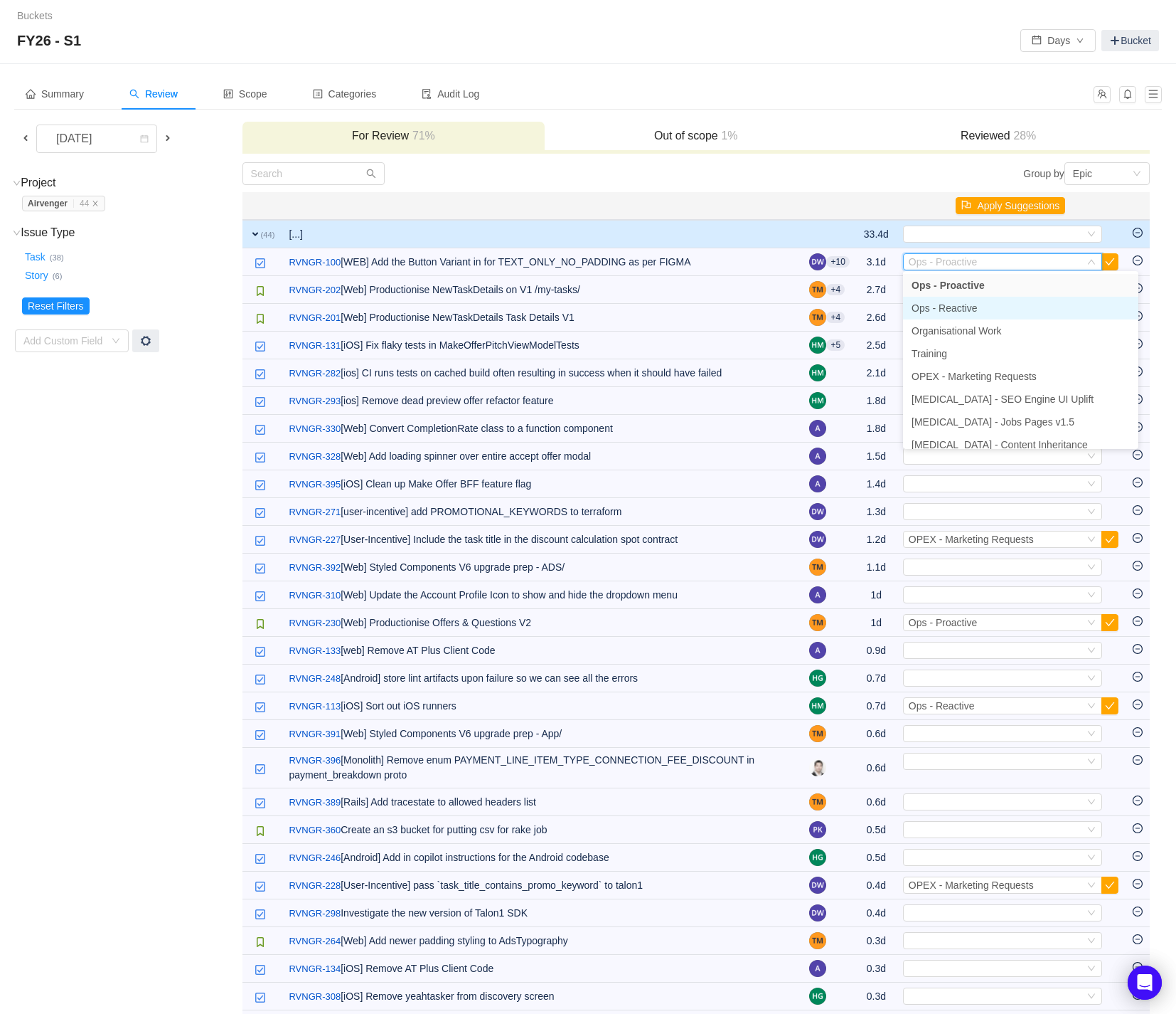
click at [1003, 310] on li "Ops - Reactive" at bounding box center [1021, 308] width 236 height 23
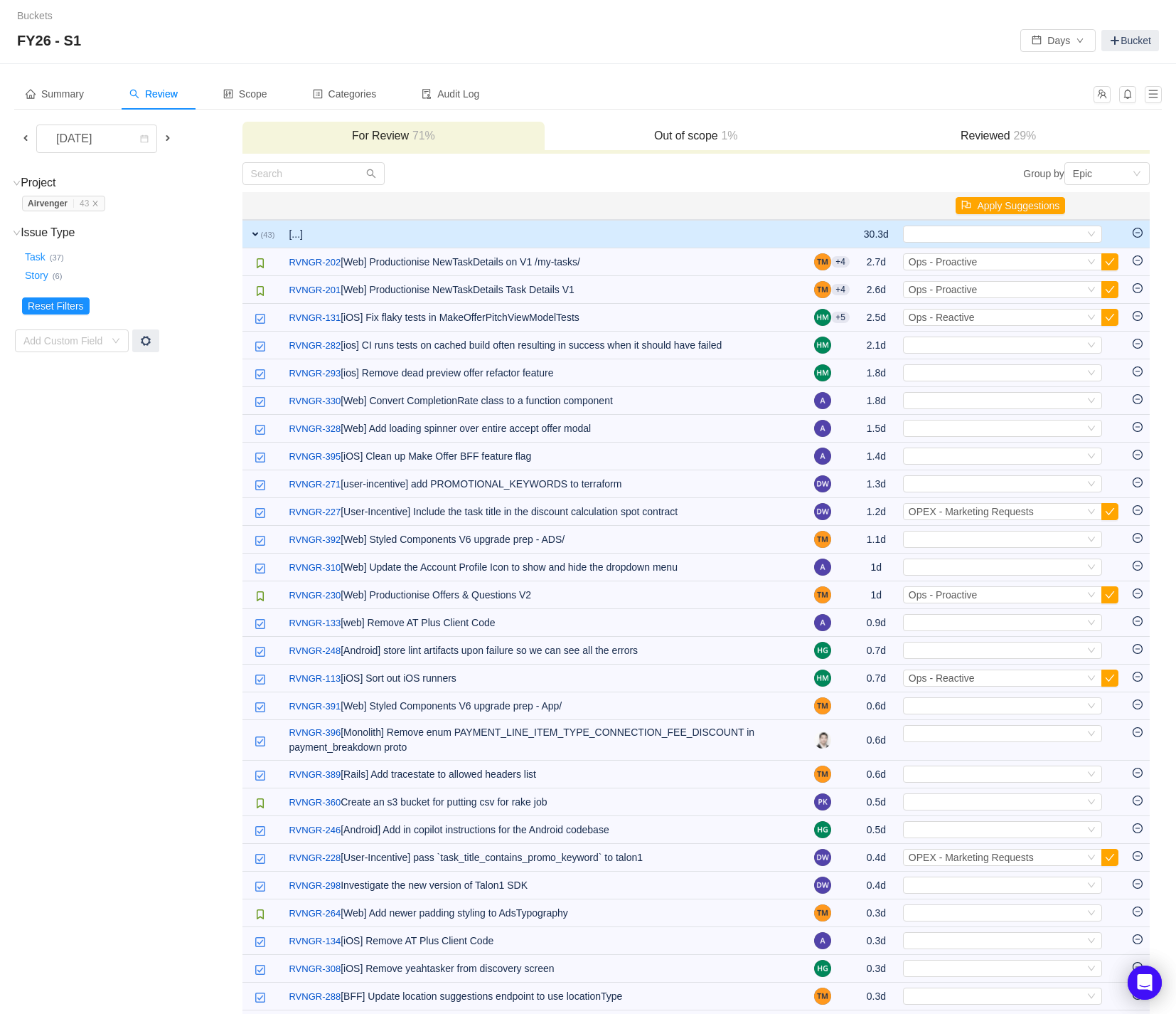
click at [997, 134] on h3 "Reviewed 29%" at bounding box center [998, 136] width 288 height 14
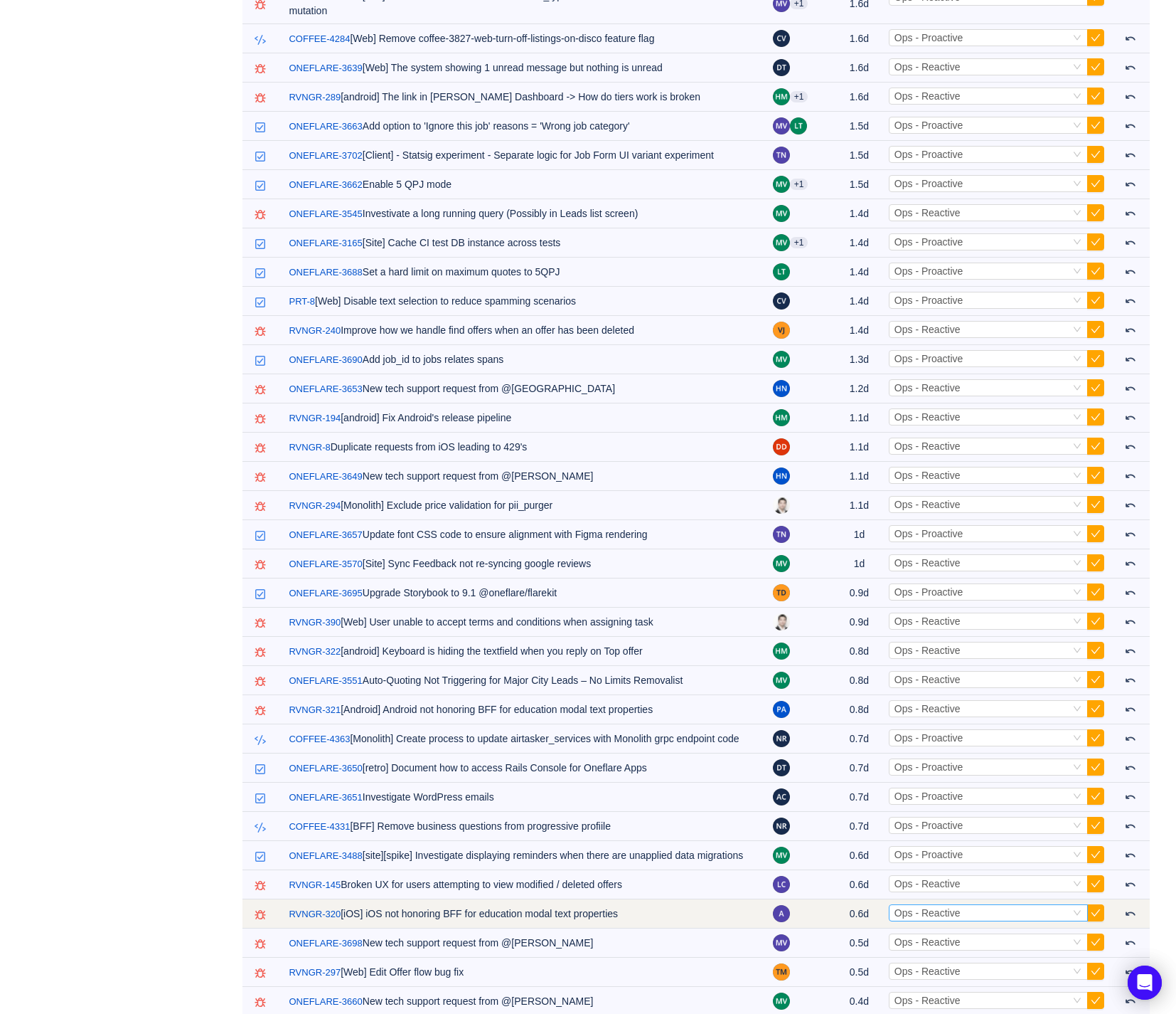
scroll to position [148, 0]
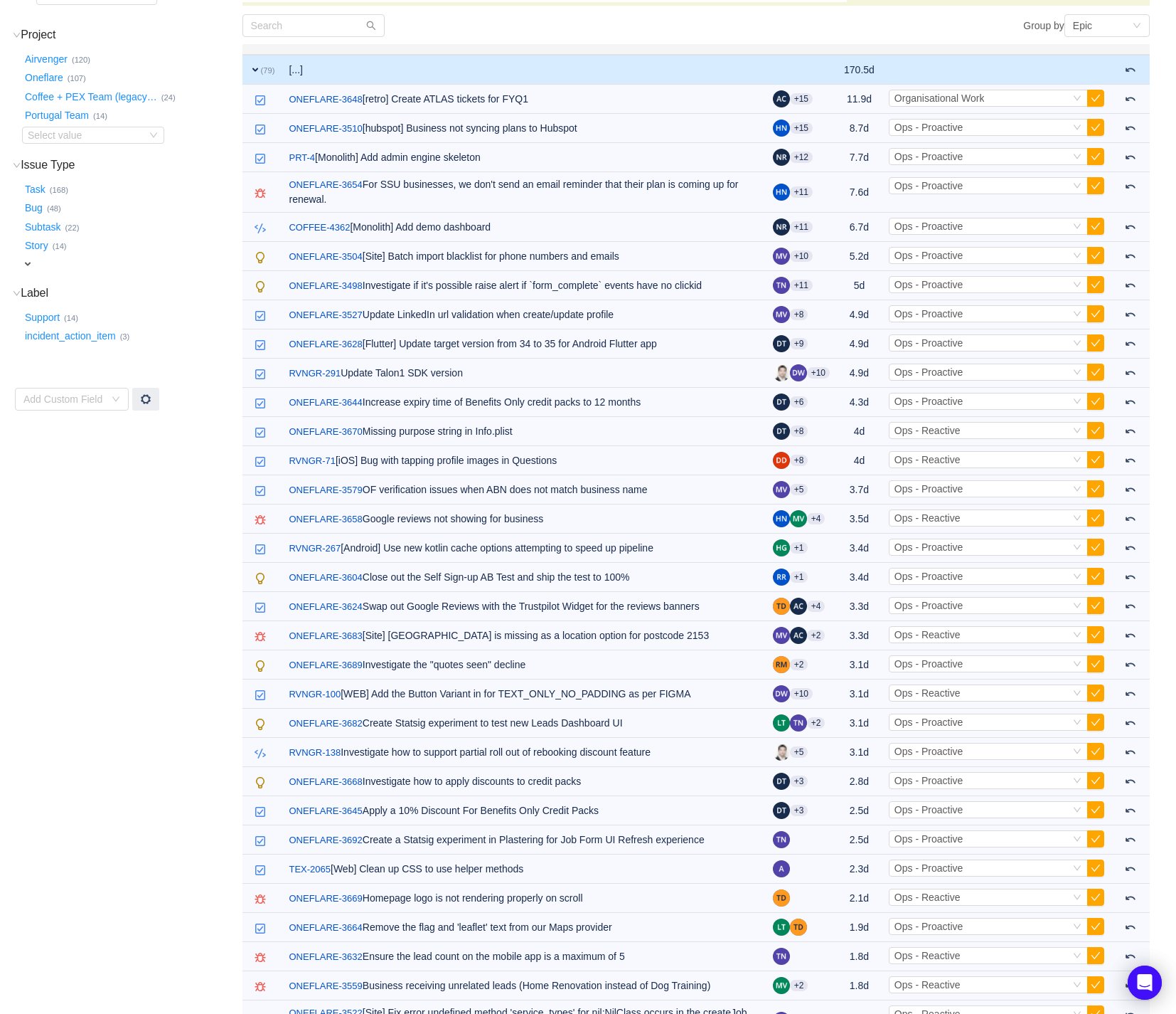
click at [255, 66] on span "expand" at bounding box center [255, 70] width 11 height 11
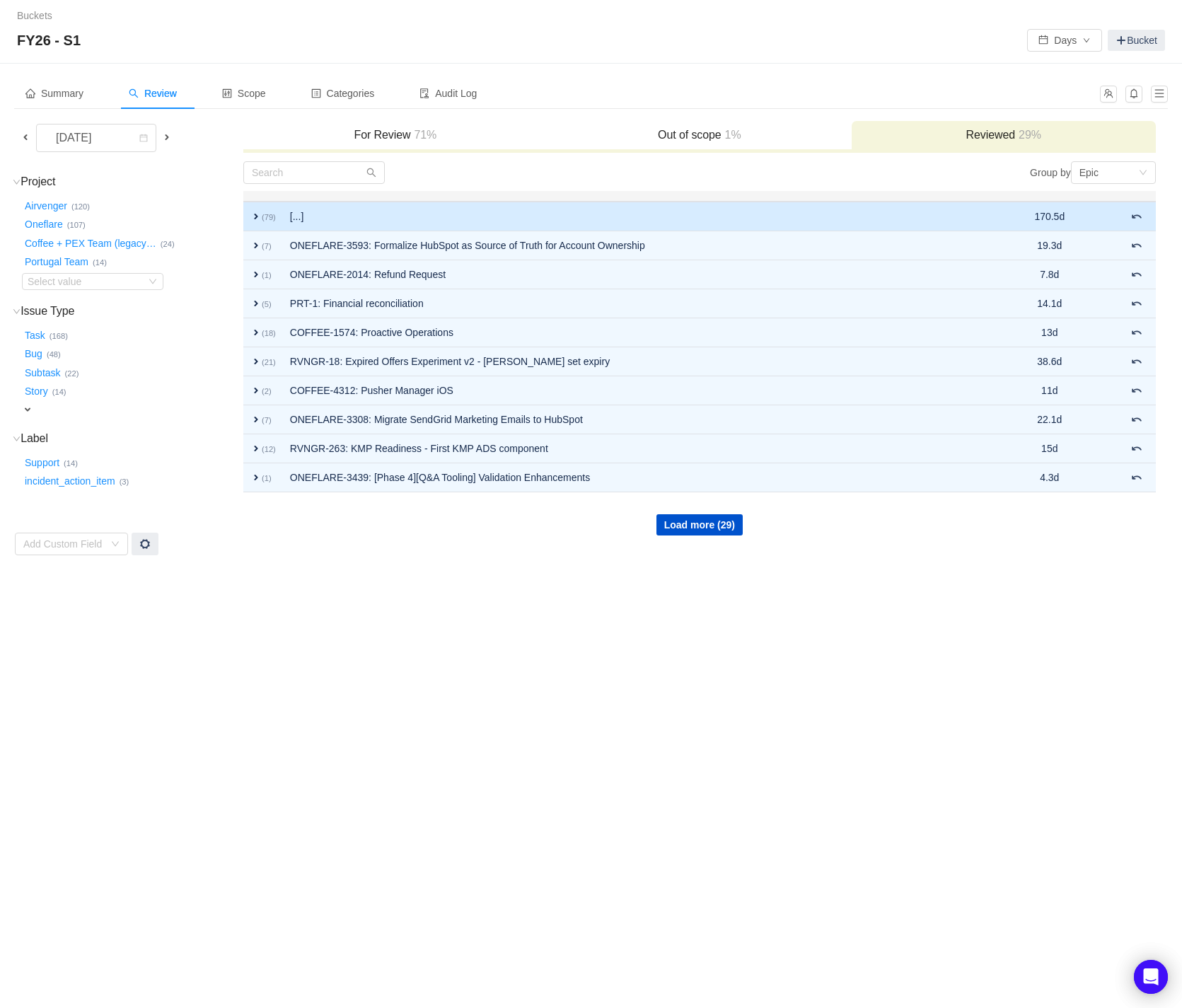
click at [255, 213] on span "expand" at bounding box center [256, 216] width 11 height 11
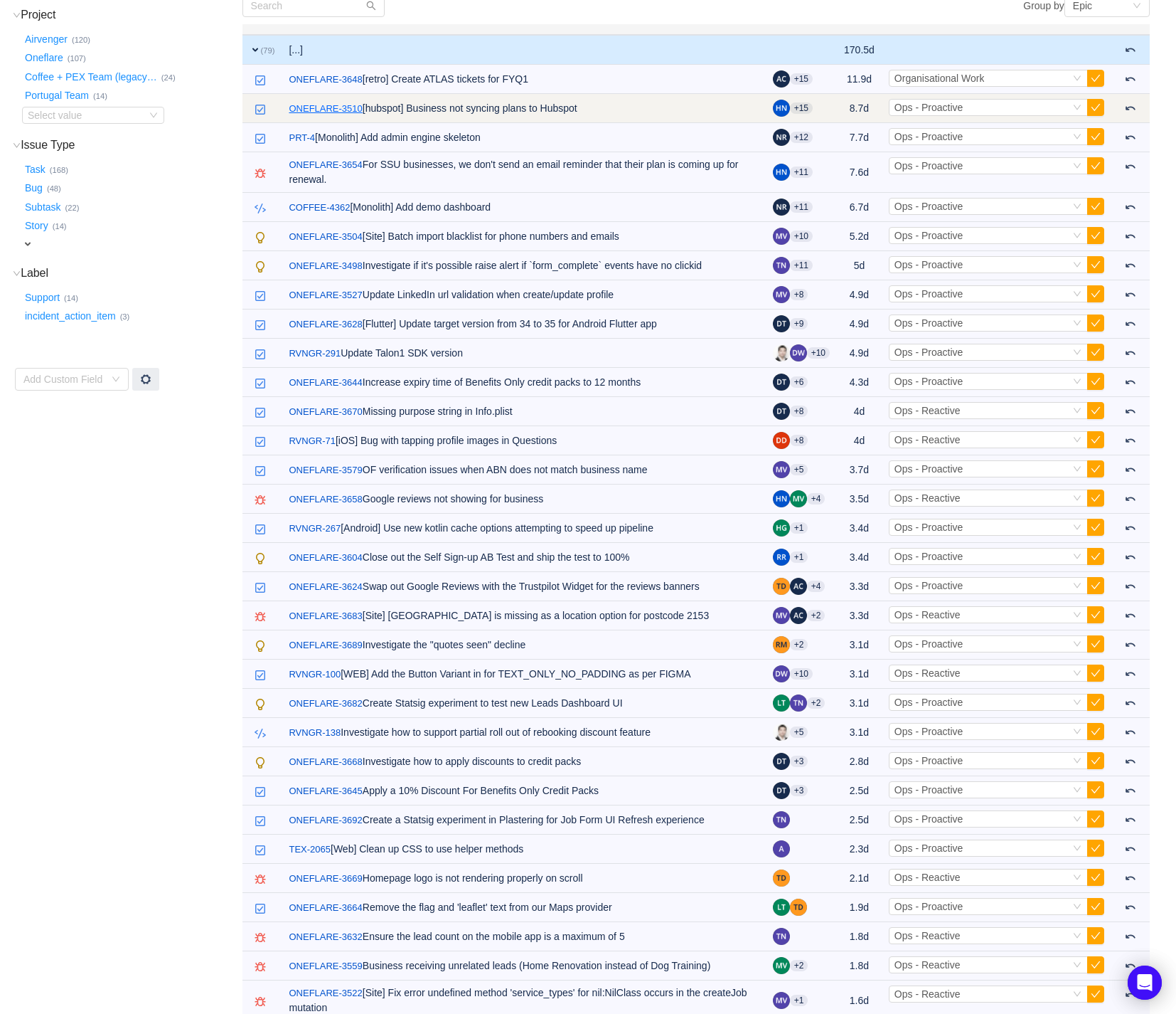
scroll to position [185, 0]
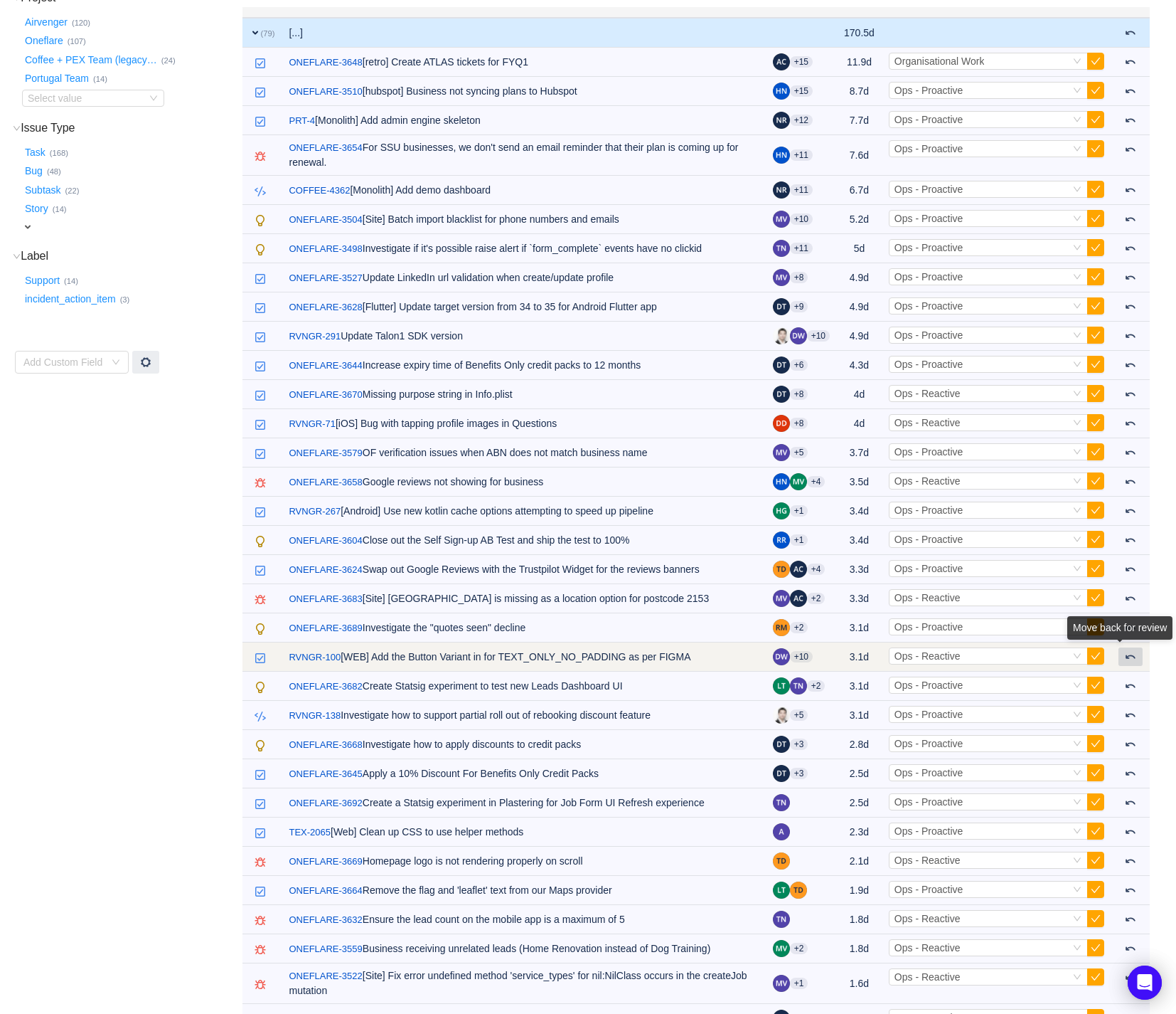
click at [1134, 657] on span at bounding box center [1131, 657] width 11 height 11
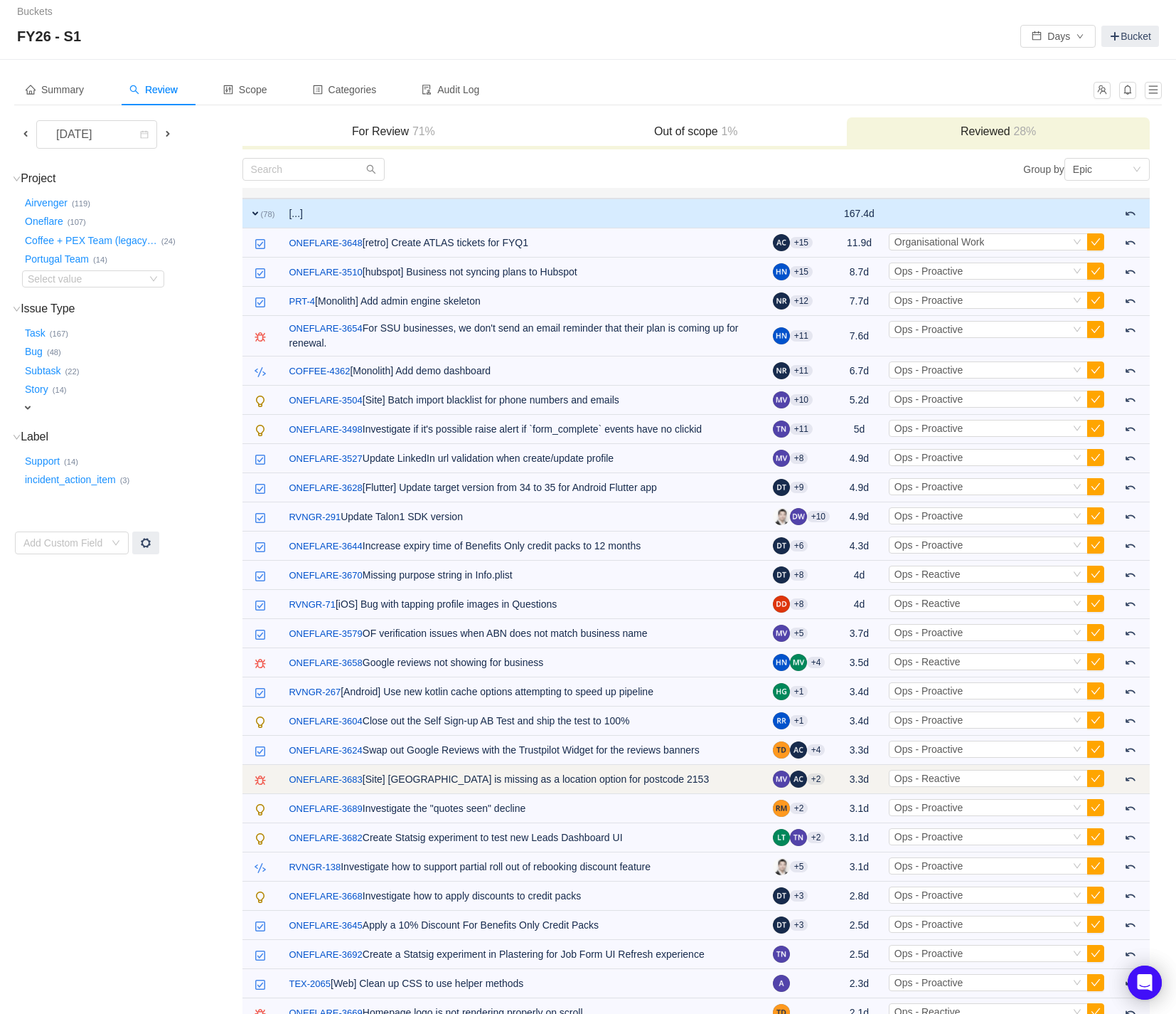
scroll to position [0, 0]
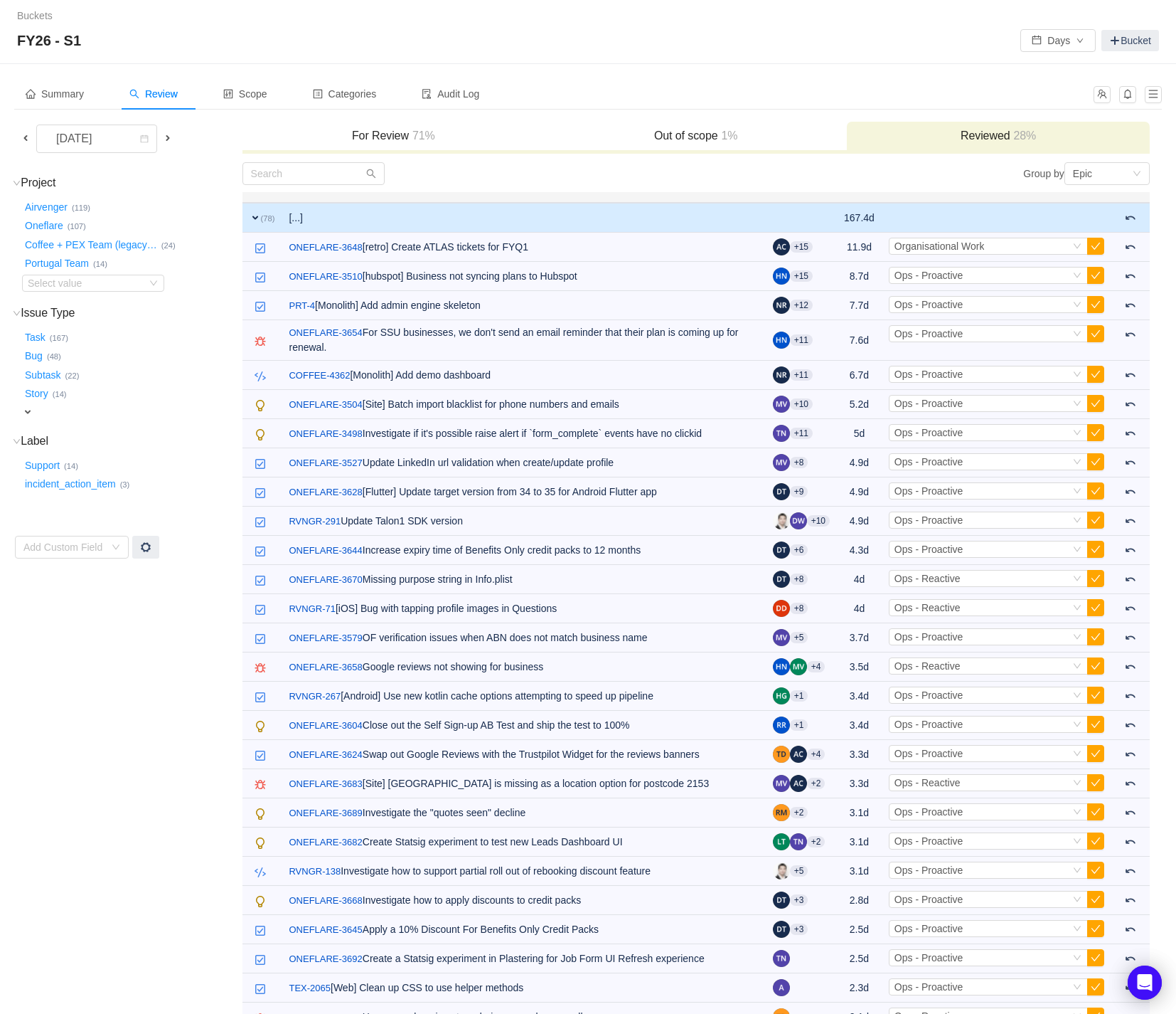
click at [387, 132] on h3 "For Review 71%" at bounding box center [393, 136] width 288 height 14
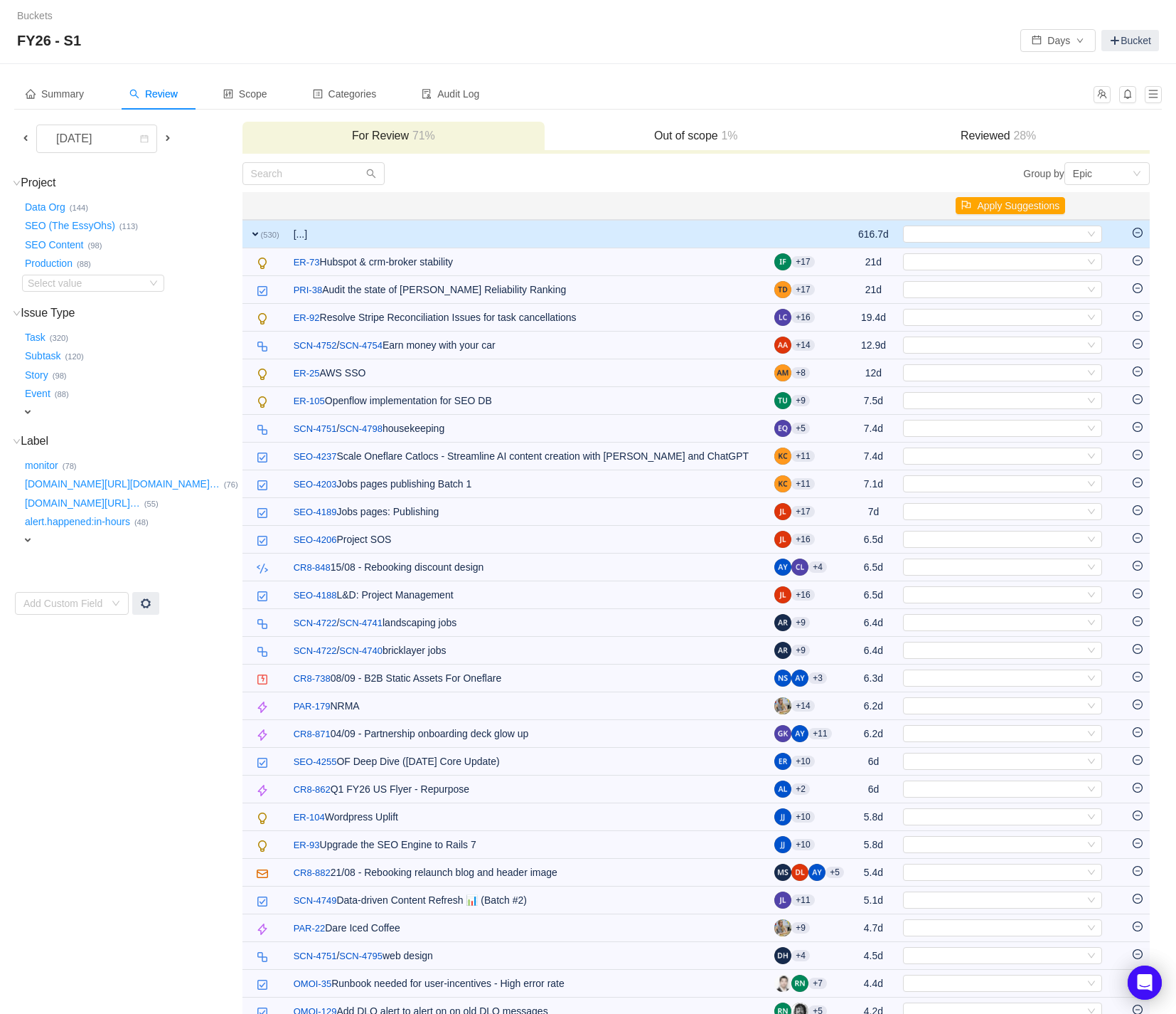
click at [361, 120] on div "Summary Review Scope Categories Audit Log" at bounding box center [588, 99] width 1148 height 43
click at [59, 286] on div "Select value" at bounding box center [84, 283] width 113 height 14
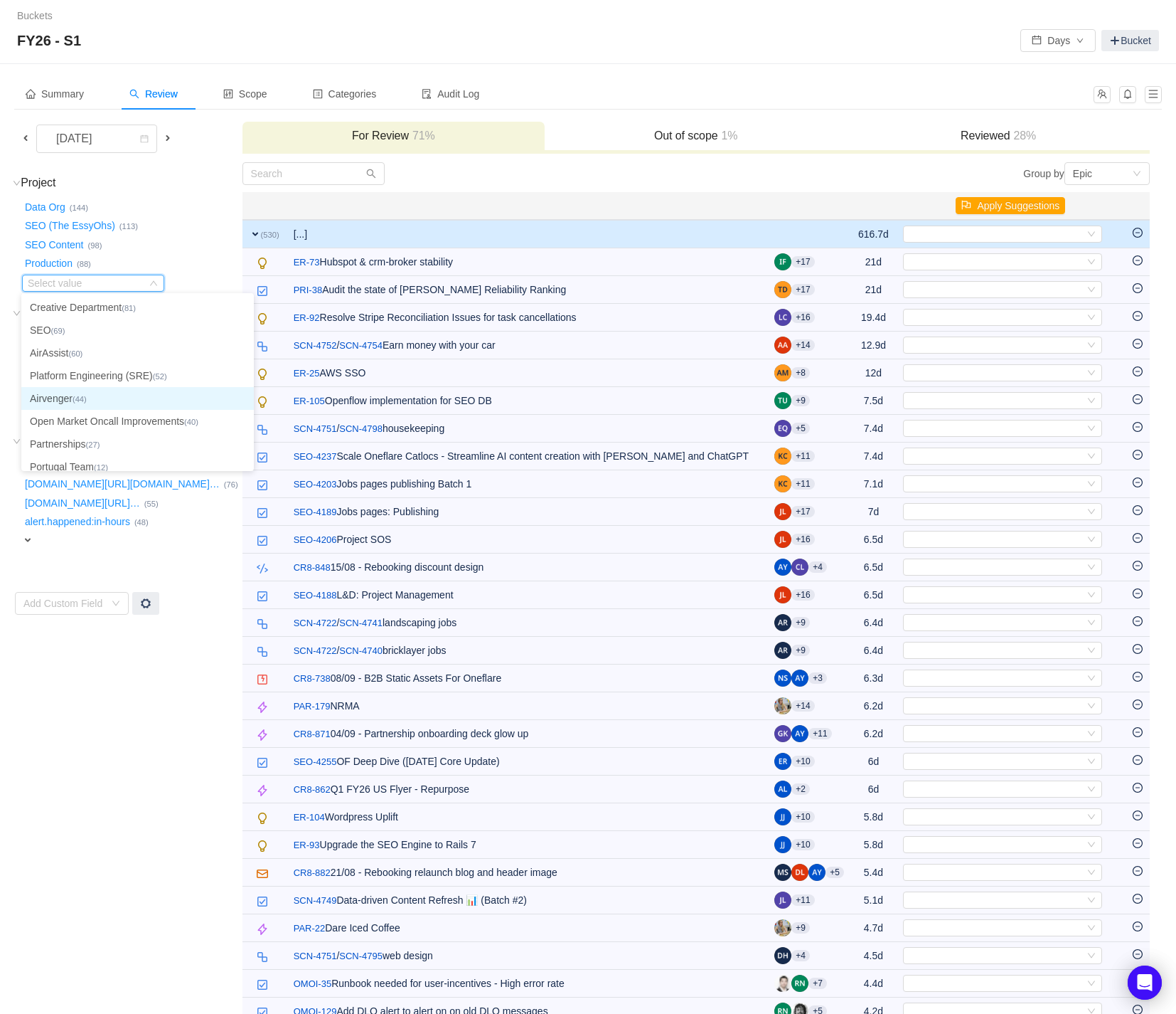
click at [70, 398] on li "Airvenger (44)" at bounding box center [138, 398] width 232 height 23
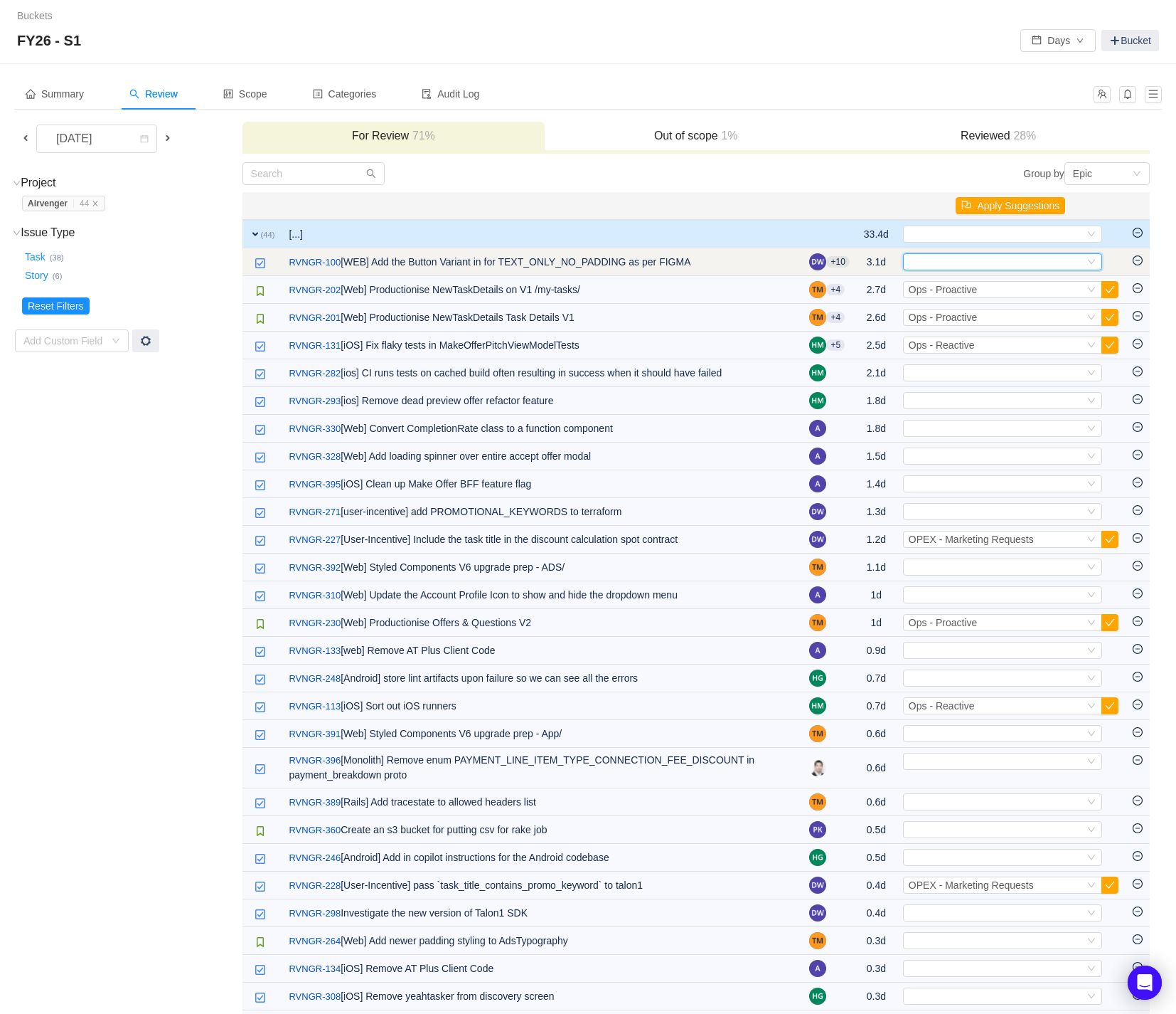
click at [1092, 263] on icon "icon: down" at bounding box center [1092, 262] width 9 height 9
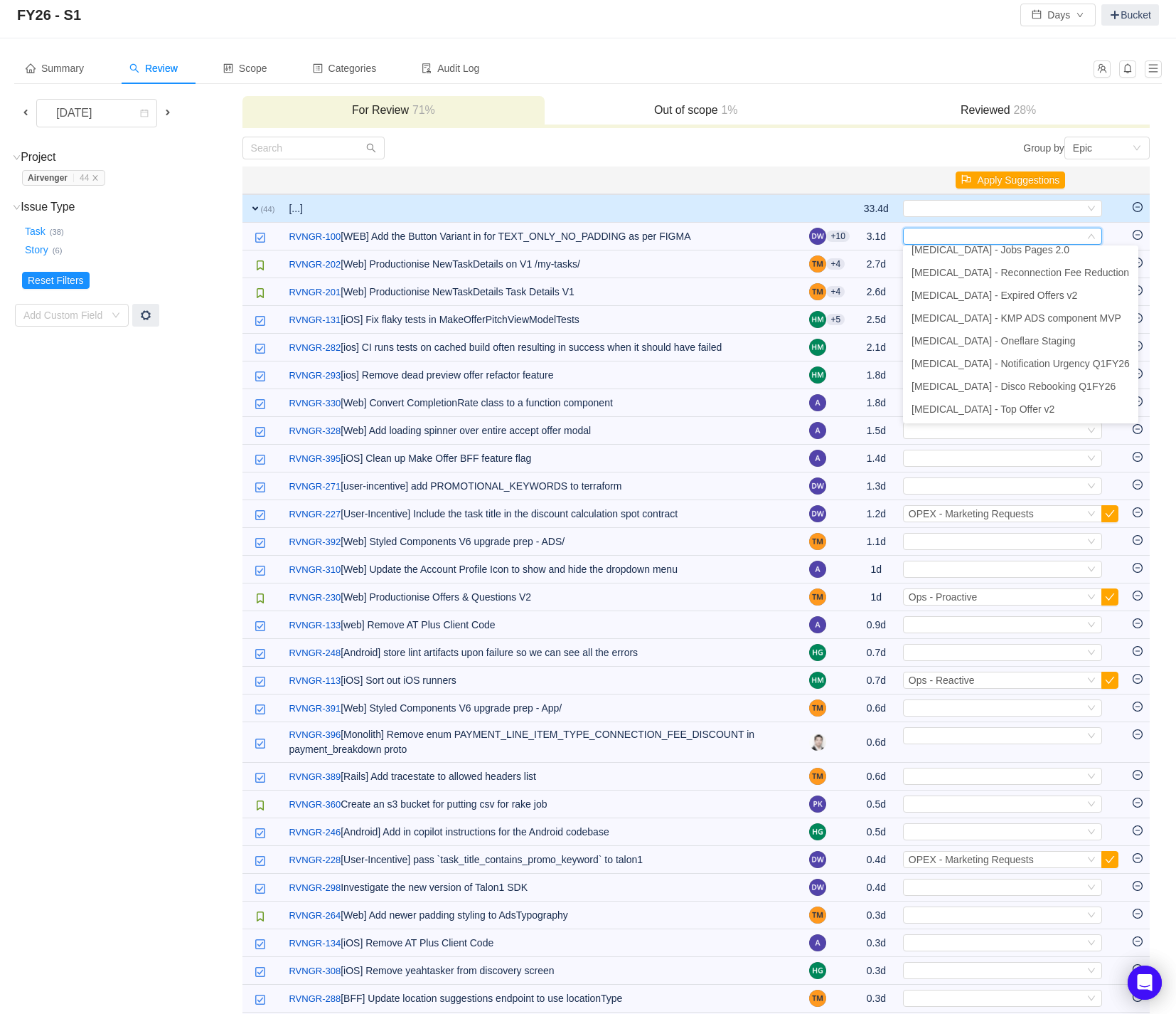
scroll to position [65, 0]
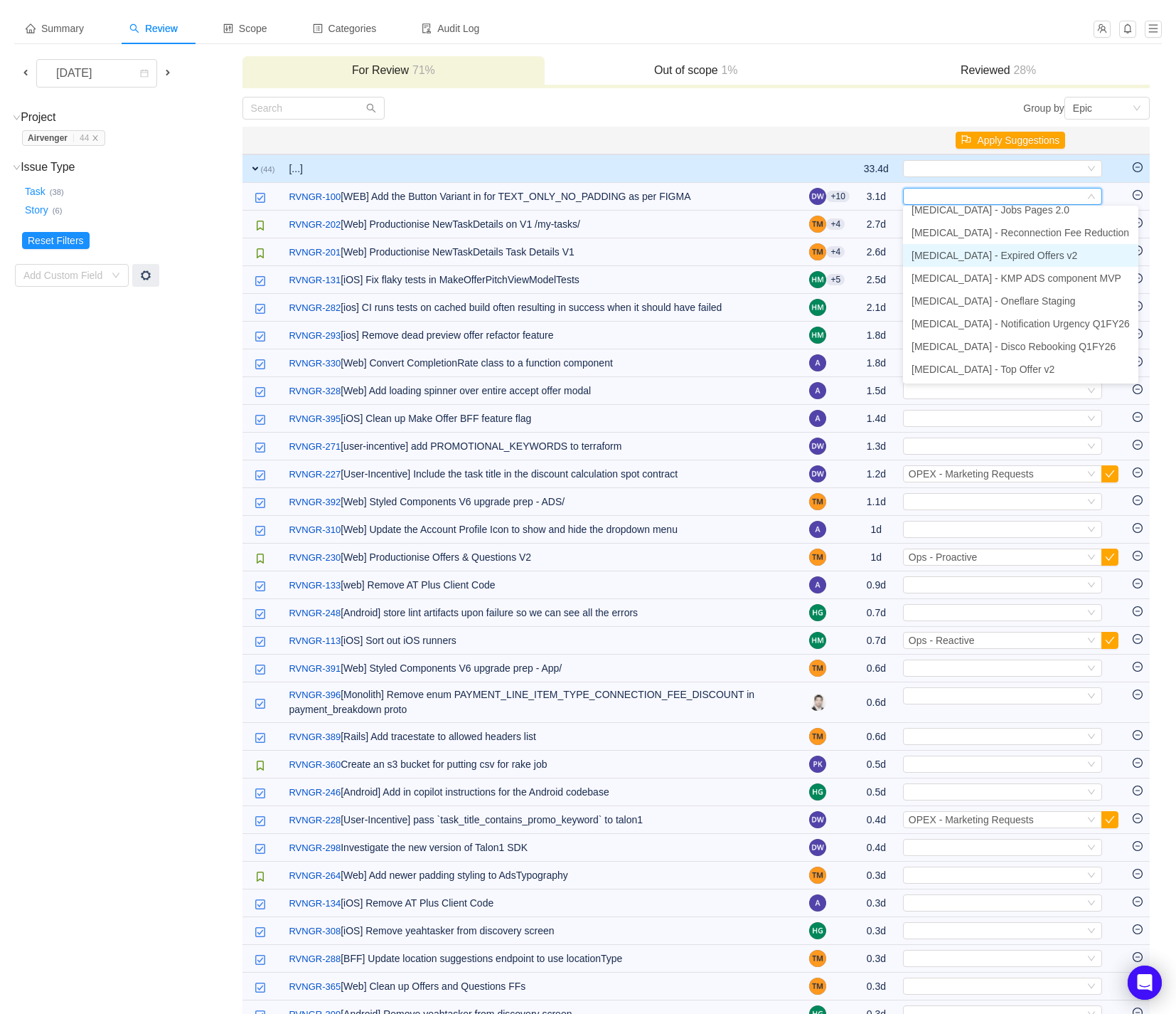
click at [988, 245] on li "[MEDICAL_DATA] - Expired Offers v2" at bounding box center [1021, 255] width 236 height 23
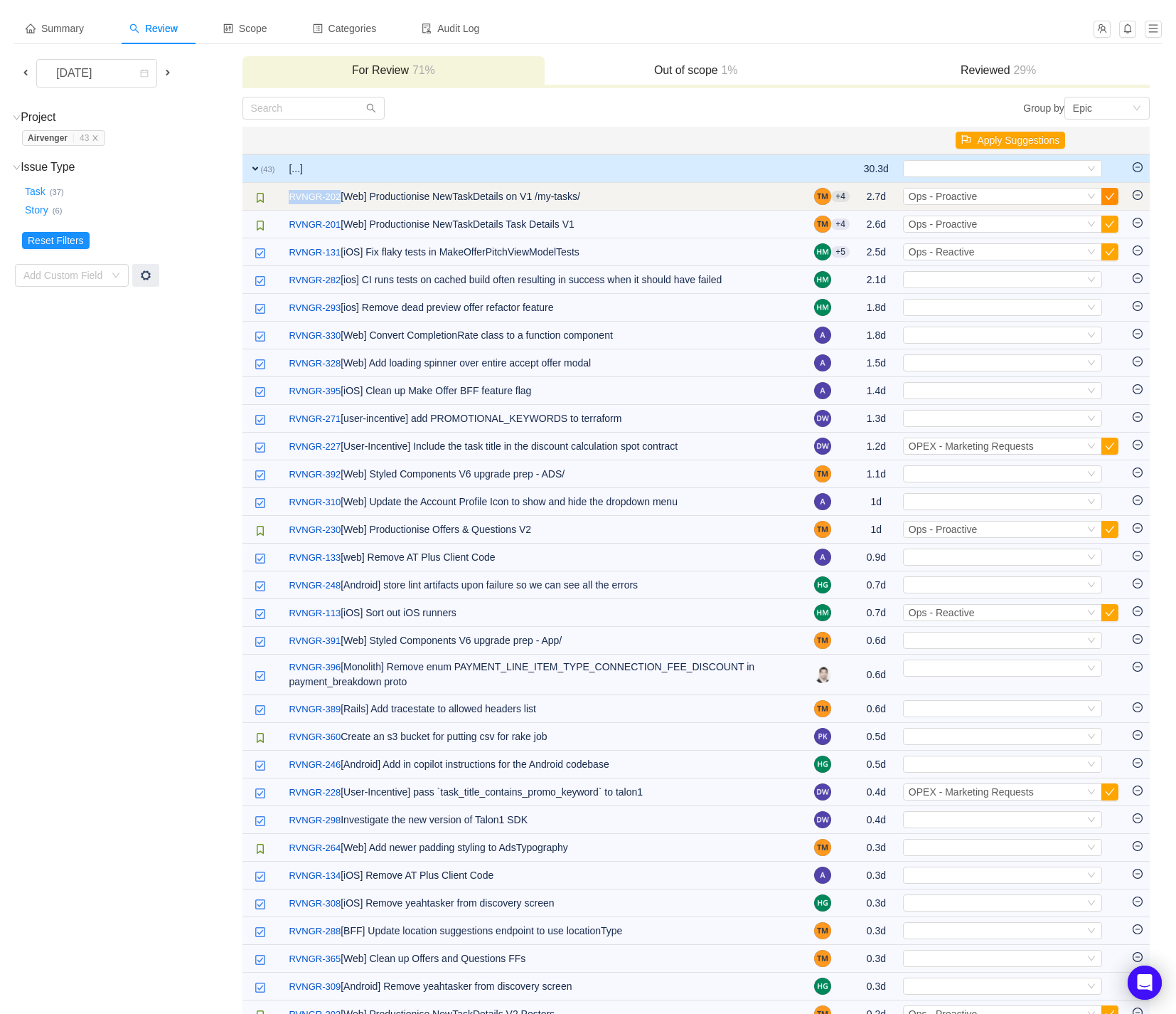
click at [1113, 196] on button "button" at bounding box center [1110, 196] width 17 height 17
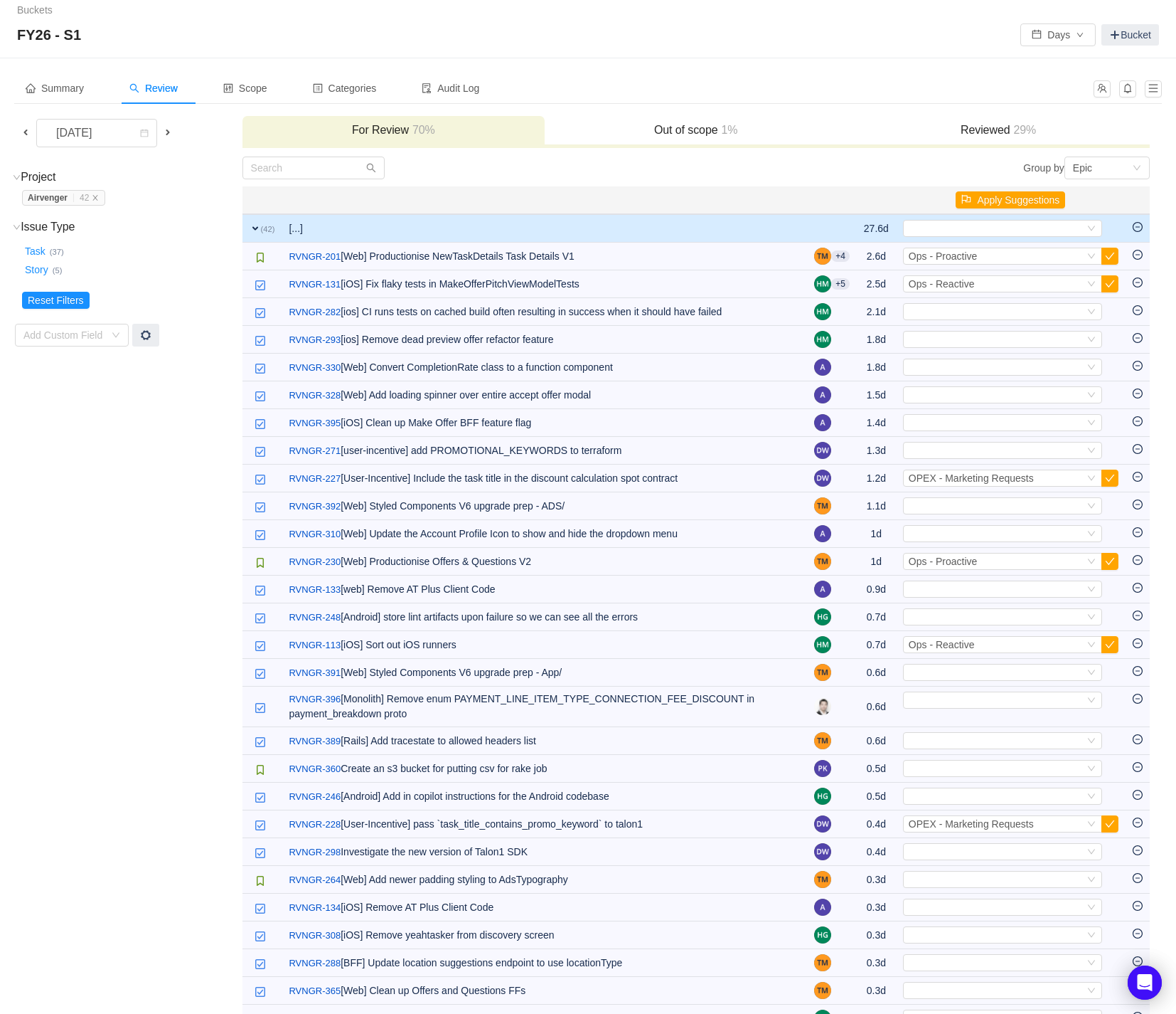
scroll to position [0, 0]
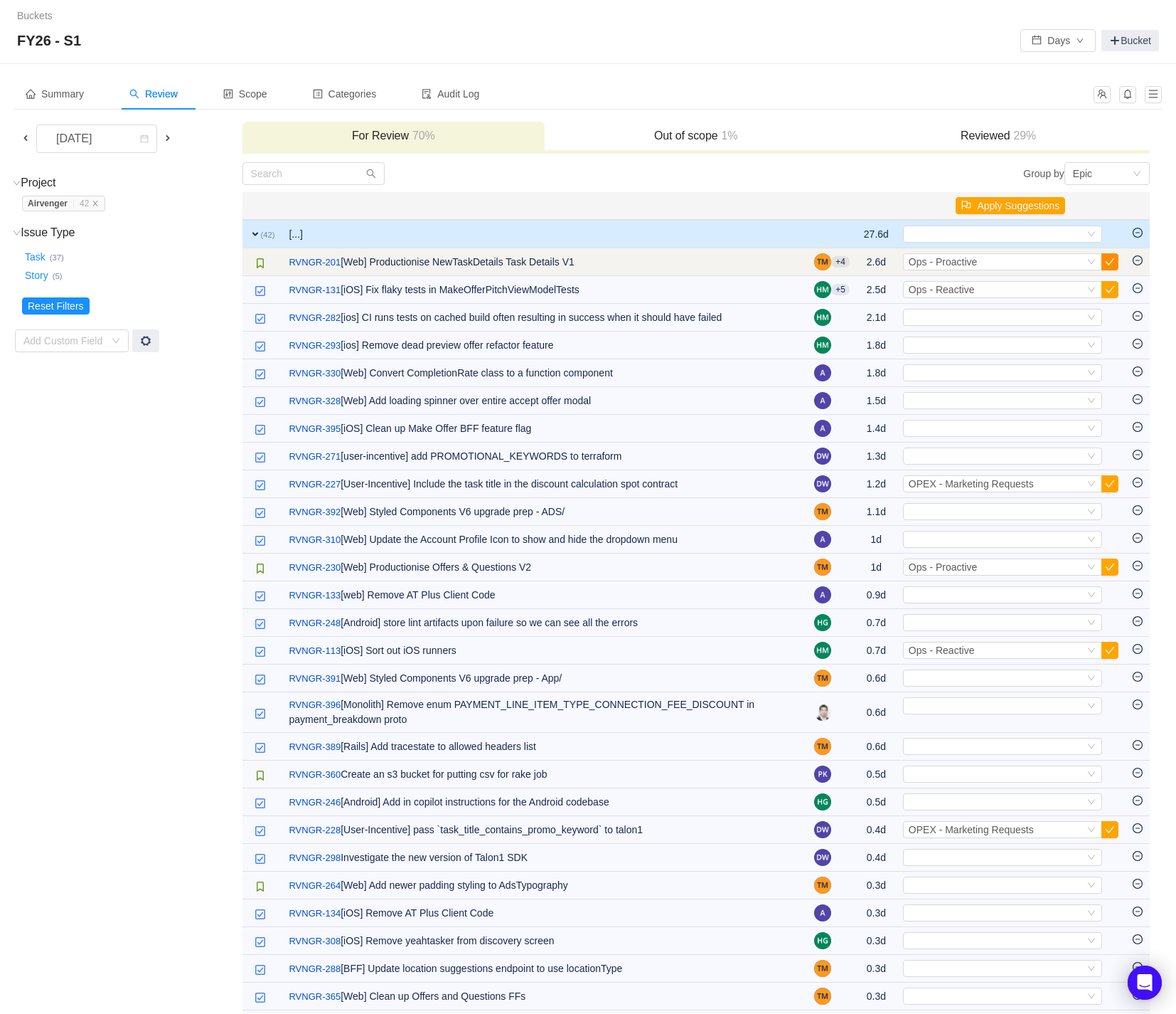
click at [1112, 260] on button "button" at bounding box center [1110, 262] width 17 height 17
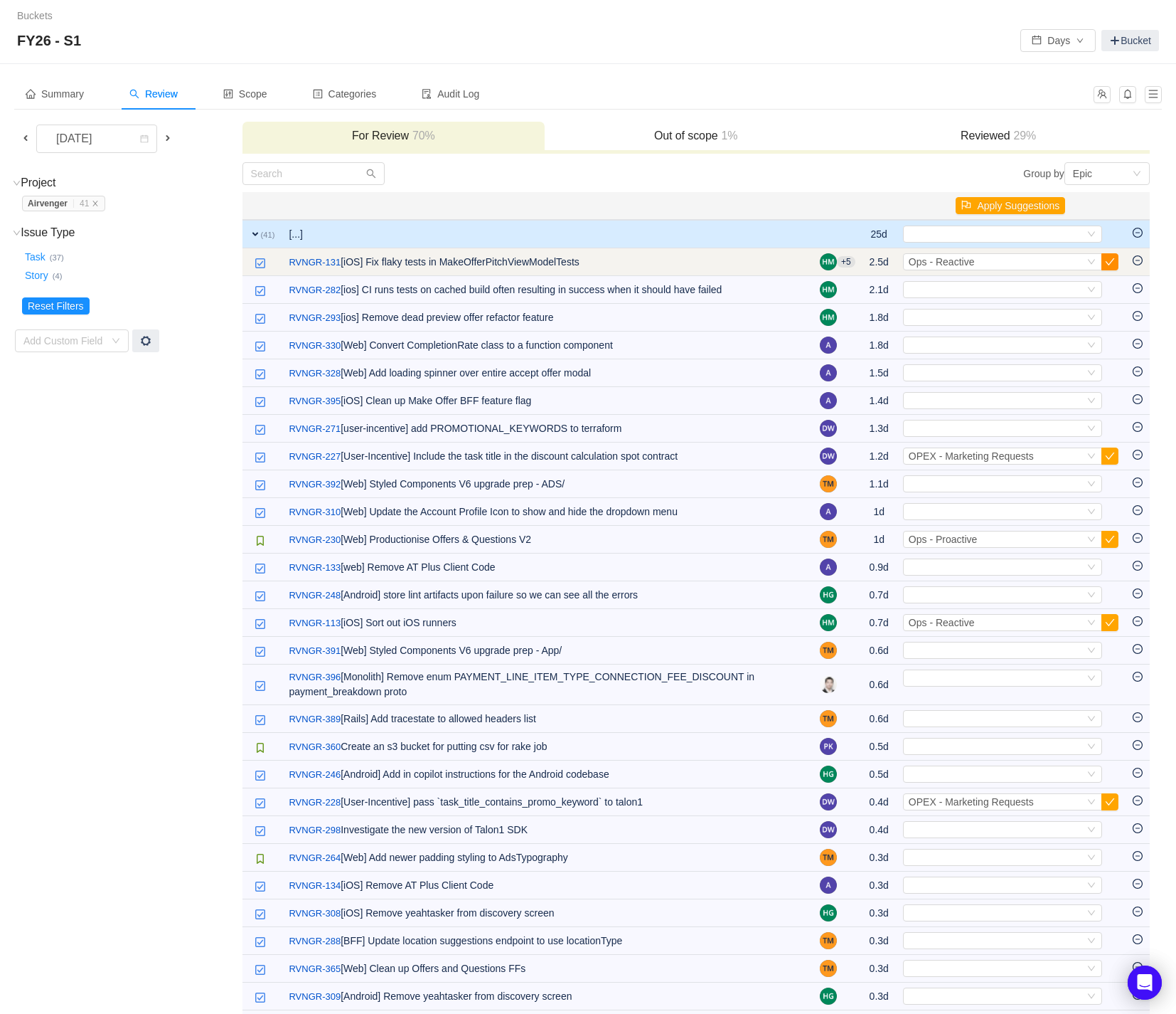
click at [1109, 261] on button "button" at bounding box center [1110, 262] width 17 height 17
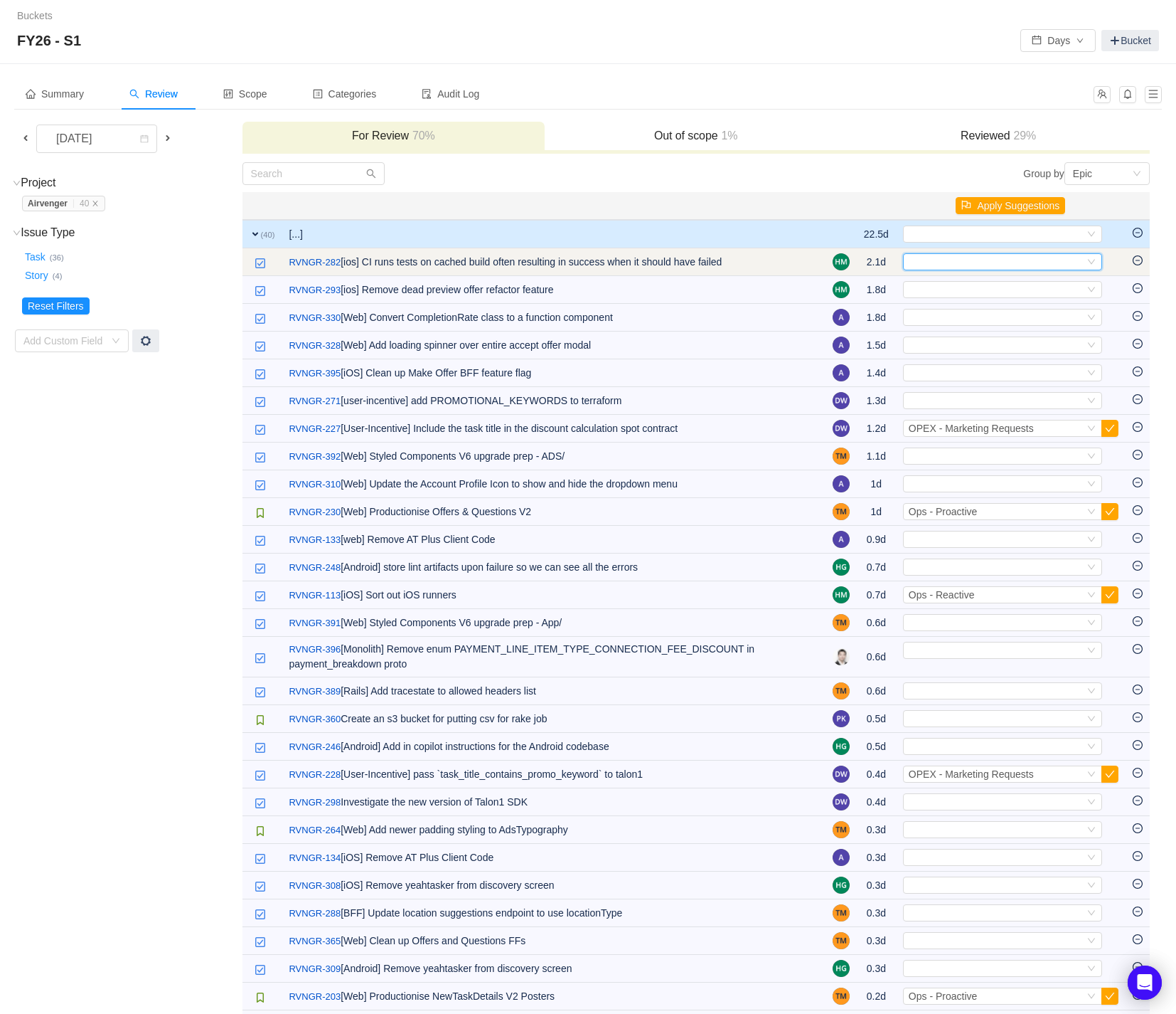
click at [1096, 263] on div "Select" at bounding box center [1003, 262] width 199 height 17
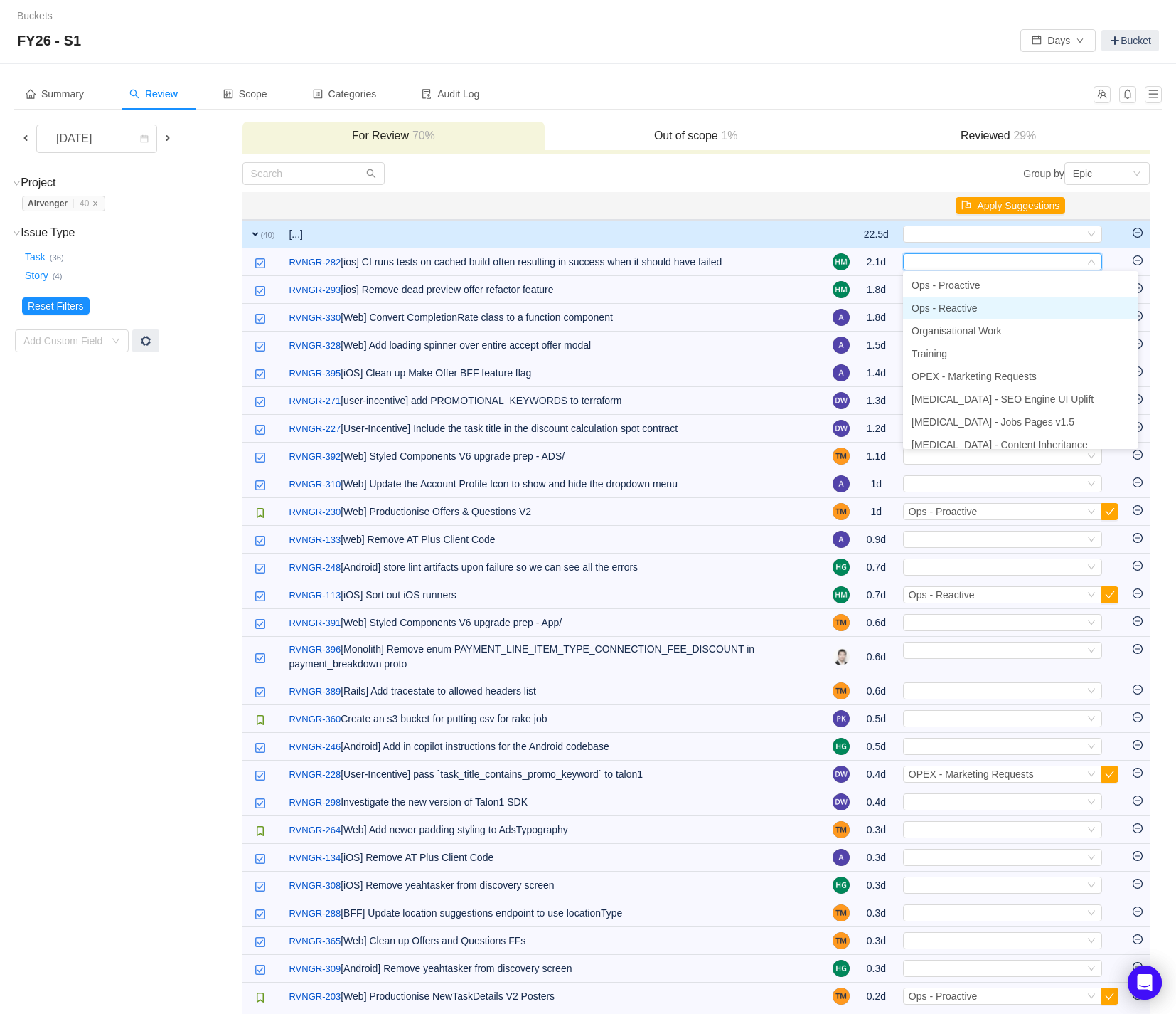
click at [1022, 314] on li "Ops - Reactive" at bounding box center [1021, 308] width 236 height 23
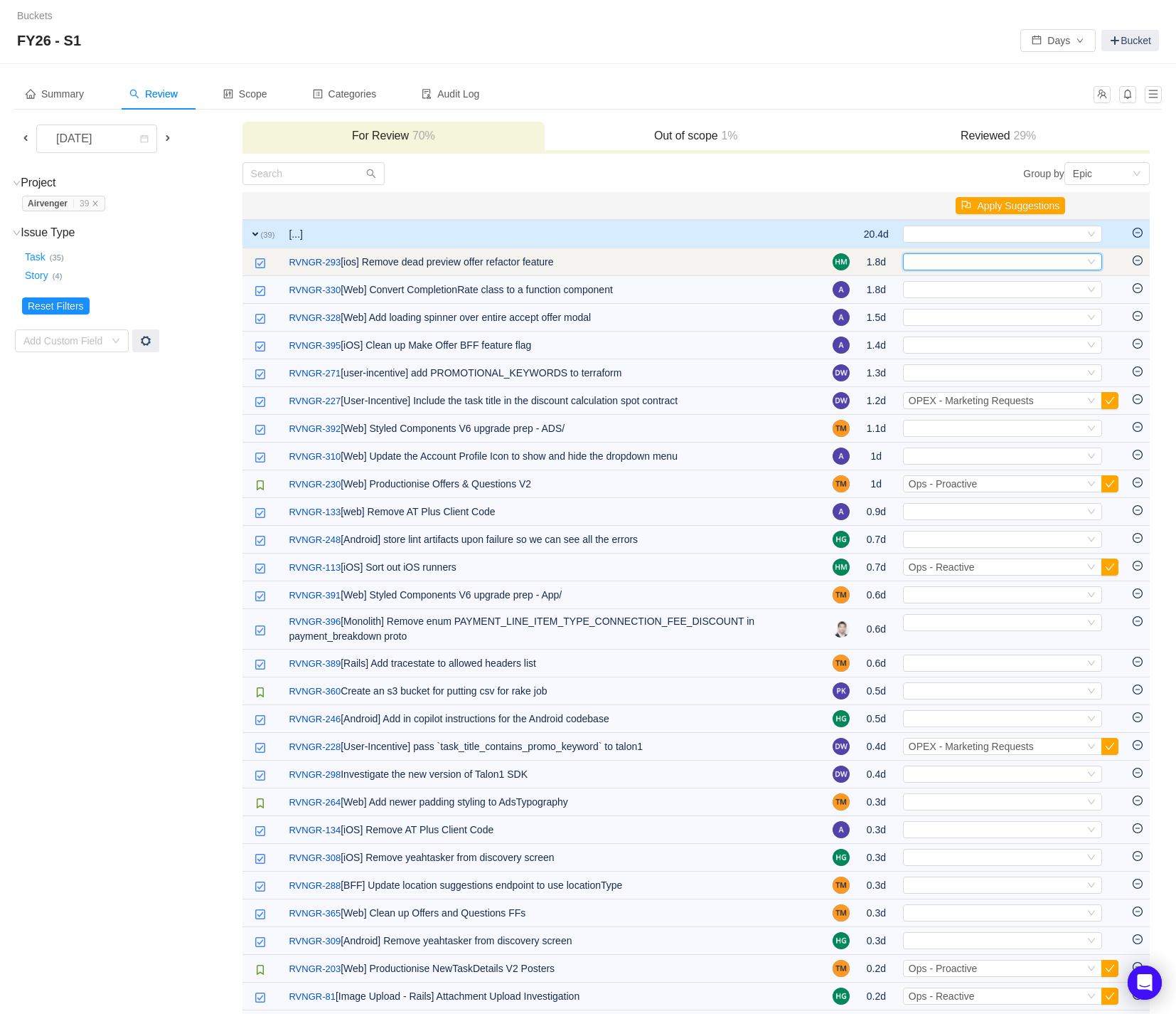
click at [1092, 264] on icon "icon: down" at bounding box center [1092, 262] width 9 height 9
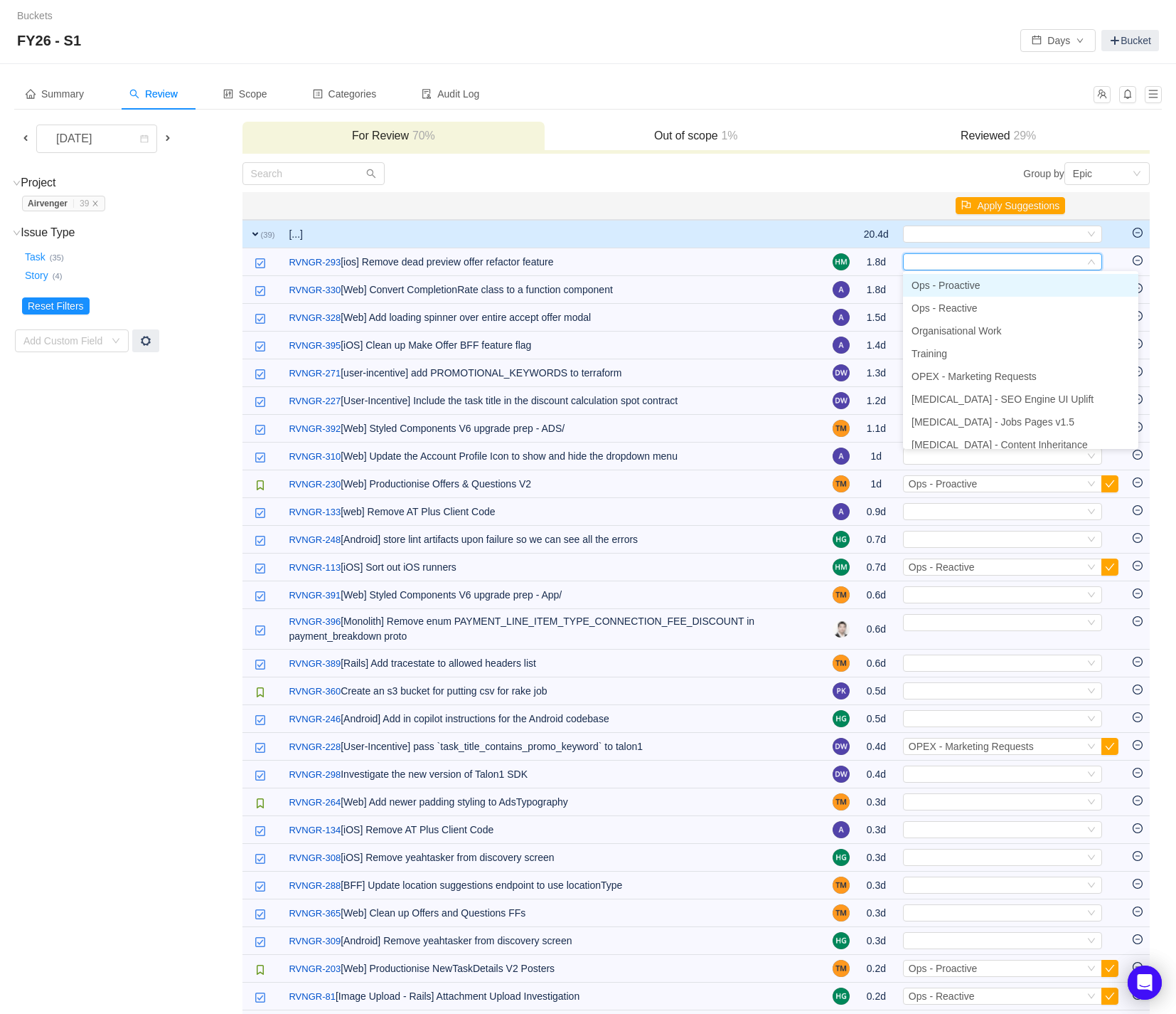
click at [1055, 292] on li "Ops - Proactive" at bounding box center [1021, 285] width 236 height 23
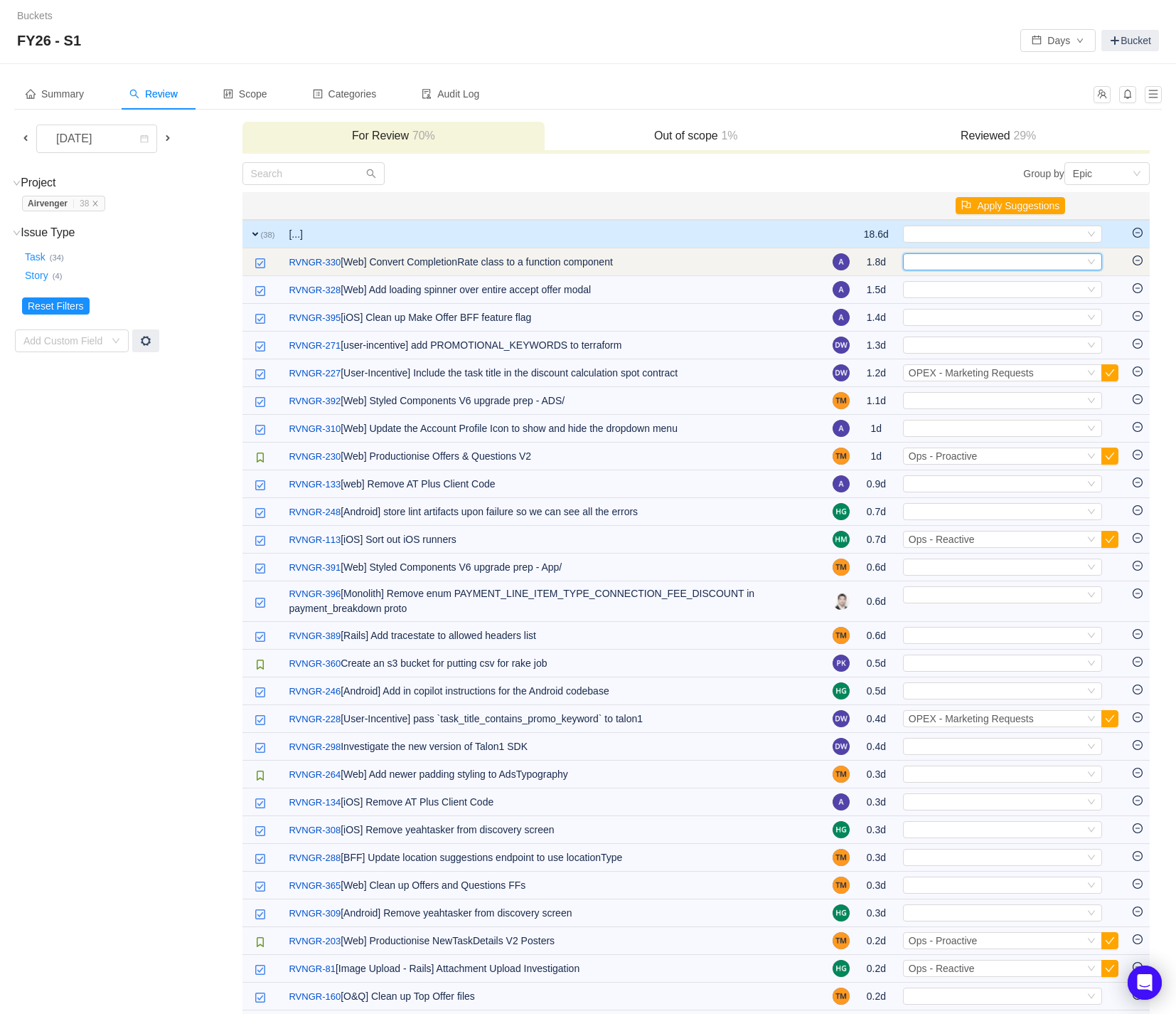
click at [1089, 260] on icon "icon: down" at bounding box center [1092, 262] width 7 height 5
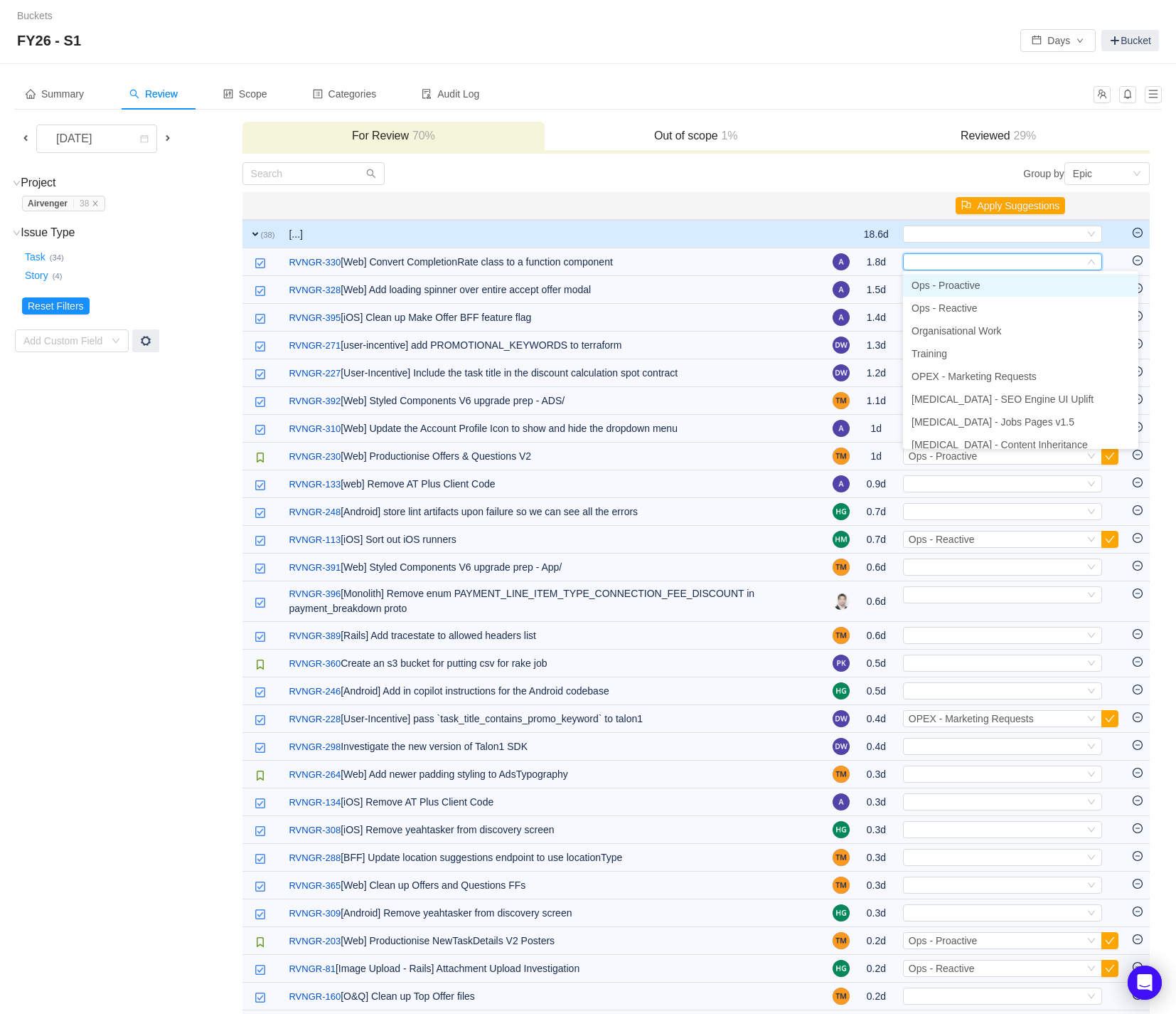
click at [1050, 282] on li "Ops - Proactive" at bounding box center [1021, 285] width 236 height 23
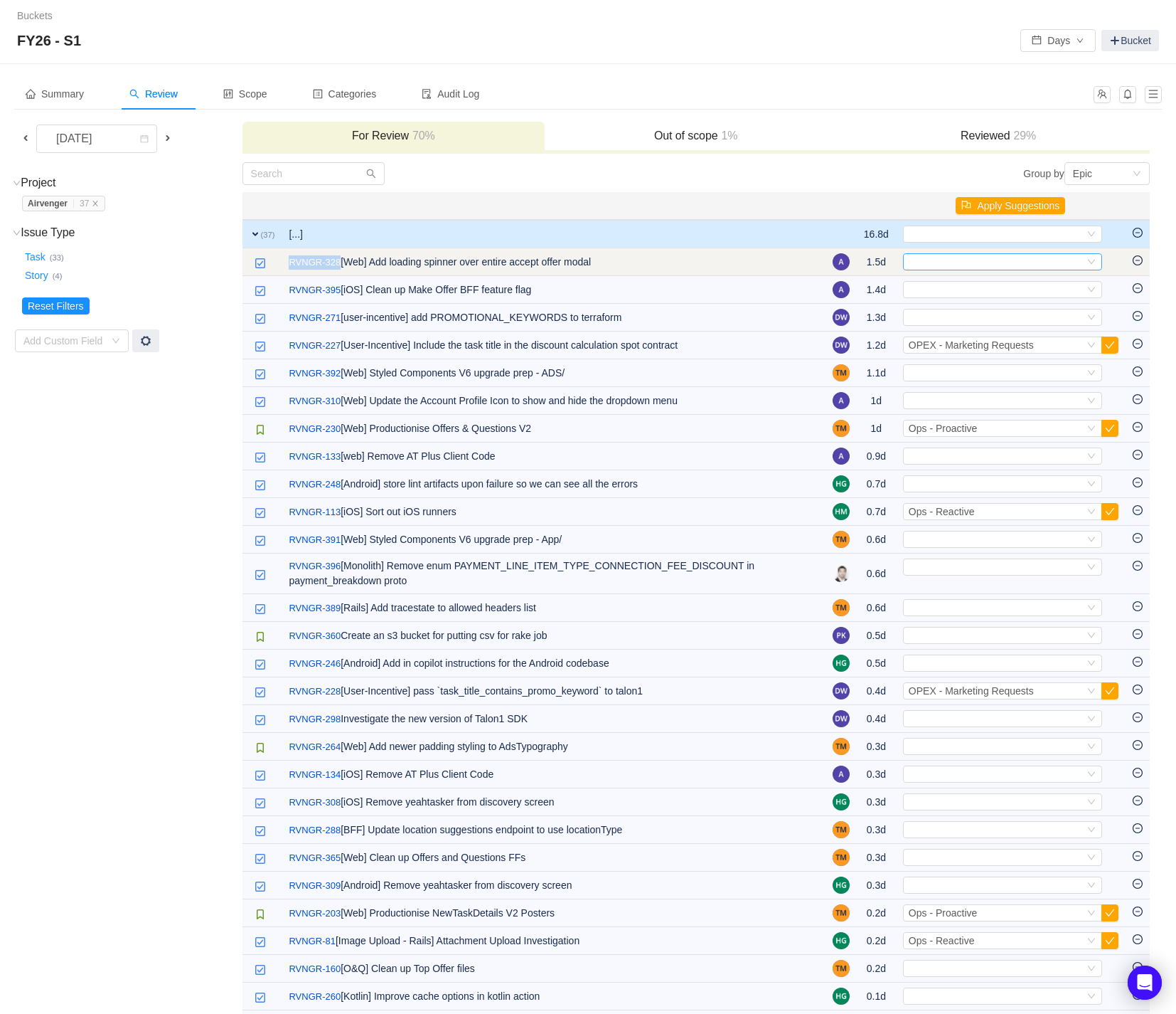
click at [1095, 262] on icon "icon: down" at bounding box center [1092, 262] width 9 height 9
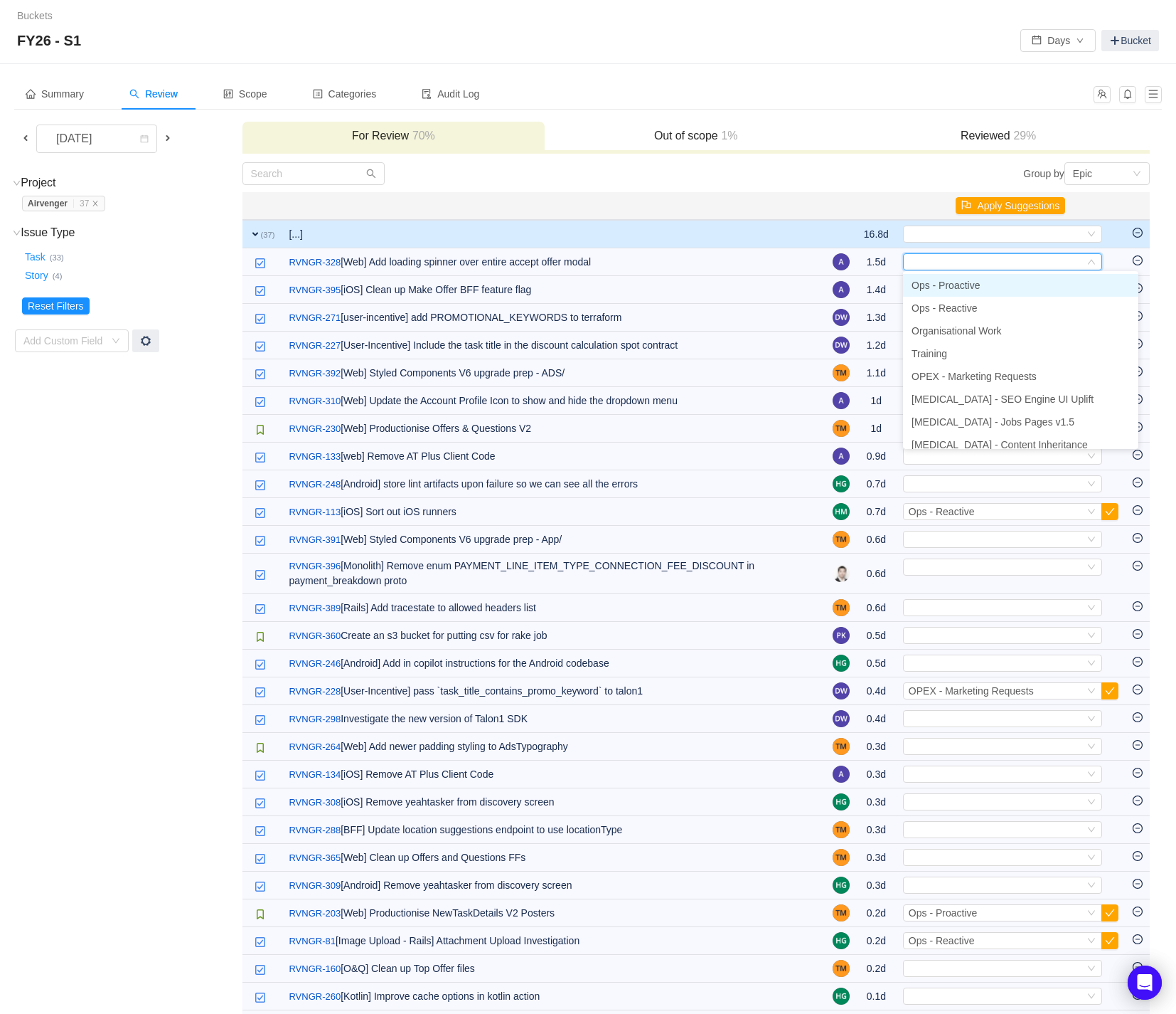
click at [1075, 285] on li "Ops - Proactive" at bounding box center [1021, 285] width 236 height 23
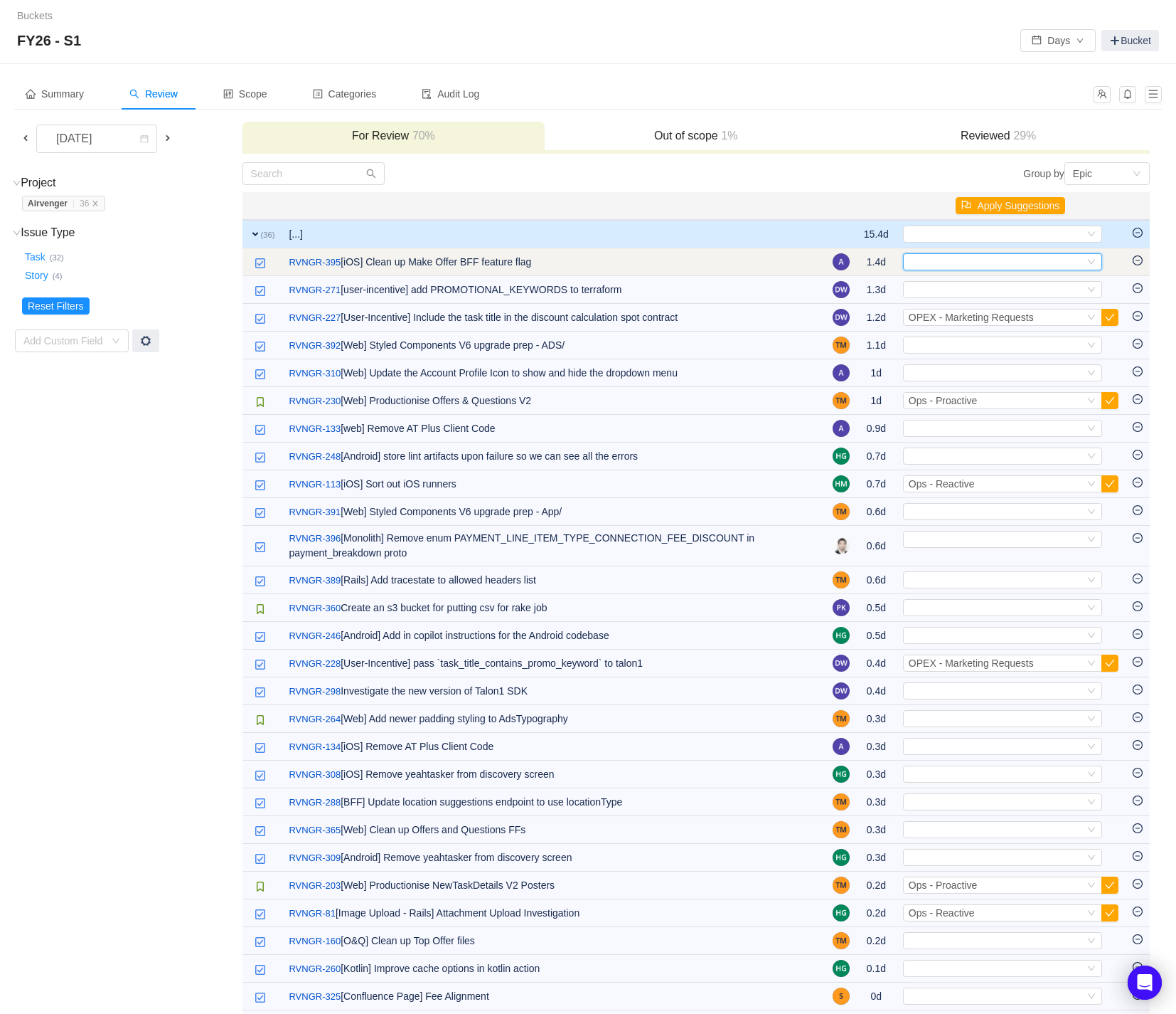
click at [1089, 260] on icon "icon: down" at bounding box center [1092, 262] width 7 height 5
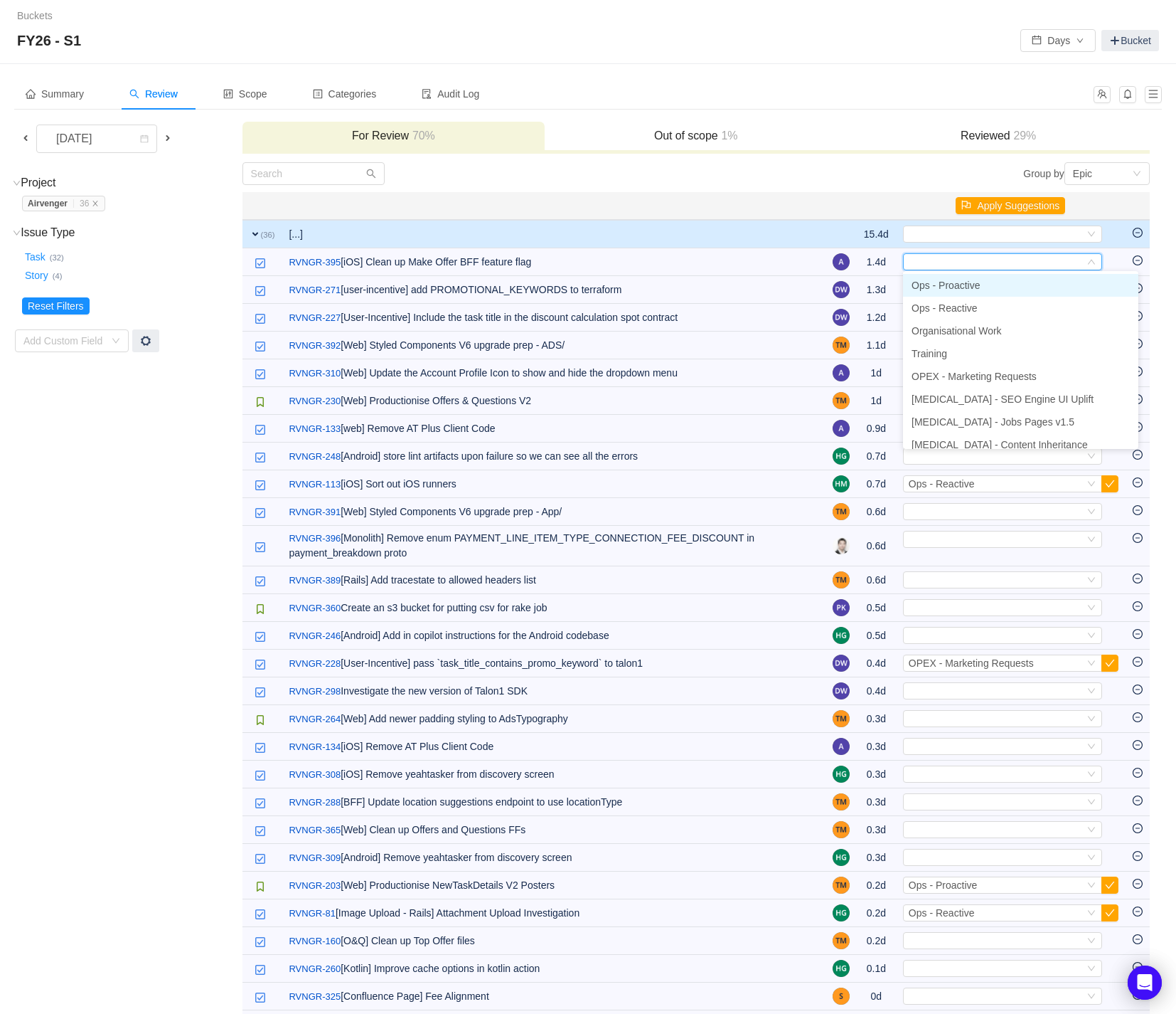
click at [1072, 282] on li "Ops - Proactive" at bounding box center [1021, 285] width 236 height 23
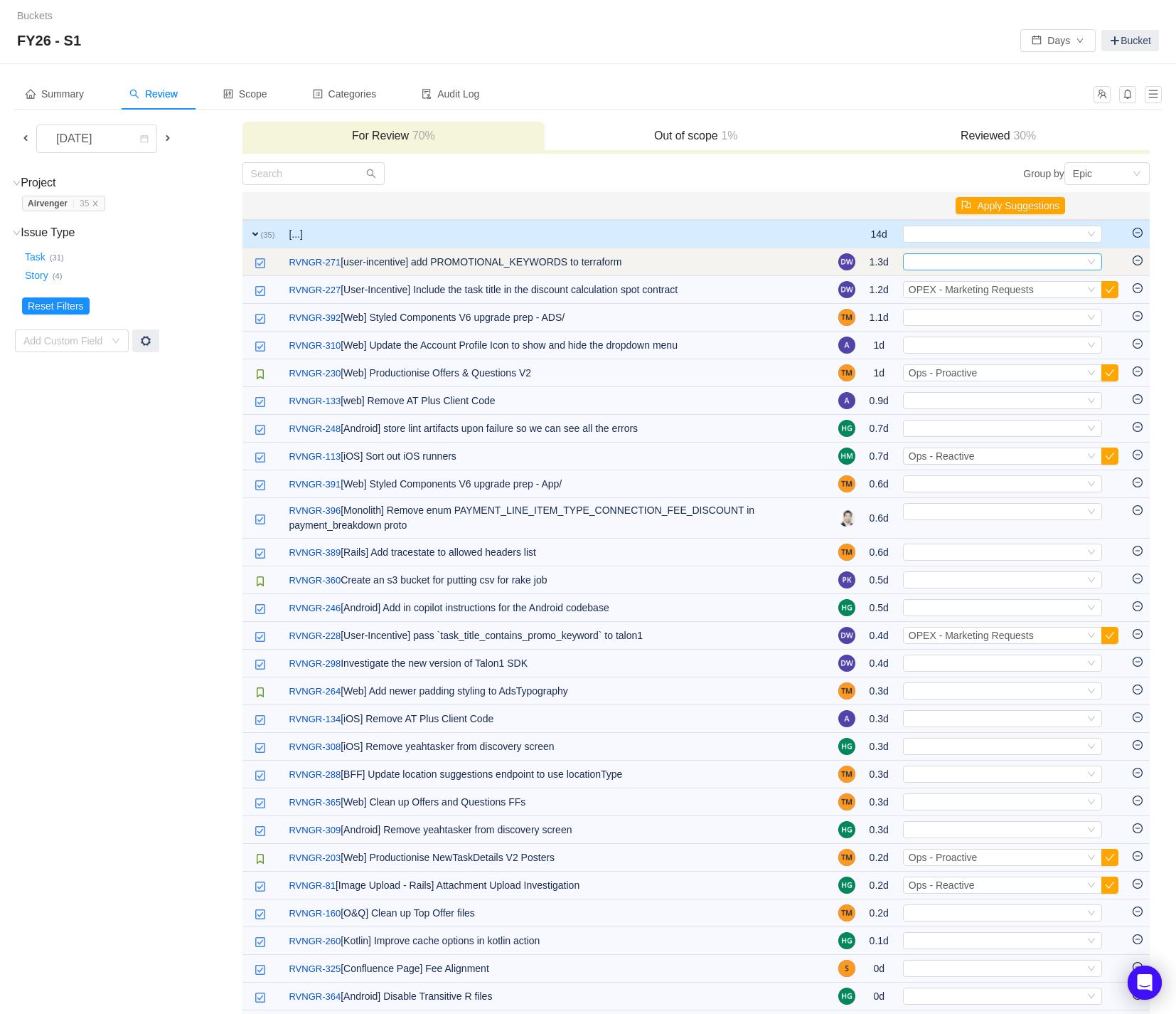
click at [1094, 263] on icon "icon: down" at bounding box center [1092, 262] width 9 height 9
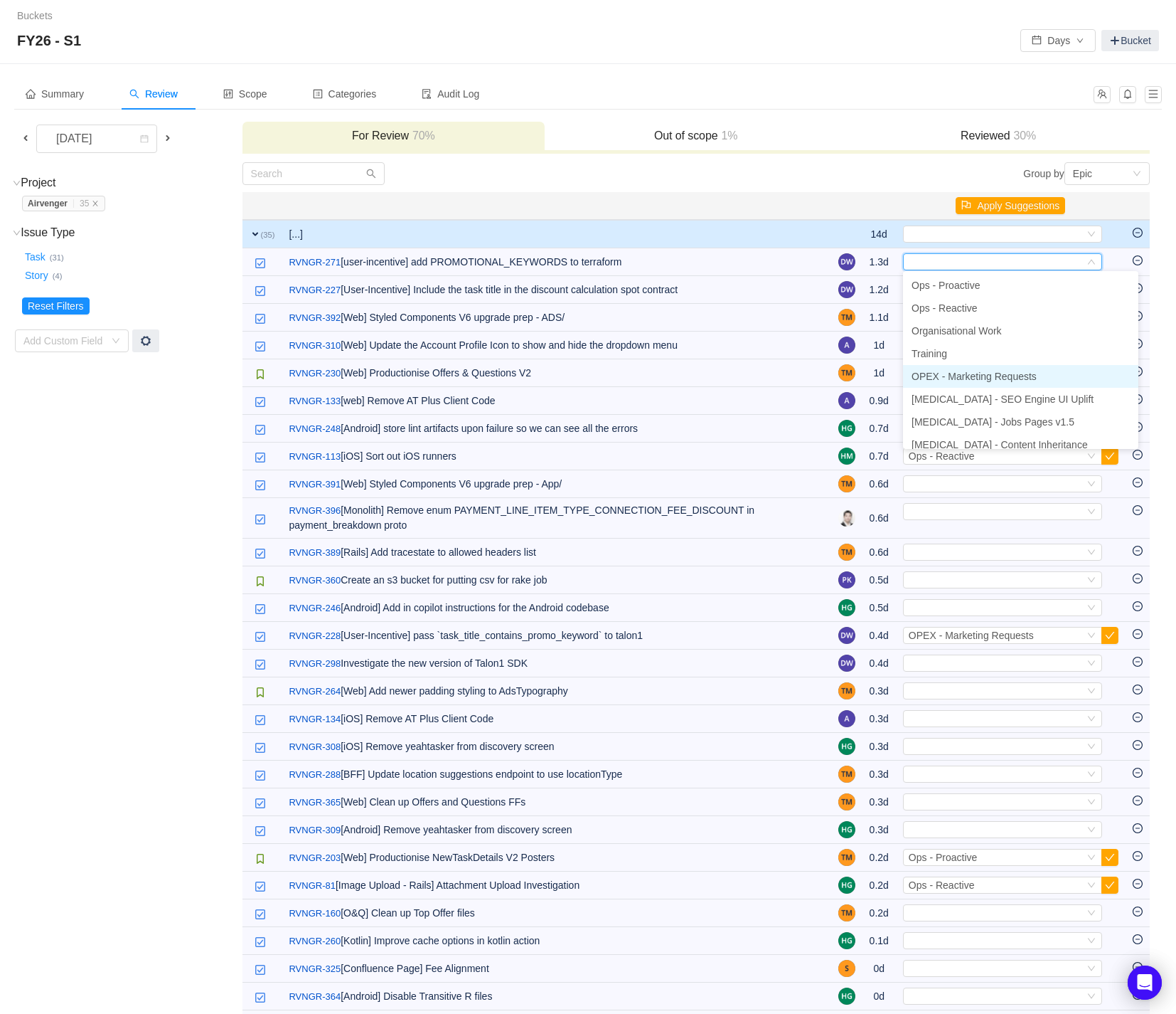
click at [1044, 371] on li "OPEX - Marketing Requests" at bounding box center [1021, 377] width 236 height 23
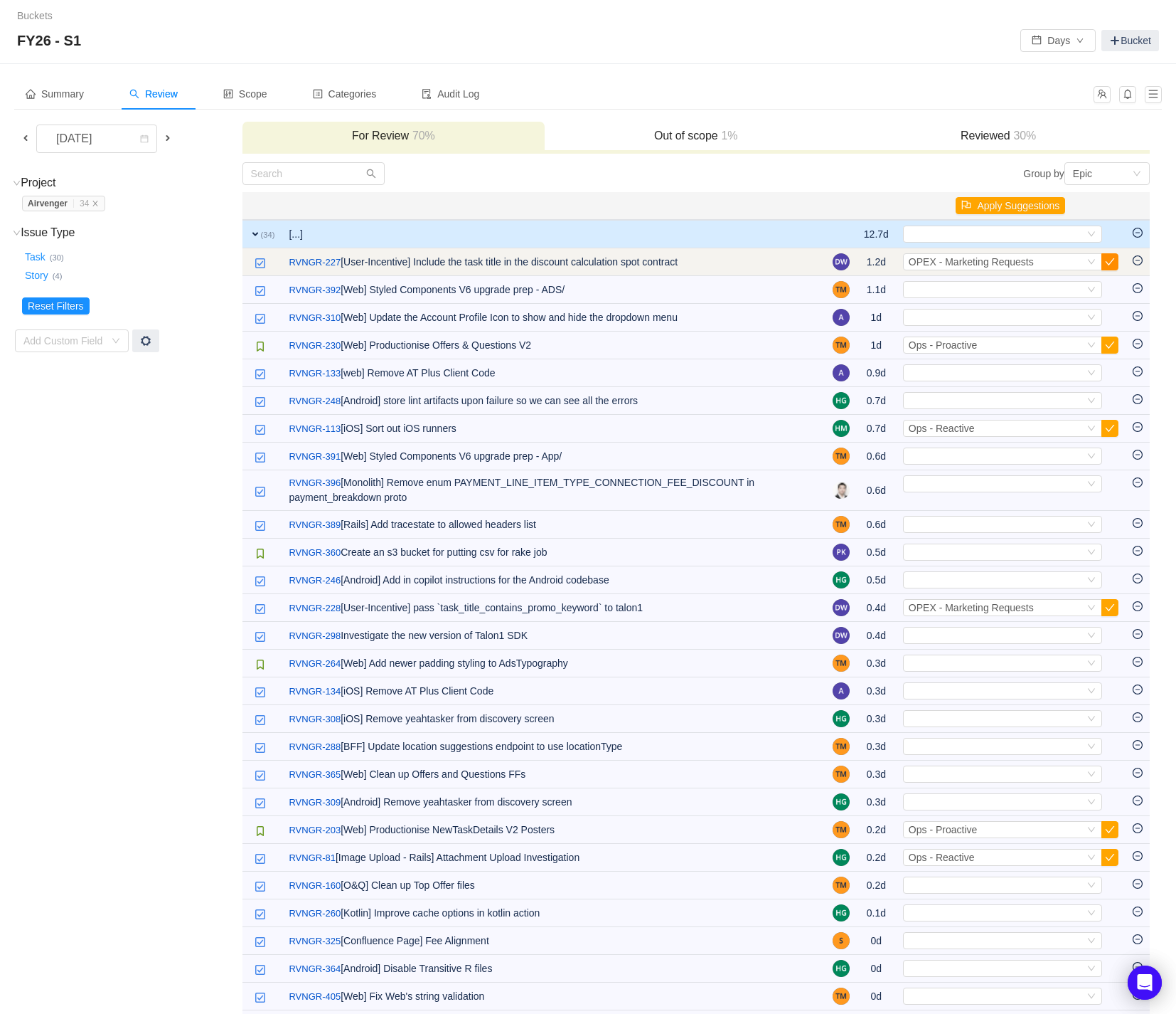
click at [1107, 262] on button "button" at bounding box center [1110, 262] width 17 height 17
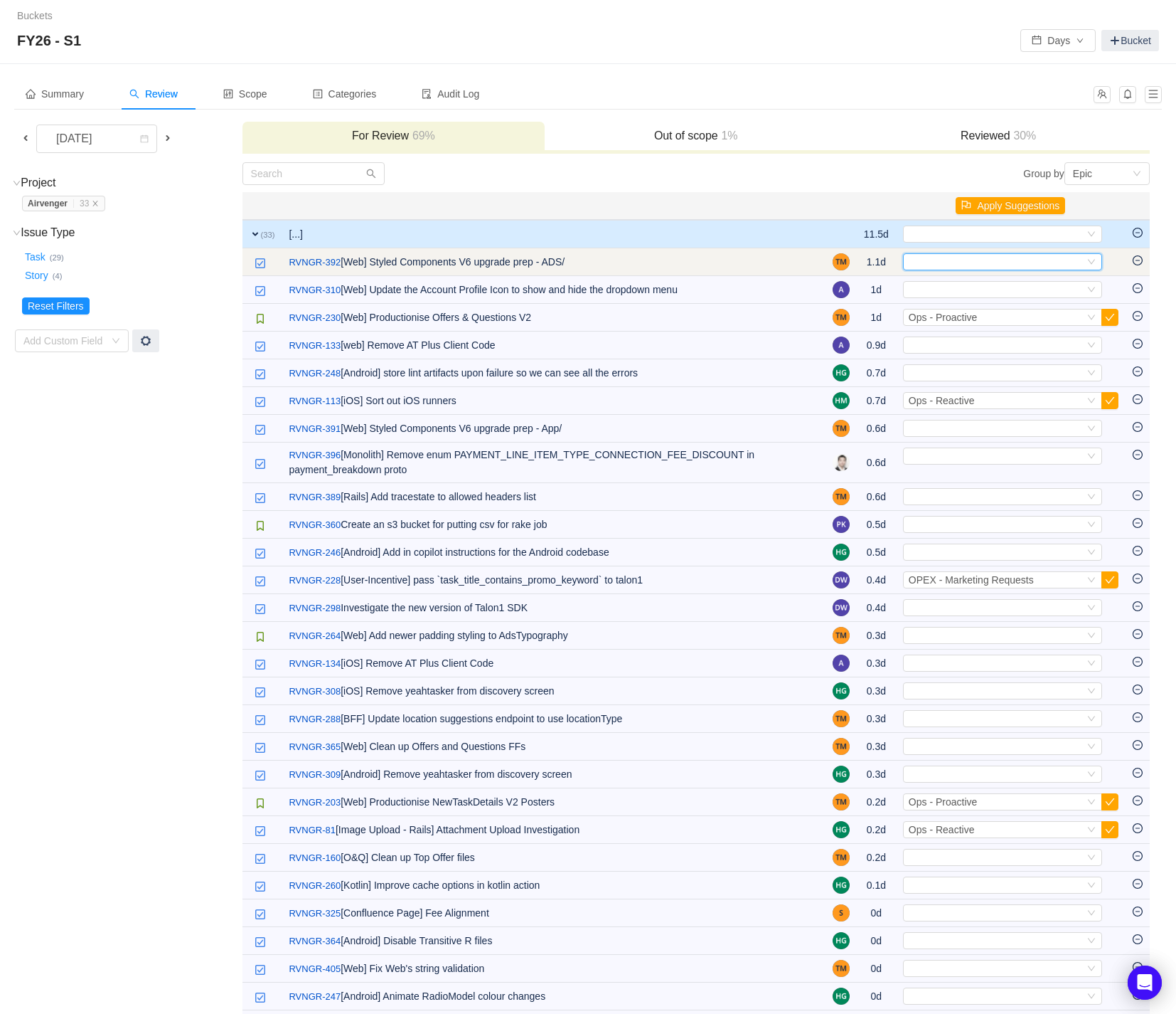
click at [1095, 261] on icon "icon: down" at bounding box center [1092, 262] width 9 height 9
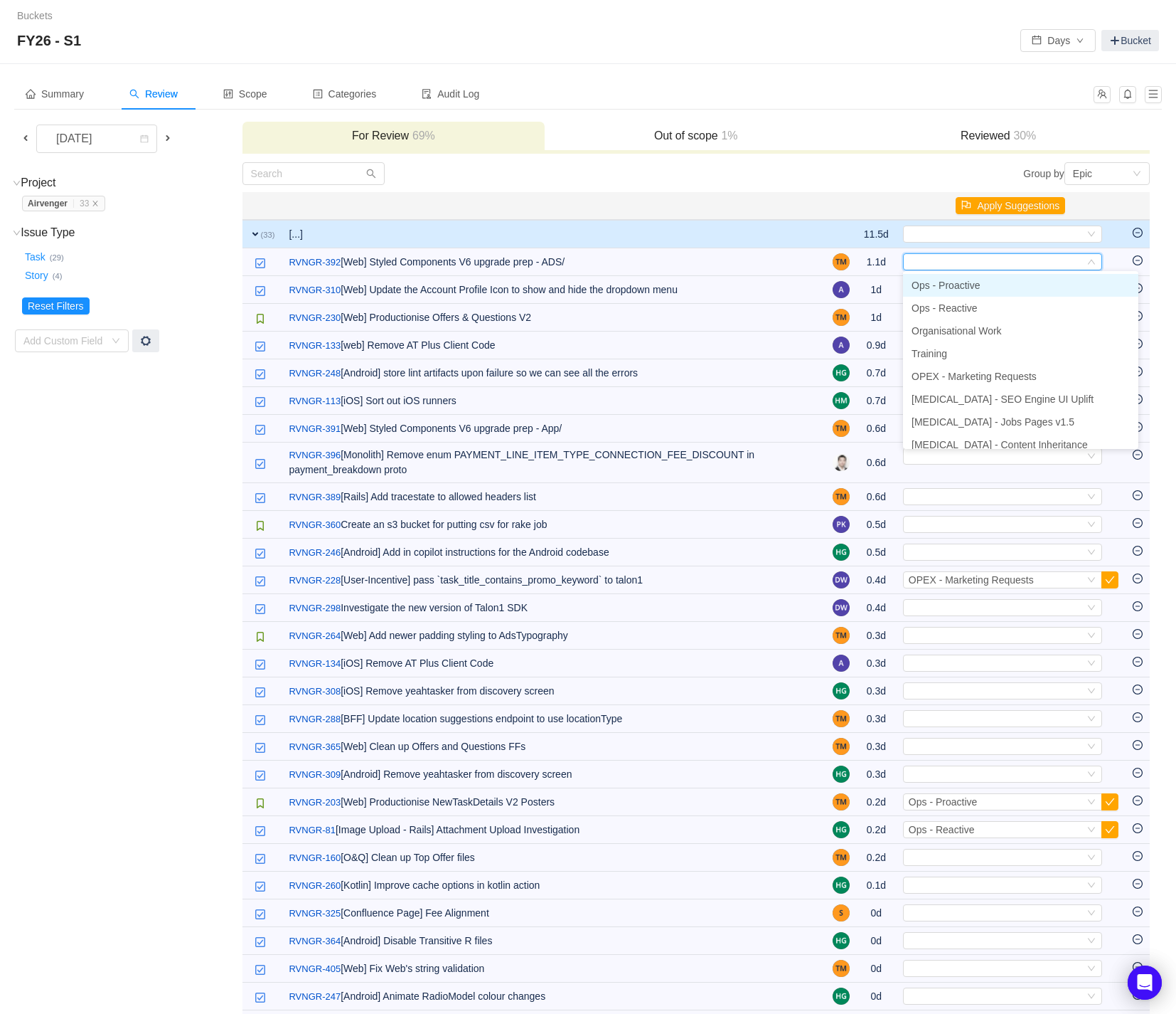
click at [1039, 287] on li "Ops - Proactive" at bounding box center [1021, 285] width 236 height 23
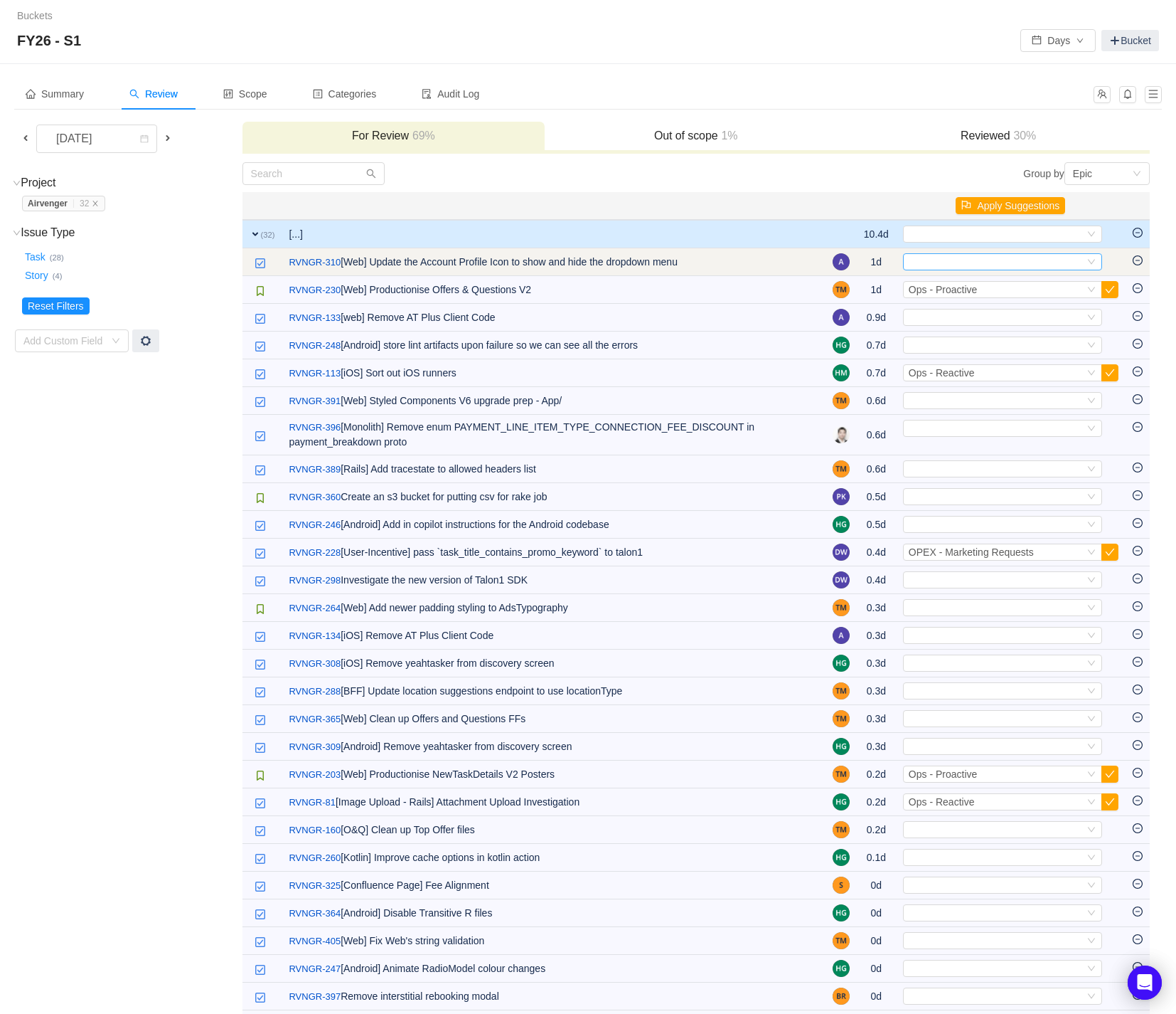
click at [1097, 263] on div "Select" at bounding box center [1003, 262] width 199 height 17
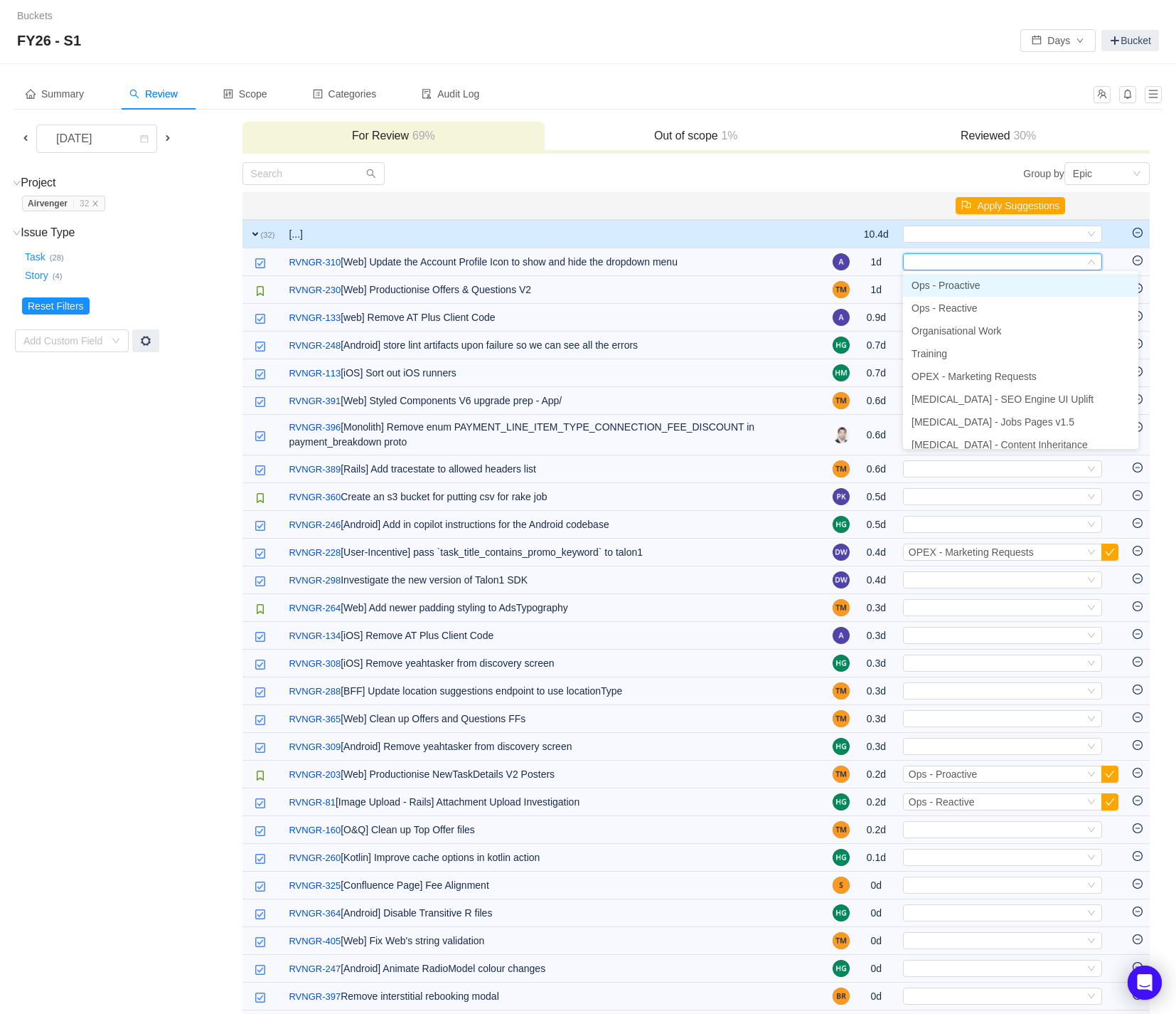
click at [1073, 286] on li "Ops - Proactive" at bounding box center [1021, 285] width 236 height 23
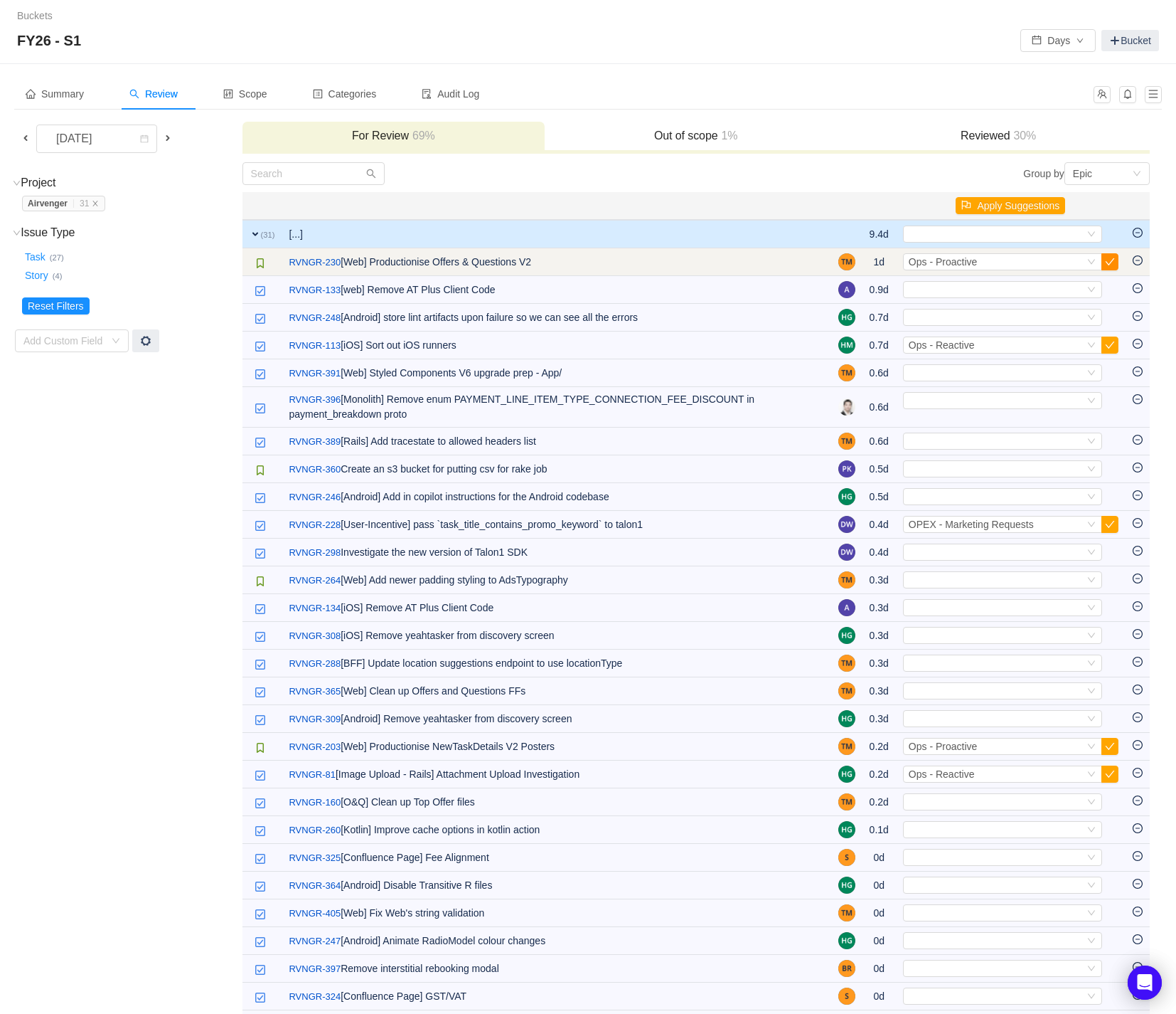
click at [1112, 263] on button "button" at bounding box center [1110, 262] width 17 height 17
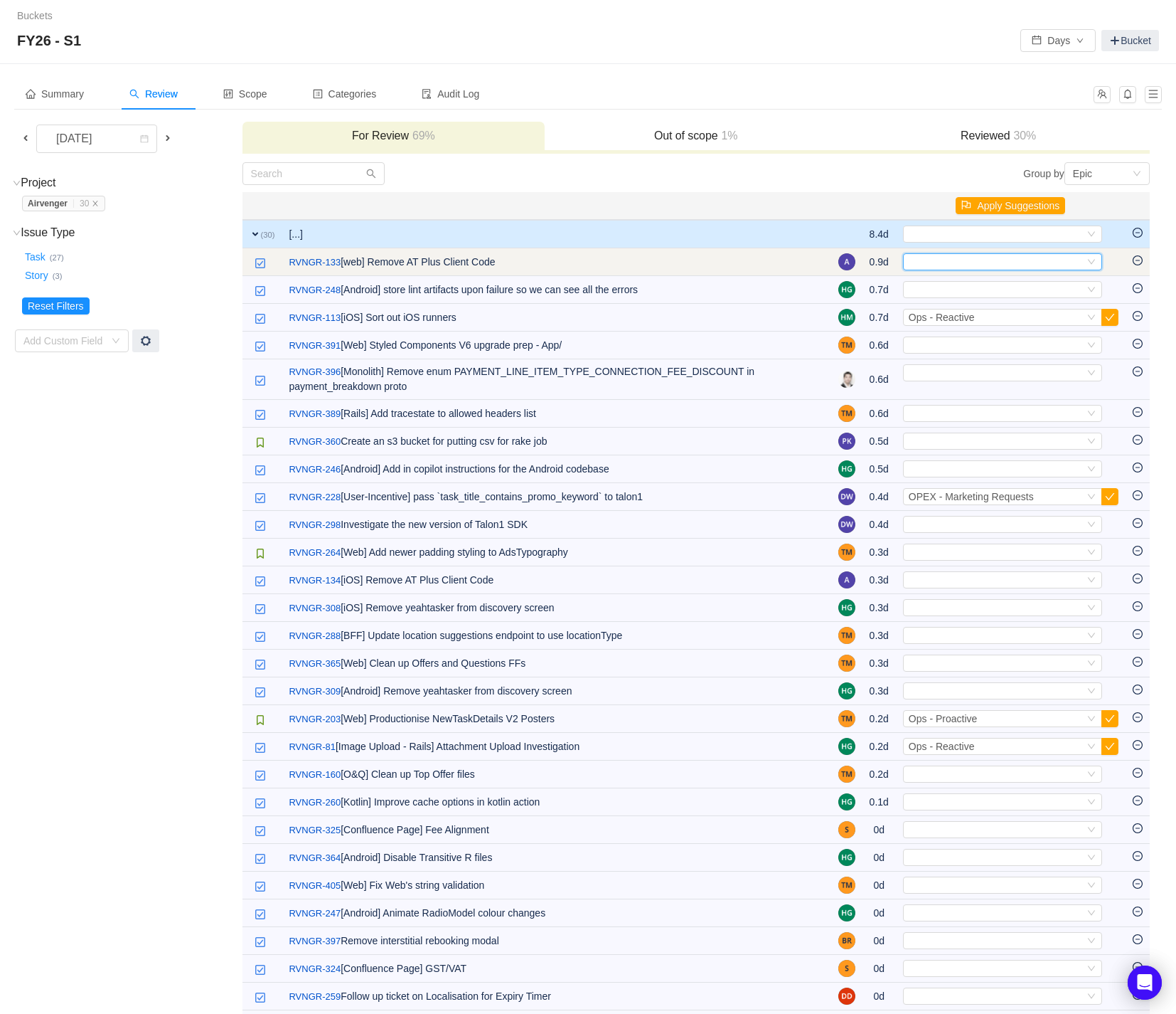
click at [1096, 266] on icon "icon: down" at bounding box center [1092, 262] width 9 height 10
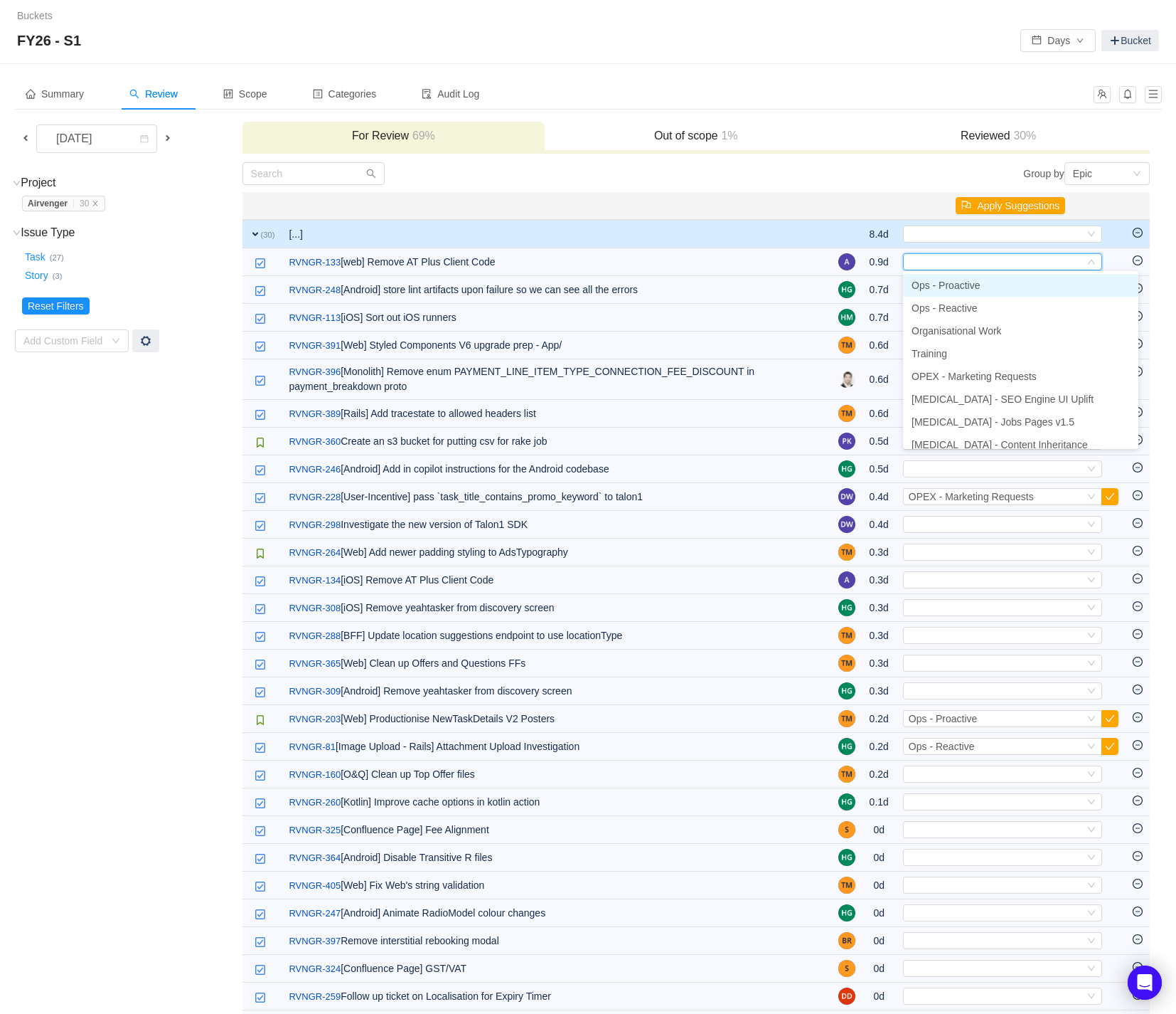
click at [1085, 278] on li "Ops - Proactive" at bounding box center [1021, 285] width 236 height 23
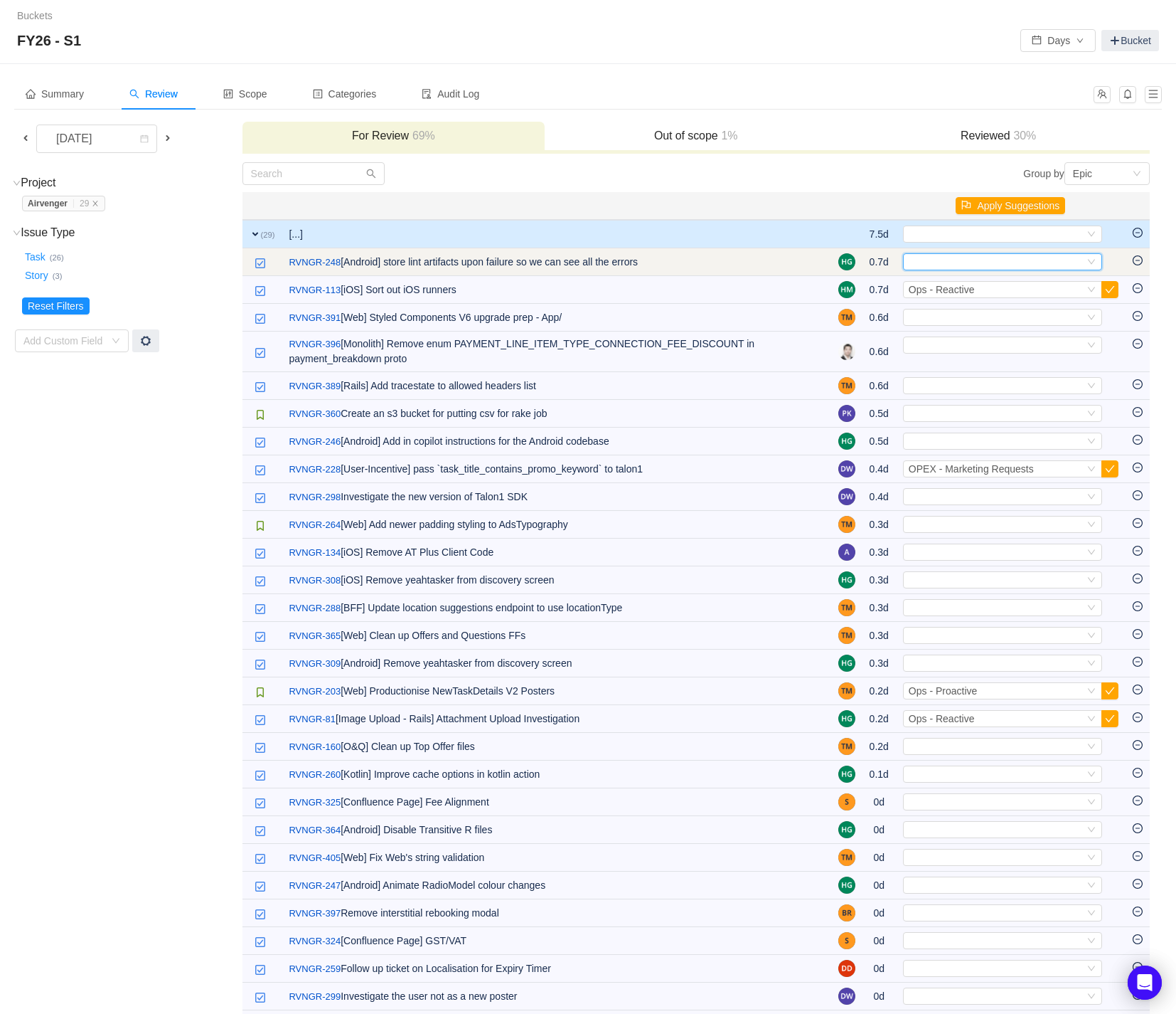
click at [1094, 265] on icon "icon: down" at bounding box center [1092, 262] width 9 height 9
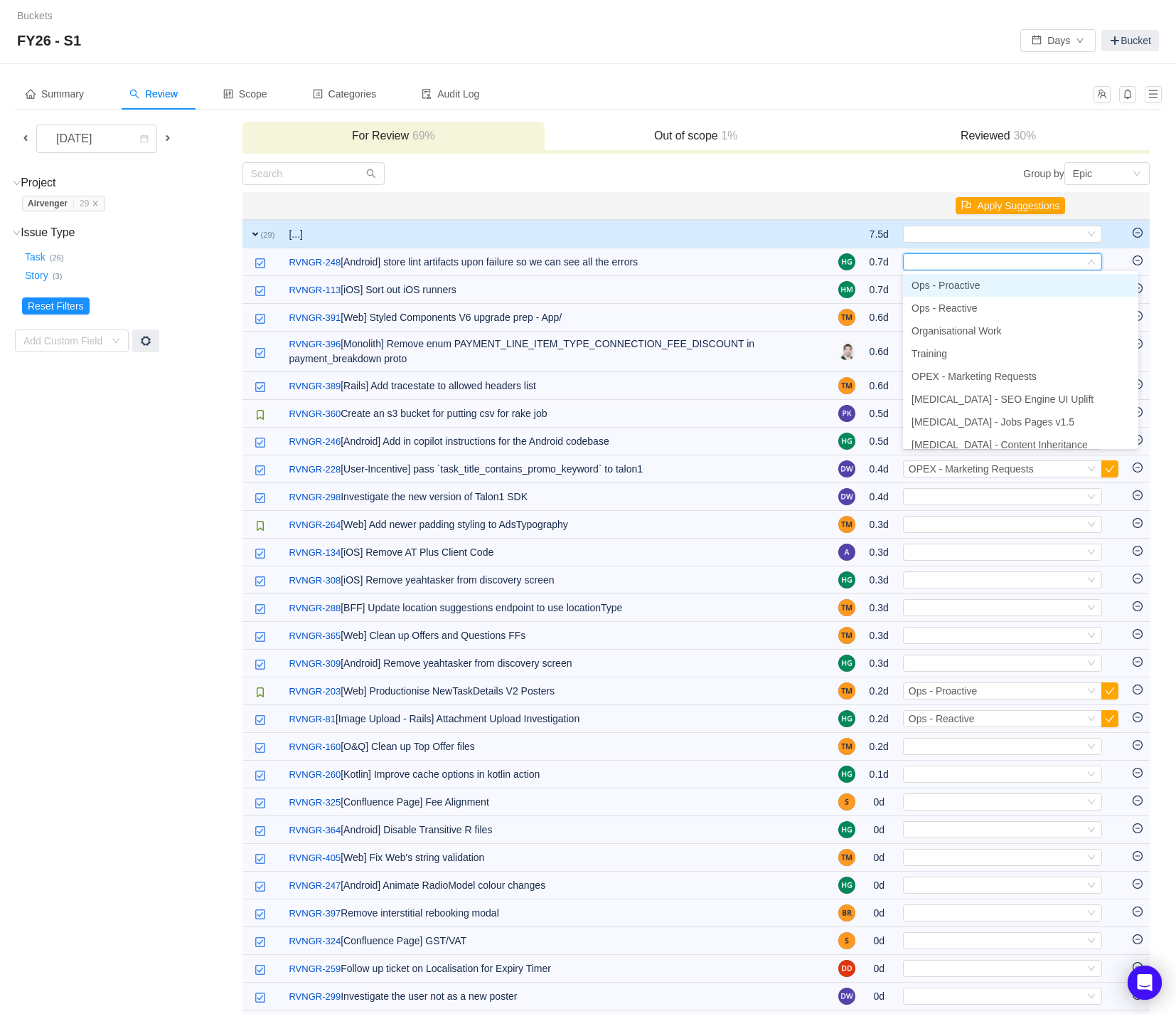
click at [1082, 281] on li "Ops - Proactive" at bounding box center [1021, 285] width 236 height 23
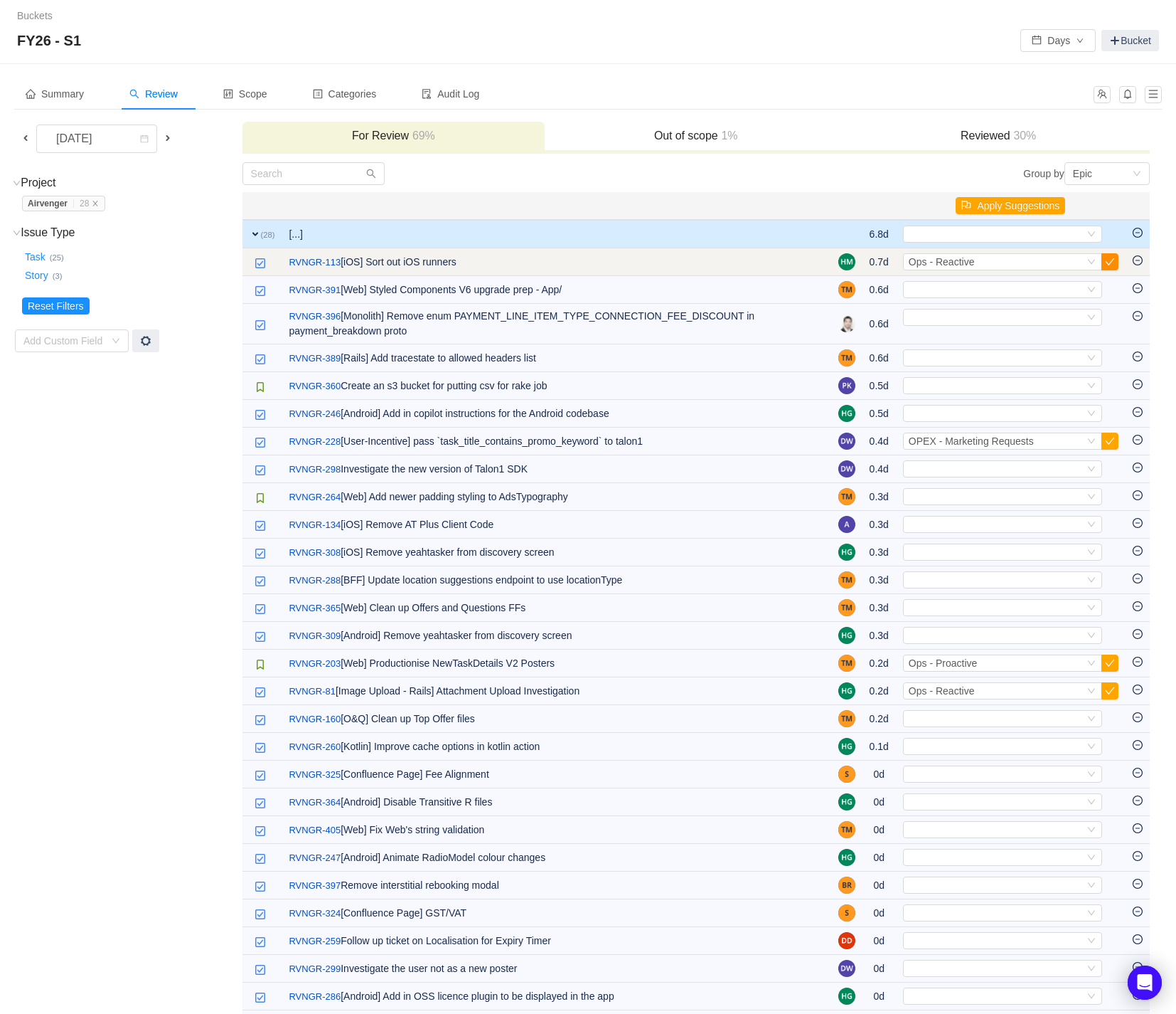
click at [1106, 266] on button "button" at bounding box center [1110, 262] width 17 height 17
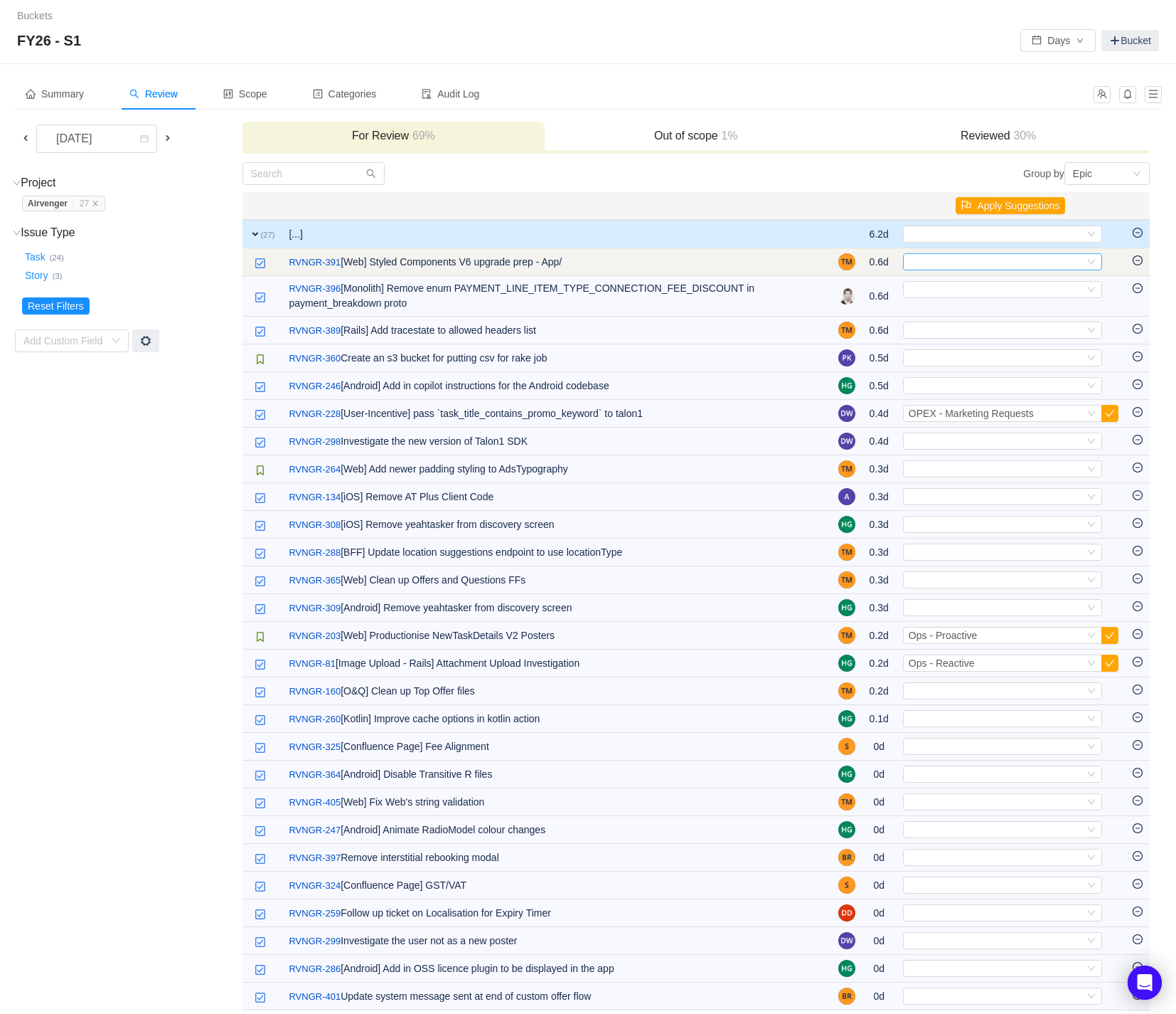
click at [1096, 263] on div "Select" at bounding box center [1003, 262] width 199 height 17
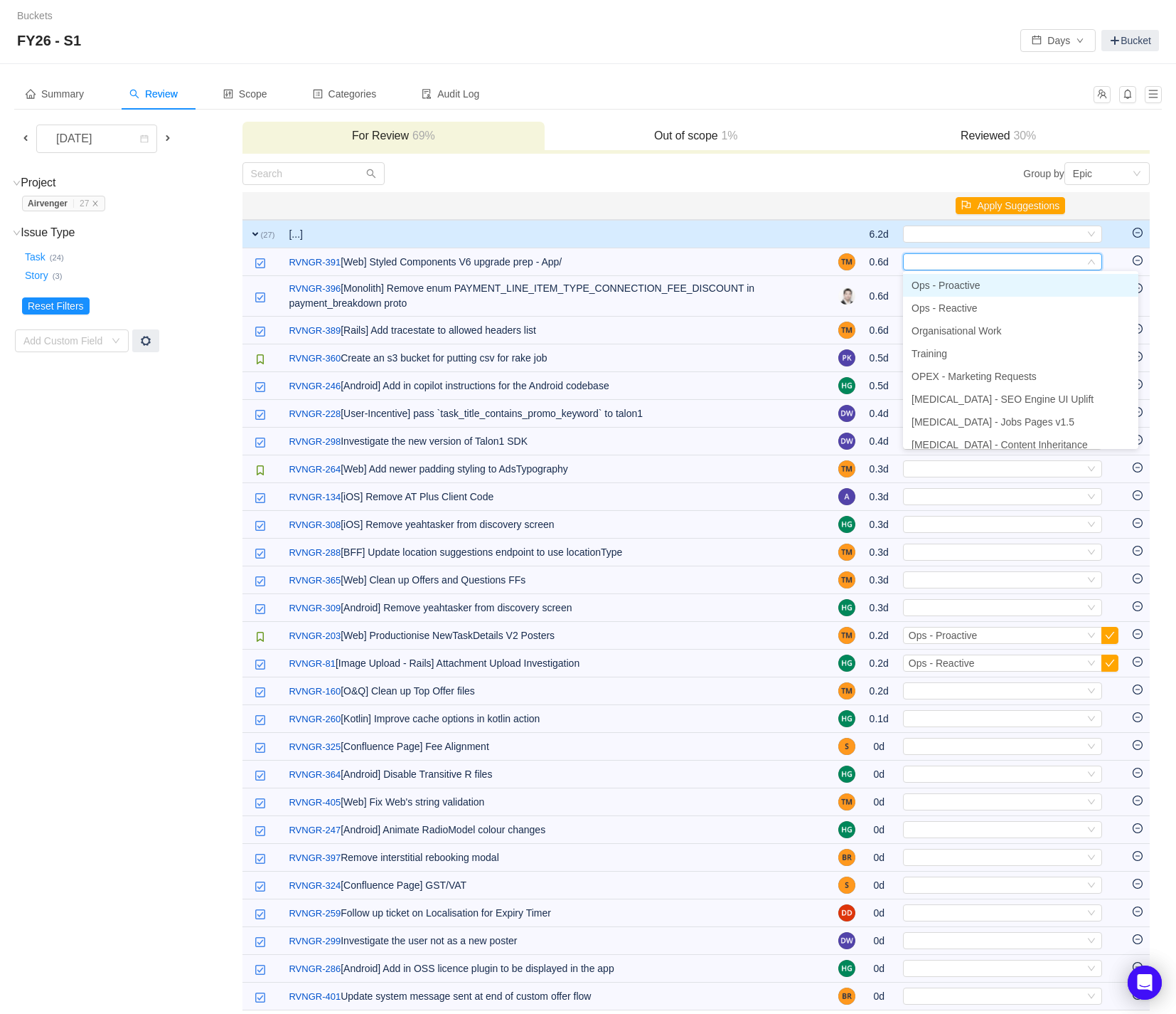
click at [1086, 279] on li "Ops - Proactive" at bounding box center [1021, 285] width 236 height 23
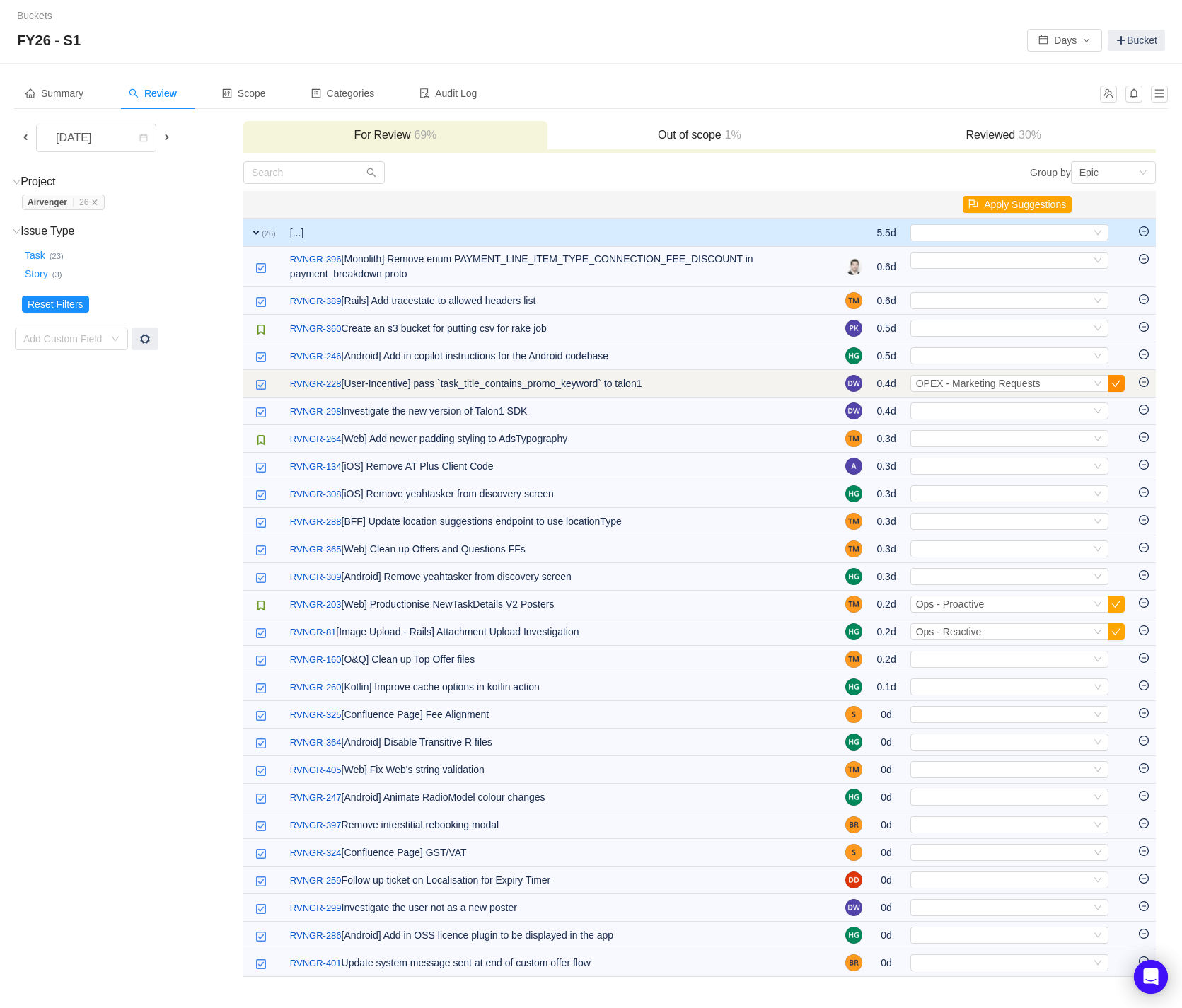
click at [1117, 385] on button "button" at bounding box center [1116, 383] width 17 height 17
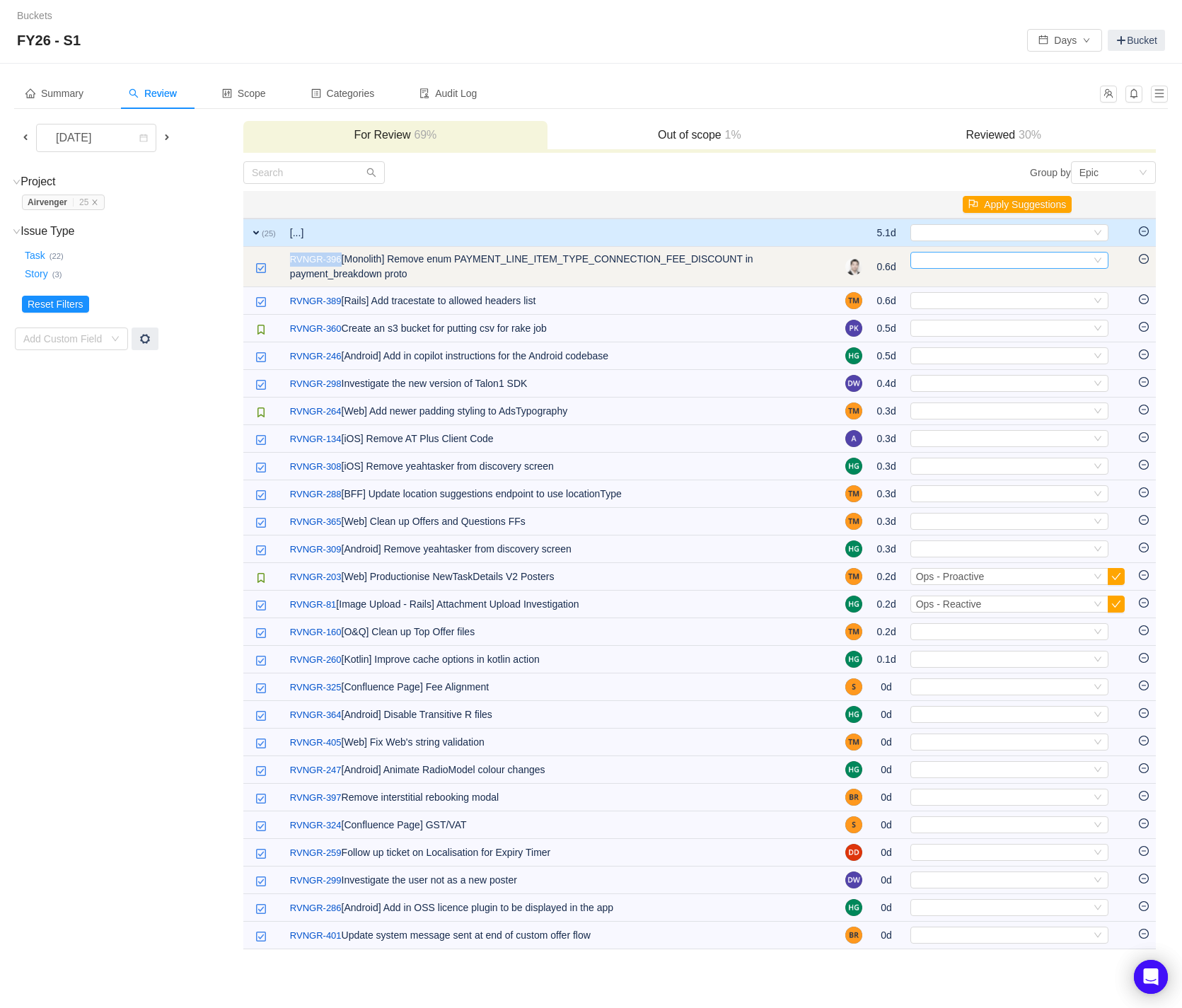
click at [1092, 257] on div "Select" at bounding box center [1009, 260] width 198 height 17
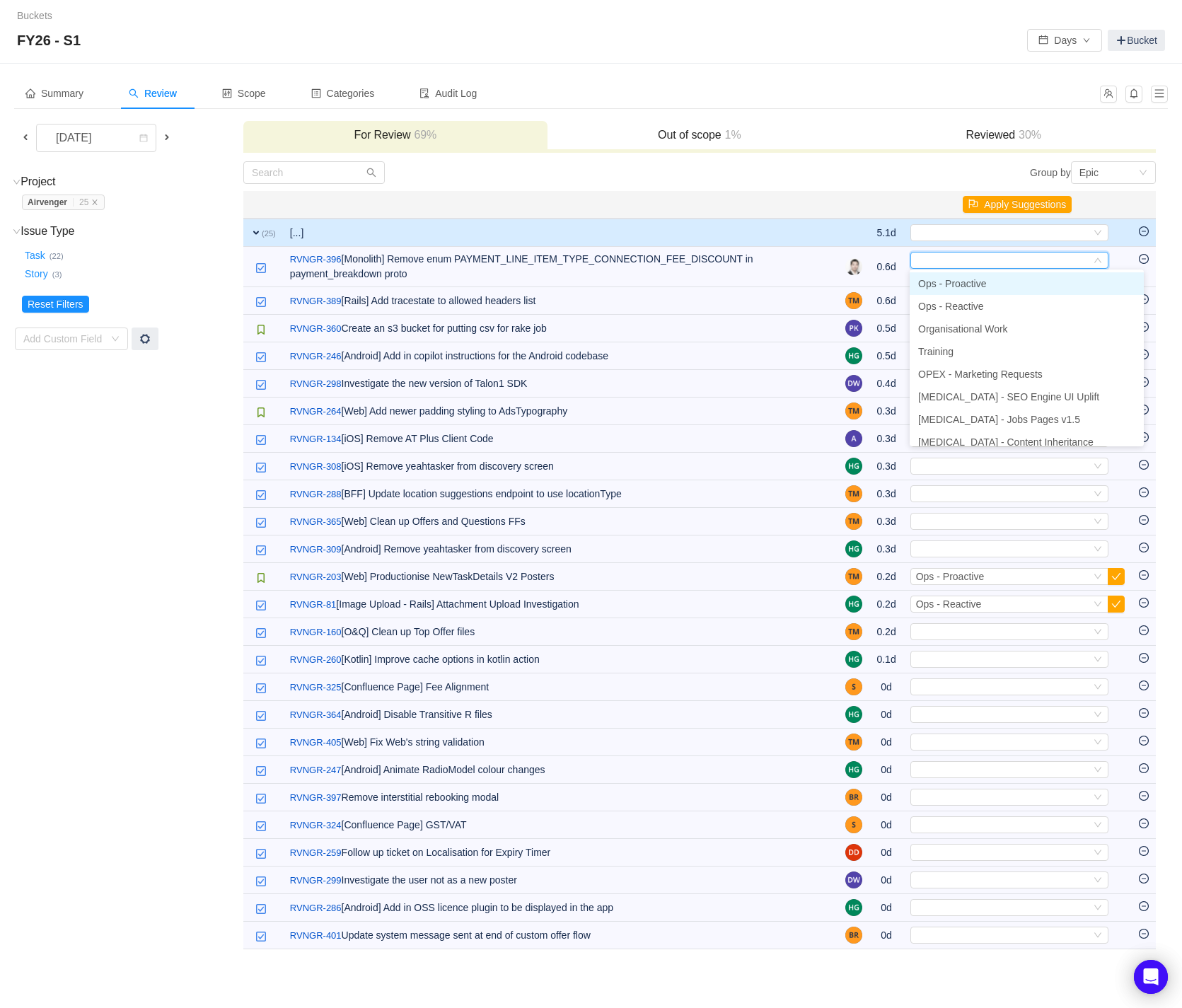
click at [1091, 284] on li "Ops - Proactive" at bounding box center [1026, 283] width 234 height 22
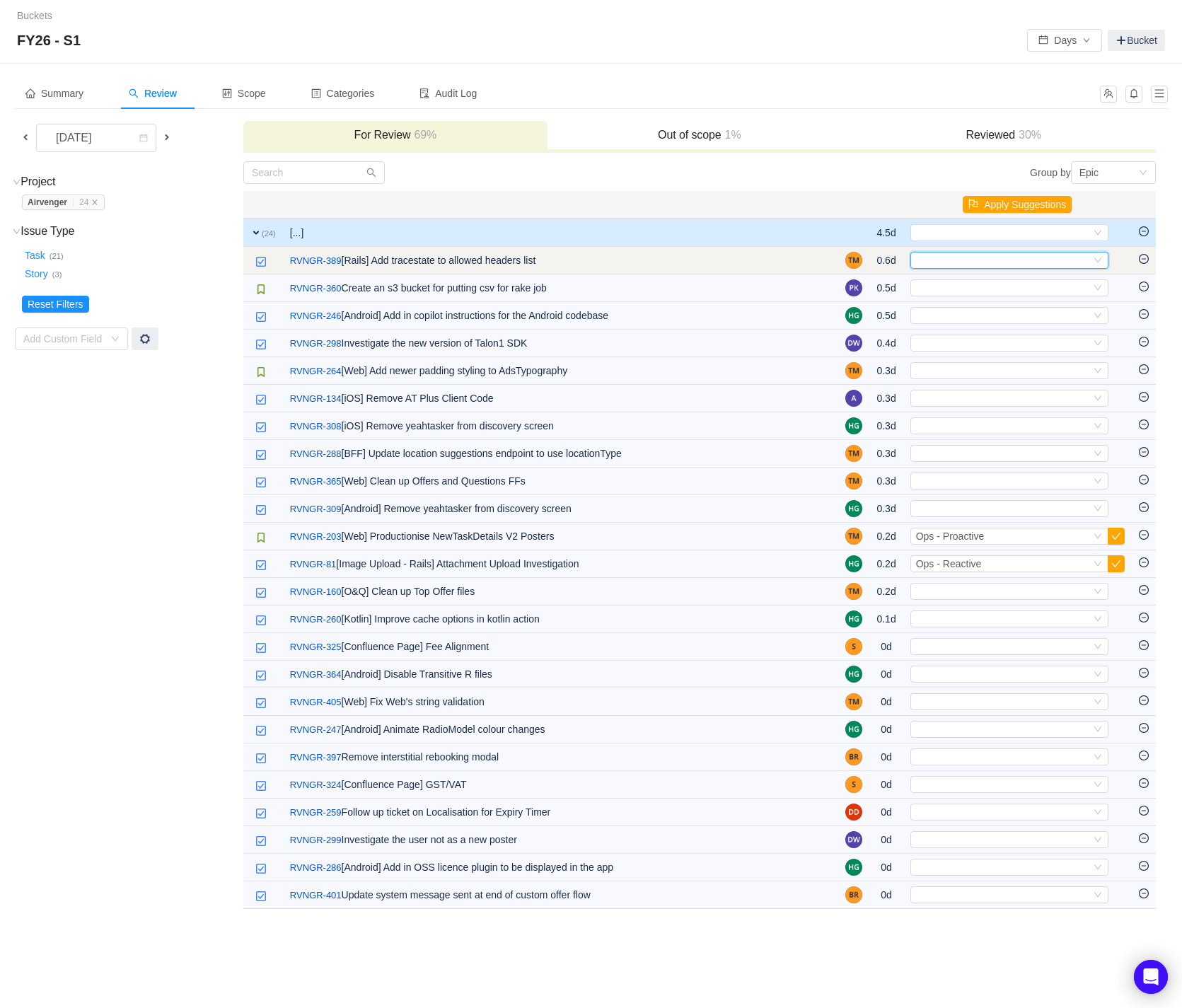
click at [1097, 261] on icon "icon: down" at bounding box center [1097, 261] width 7 height 5
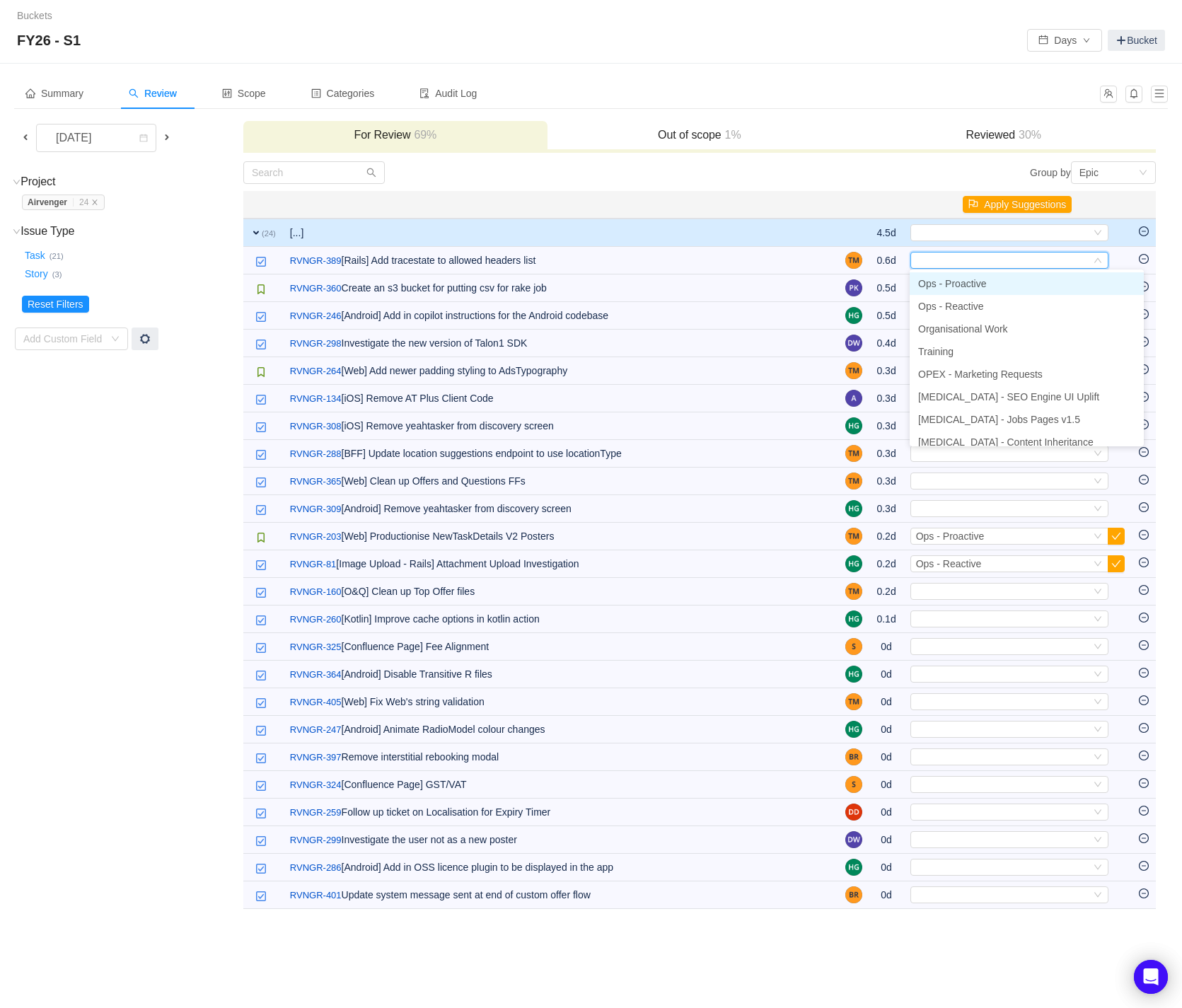
click at [1060, 284] on li "Ops - Proactive" at bounding box center [1026, 283] width 234 height 22
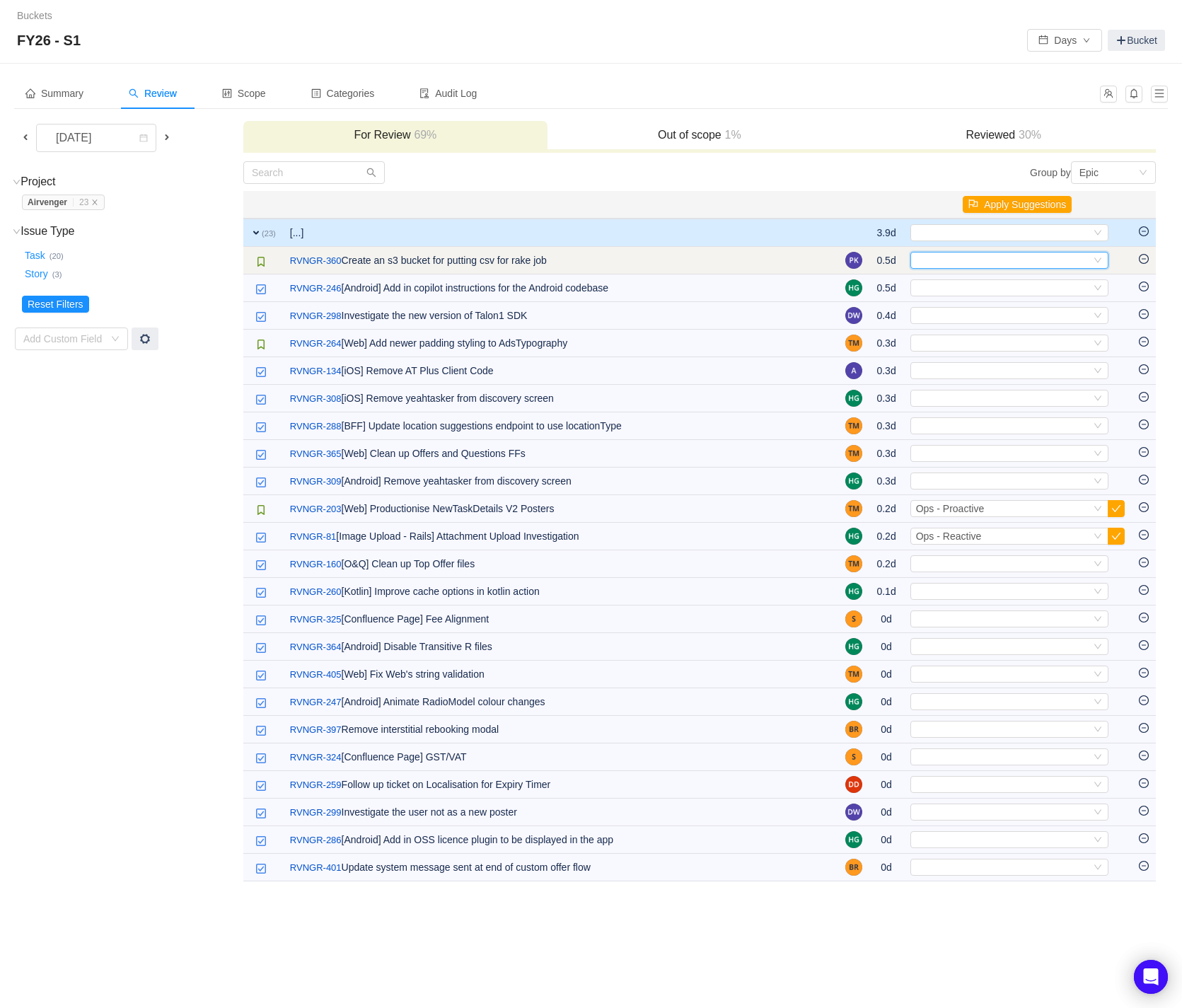
click at [1099, 258] on icon "icon: down" at bounding box center [1097, 261] width 7 height 5
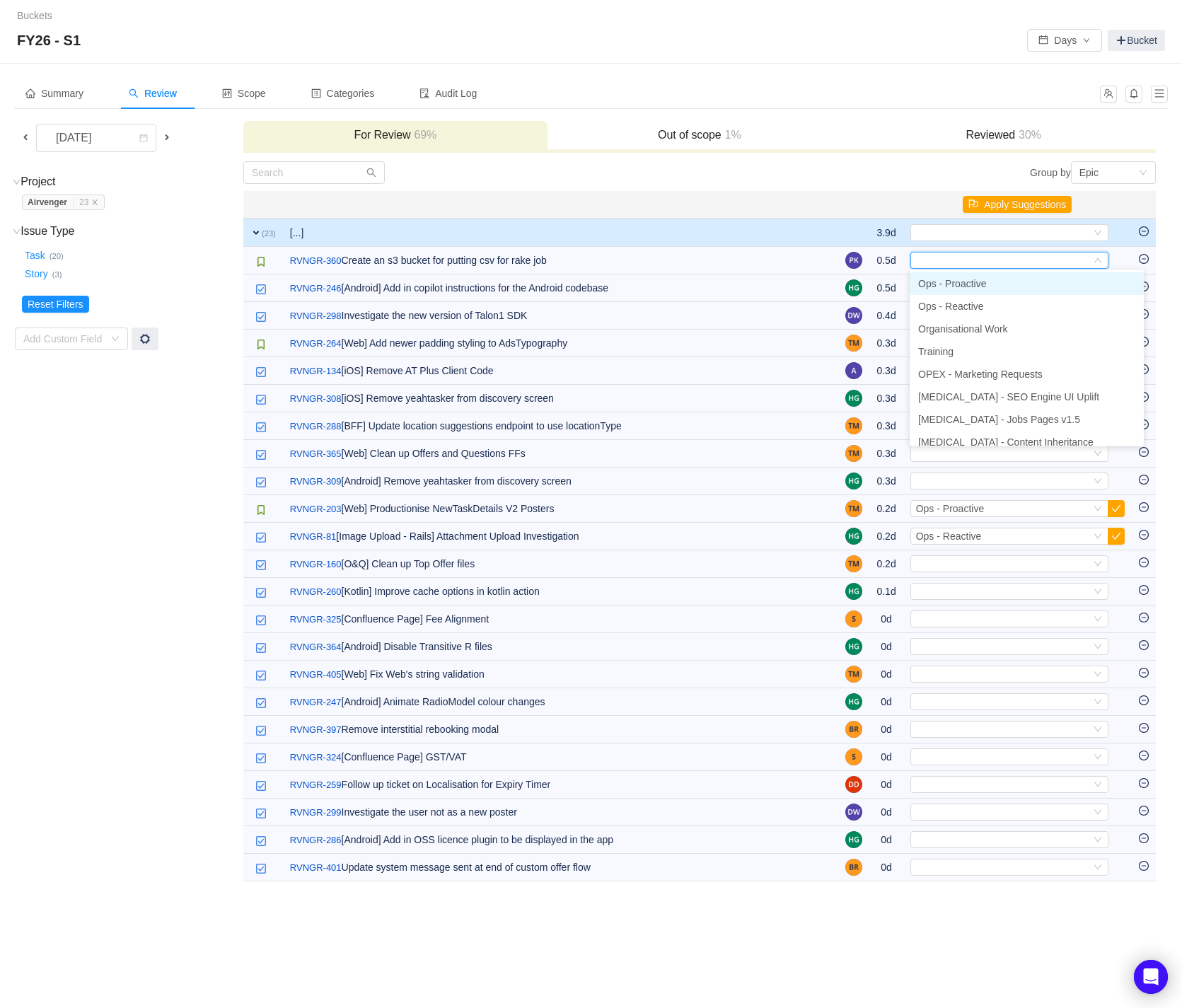
click at [1076, 282] on li "Ops - Proactive" at bounding box center [1026, 283] width 234 height 22
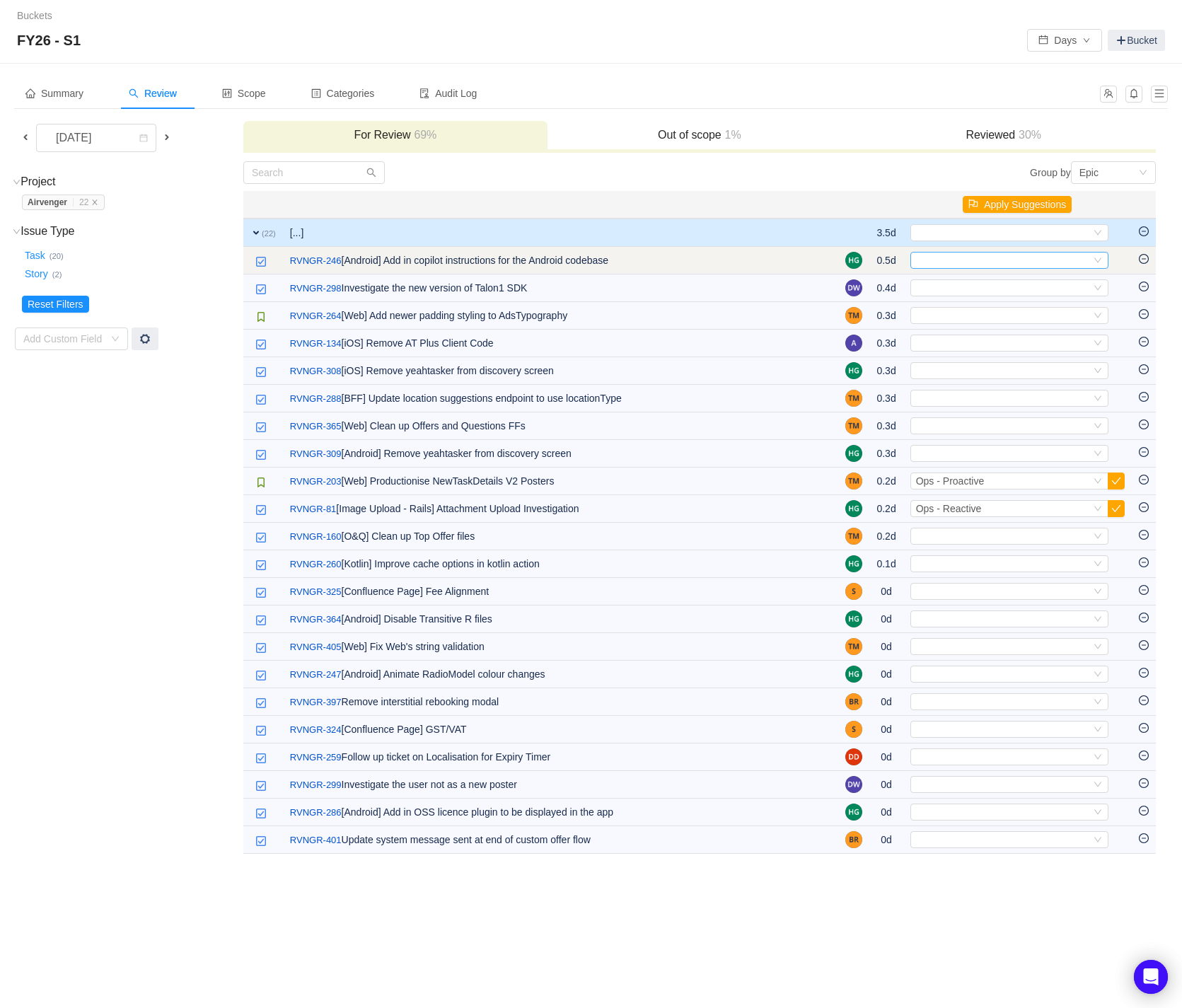
click at [1100, 259] on icon "icon: down" at bounding box center [1097, 260] width 9 height 9
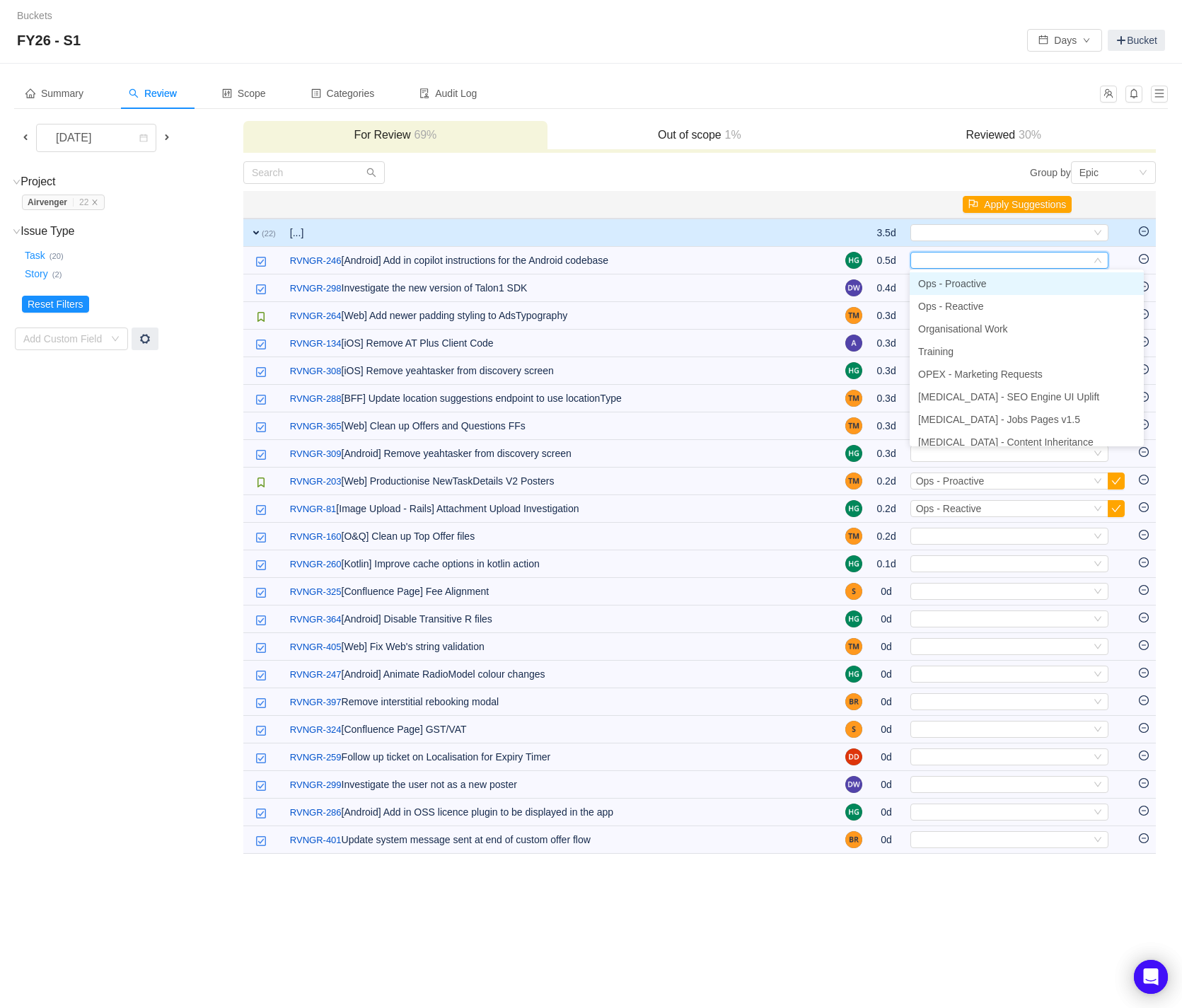
click at [1079, 278] on li "Ops - Proactive" at bounding box center [1026, 283] width 234 height 22
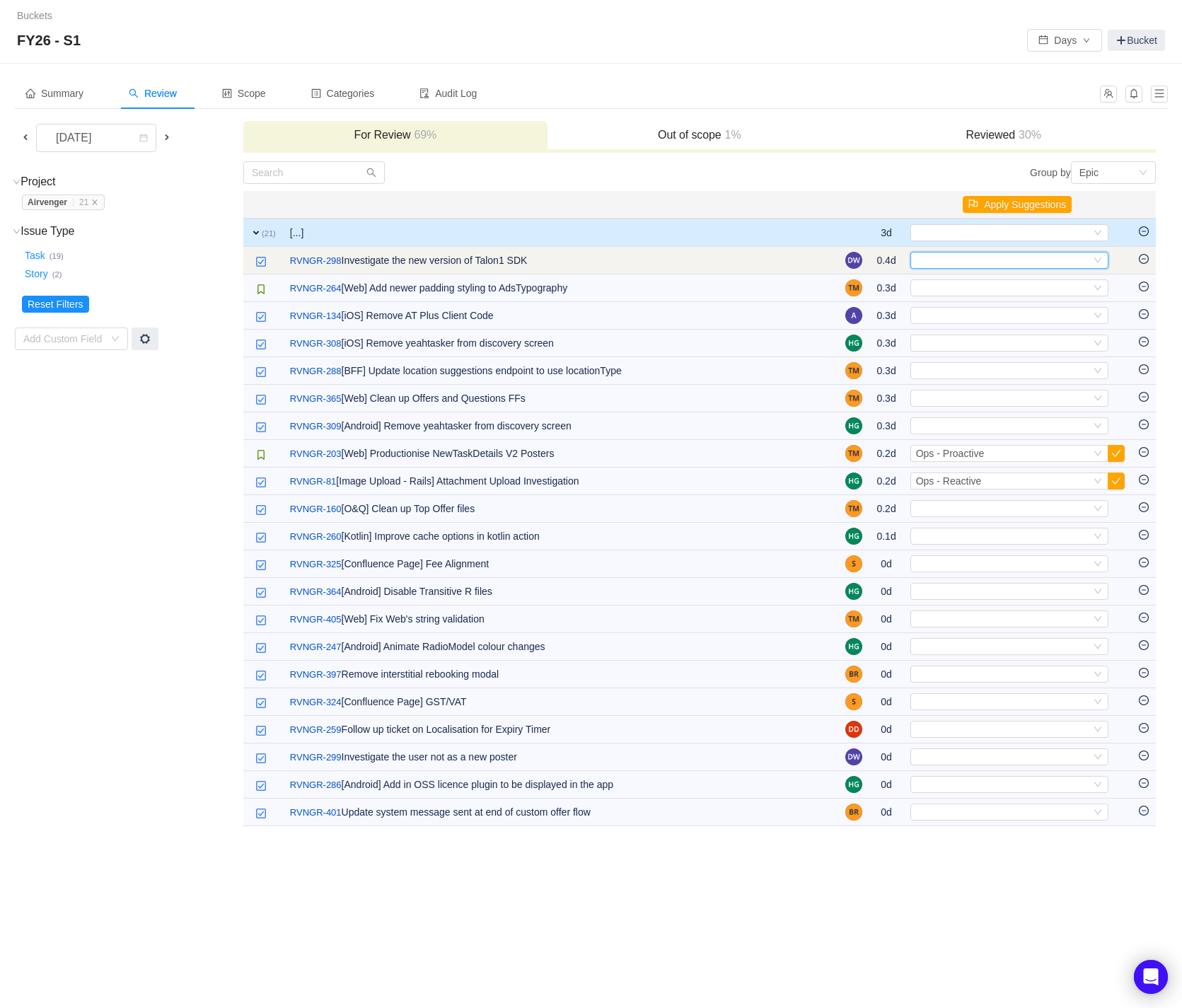
click at [1096, 257] on icon "icon: down" at bounding box center [1097, 260] width 9 height 9
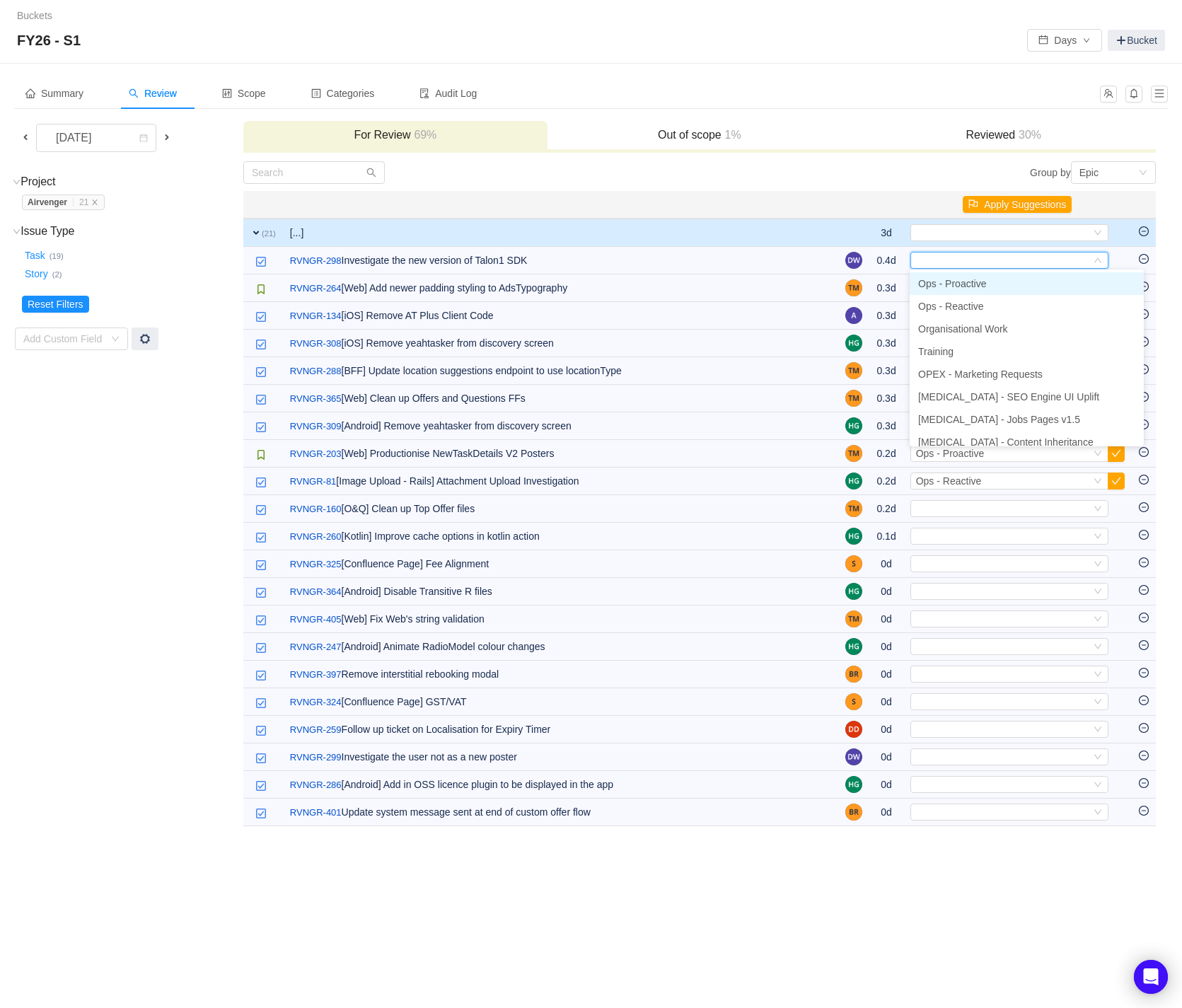
click at [1066, 281] on li "Ops - Proactive" at bounding box center [1026, 283] width 234 height 22
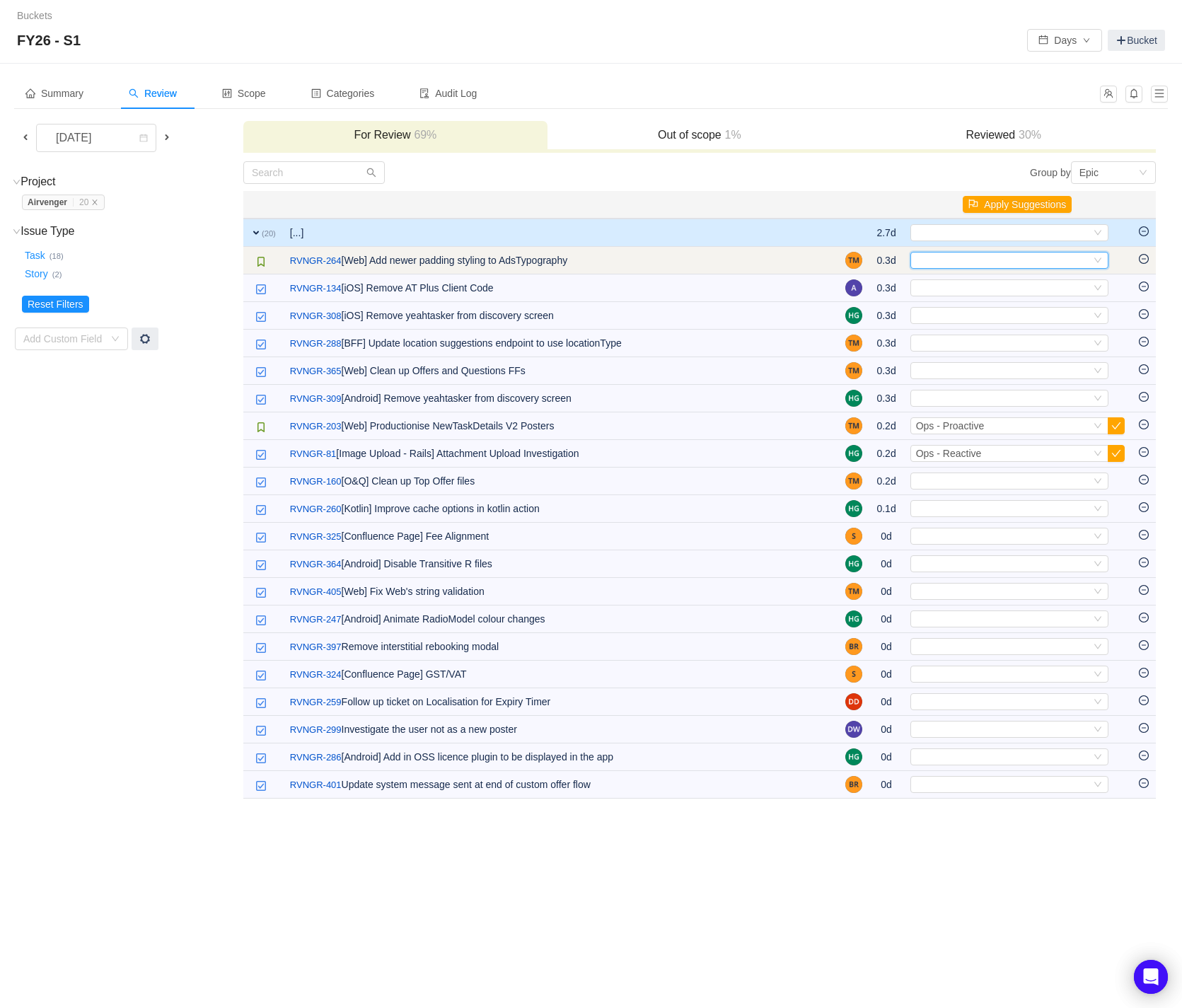
click at [1100, 262] on icon "icon: down" at bounding box center [1097, 260] width 9 height 9
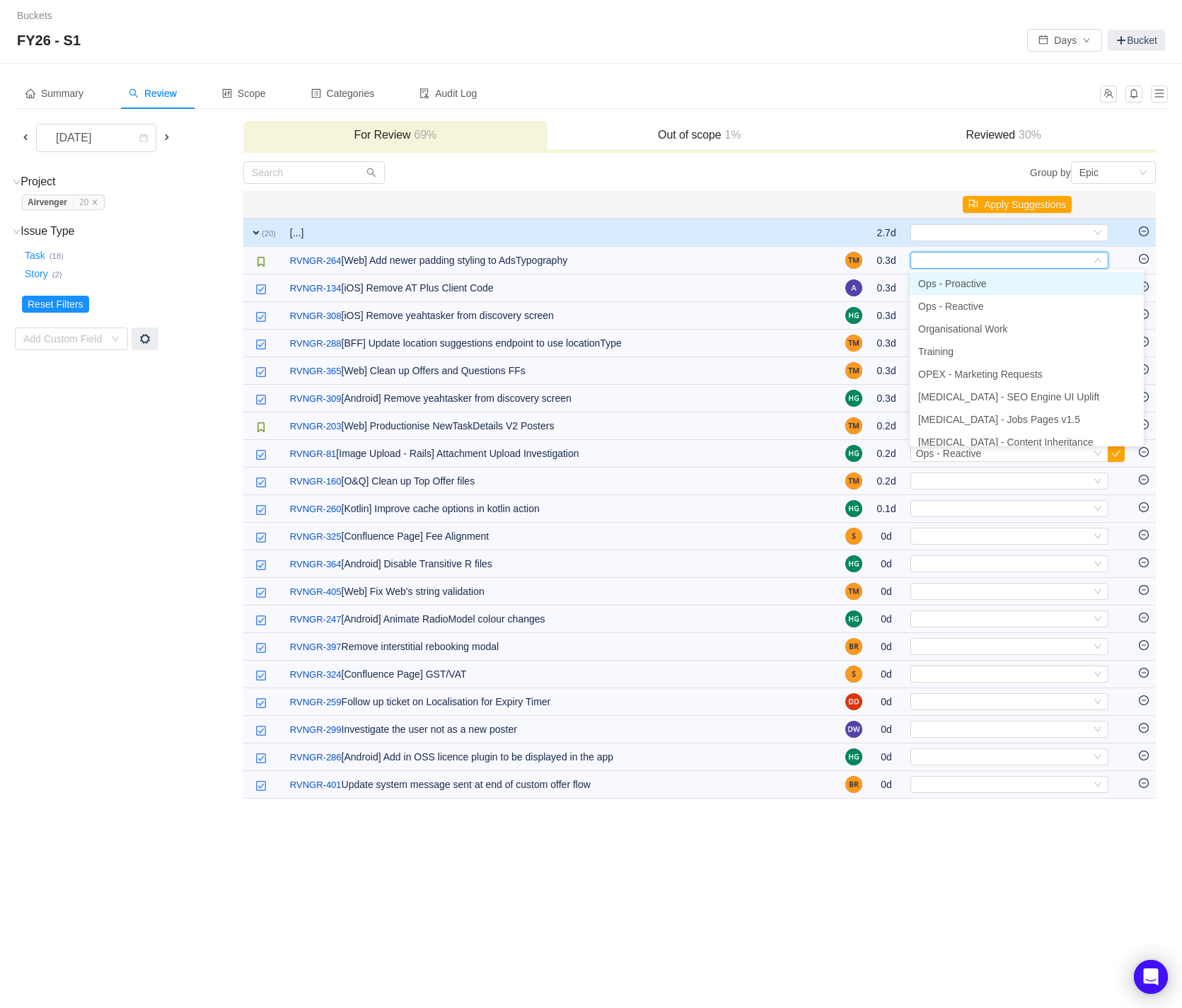
click at [1051, 281] on li "Ops - Proactive" at bounding box center [1026, 283] width 234 height 22
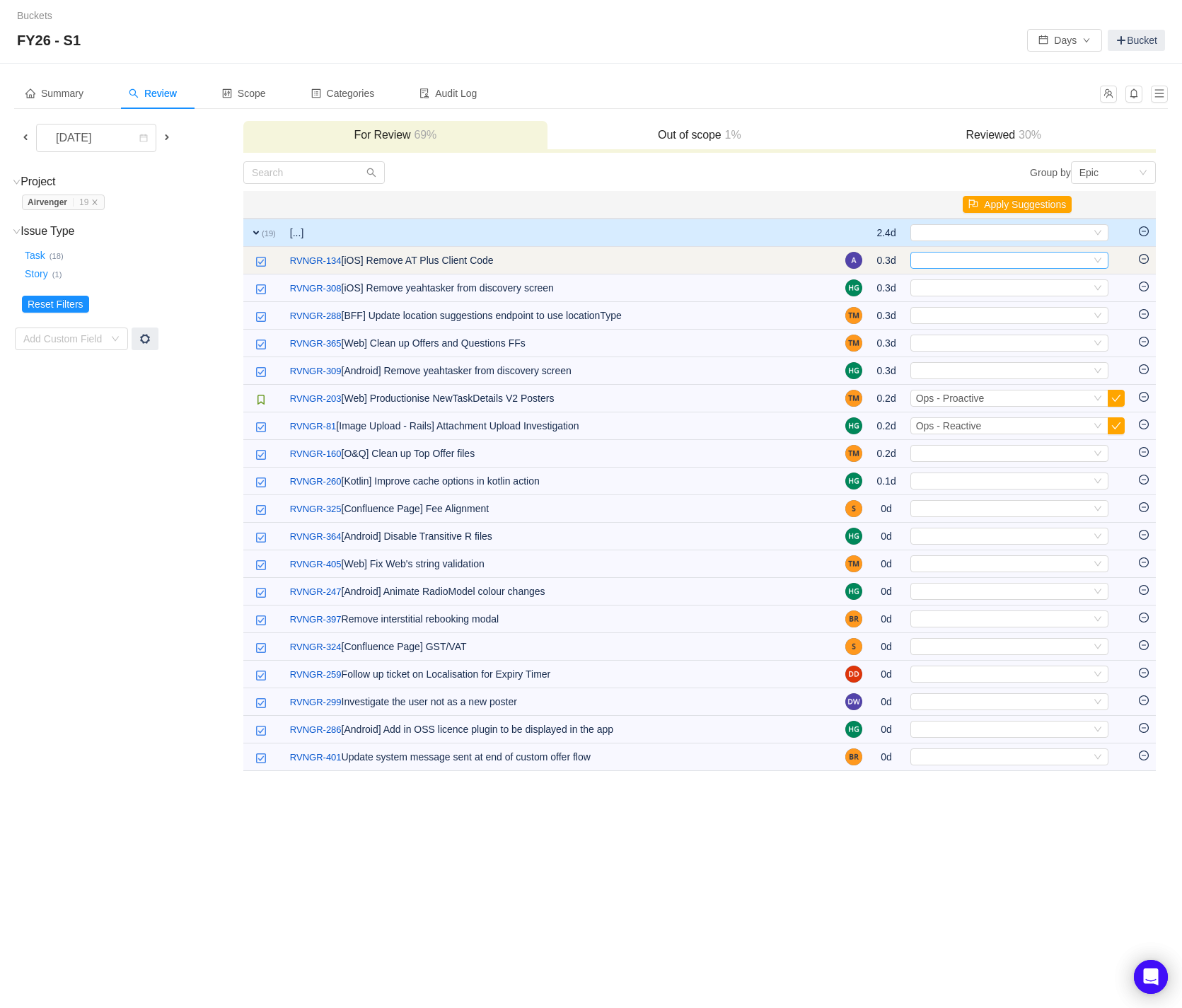
click at [1097, 264] on icon "icon: down" at bounding box center [1097, 261] width 9 height 10
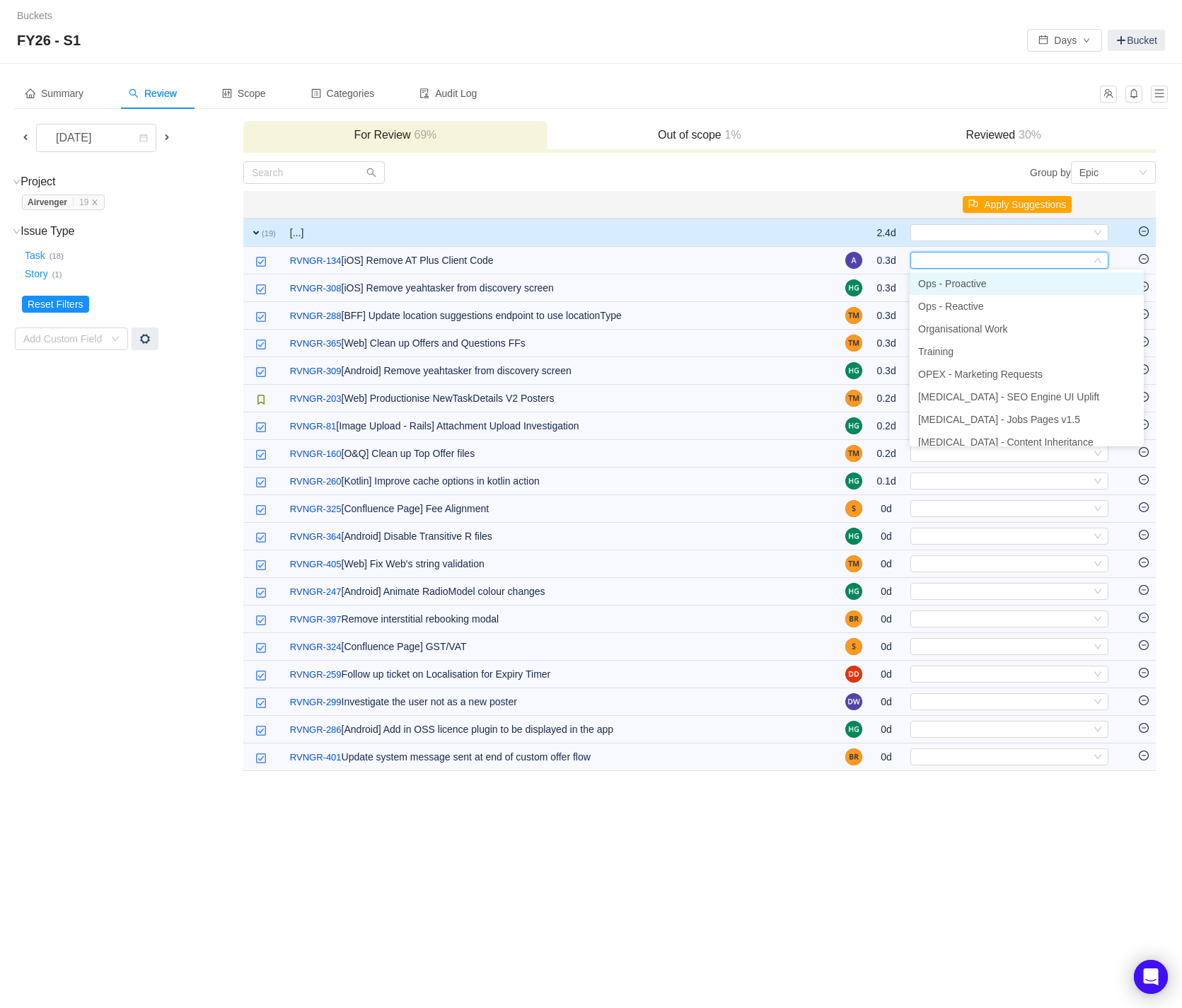
click at [1053, 290] on li "Ops - Proactive" at bounding box center [1026, 283] width 234 height 22
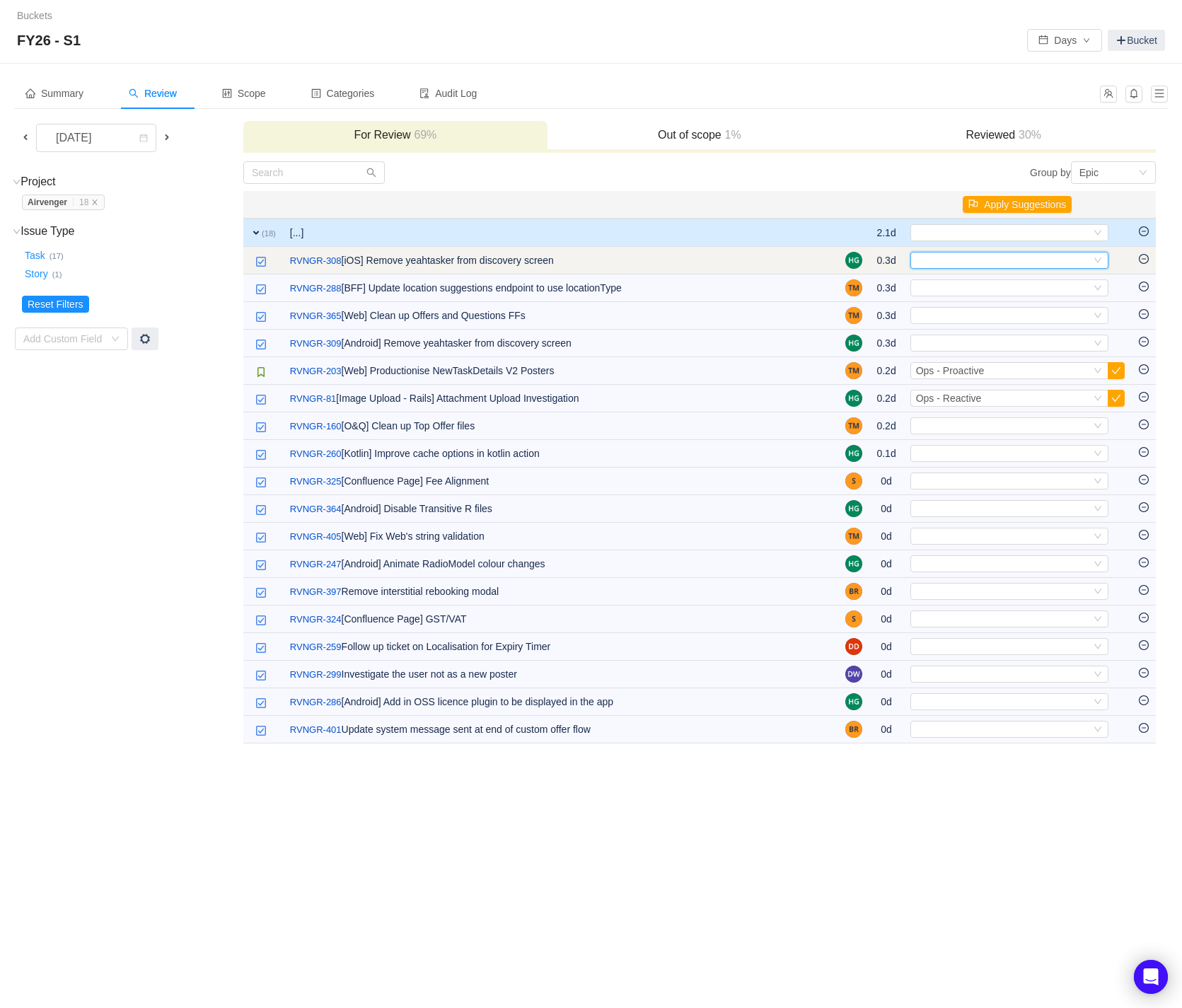
click at [1093, 262] on icon "icon: down" at bounding box center [1097, 260] width 9 height 9
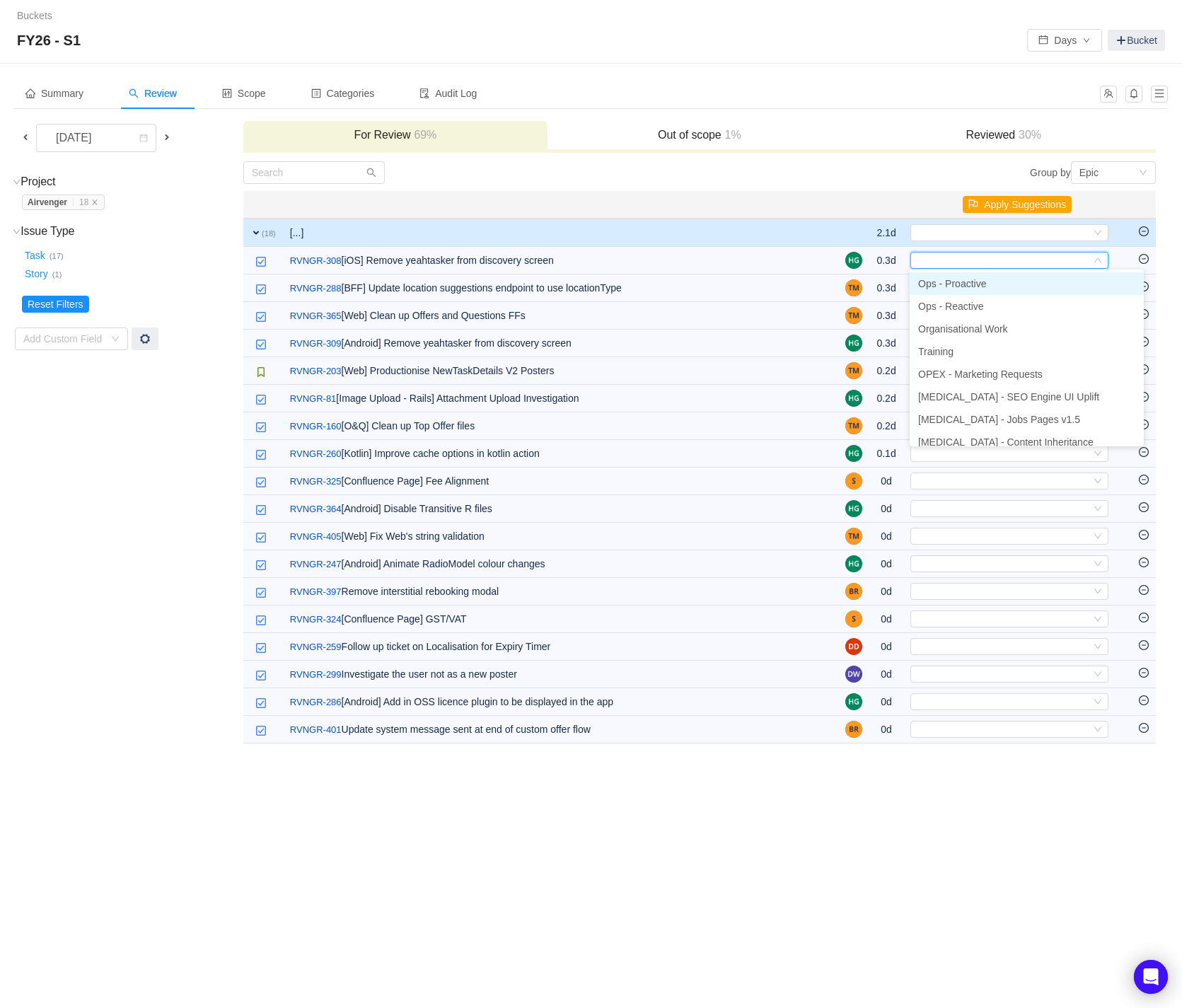
click at [1080, 276] on li "Ops - Proactive" at bounding box center [1026, 283] width 234 height 22
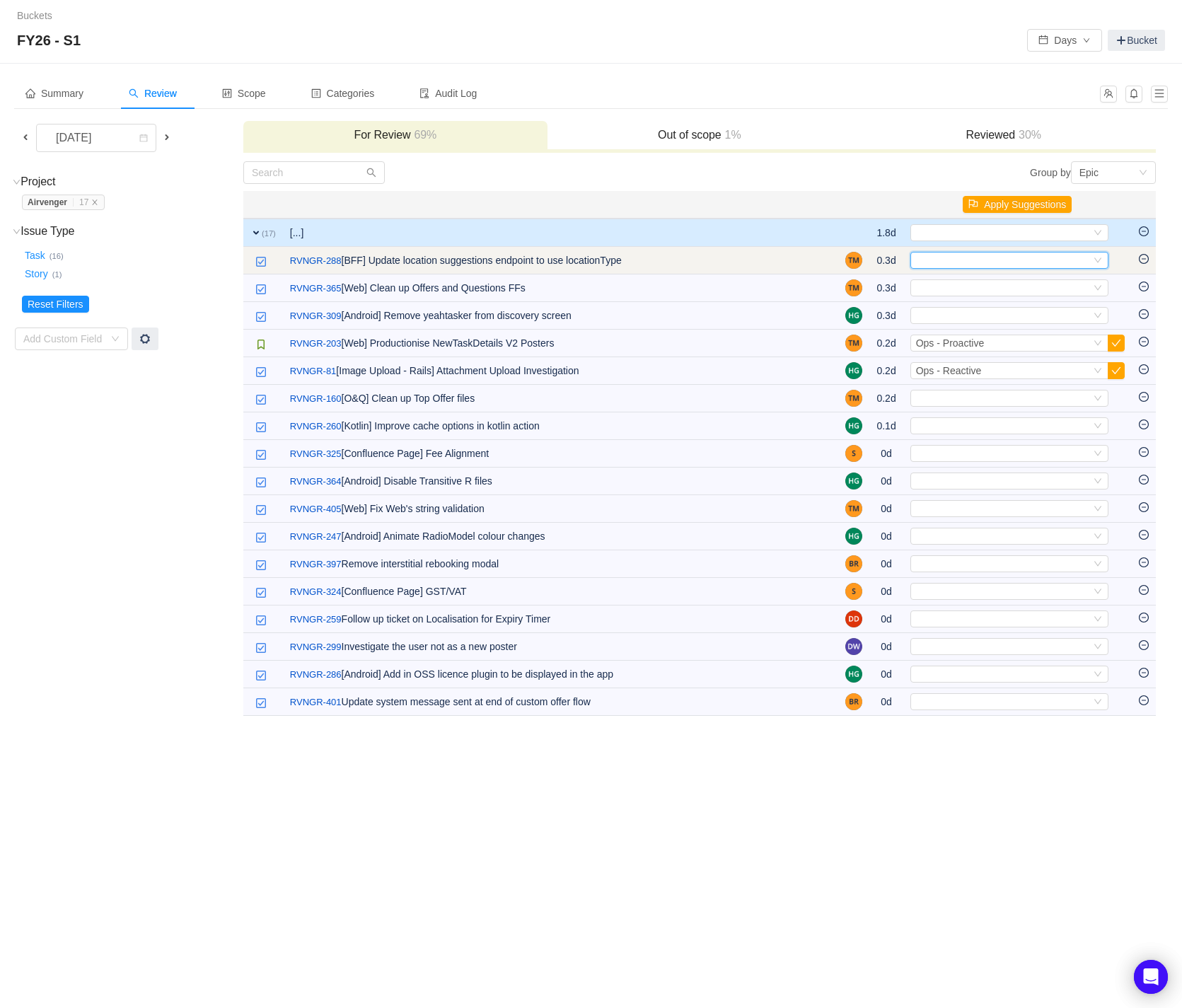
click at [1090, 258] on div "Select" at bounding box center [1009, 260] width 198 height 17
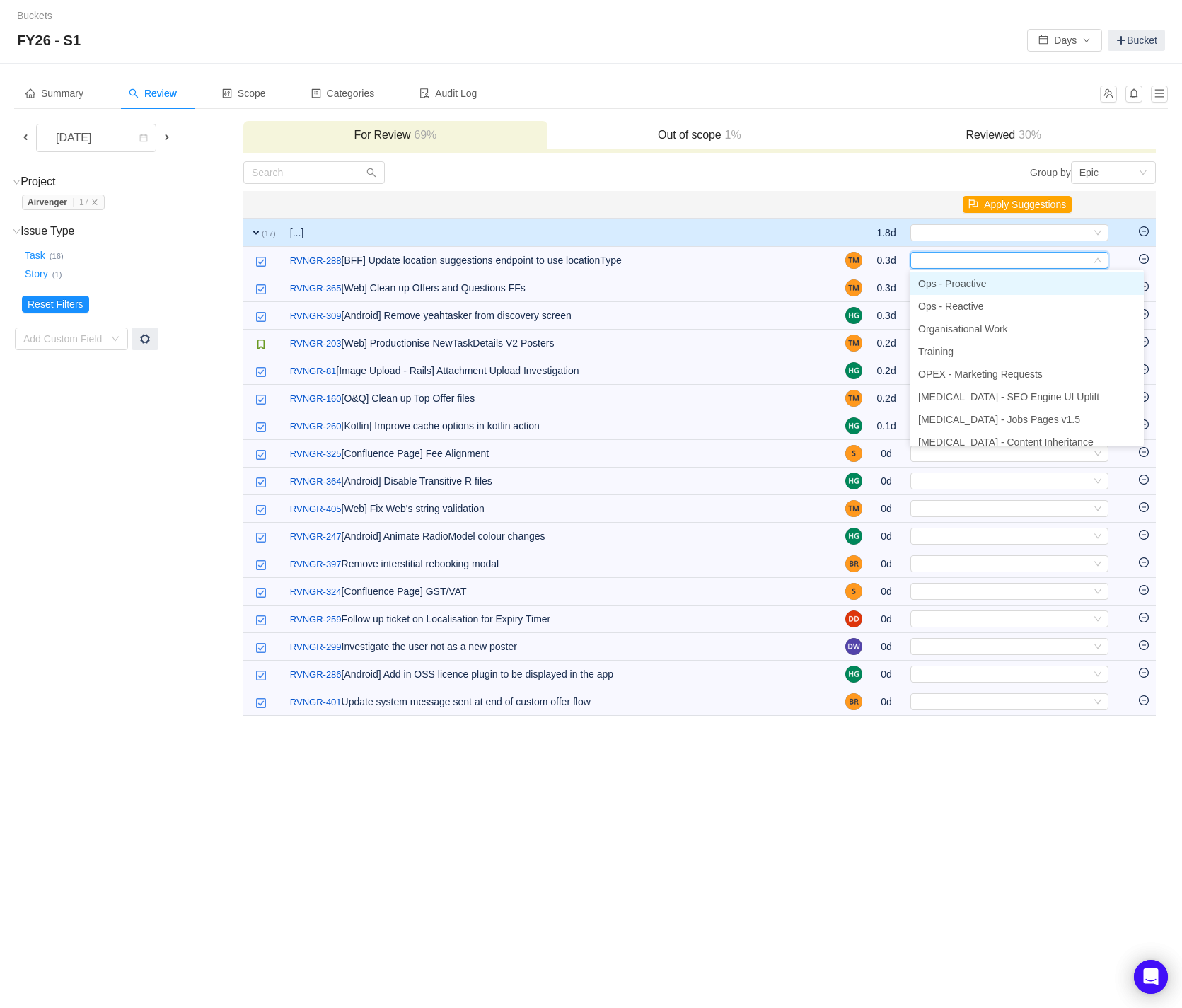
click at [1049, 280] on li "Ops - Proactive" at bounding box center [1026, 283] width 234 height 22
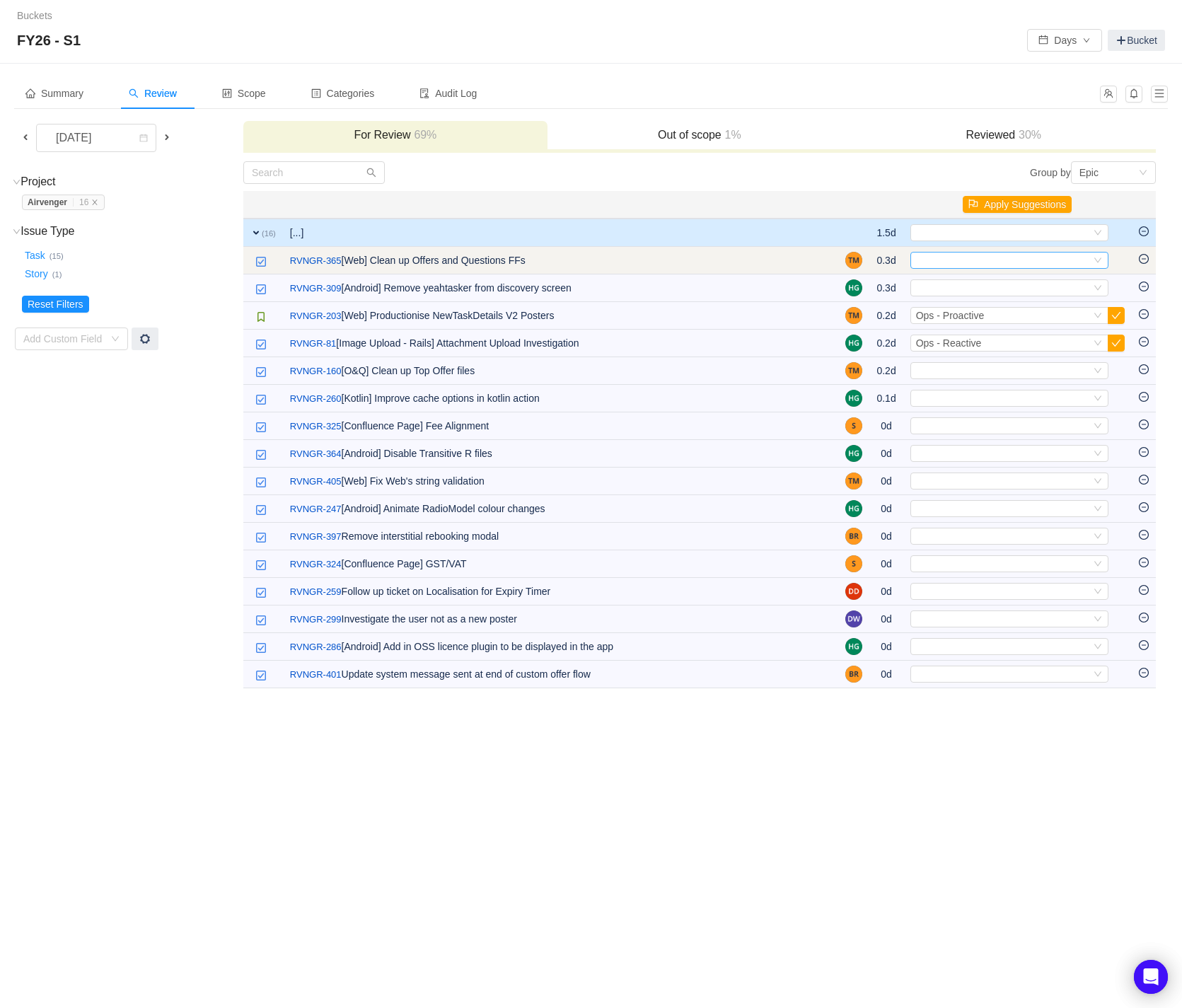
click at [1091, 261] on div "Select" at bounding box center [1009, 260] width 198 height 17
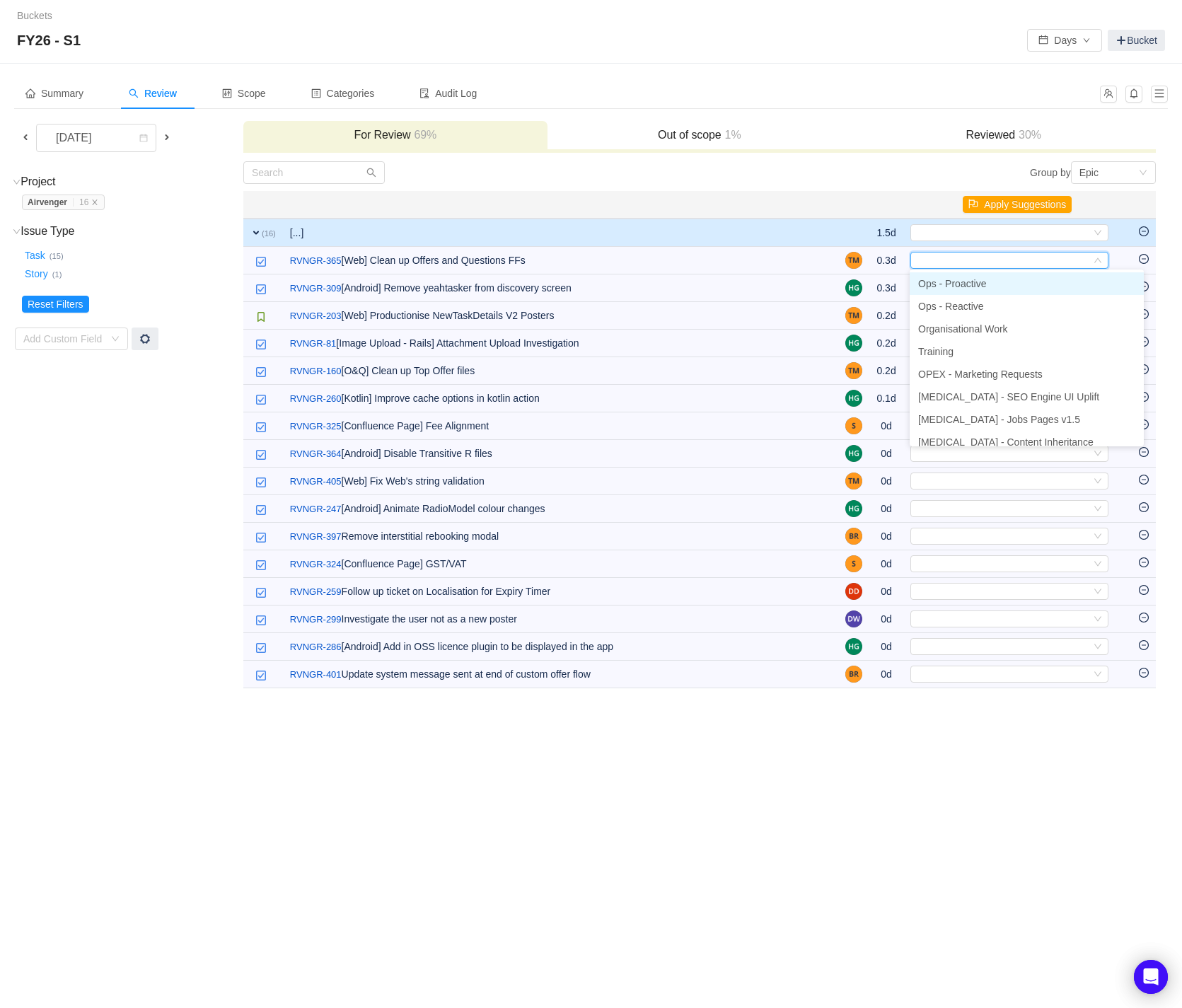
click at [1084, 279] on li "Ops - Proactive" at bounding box center [1026, 283] width 234 height 22
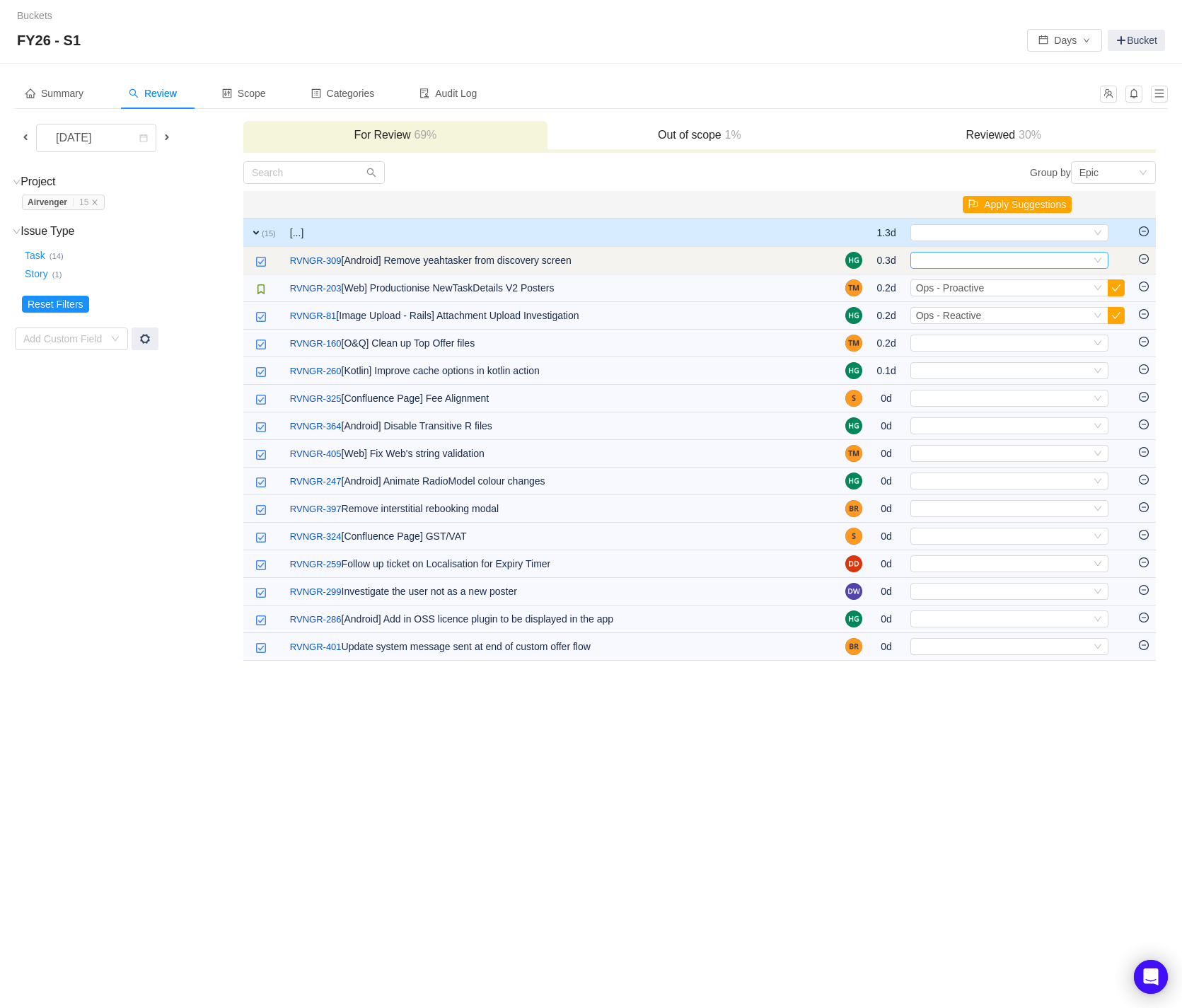
click at [1100, 262] on icon "icon: down" at bounding box center [1097, 260] width 9 height 9
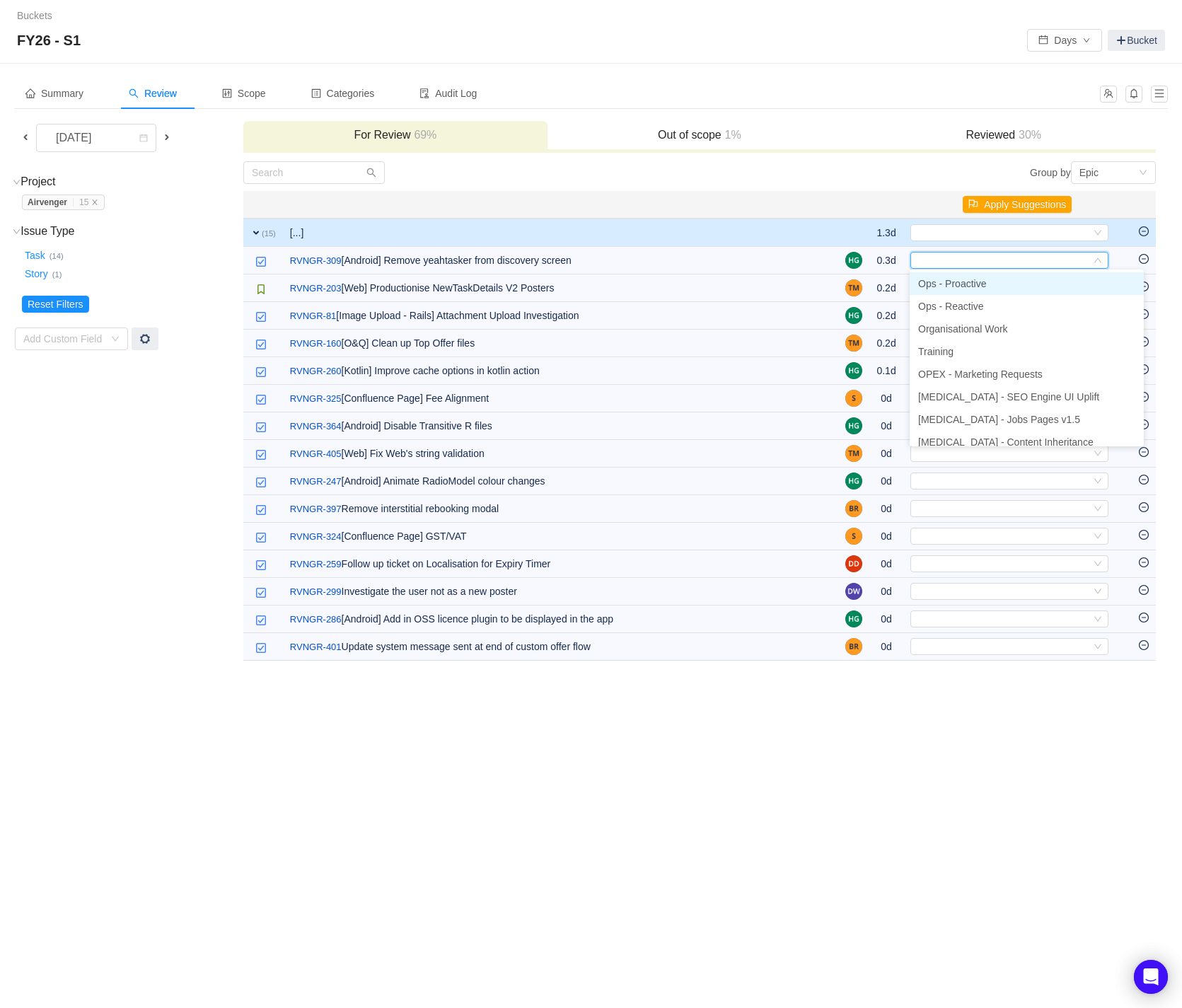
click at [1086, 278] on li "Ops - Proactive" at bounding box center [1026, 283] width 234 height 22
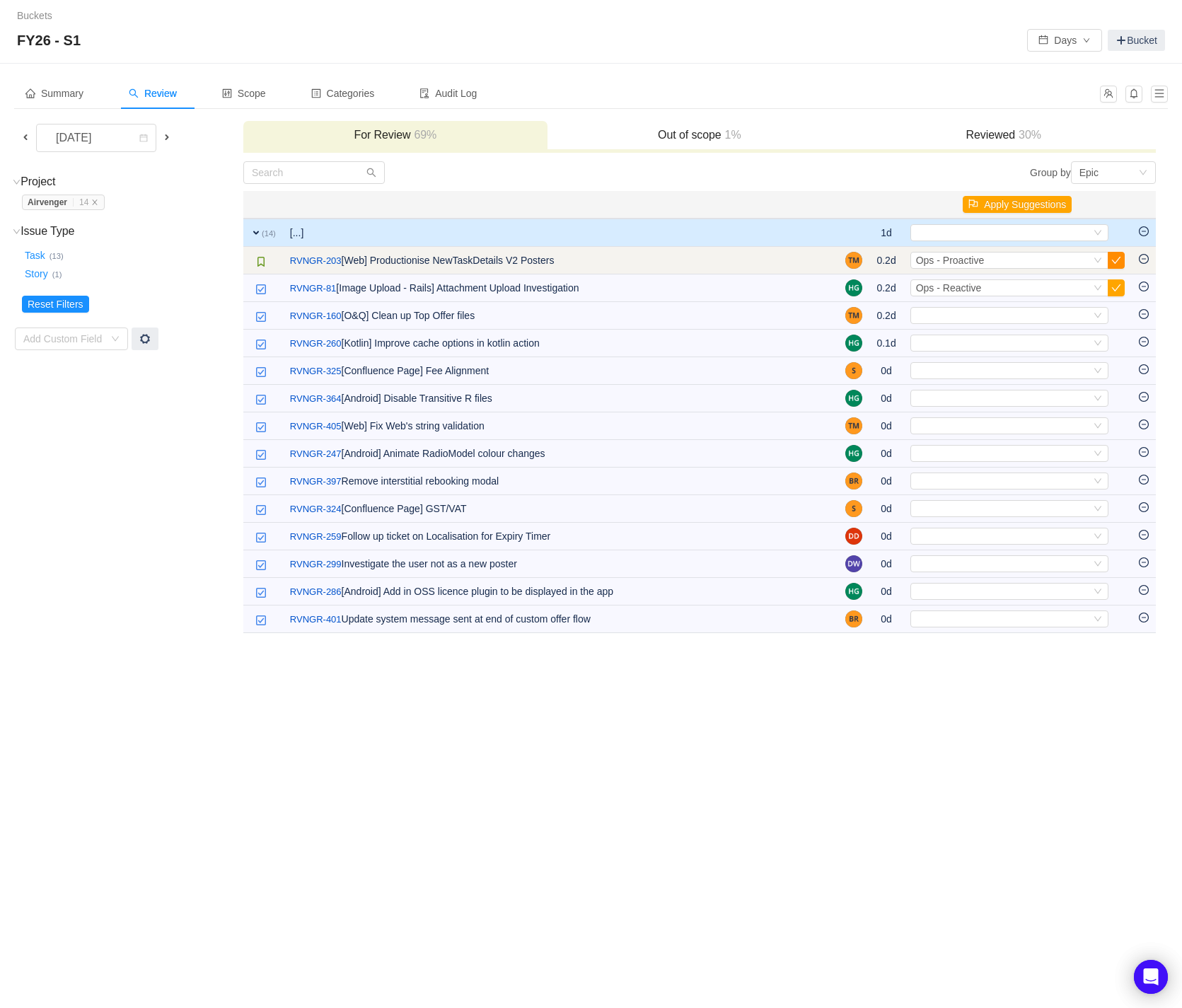
click at [1122, 263] on button "button" at bounding box center [1116, 260] width 17 height 17
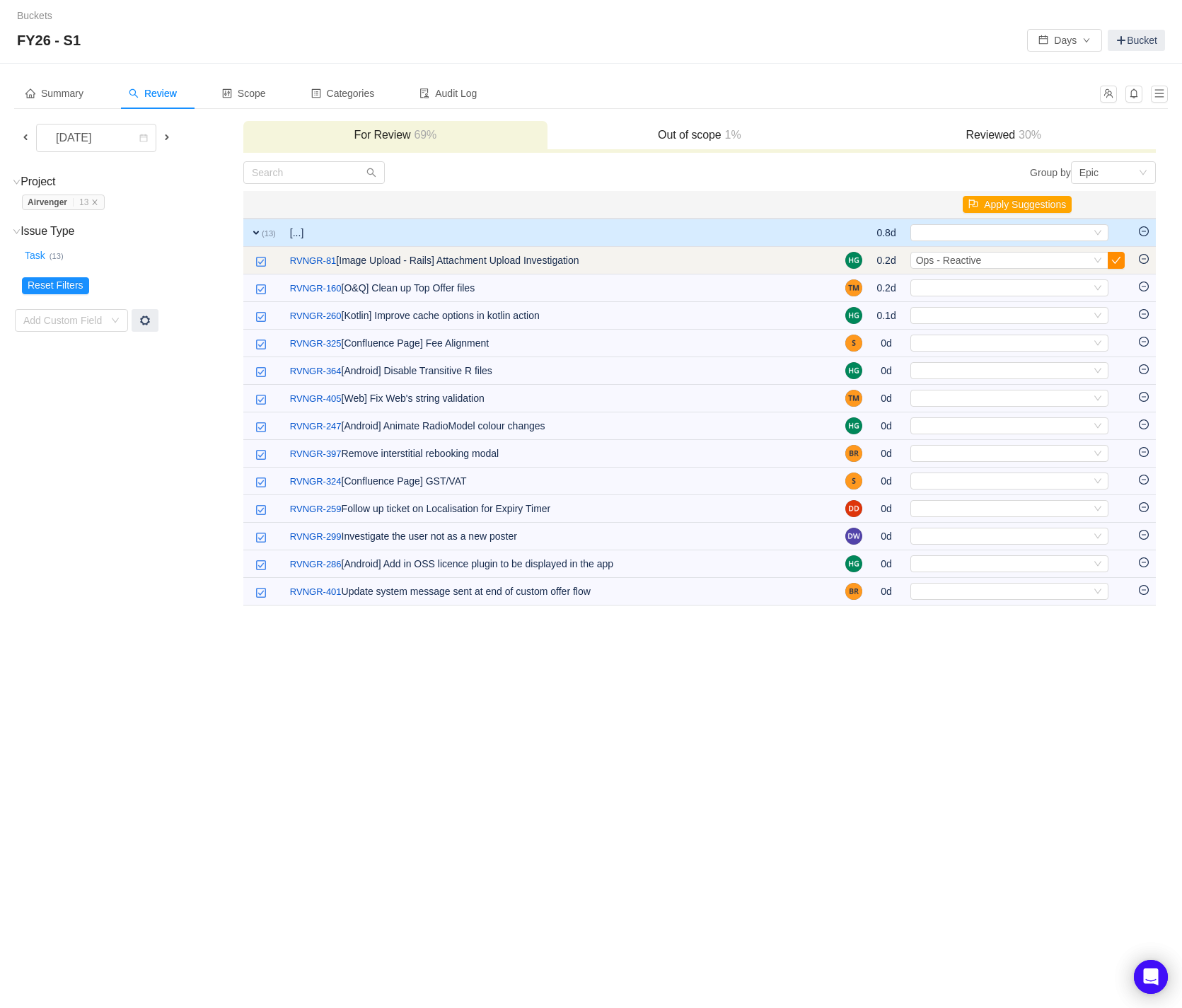
click at [1116, 260] on button "button" at bounding box center [1116, 260] width 17 height 17
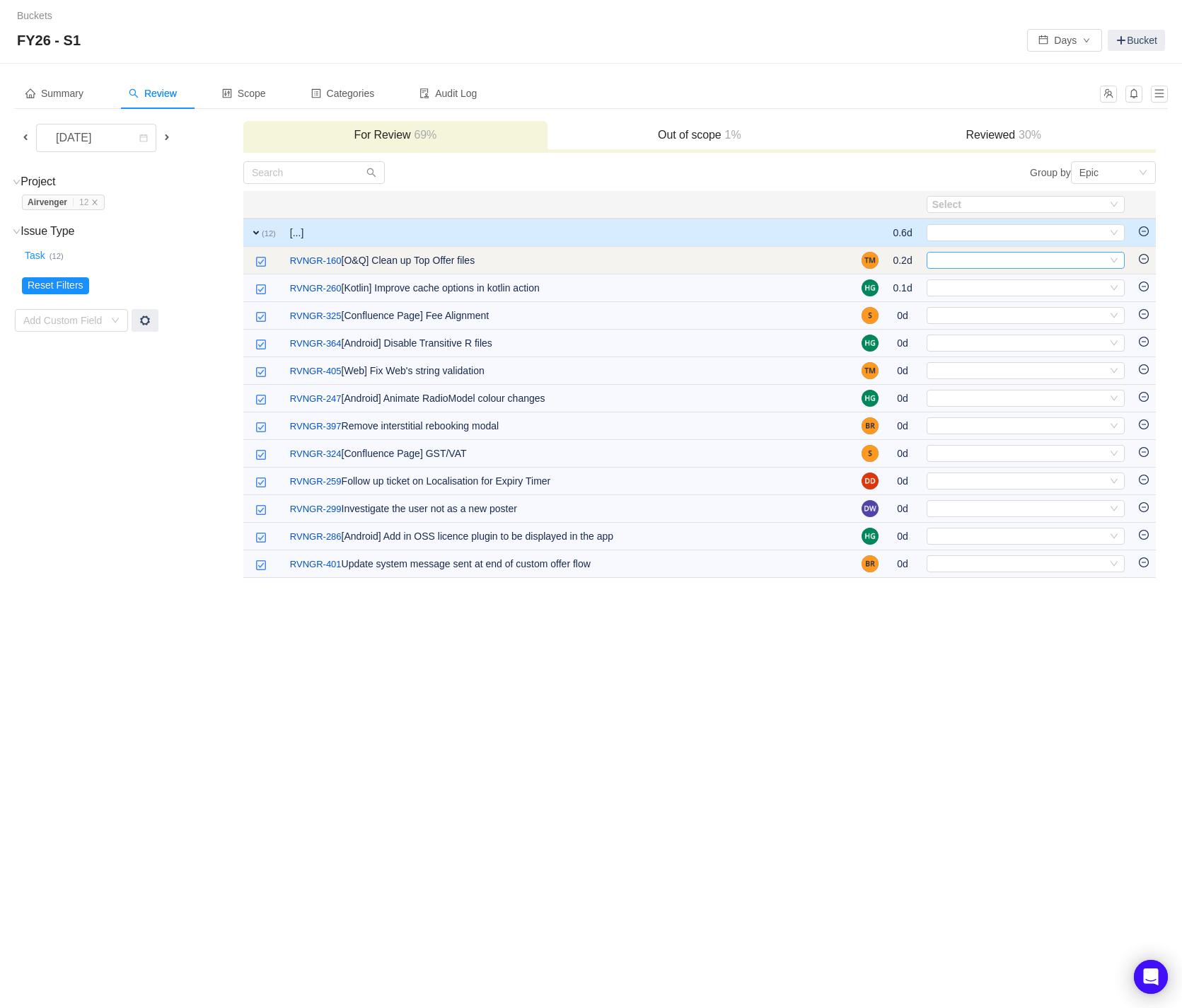
click at [1112, 258] on icon "icon: down" at bounding box center [1113, 260] width 9 height 9
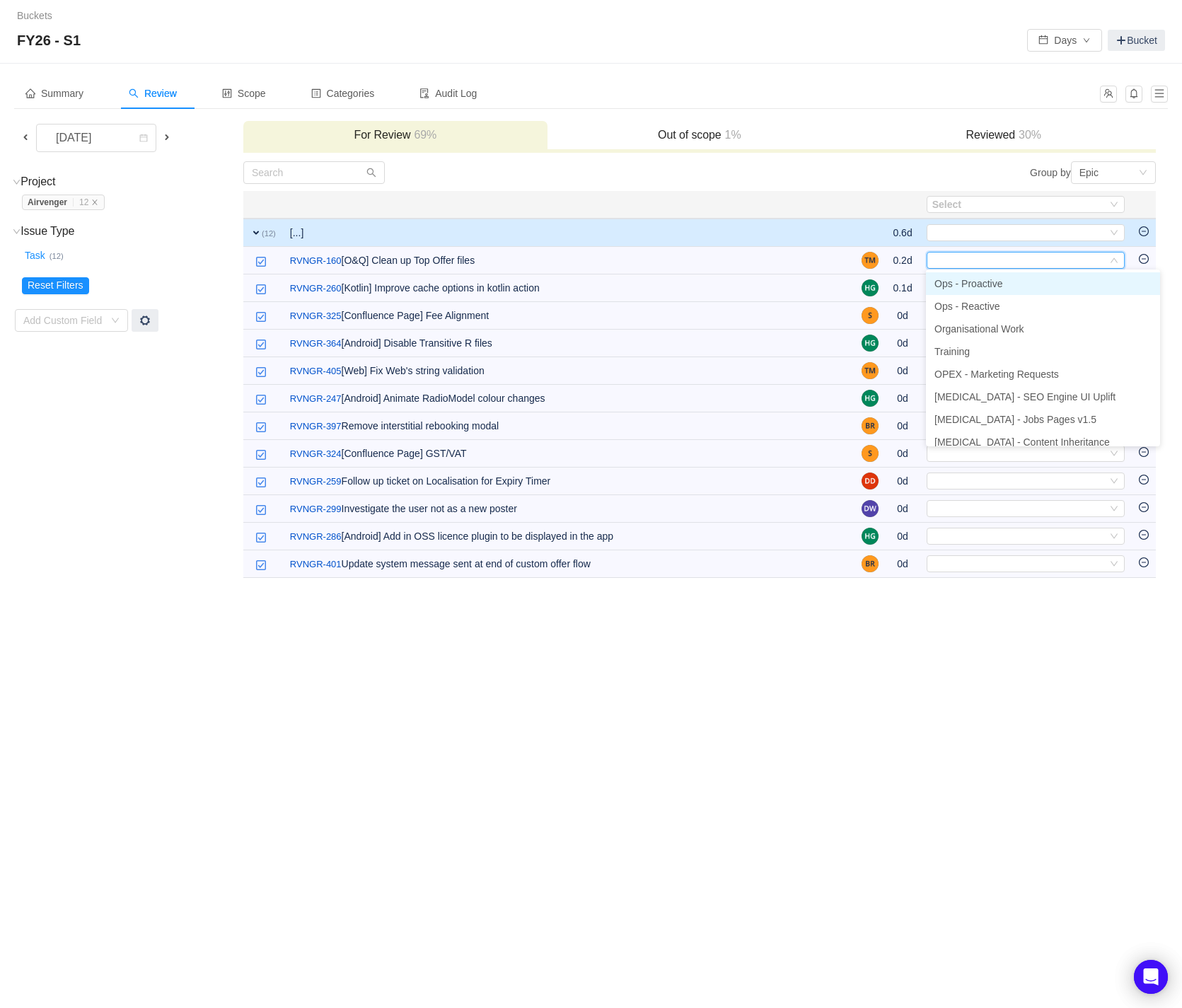
click at [1101, 274] on li "Ops - Proactive" at bounding box center [1042, 283] width 234 height 22
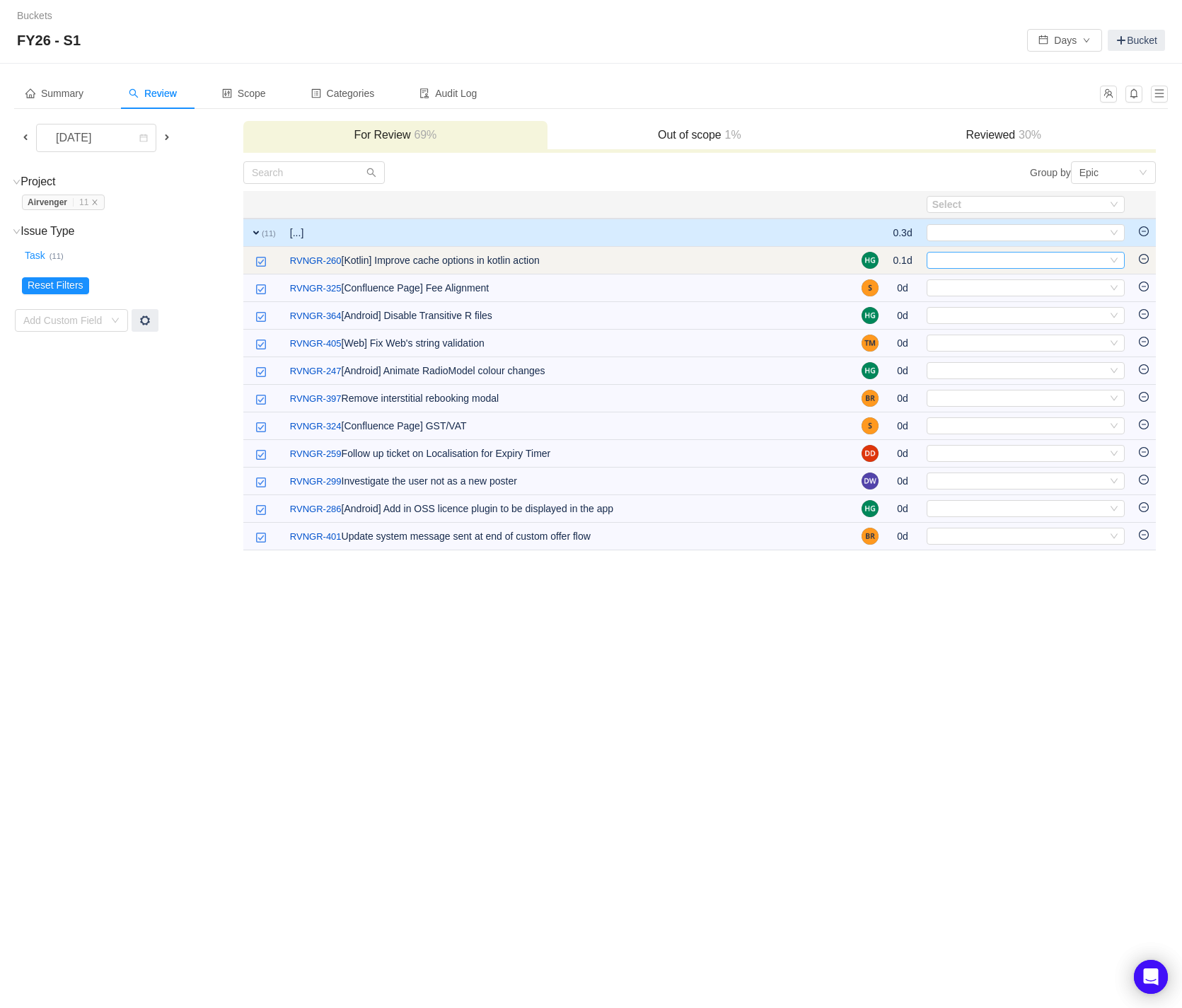
click at [1120, 258] on div "Select" at bounding box center [1025, 260] width 198 height 17
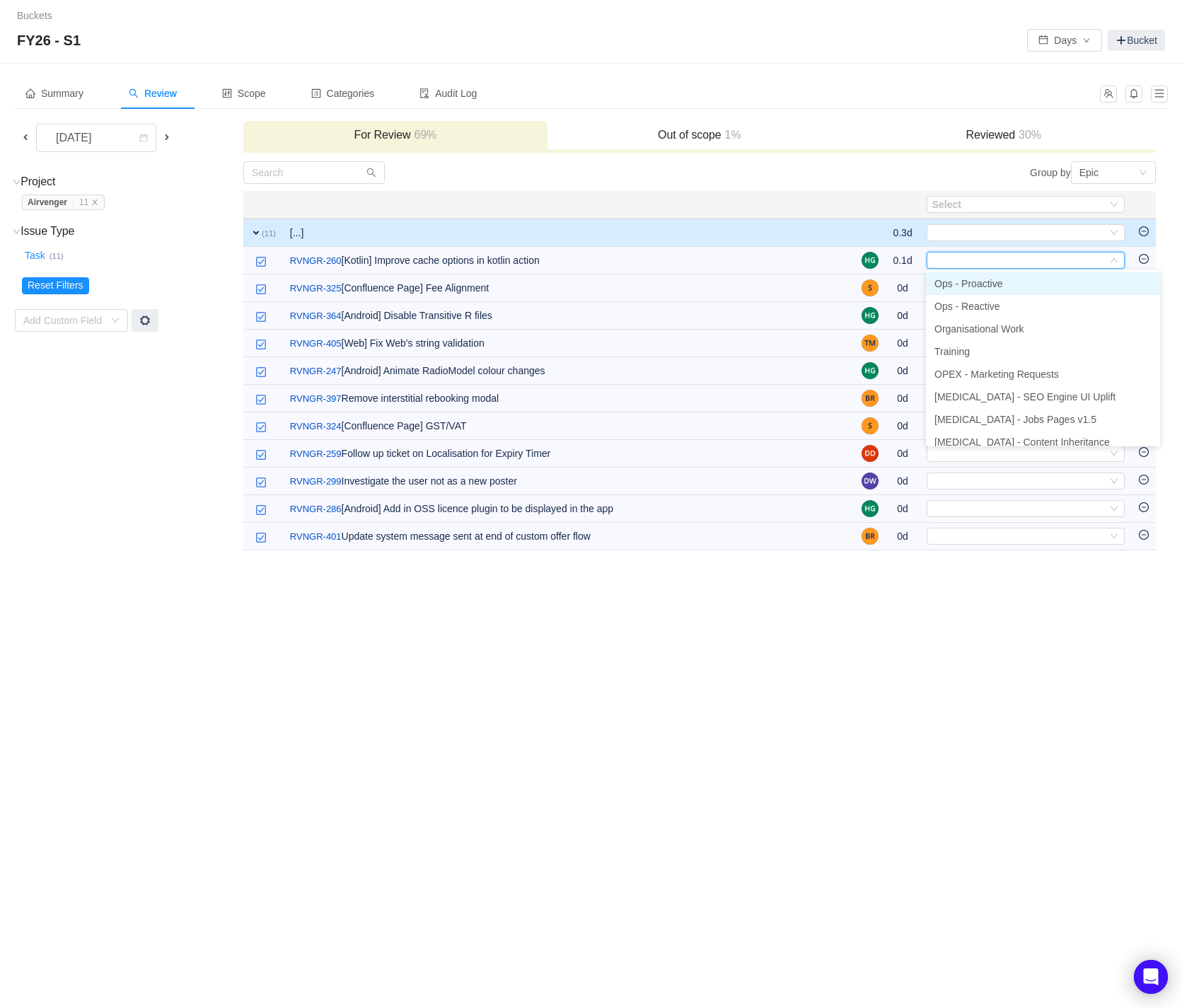
click at [1096, 276] on li "Ops - Proactive" at bounding box center [1042, 283] width 234 height 22
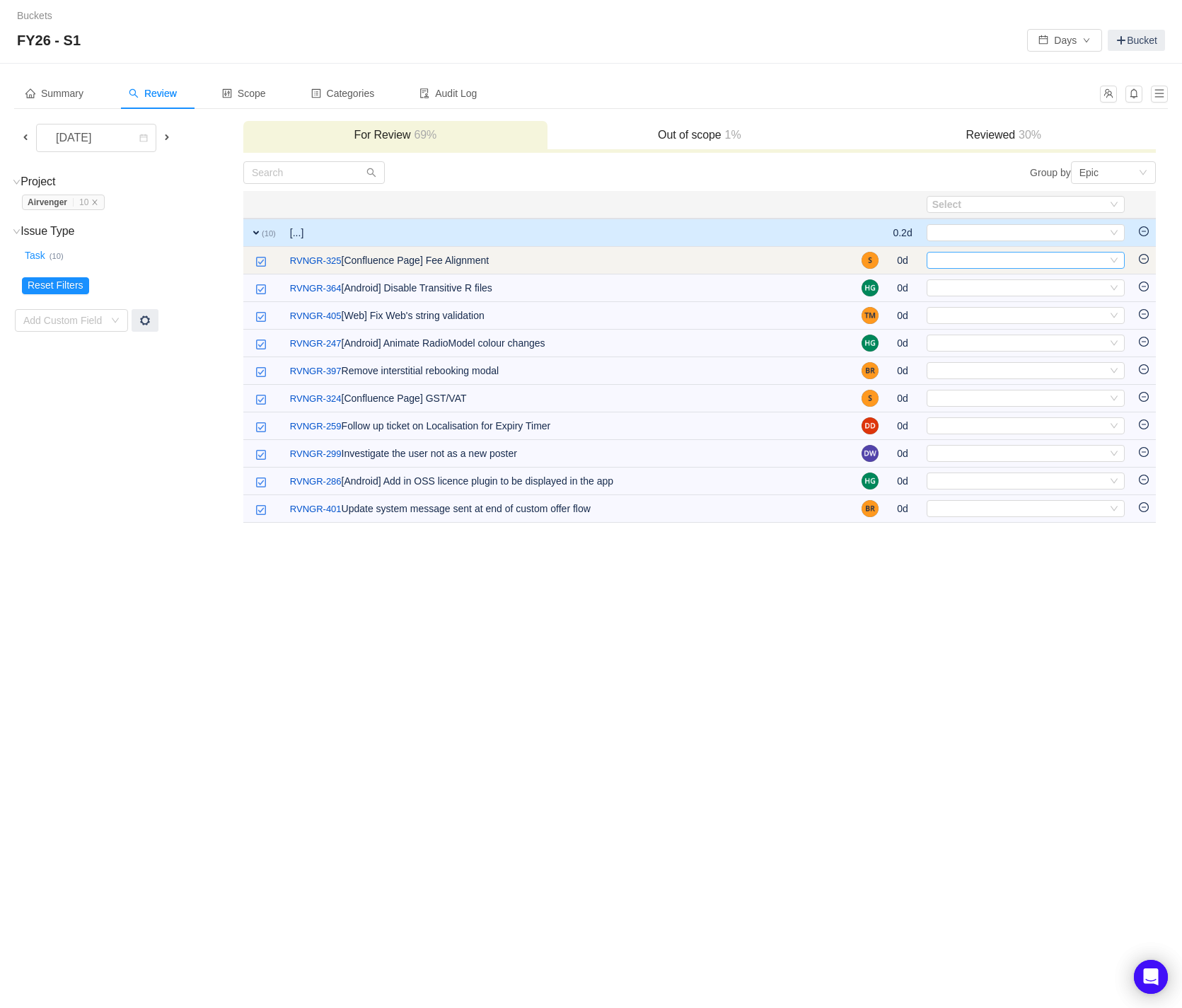
click at [1116, 260] on icon "icon: down" at bounding box center [1113, 260] width 9 height 9
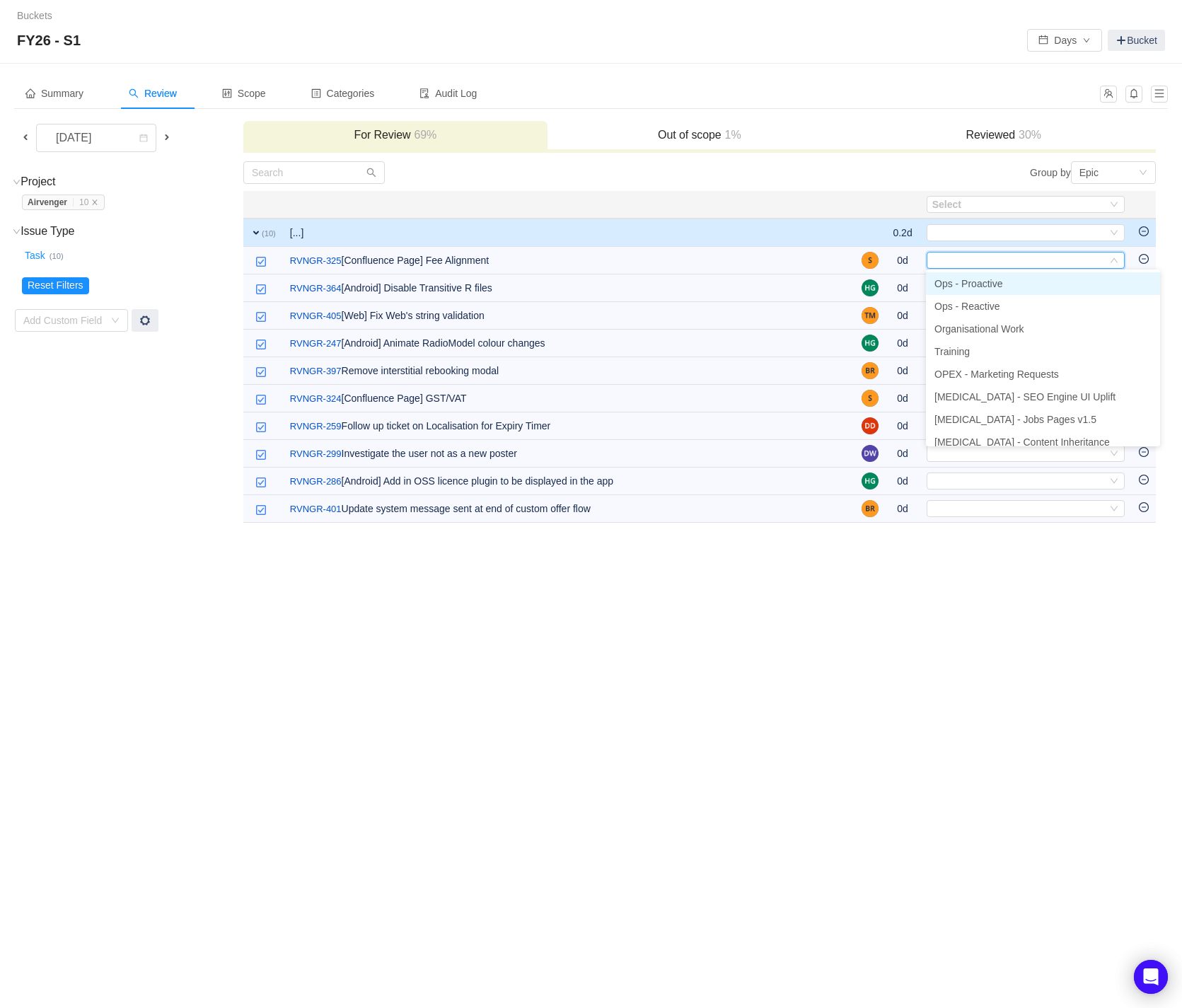
click at [1072, 285] on li "Ops - Proactive" at bounding box center [1042, 283] width 234 height 22
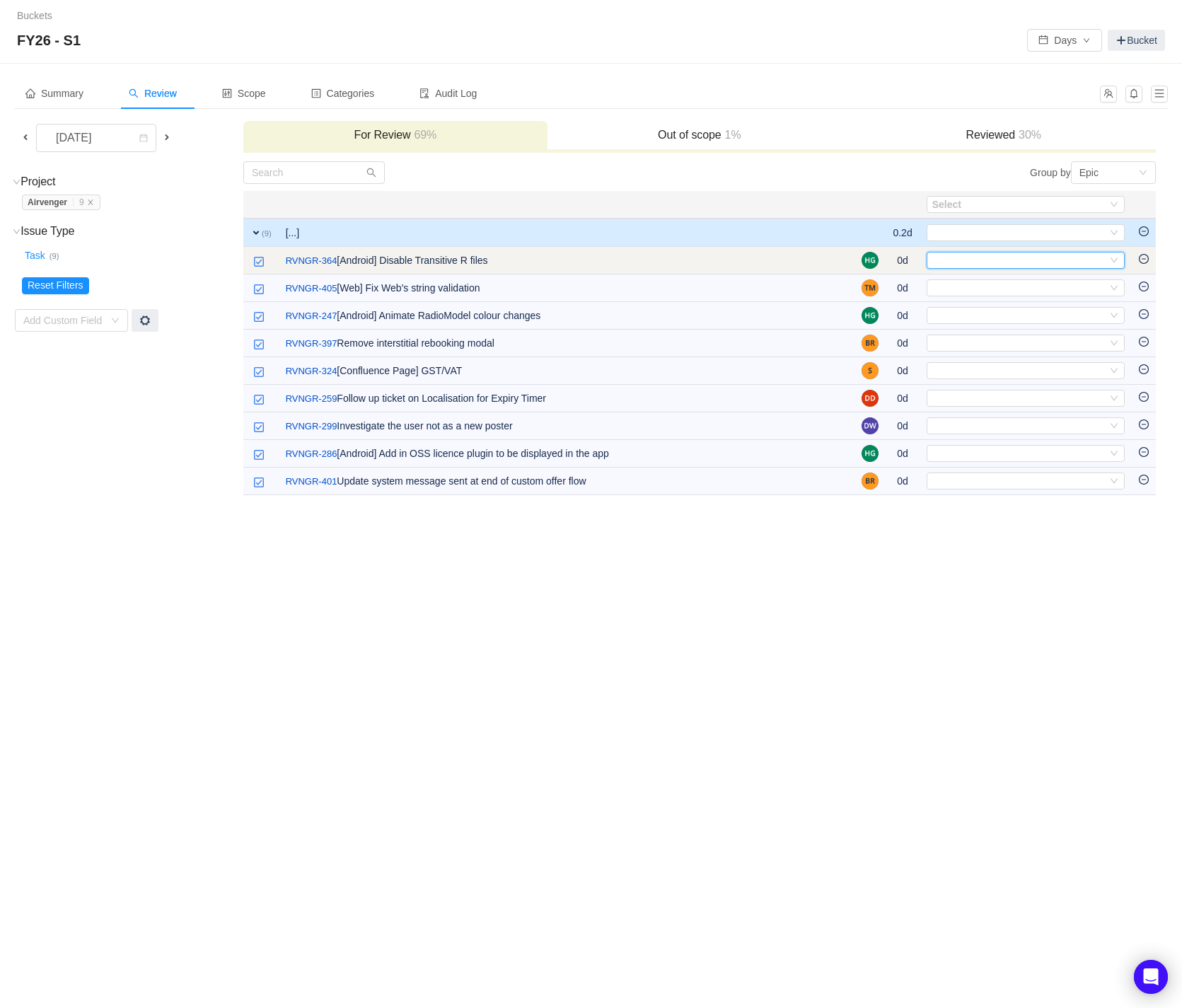
click at [1115, 264] on icon "icon: down" at bounding box center [1113, 261] width 9 height 10
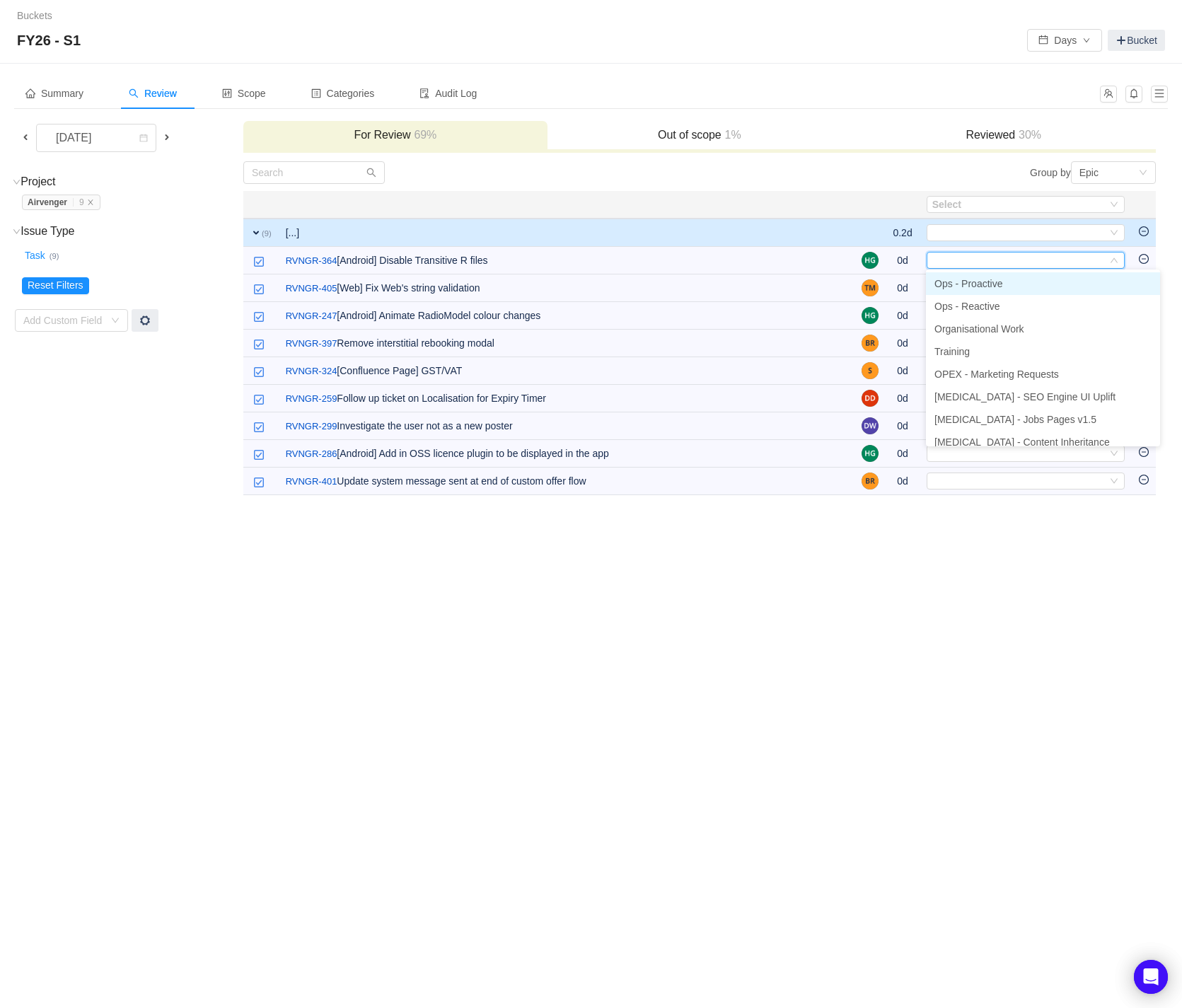
click at [1101, 274] on li "Ops - Proactive" at bounding box center [1042, 283] width 234 height 22
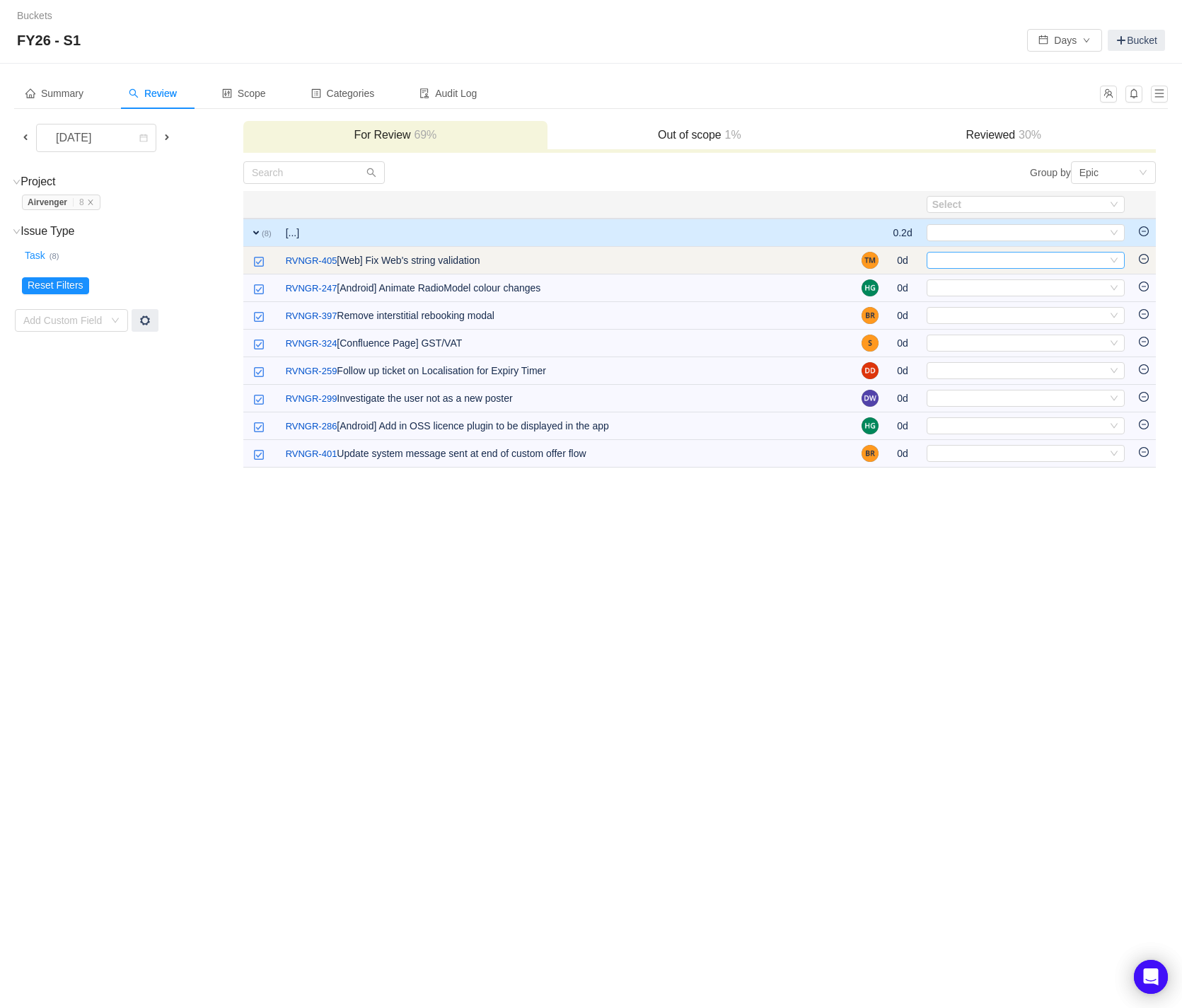
click at [1116, 258] on icon "icon: down" at bounding box center [1113, 260] width 9 height 9
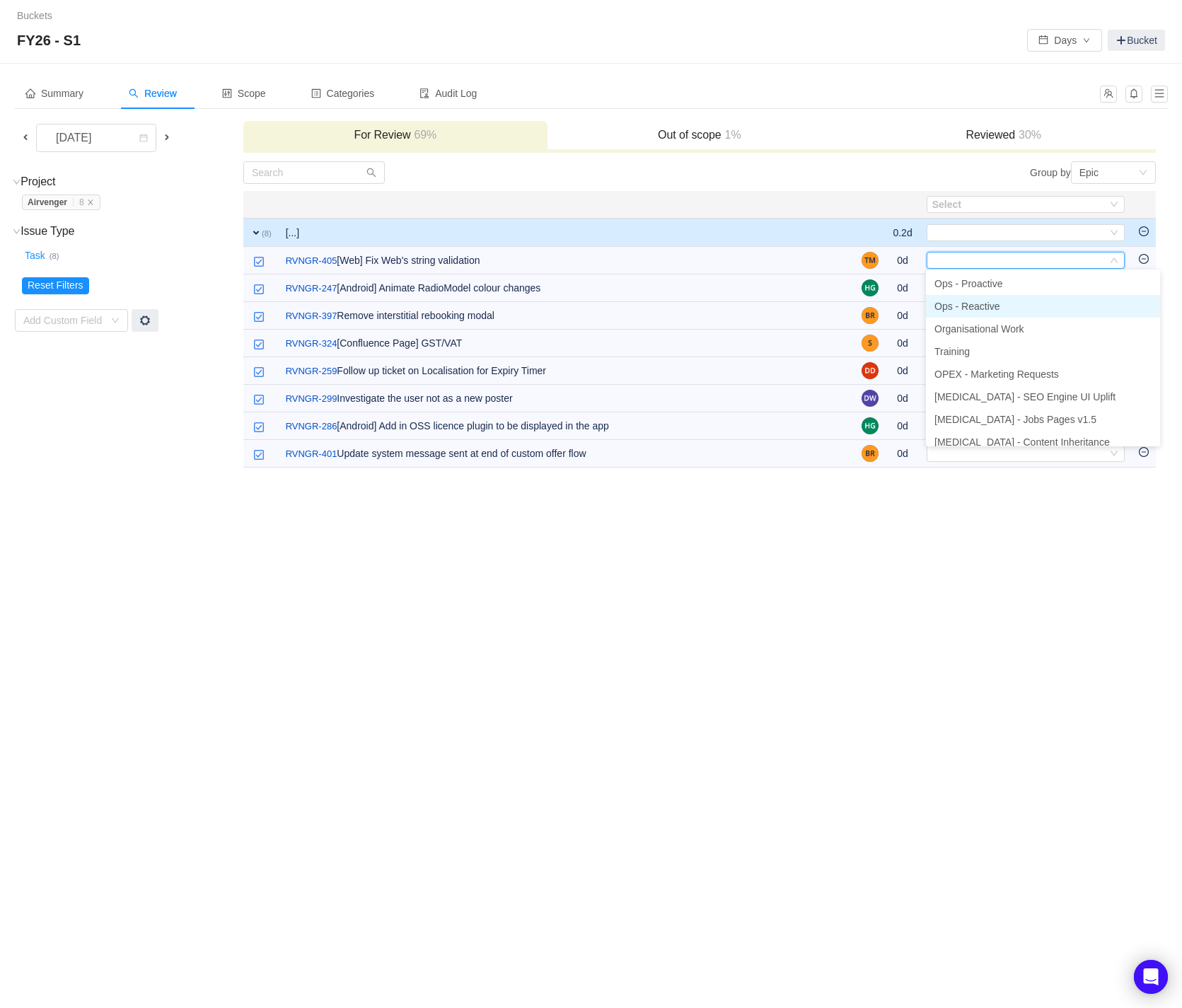
click at [1054, 302] on li "Ops - Reactive" at bounding box center [1042, 306] width 234 height 22
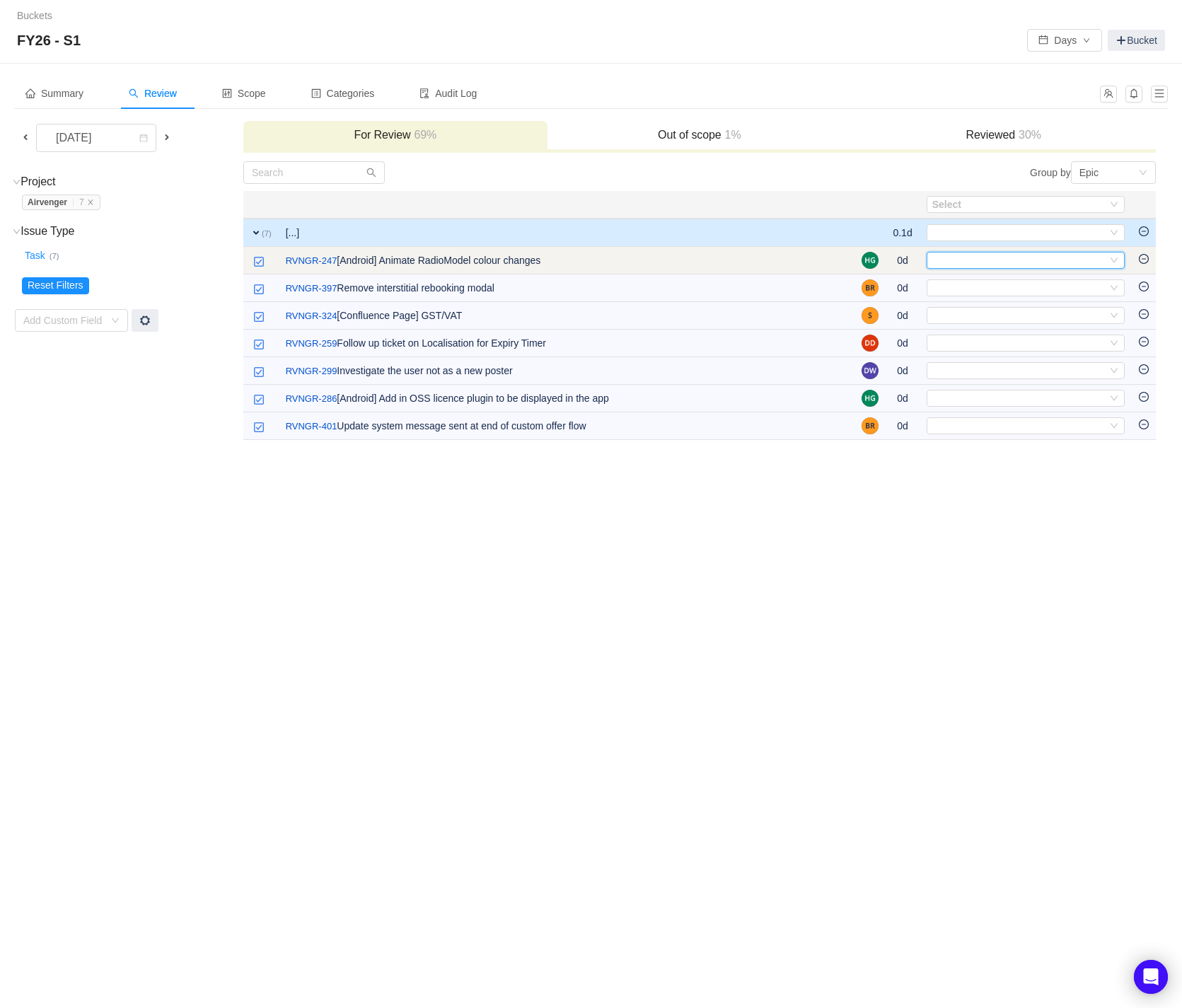
click at [1116, 260] on icon "icon: down" at bounding box center [1113, 260] width 9 height 9
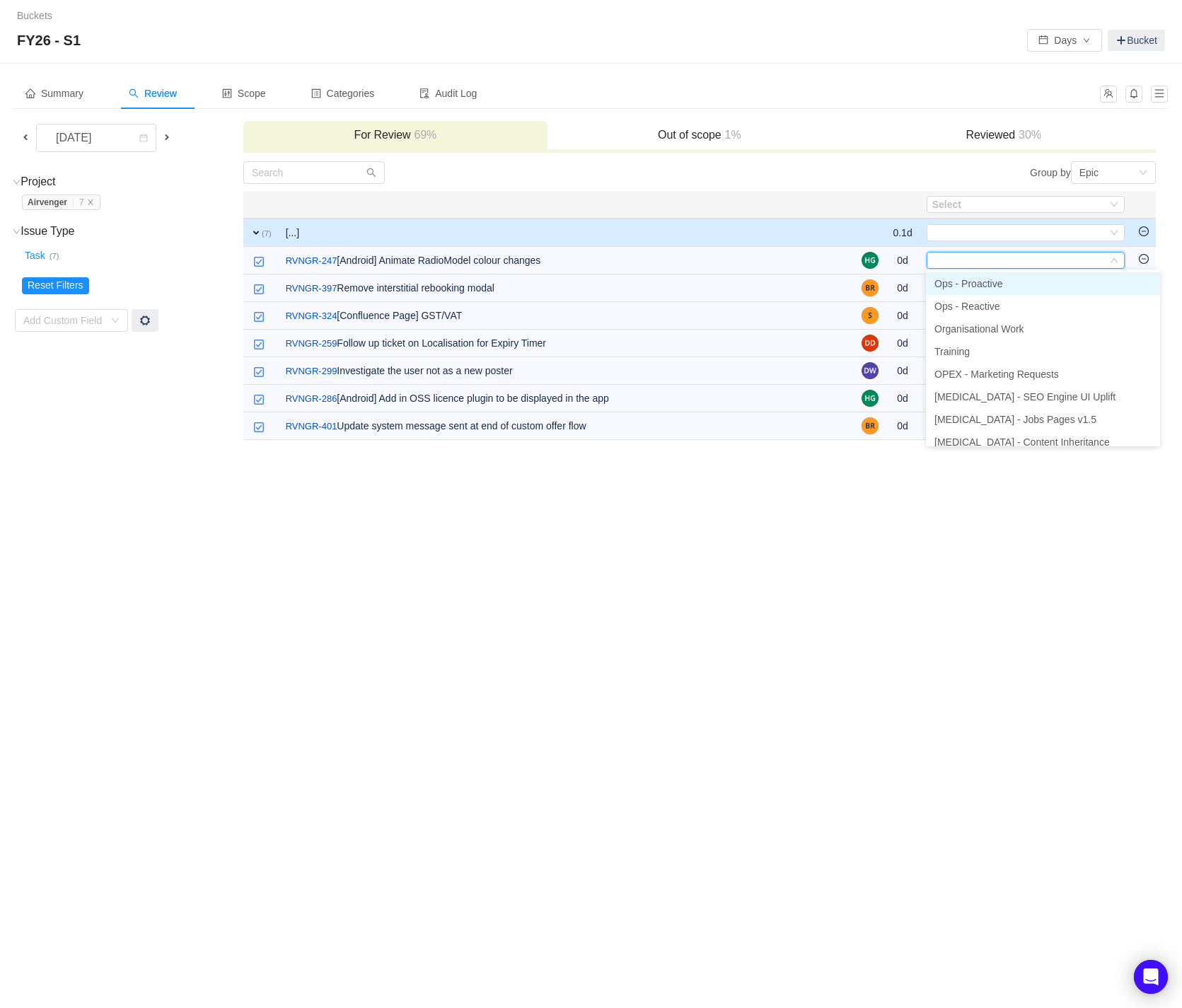
click at [1090, 284] on li "Ops - Proactive" at bounding box center [1042, 283] width 234 height 22
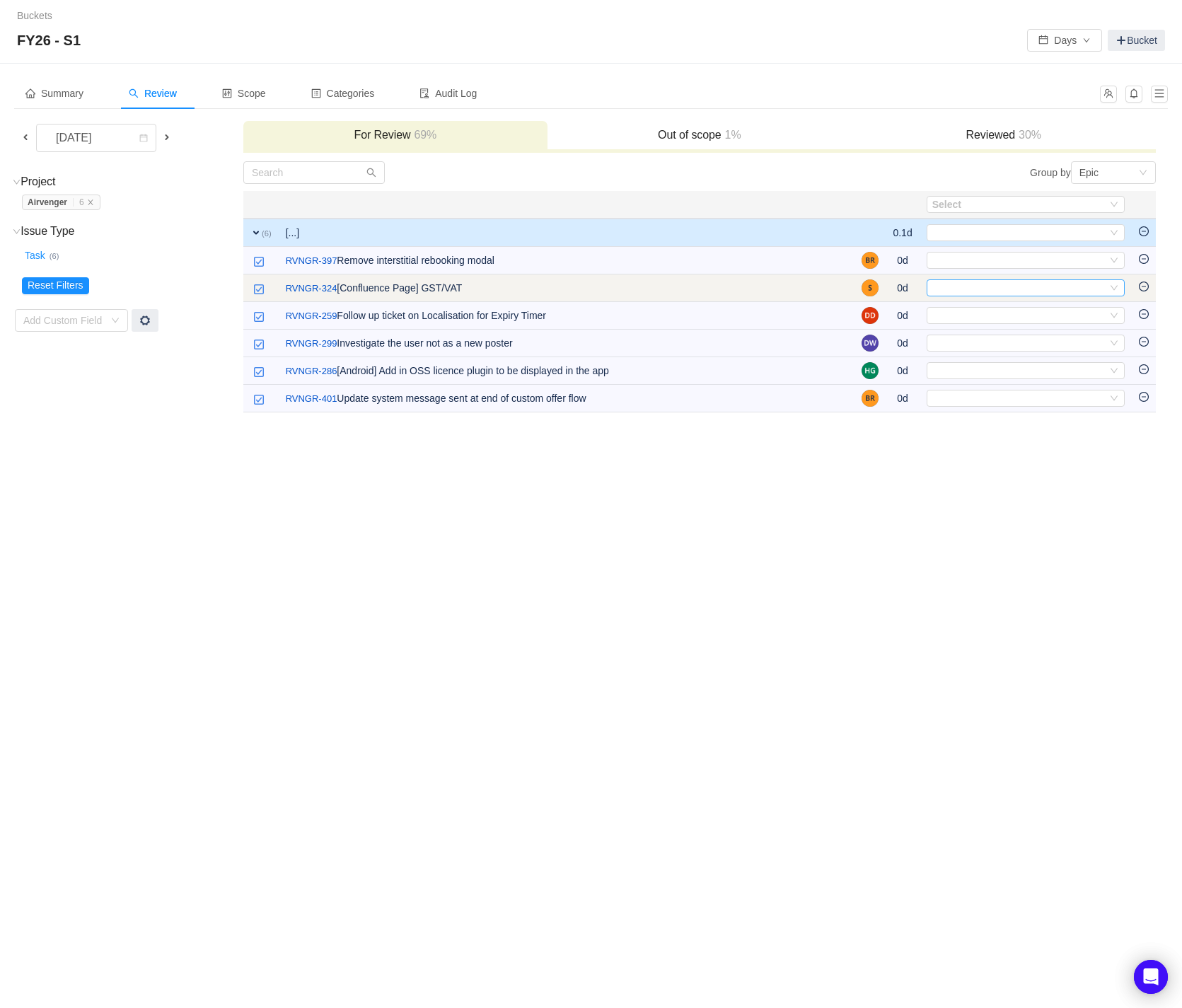
click at [1114, 286] on icon "icon: down" at bounding box center [1113, 288] width 9 height 9
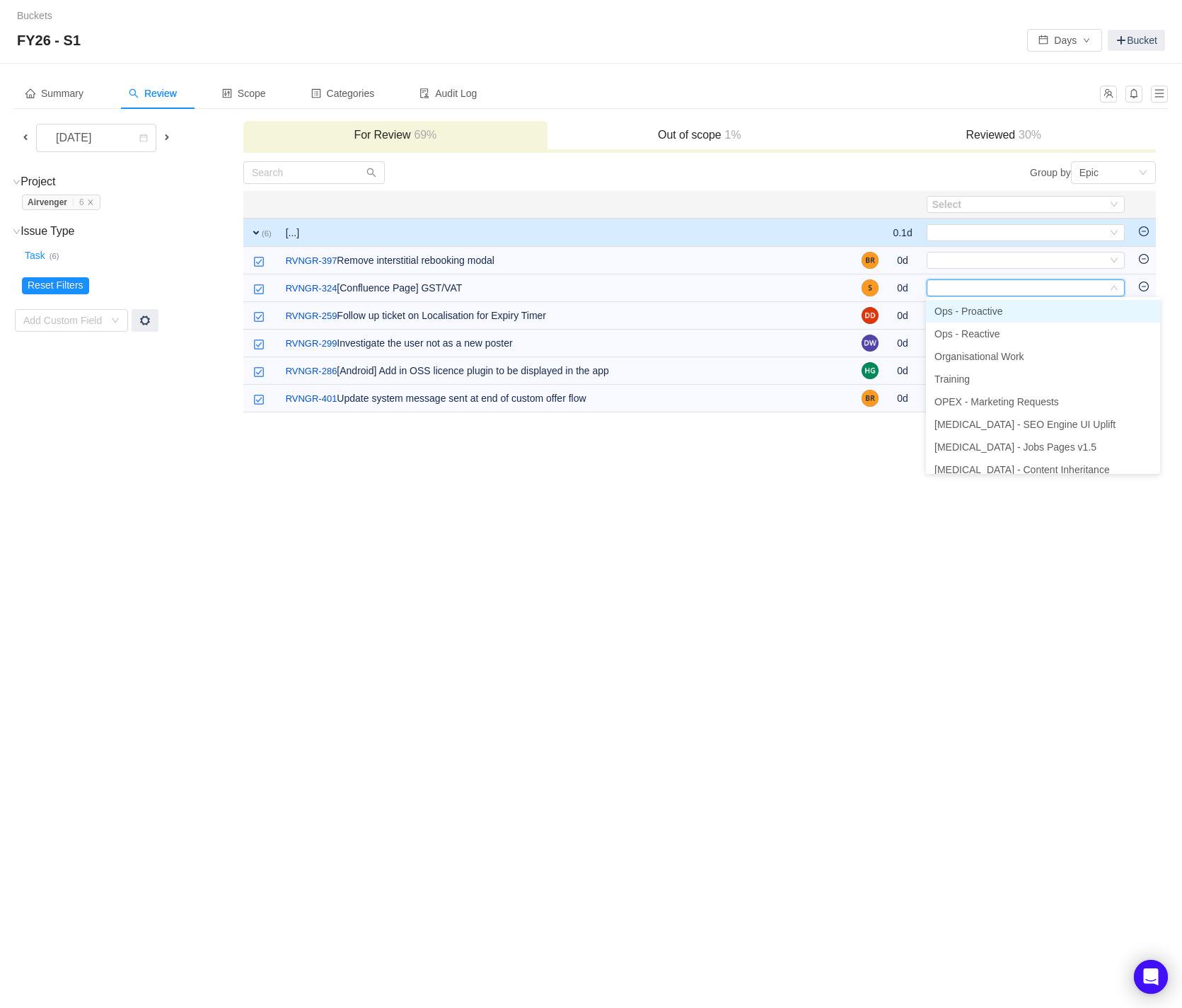
click at [1077, 307] on li "Ops - Proactive" at bounding box center [1042, 311] width 234 height 22
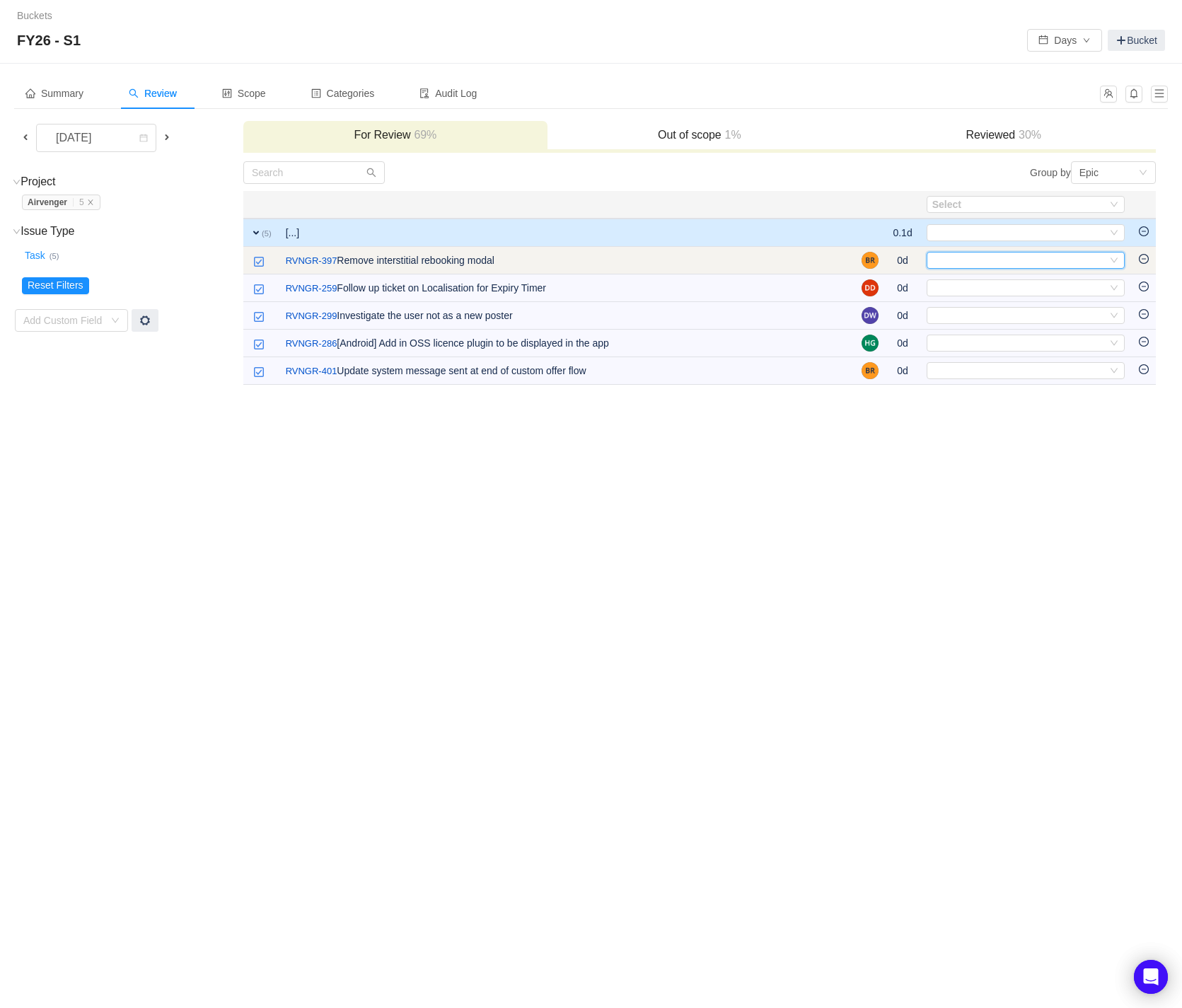
click at [1112, 258] on icon "icon: down" at bounding box center [1113, 260] width 9 height 9
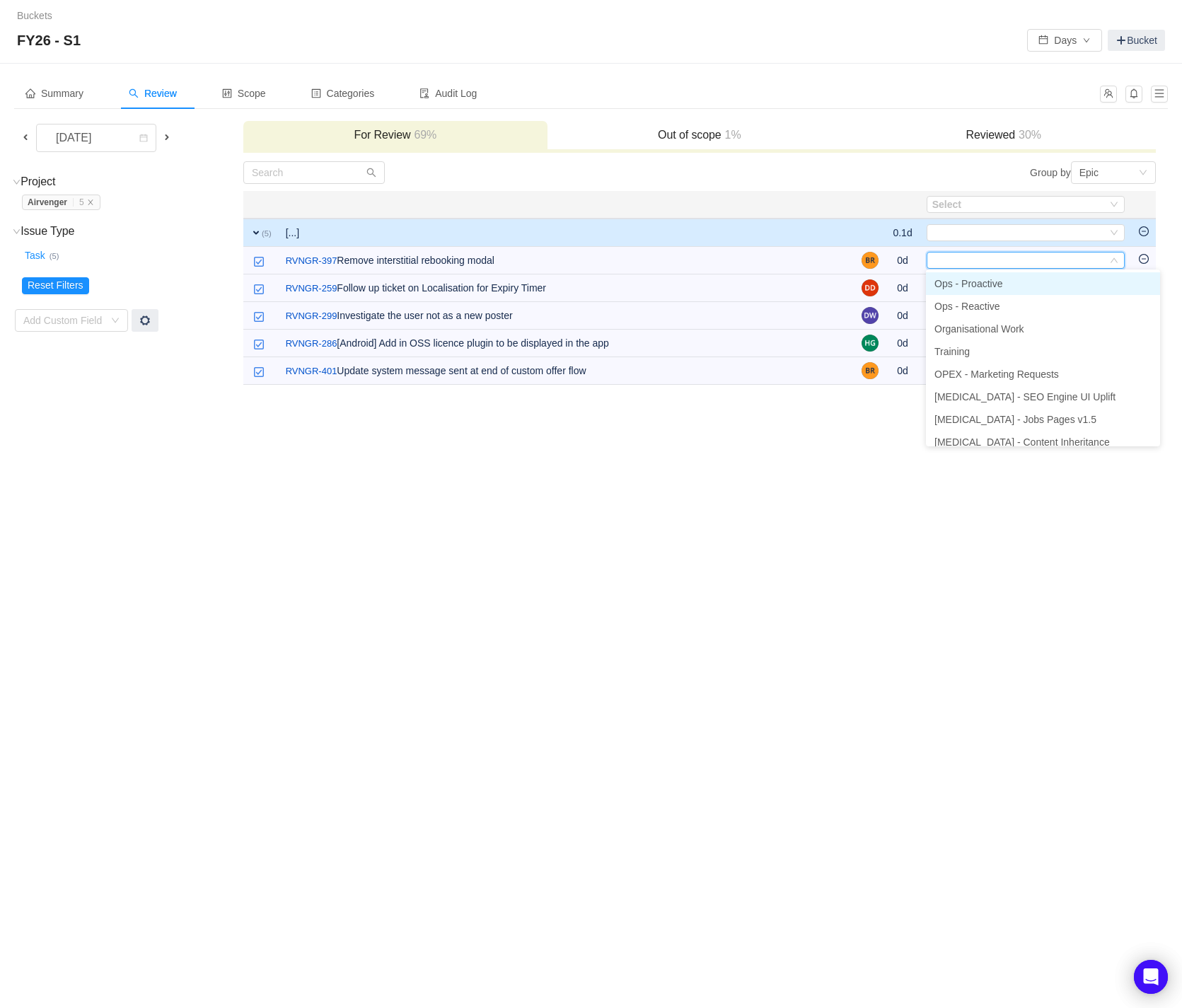
click at [1041, 280] on li "Ops - Proactive" at bounding box center [1042, 283] width 234 height 22
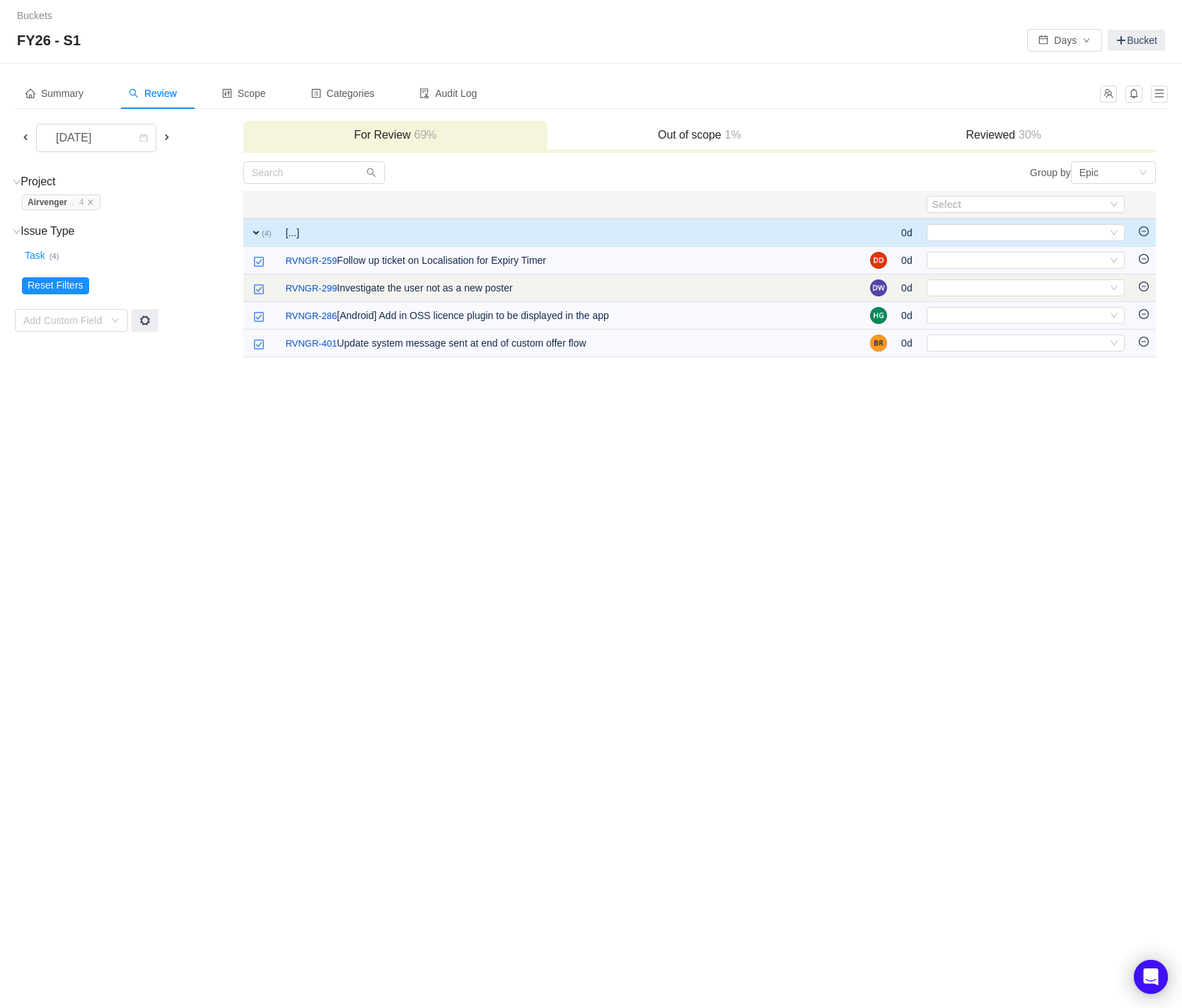
click at [1125, 286] on td "Select Out of scope" at bounding box center [1024, 288] width 212 height 27
click at [1116, 288] on icon "icon: down" at bounding box center [1113, 288] width 9 height 9
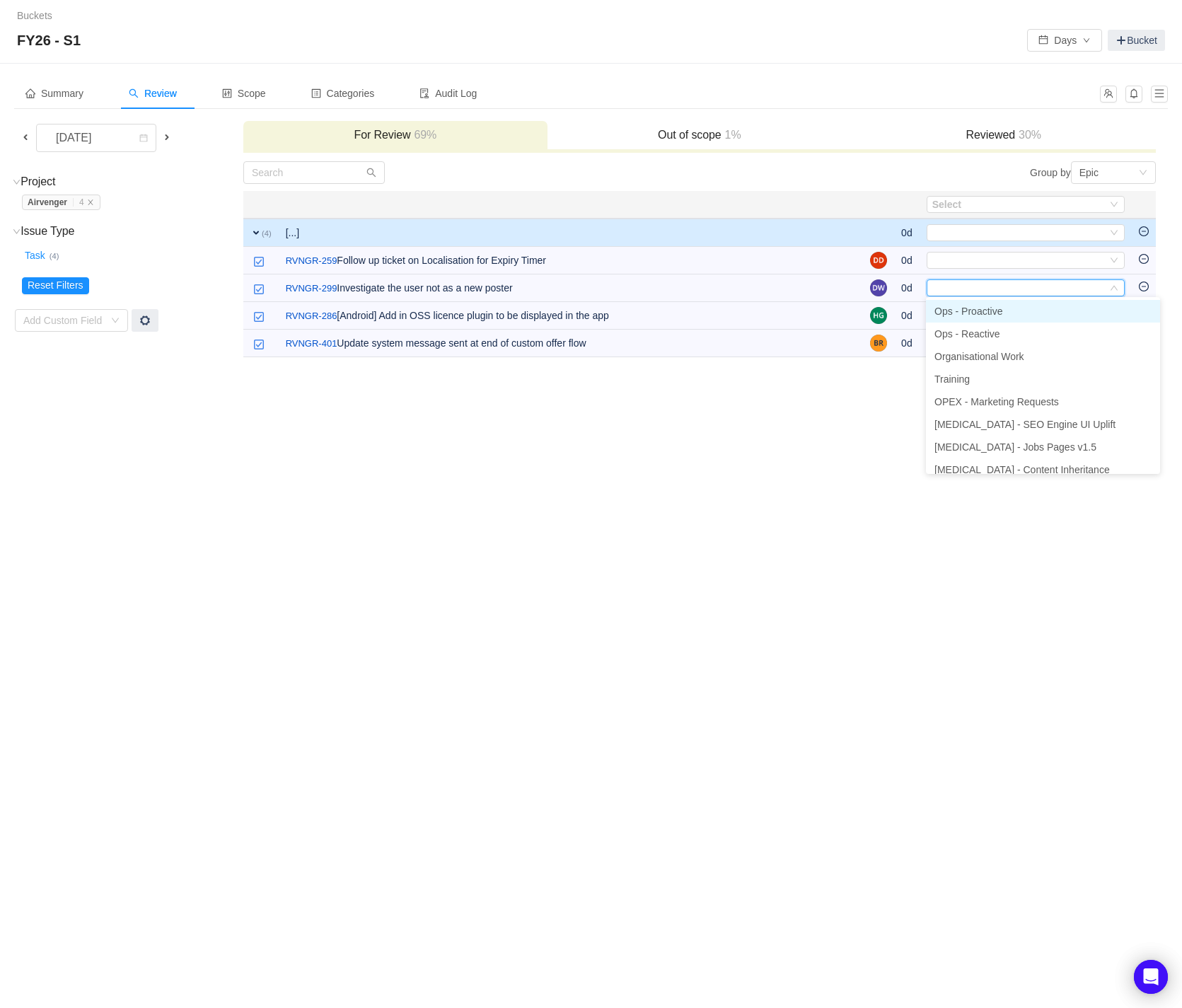
click at [980, 307] on span "Ops - Proactive" at bounding box center [968, 311] width 68 height 11
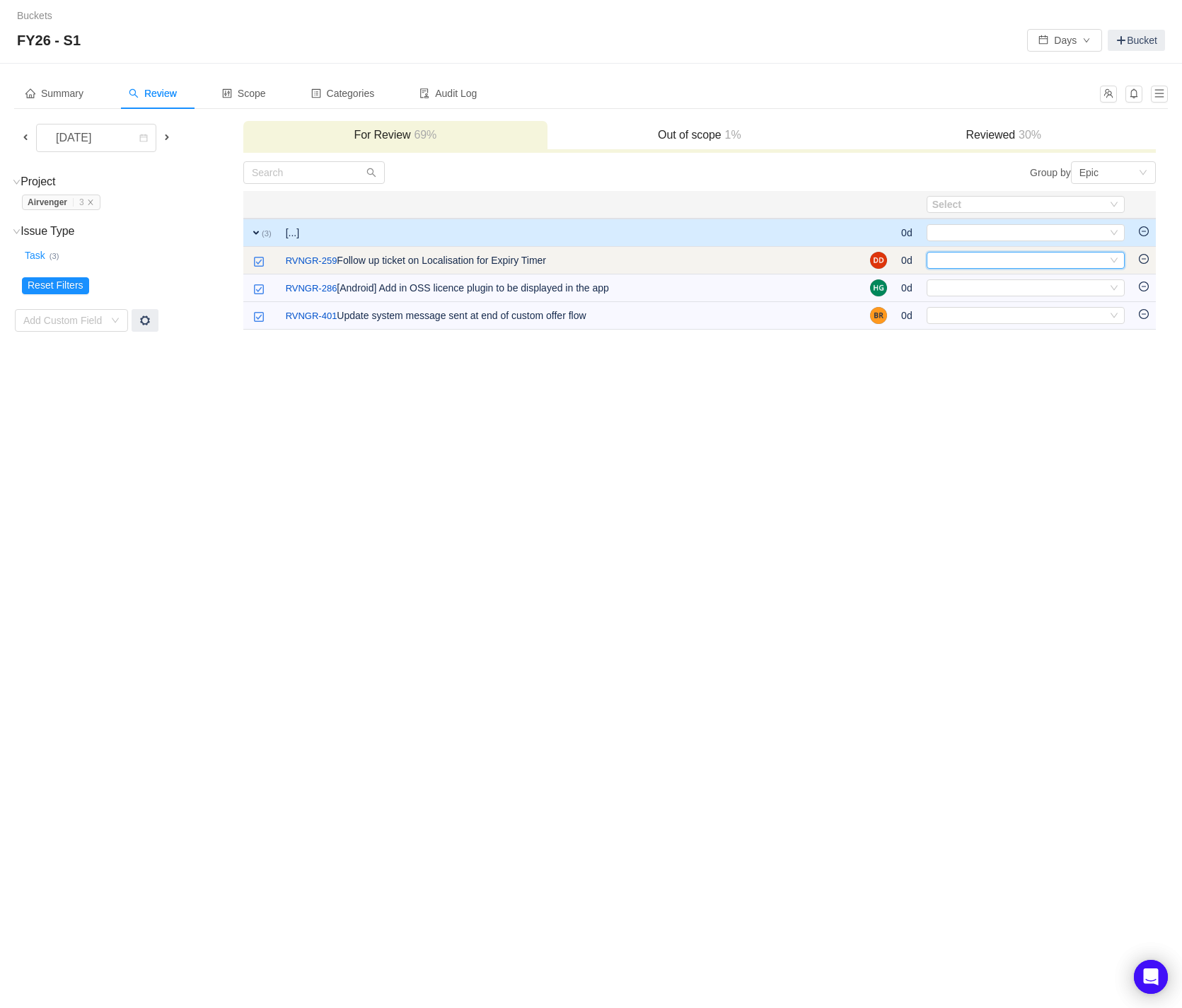
click at [1115, 258] on icon "icon: down" at bounding box center [1113, 260] width 9 height 9
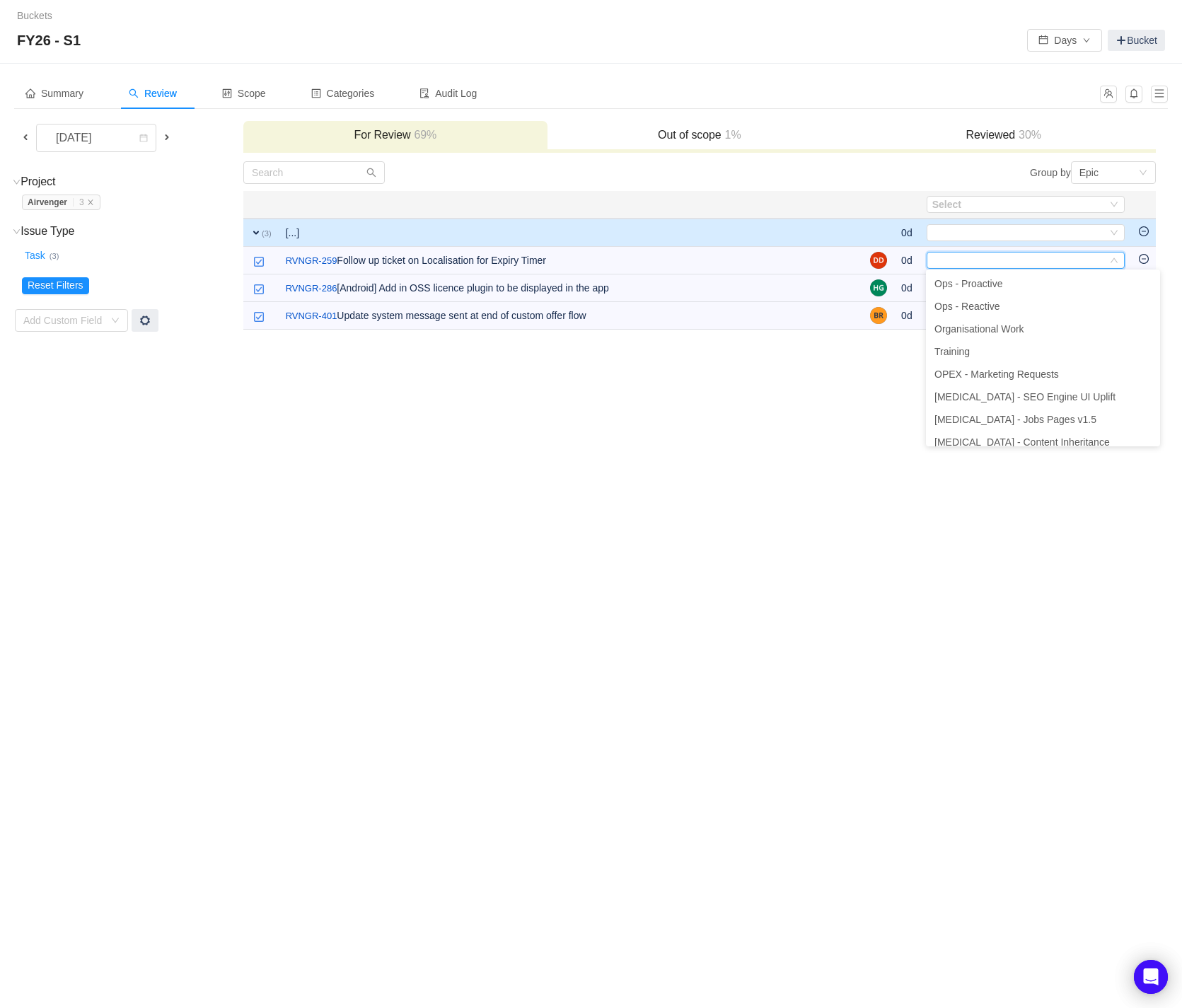
click at [577, 394] on div "Buckets / / FY26 - S1 Days Bucket Summary Review Scope Categories Audit Log [DA…" at bounding box center [591, 504] width 1182 height 1008
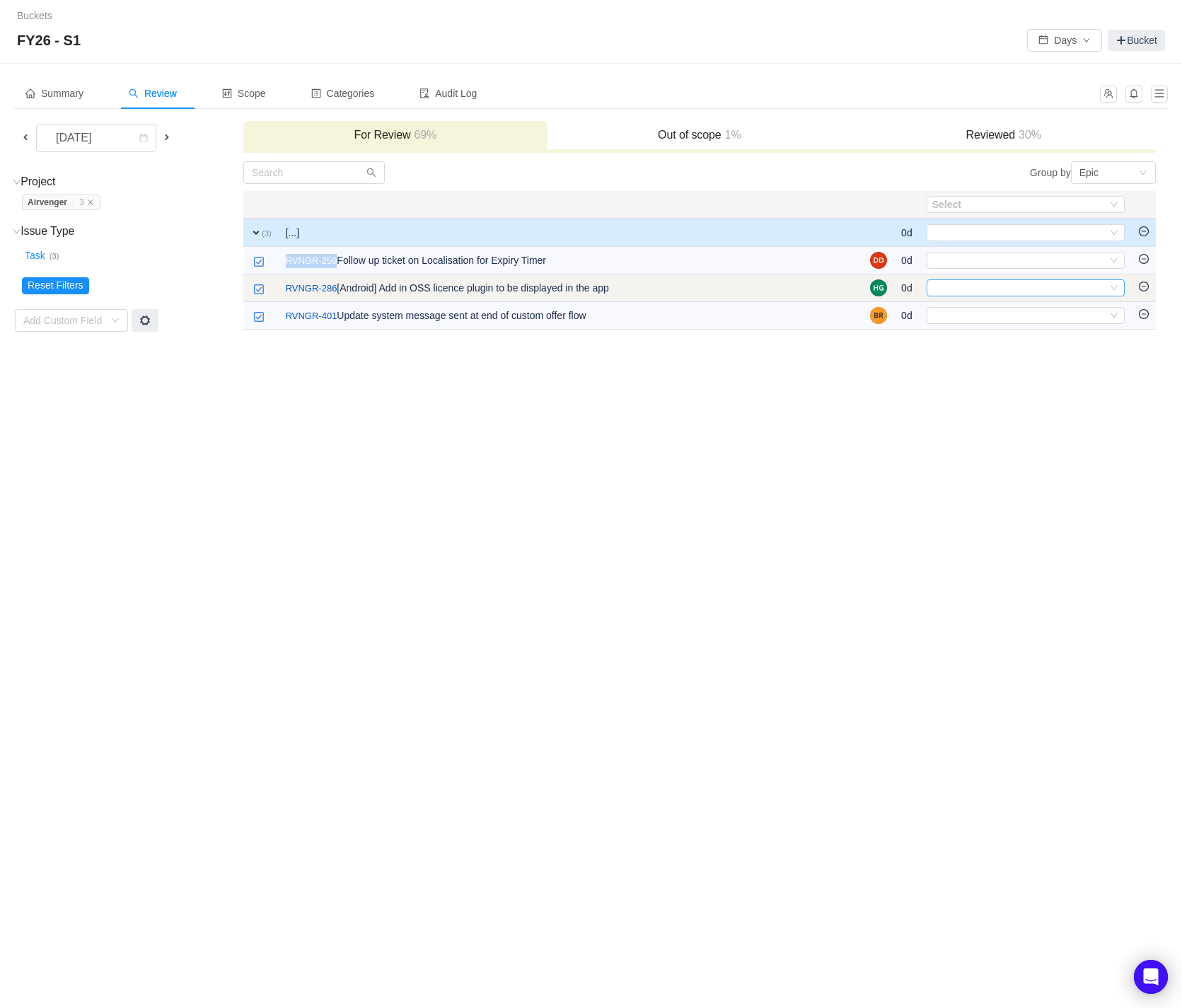
click at [1118, 286] on div "Select" at bounding box center [1025, 287] width 198 height 17
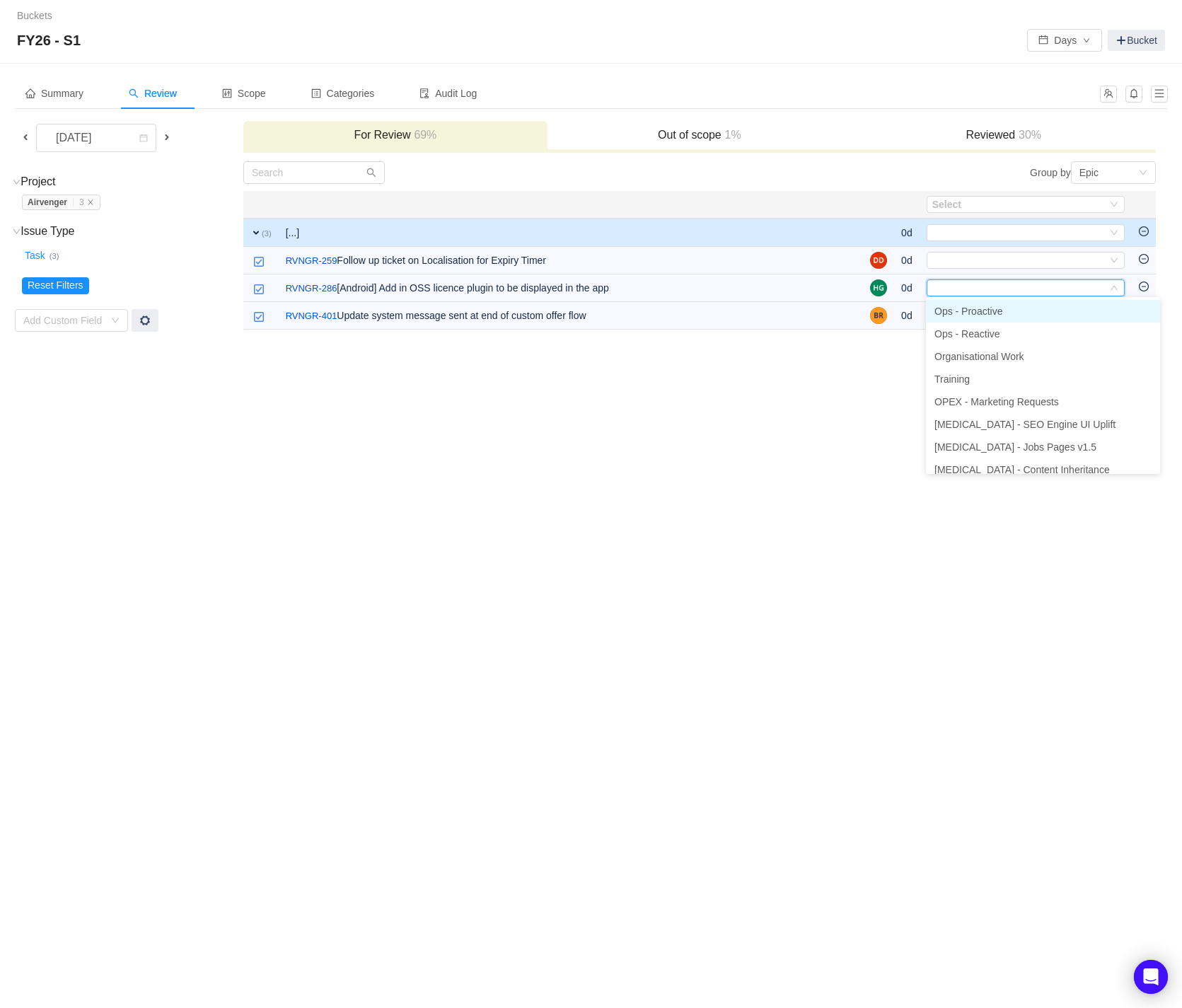
click at [1061, 309] on li "Ops - Proactive" at bounding box center [1042, 311] width 234 height 22
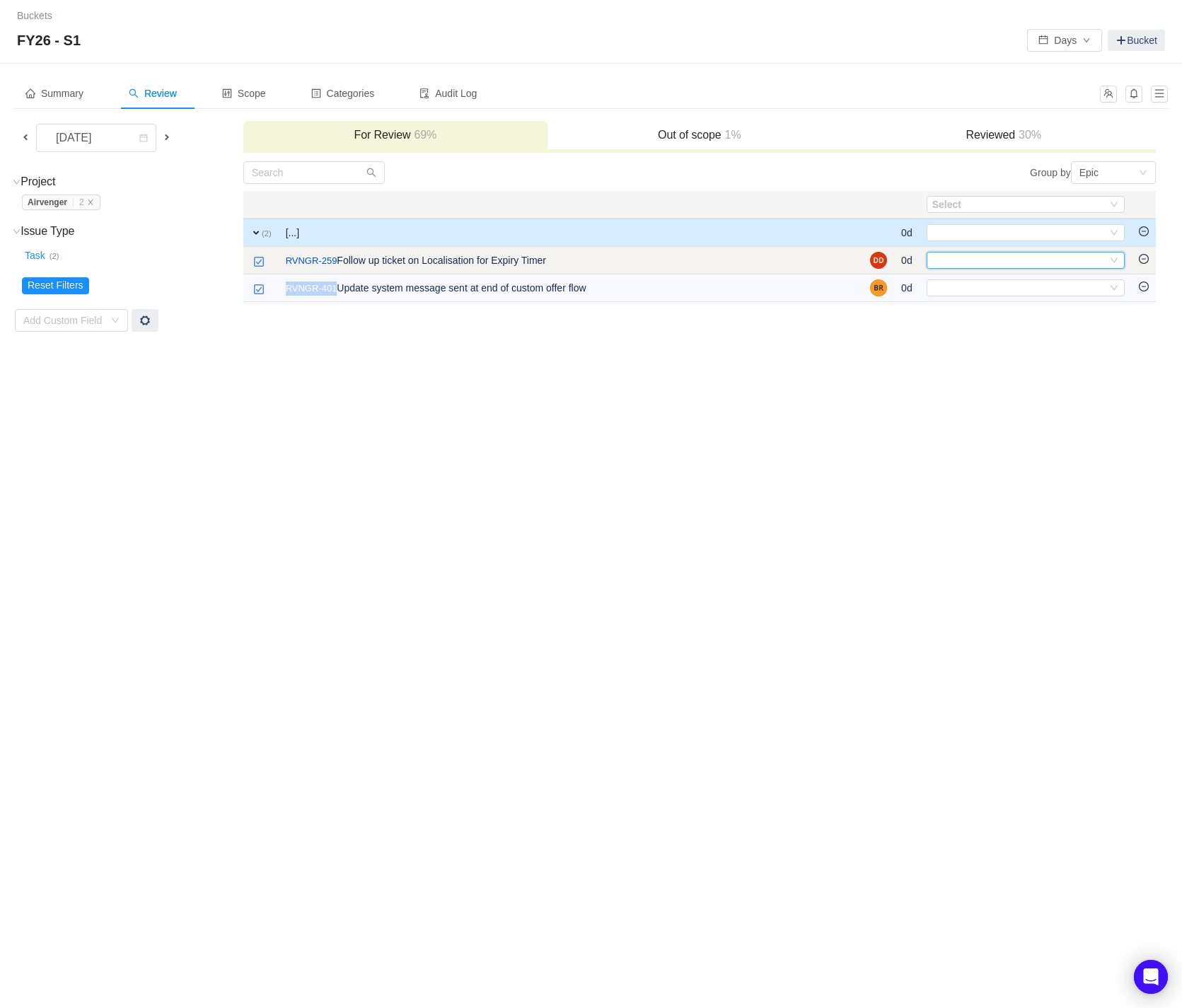
click at [1112, 258] on icon "icon: down" at bounding box center [1113, 260] width 9 height 9
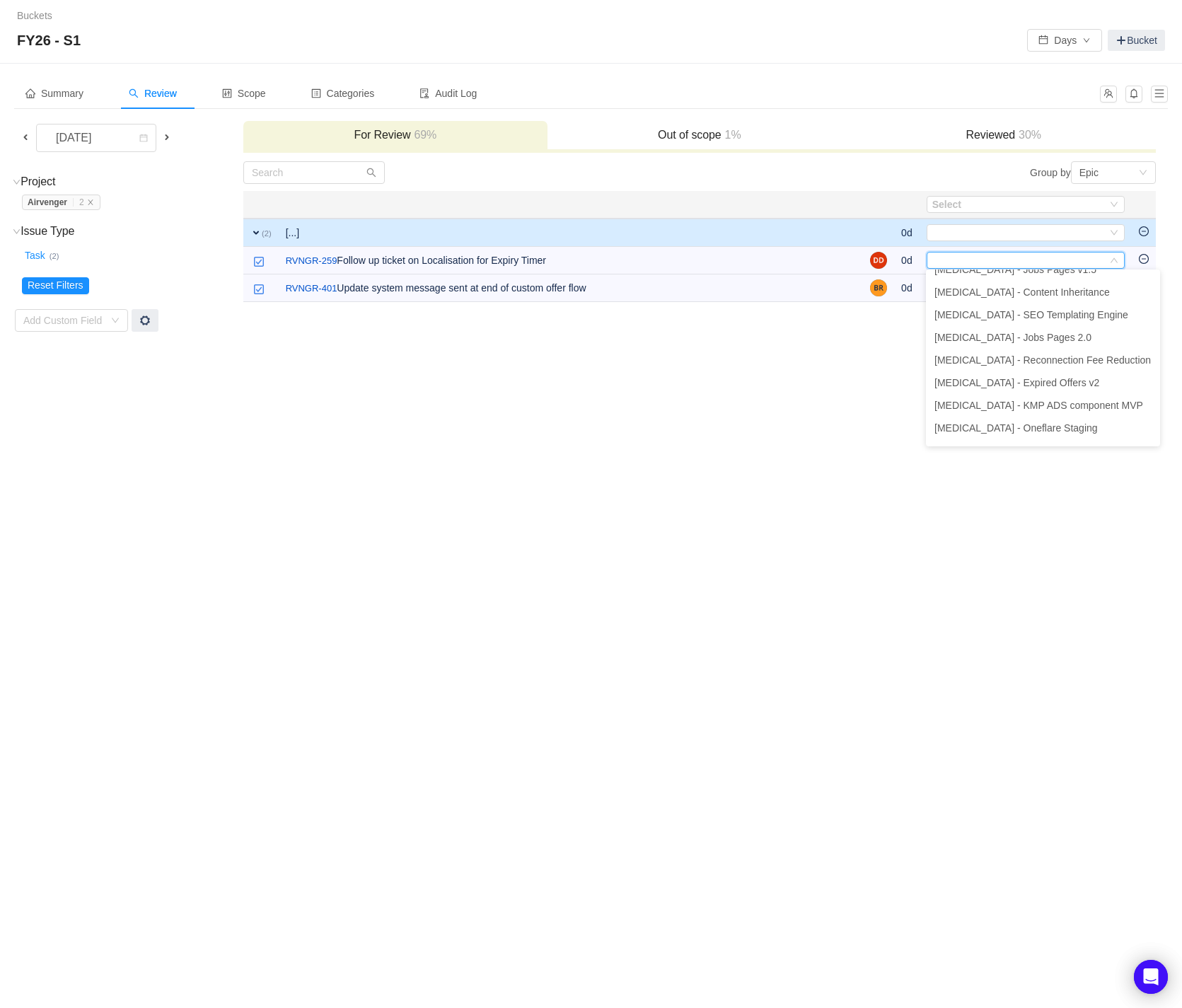
scroll to position [150, 0]
click at [1052, 377] on span "[MEDICAL_DATA] - Expired Offers v2" at bounding box center [1016, 382] width 165 height 11
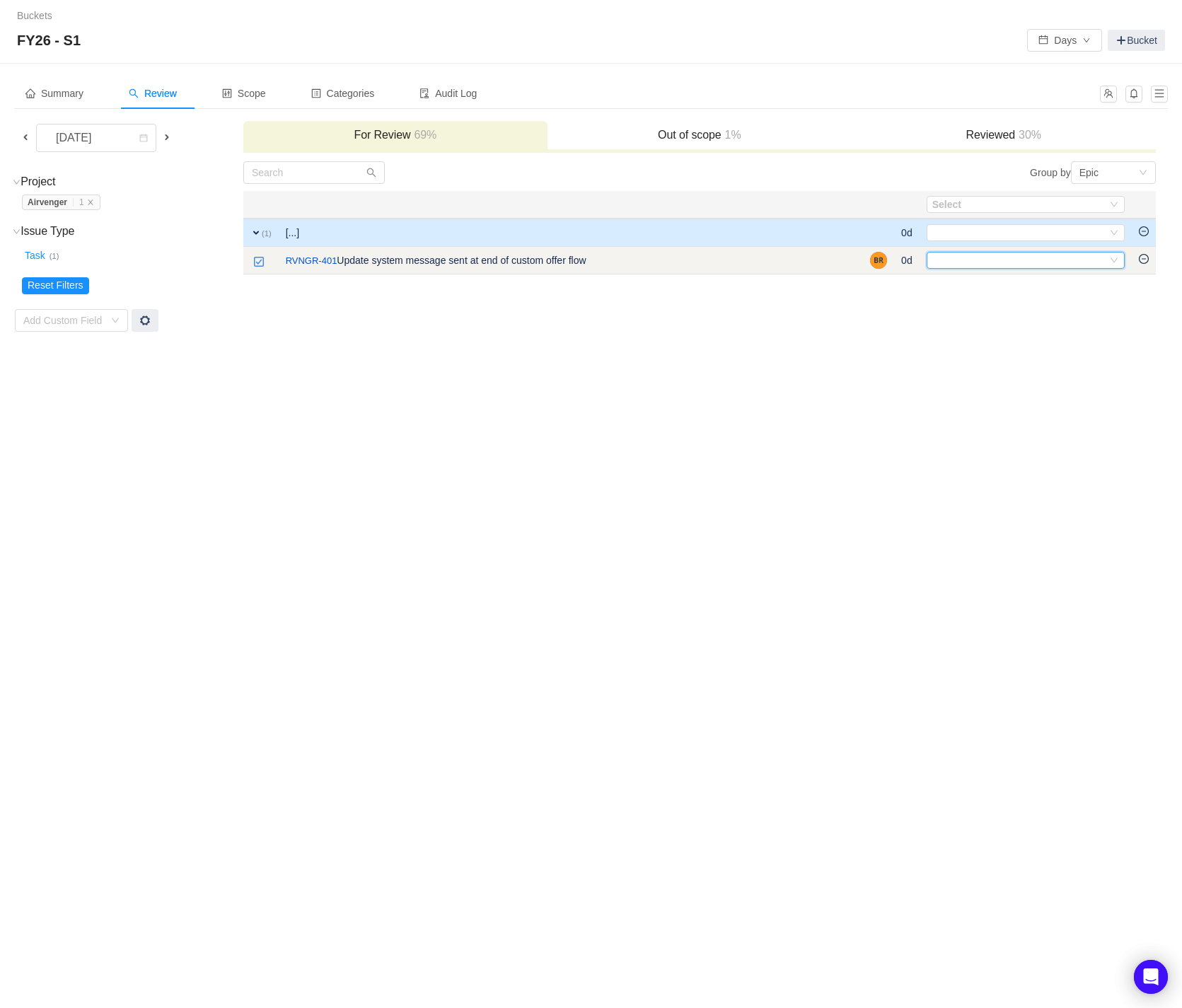
click at [1117, 261] on div "Select" at bounding box center [1025, 260] width 198 height 17
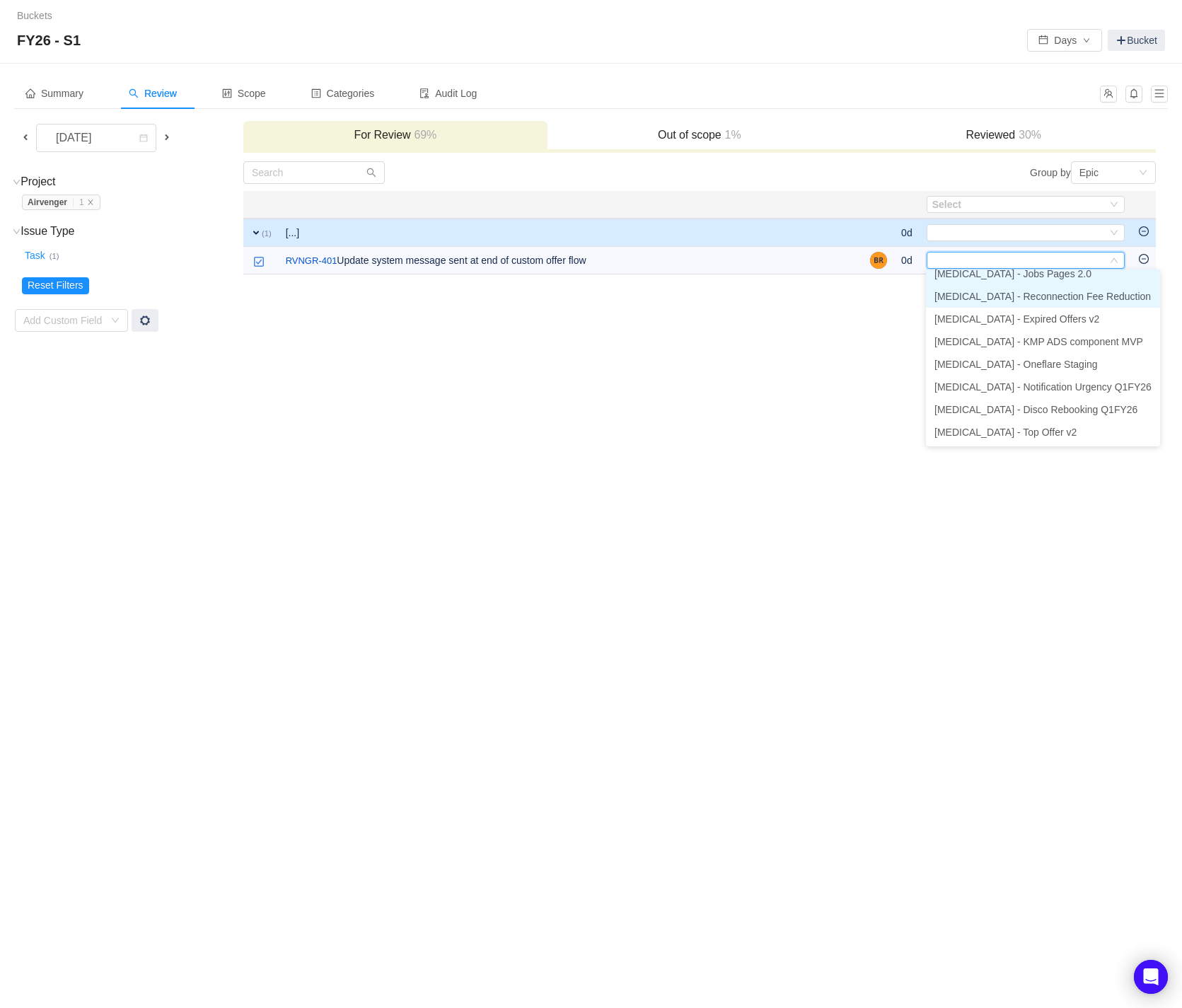
scroll to position [206, 0]
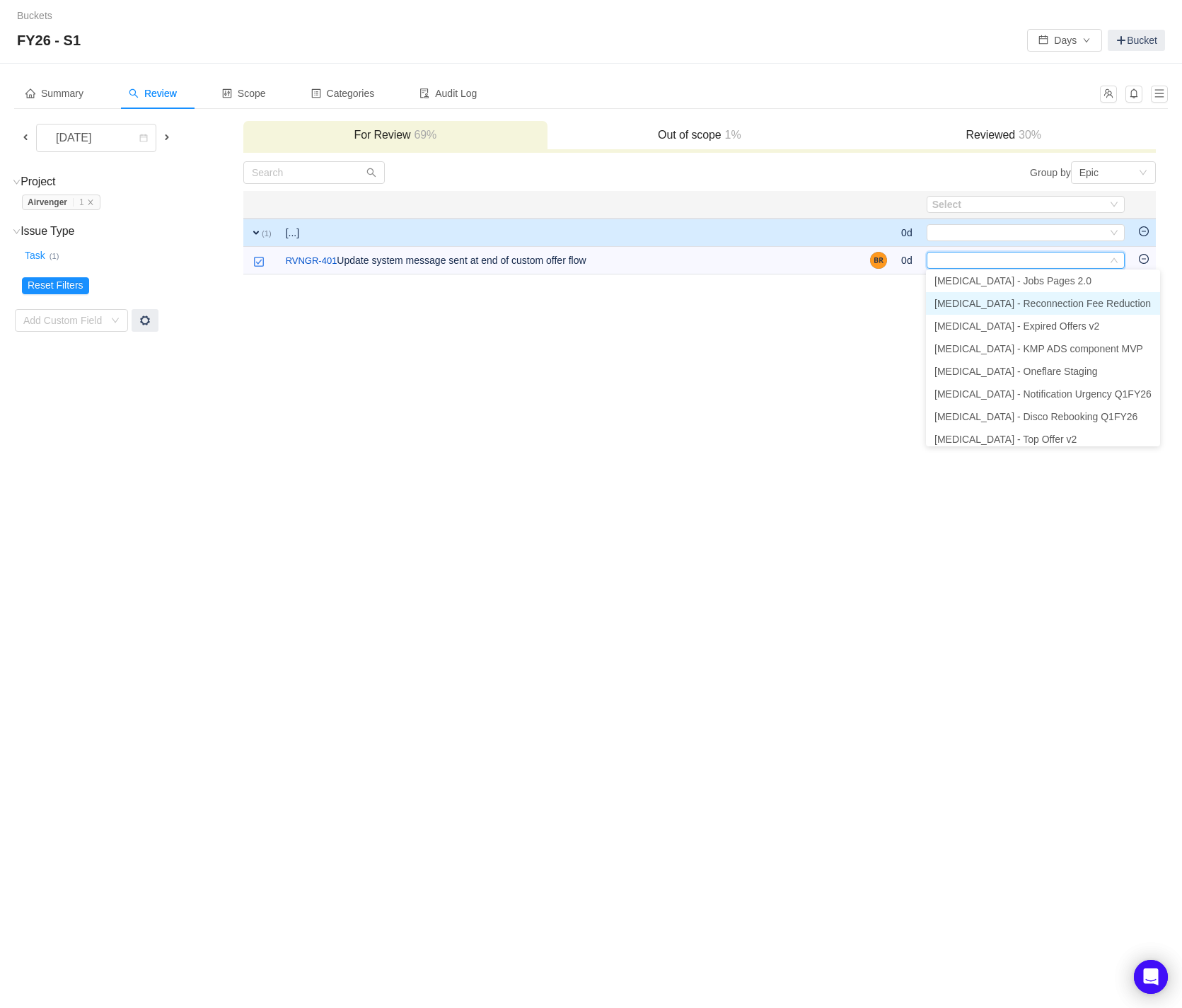
click at [1048, 309] on li "[MEDICAL_DATA] - Reconnection Fee Reduction" at bounding box center [1042, 303] width 234 height 22
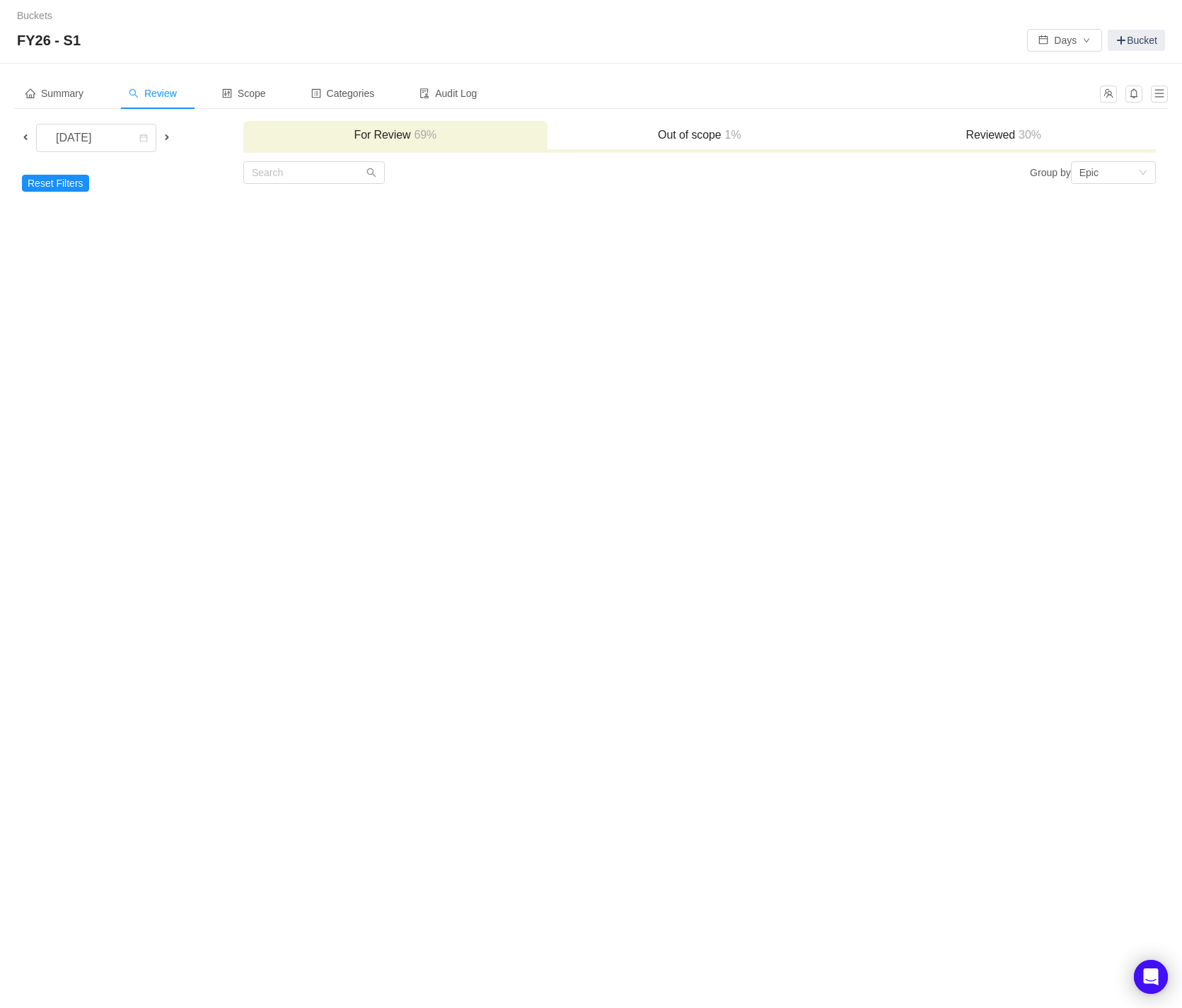
click at [174, 94] on span "Review" at bounding box center [153, 94] width 48 height 11
click at [26, 138] on span at bounding box center [26, 137] width 11 height 11
click at [27, 191] on td "Reset Filters Add Custom Field" at bounding box center [129, 184] width 229 height 46
click at [34, 186] on button "Reset Filters" at bounding box center [55, 182] width 67 height 17
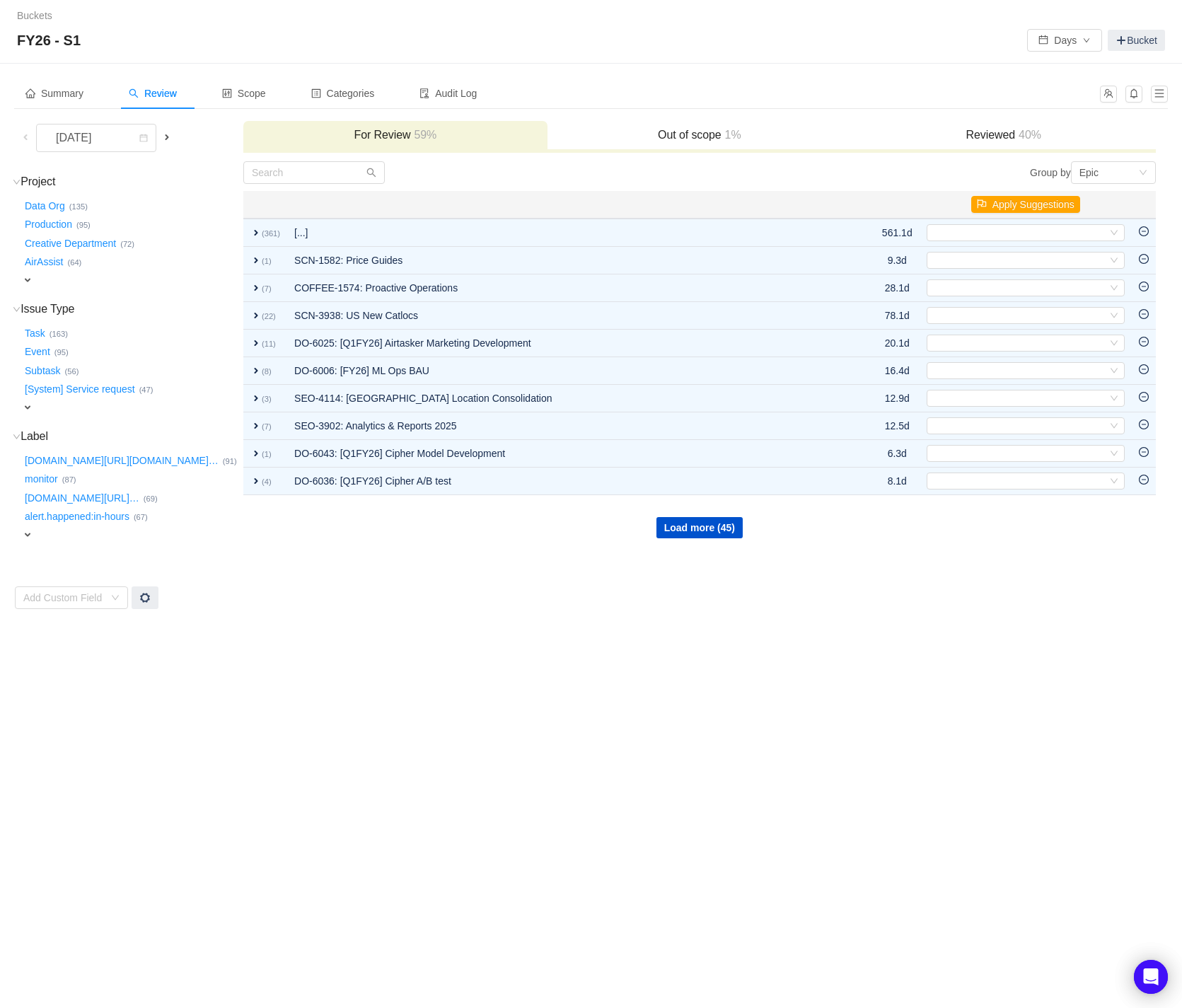
click at [32, 278] on span "expand" at bounding box center [27, 280] width 11 height 11
click at [158, 284] on div "Select value" at bounding box center [92, 281] width 142 height 17
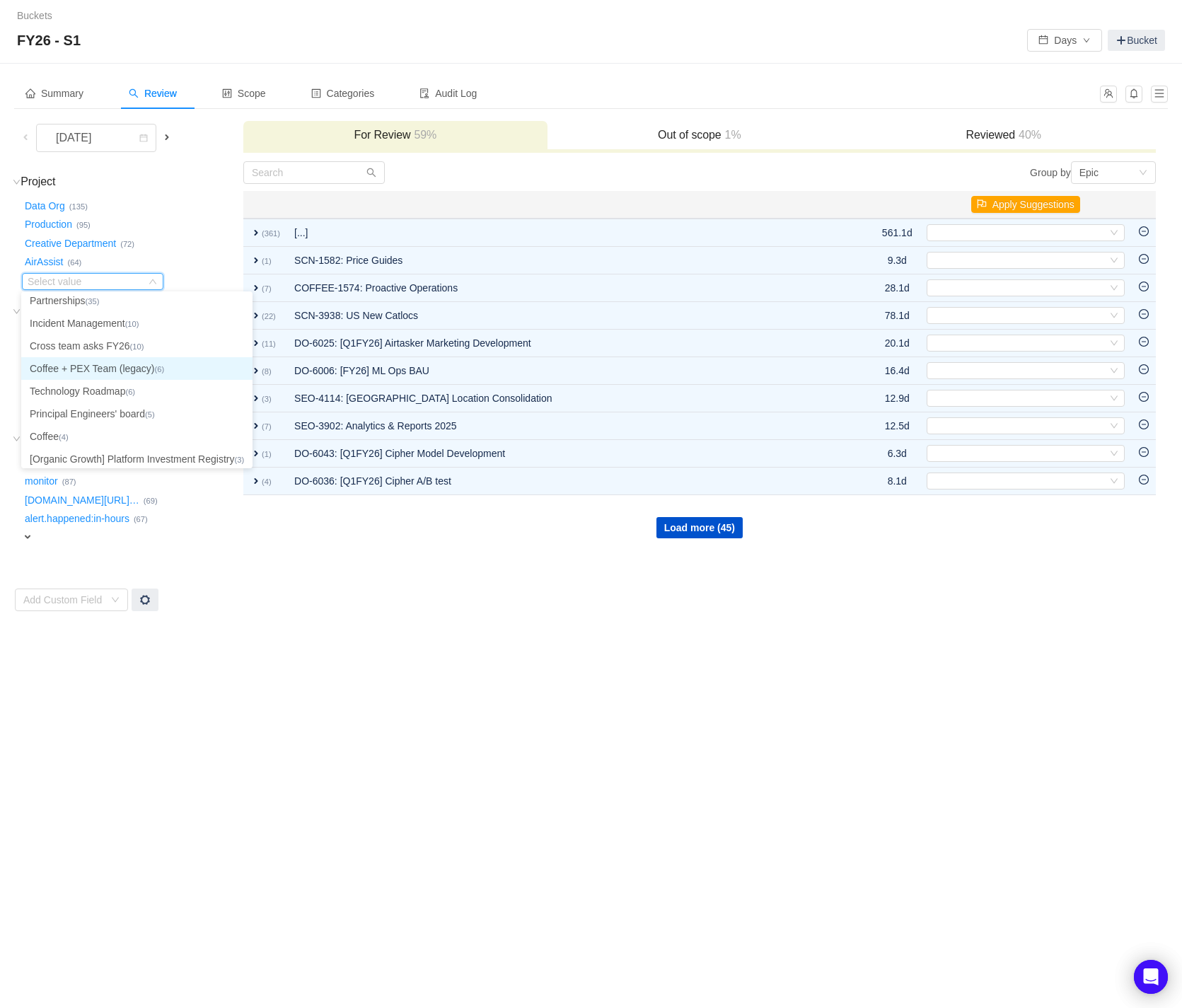
scroll to position [78, 0]
click at [100, 340] on li "Cross team asks FY26 (10)" at bounding box center [137, 341] width 231 height 22
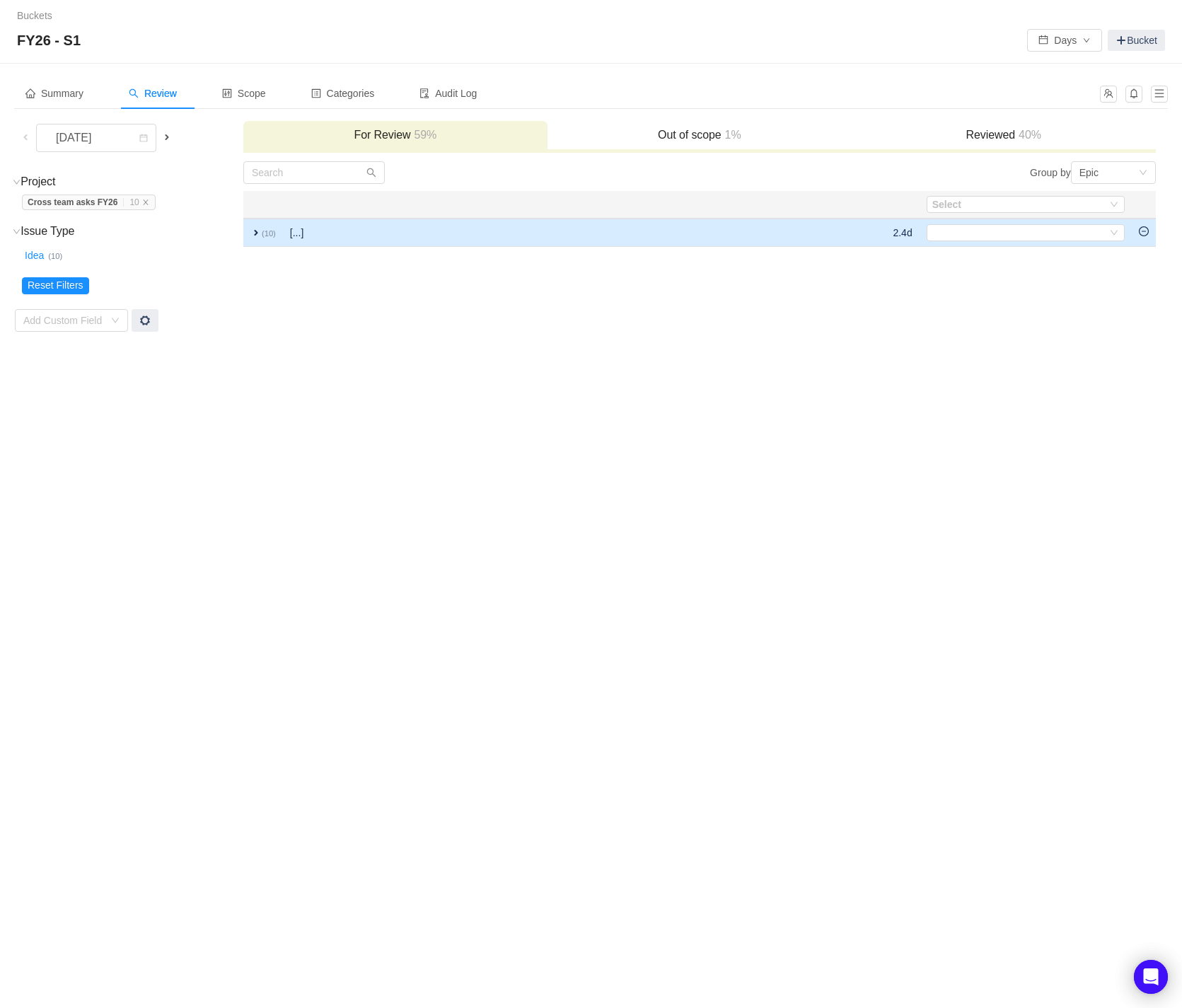
click at [252, 229] on span "expand" at bounding box center [256, 233] width 11 height 11
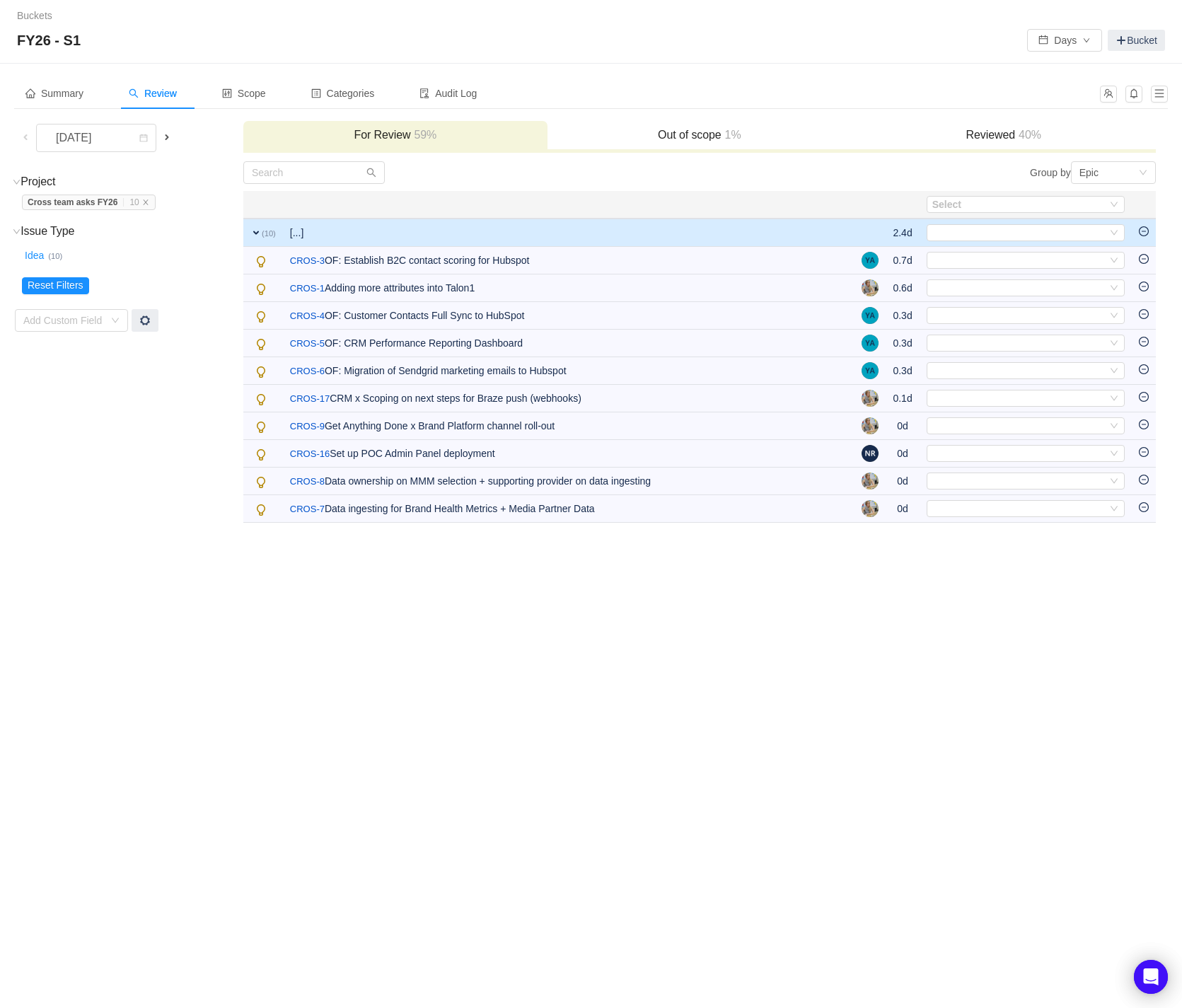
click at [254, 624] on div "Buckets / / FY26 - S1 Days Bucket Summary Review Scope Categories Audit Log [DA…" at bounding box center [591, 504] width 1182 height 1008
click at [170, 140] on span at bounding box center [167, 137] width 11 height 11
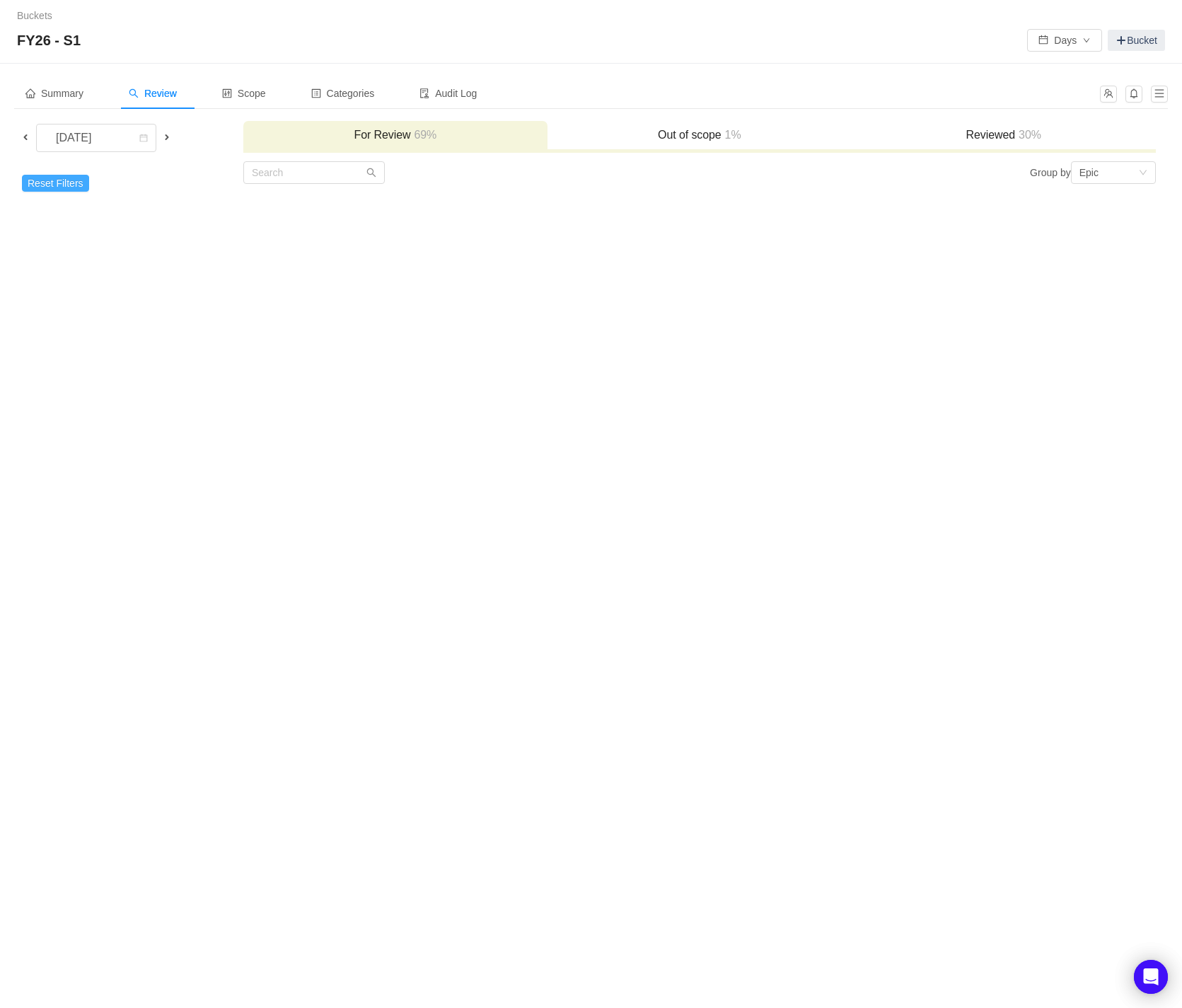
click at [64, 177] on button "Reset Filters" at bounding box center [55, 182] width 67 height 17
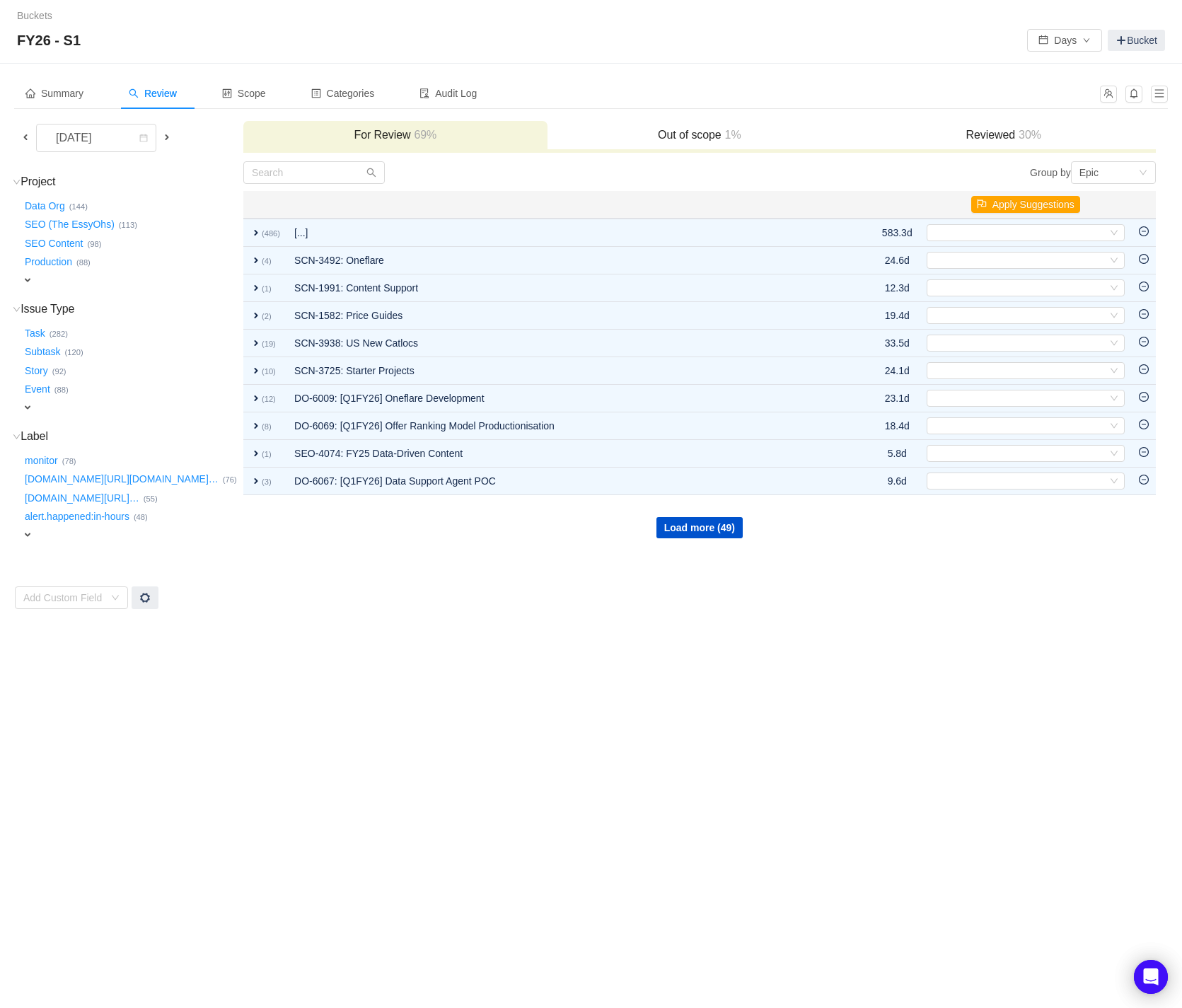
click at [28, 275] on span "expand" at bounding box center [27, 280] width 11 height 11
click at [159, 278] on div "Select value" at bounding box center [92, 281] width 142 height 17
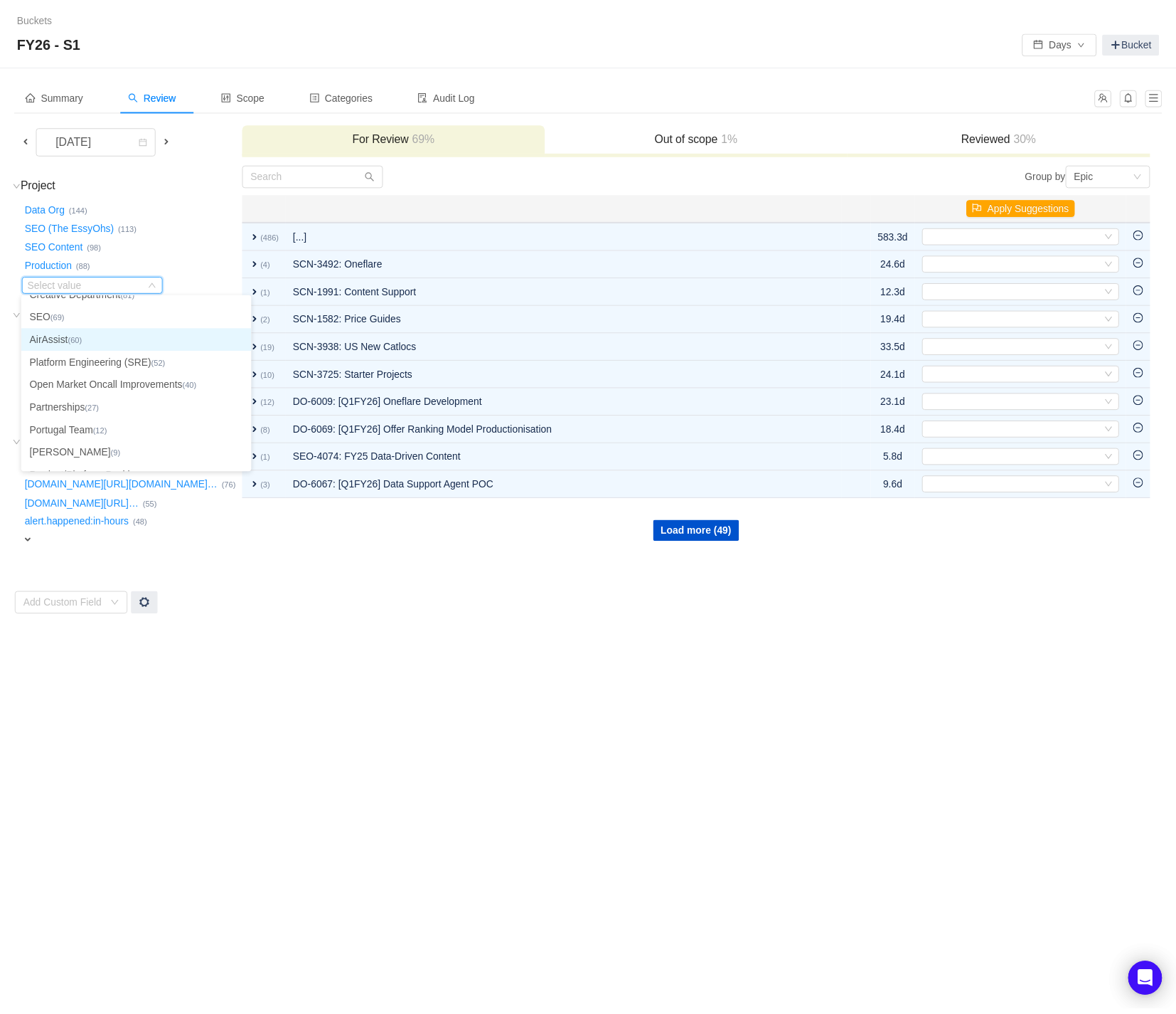
scroll to position [15, 0]
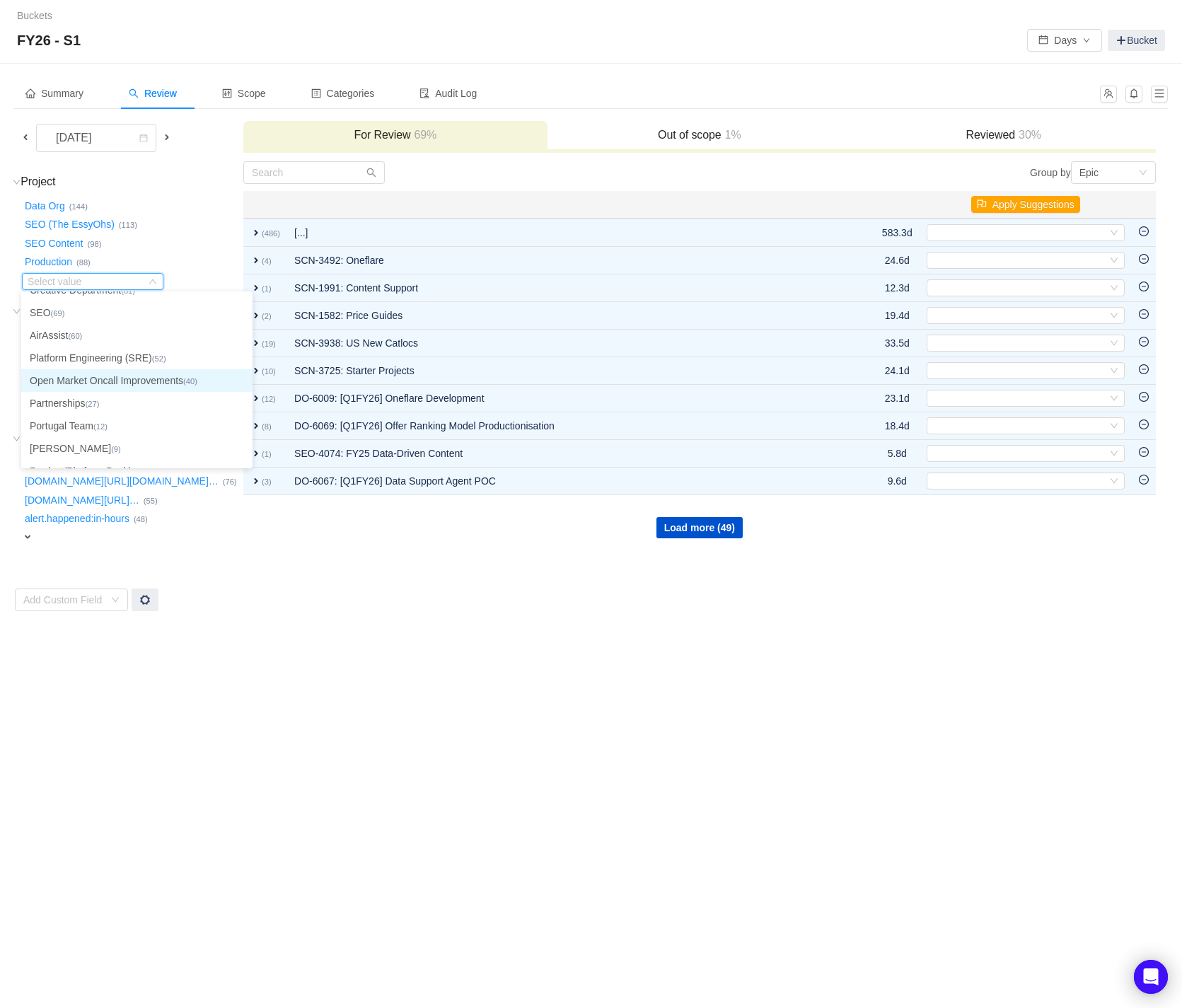
click at [140, 381] on li "Open Market Oncall Improvements (40)" at bounding box center [137, 381] width 231 height 22
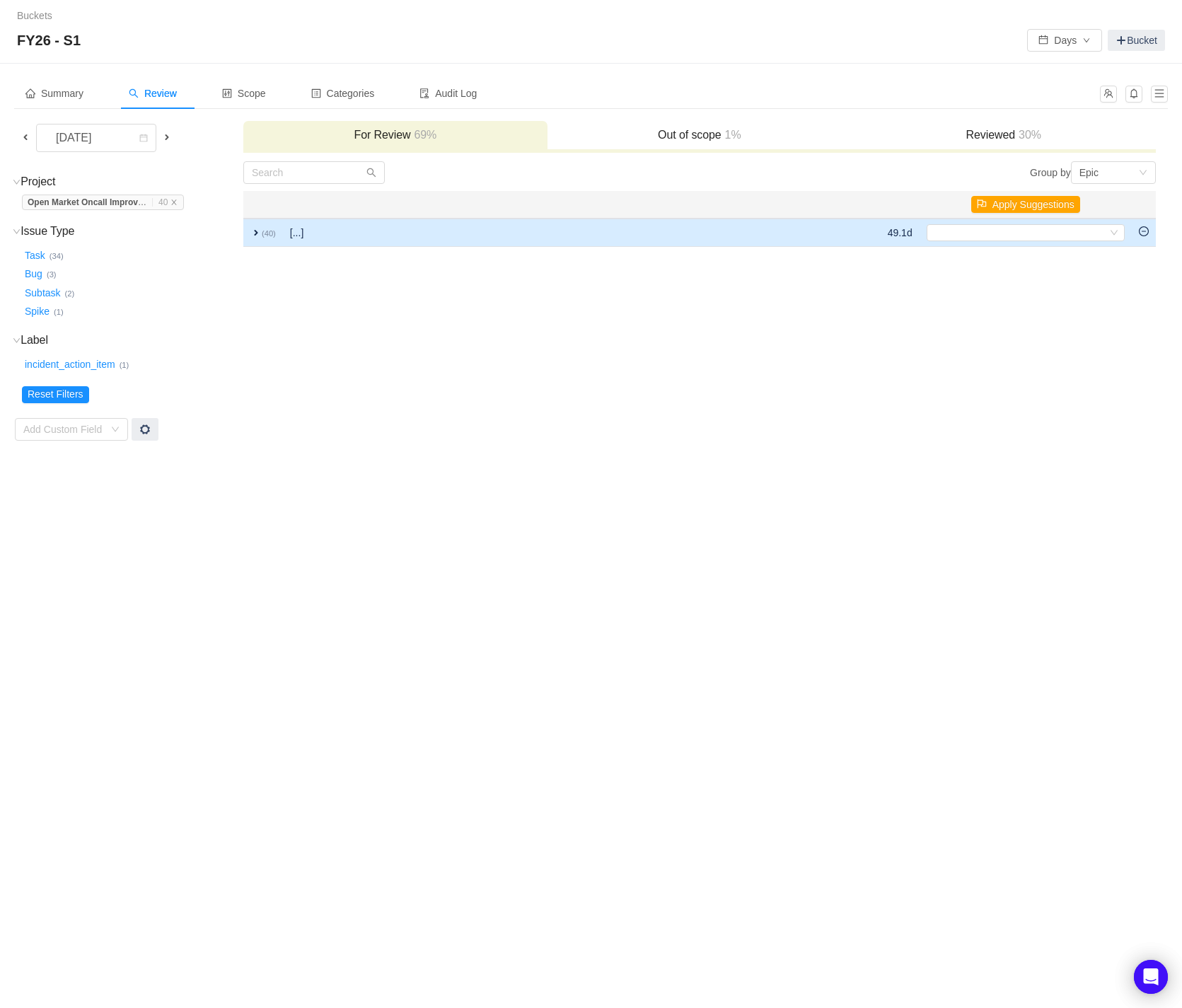
click at [254, 229] on span "expand" at bounding box center [256, 233] width 11 height 11
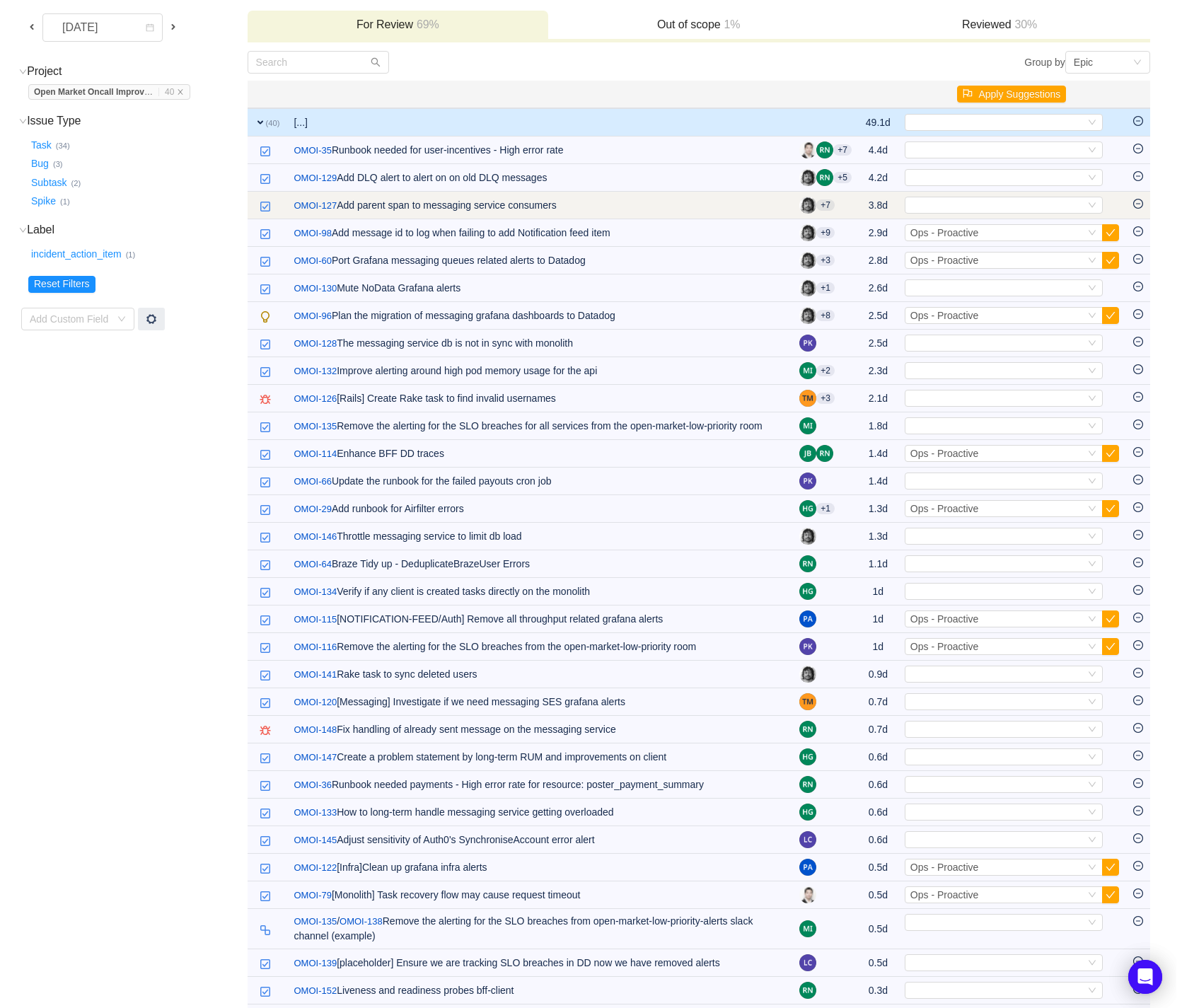
scroll to position [0, 0]
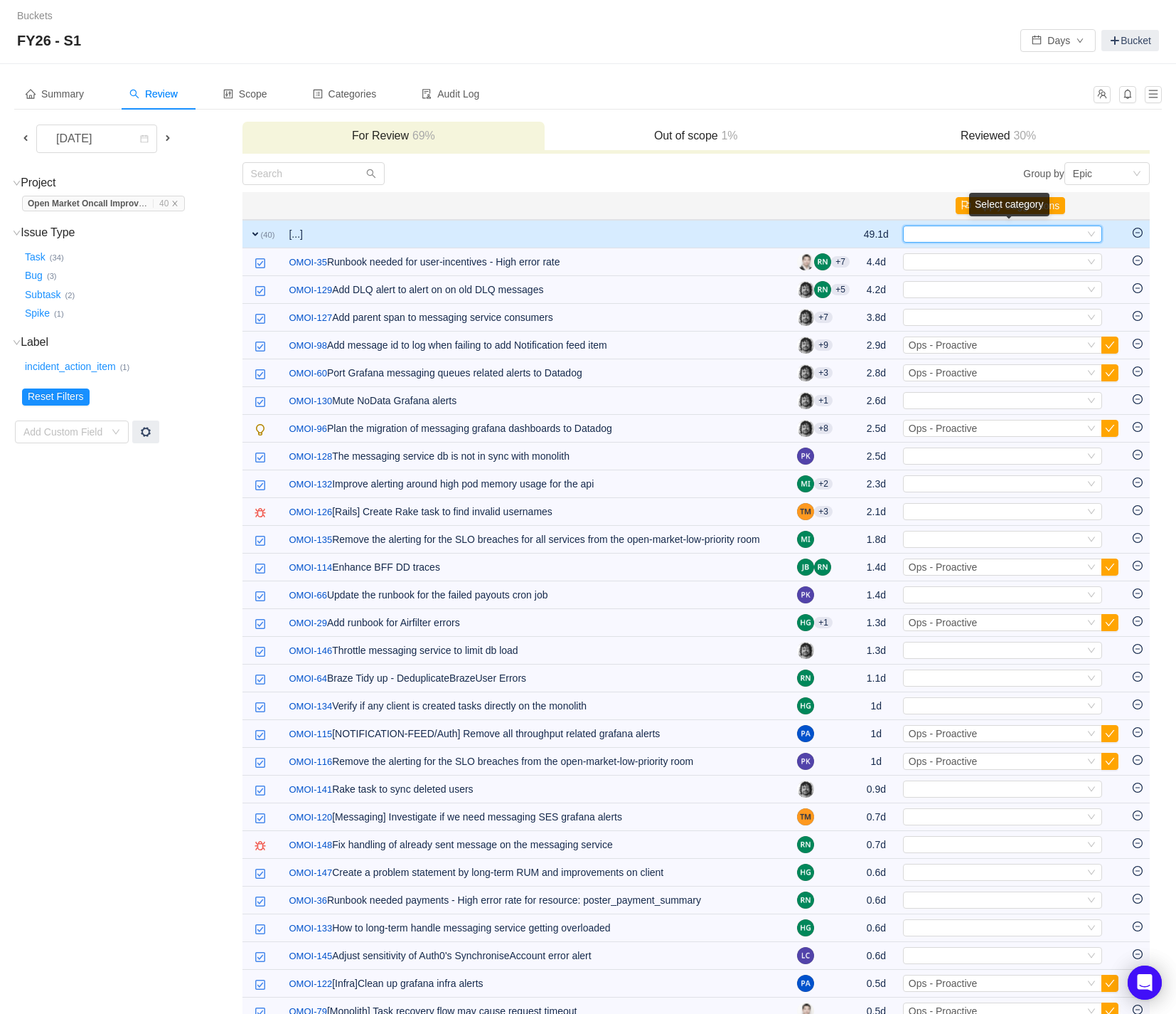
click at [1094, 230] on icon "icon: down" at bounding box center [1092, 234] width 9 height 9
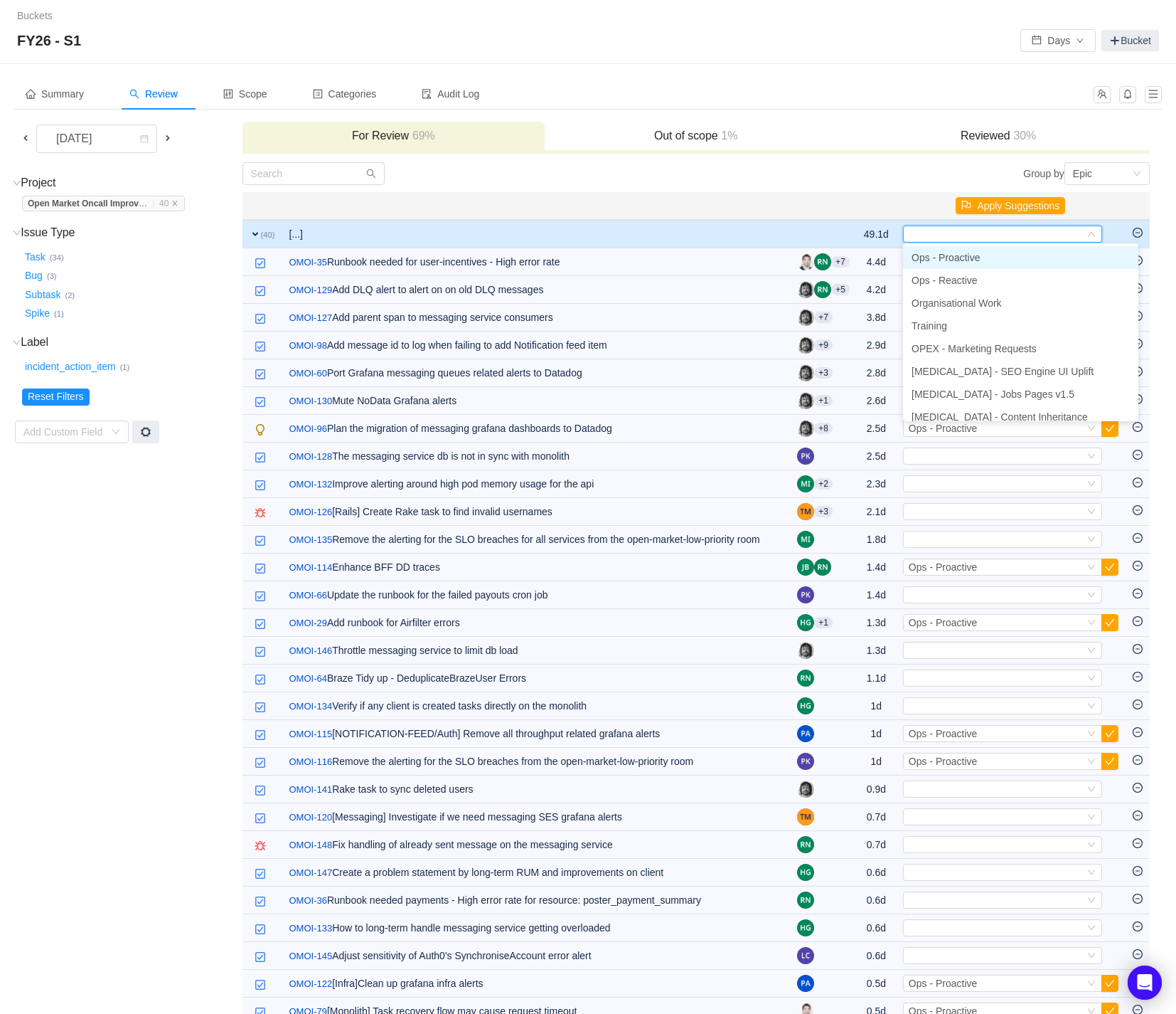
click at [1066, 257] on li "Ops - Proactive" at bounding box center [1021, 258] width 236 height 23
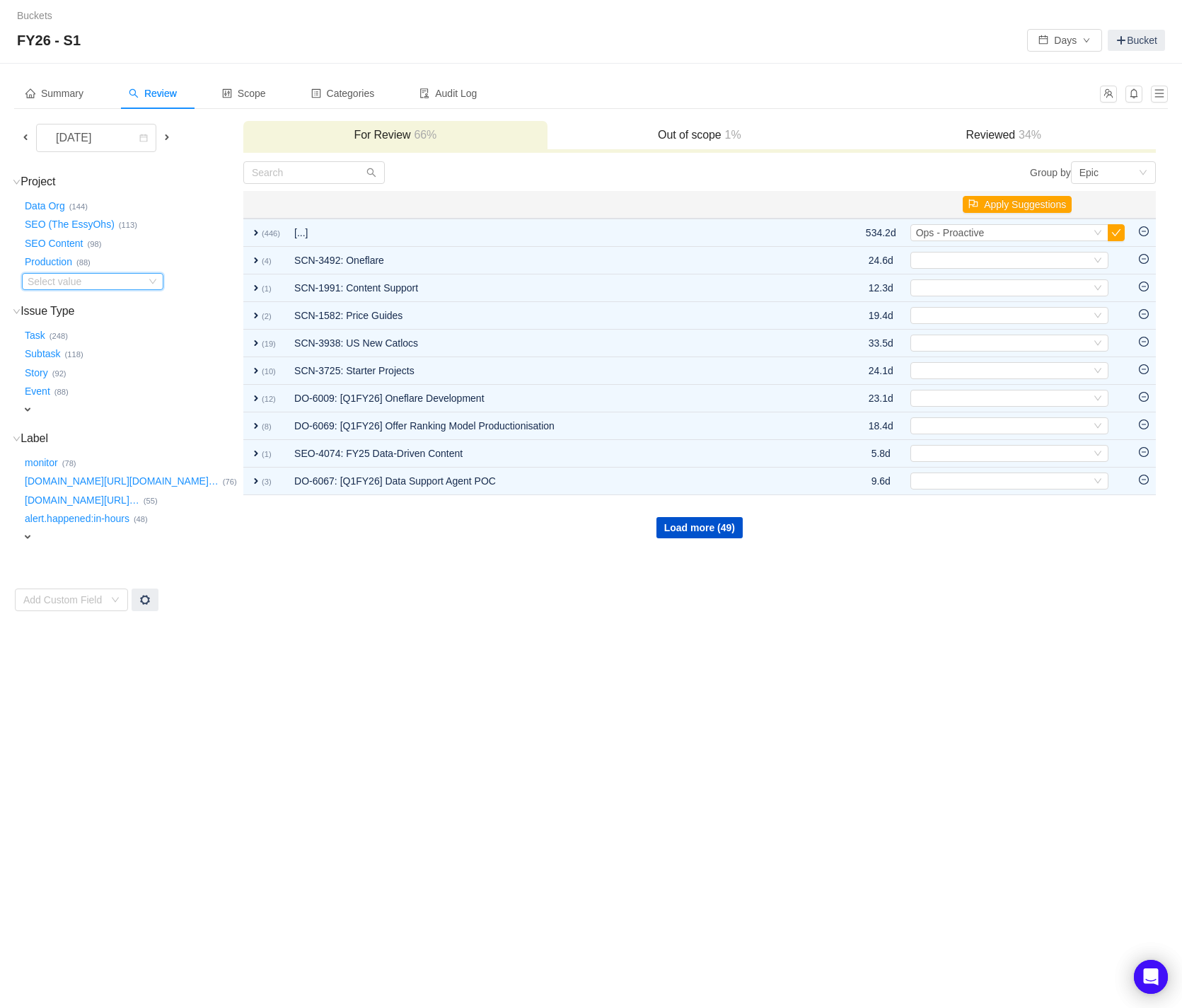
click at [152, 281] on icon "icon: down" at bounding box center [153, 282] width 9 height 9
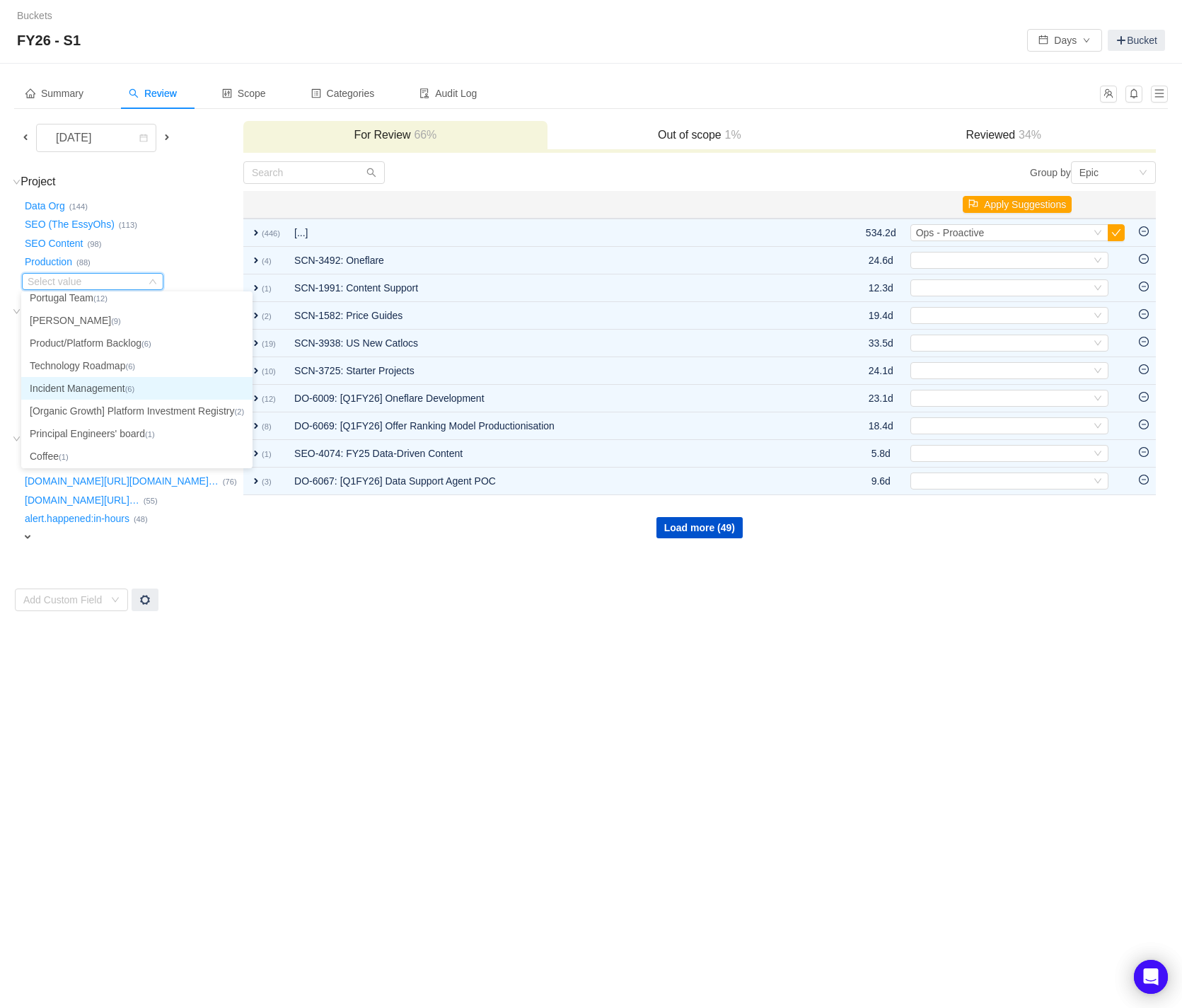
scroll to position [122, 0]
click at [289, 622] on div "Summary Review Scope Categories Audit Log [DATE] For Review 66% Out of scope 1%…" at bounding box center [591, 345] width 1182 height 562
